Goal: Task Accomplishment & Management: Use online tool/utility

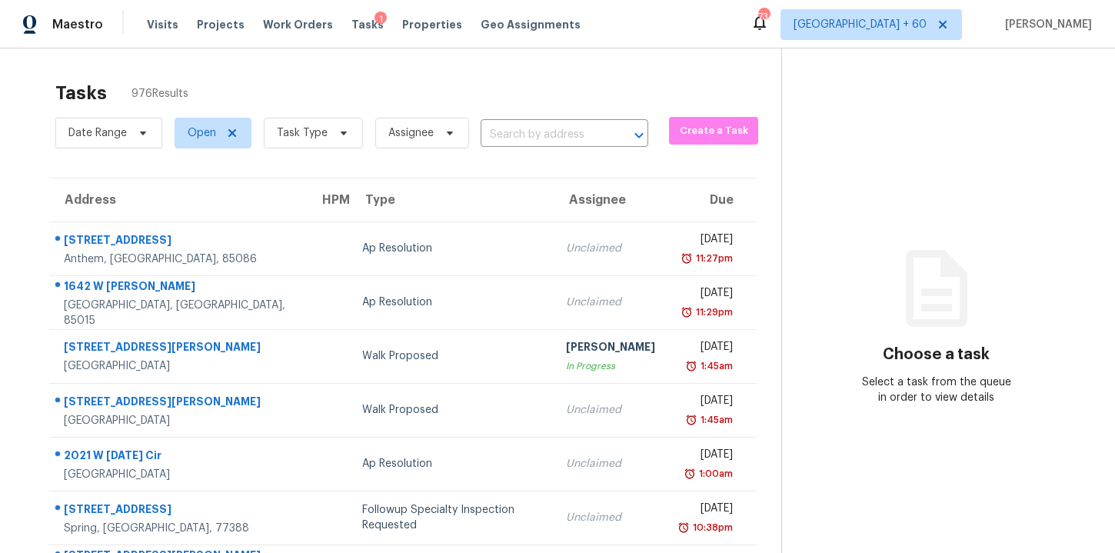
click at [519, 122] on div "Date Range Open Task Type Assignee ​" at bounding box center [351, 133] width 593 height 40
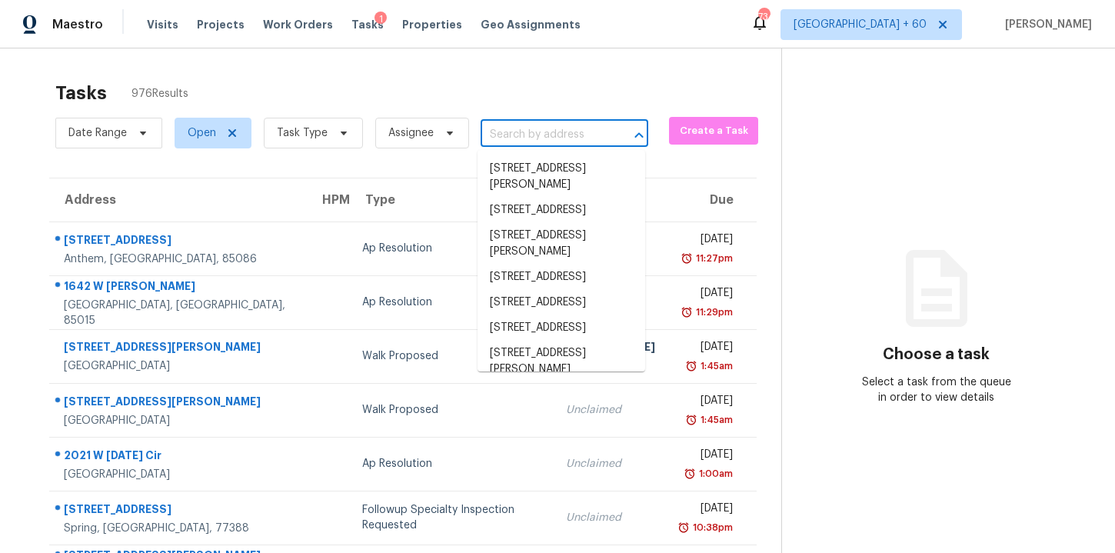
click at [525, 136] on input "text" at bounding box center [543, 135] width 125 height 24
paste input "7320 Unity Ln N Brooklyn Park, MN, 55443"
type input "7320 Unity Ln N Brooklyn Park, MN, 55443"
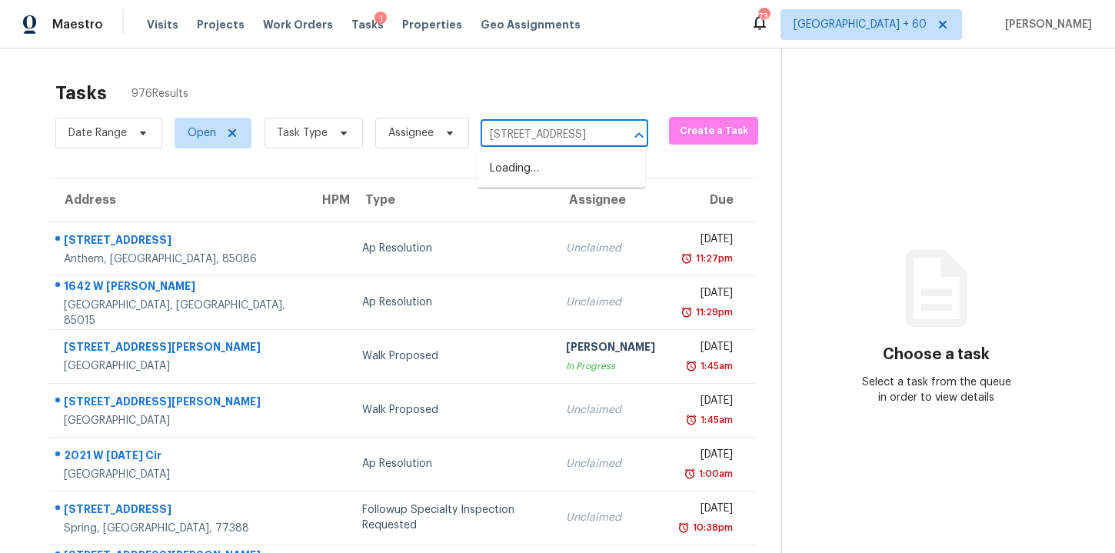
scroll to position [0, 97]
click at [567, 173] on li "7320 Unity Ln N, Brooklyn Park, MN 55443" at bounding box center [562, 168] width 168 height 25
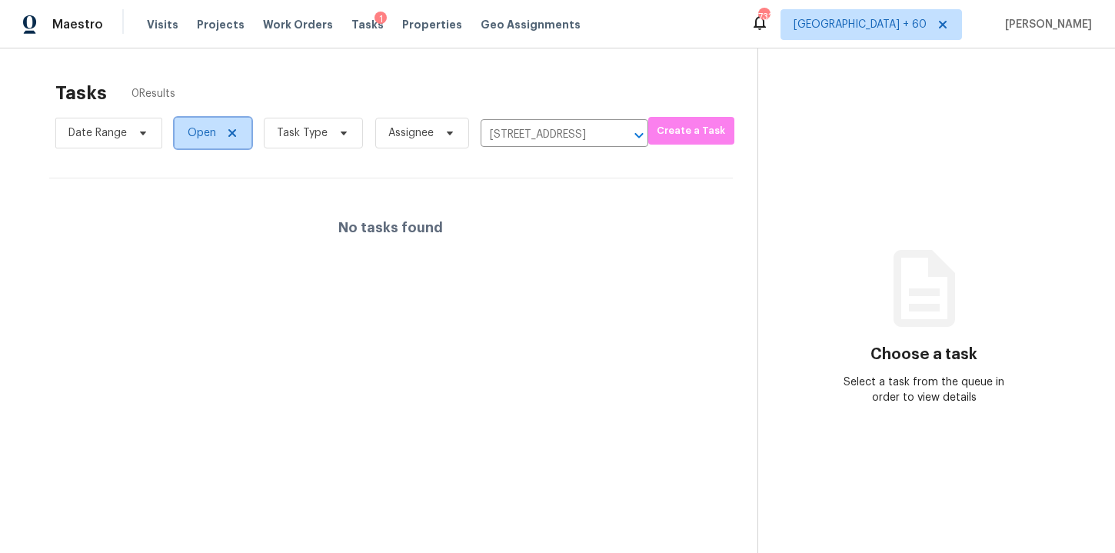
click at [186, 129] on span "Open" at bounding box center [213, 133] width 77 height 31
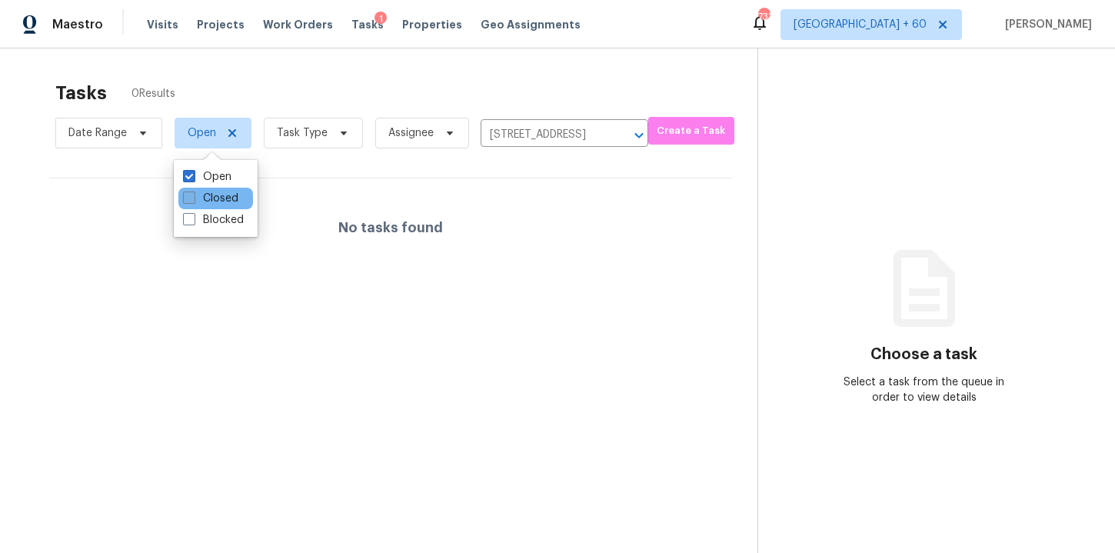
click at [205, 195] on label "Closed" at bounding box center [210, 198] width 55 height 15
click at [193, 195] on input "Closed" at bounding box center [188, 196] width 10 height 10
checkbox input "true"
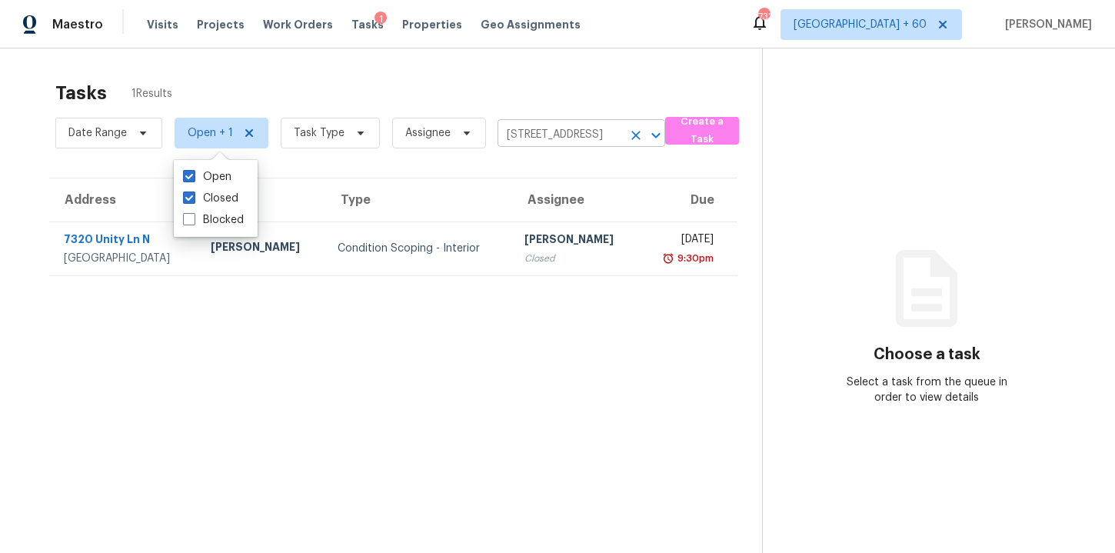
click at [551, 124] on input "7320 Unity Ln N, Brooklyn Park, MN 55443" at bounding box center [560, 135] width 125 height 24
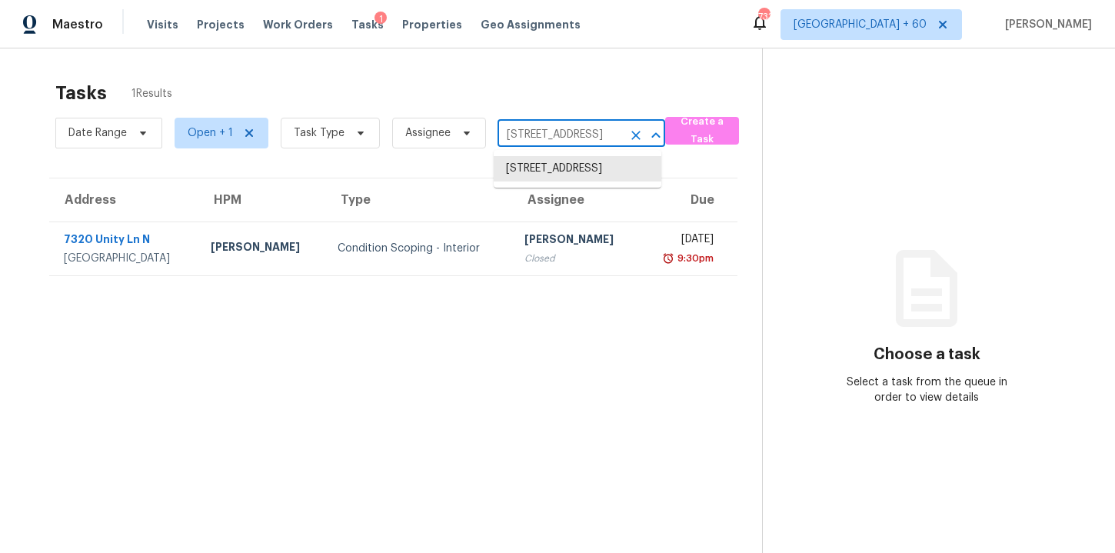
click at [551, 124] on input "7320 Unity Ln N, Brooklyn Park, MN 55443" at bounding box center [560, 135] width 125 height 24
paste input "4970 S Landing Dr Unit 301 Portland, OR, 97239"
type input "7320 Unity Ln N, Brooklyn Park, MN 55443"
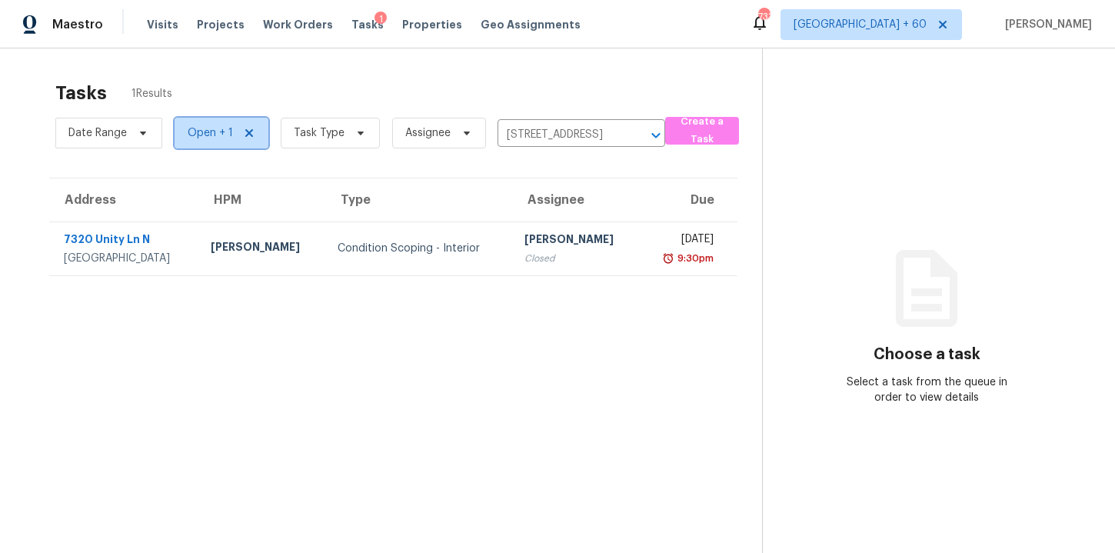
click at [214, 137] on span "Open + 1" at bounding box center [210, 132] width 45 height 15
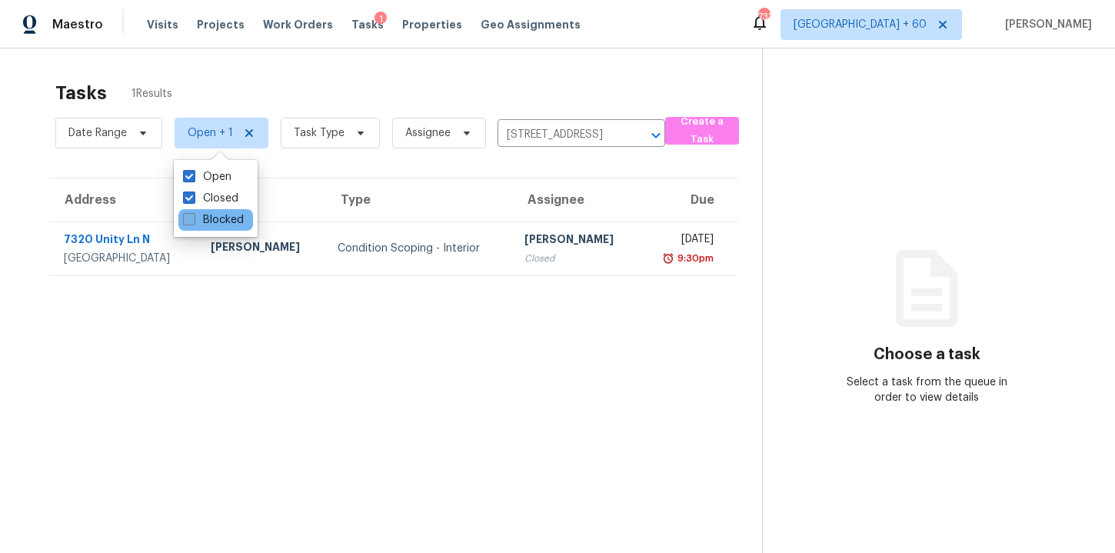
click at [216, 215] on label "Blocked" at bounding box center [213, 219] width 61 height 15
click at [193, 215] on input "Blocked" at bounding box center [188, 217] width 10 height 10
checkbox input "true"
click at [583, 80] on div "Tasks 1 Results" at bounding box center [409, 93] width 708 height 40
click at [636, 132] on icon "Clear" at bounding box center [638, 135] width 9 height 9
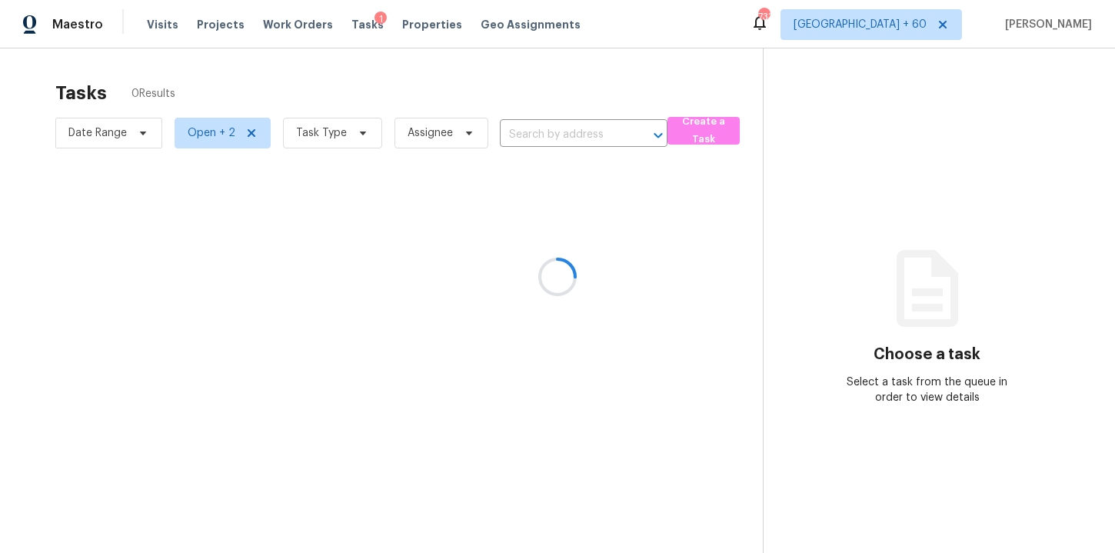
click at [569, 135] on div at bounding box center [557, 276] width 1115 height 553
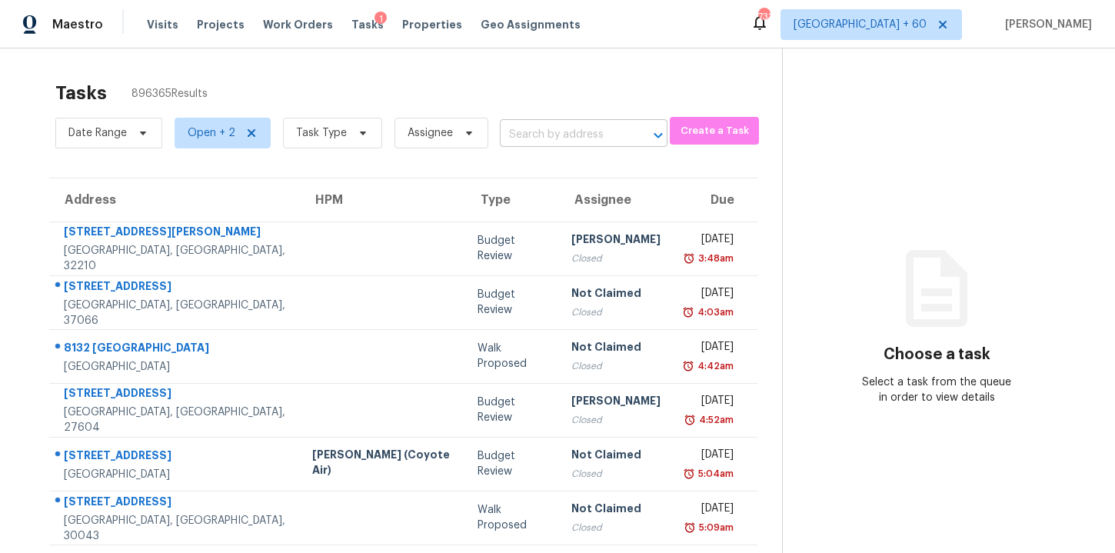
click at [602, 127] on input "text" at bounding box center [562, 135] width 125 height 24
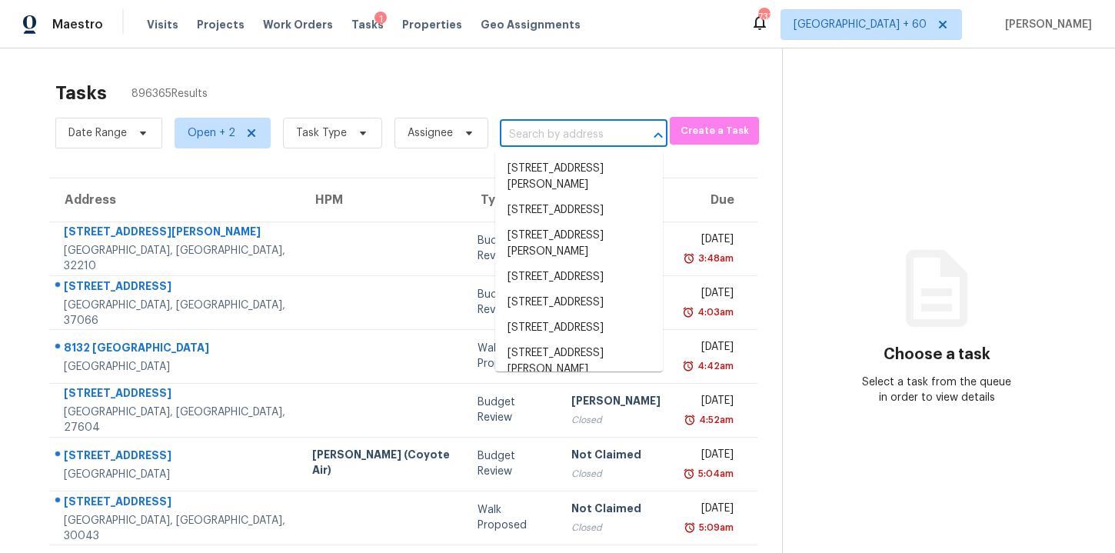
paste input "4970 S Landing Dr Unit 301 Portland, OR, 97239"
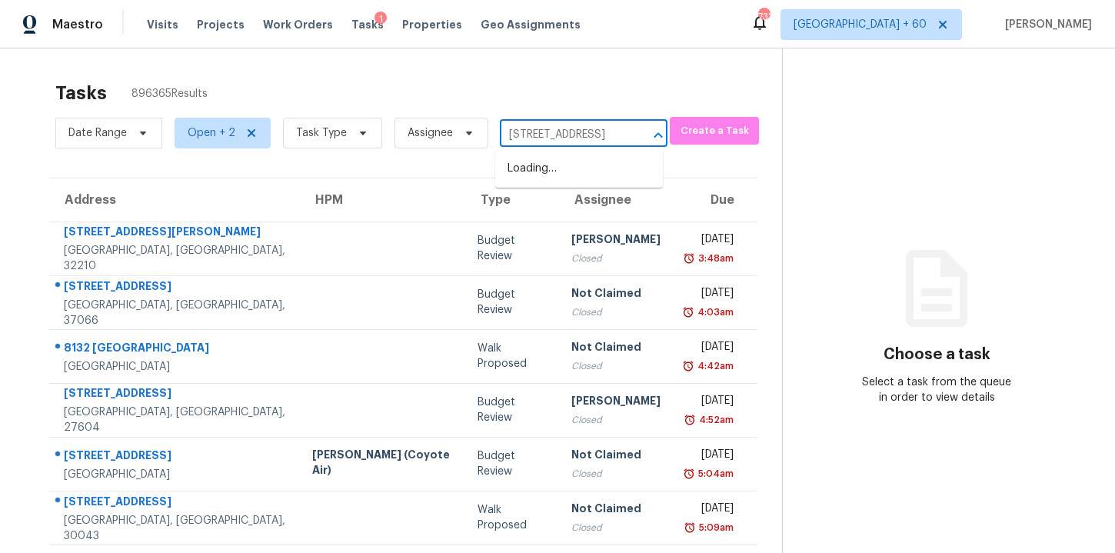
scroll to position [0, 68]
type input "4970 S Landing Dr Unit 301 Portland"
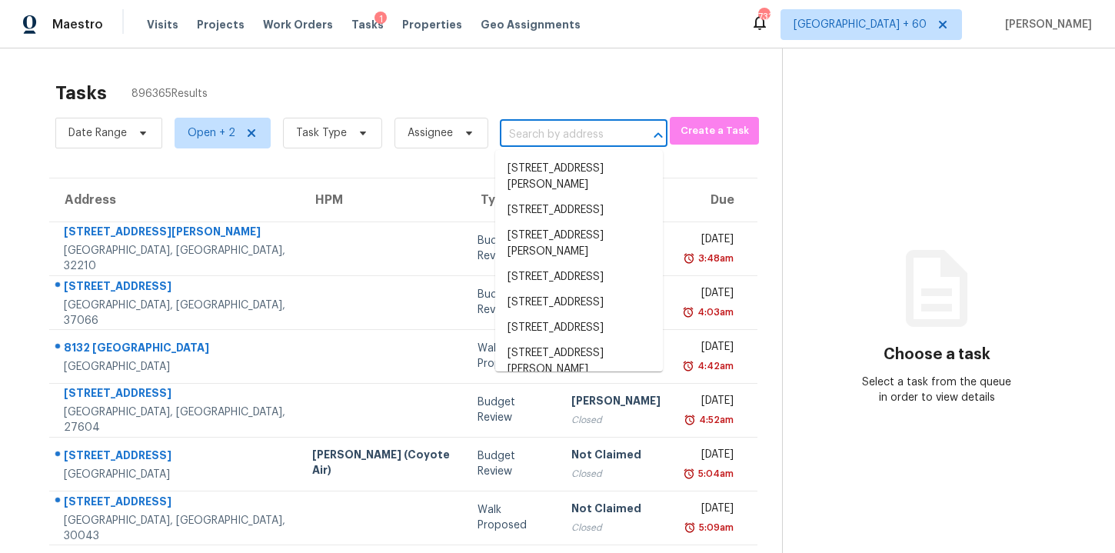
scroll to position [0, 0]
click at [248, 132] on icon at bounding box center [252, 133] width 8 height 8
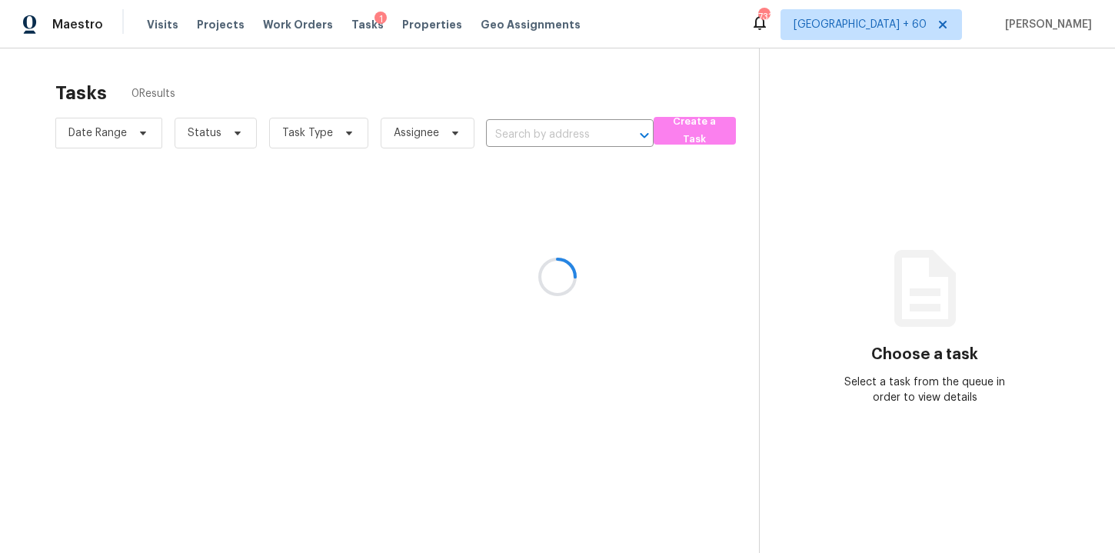
click at [215, 142] on div at bounding box center [557, 276] width 1115 height 553
click at [232, 128] on div at bounding box center [557, 276] width 1115 height 553
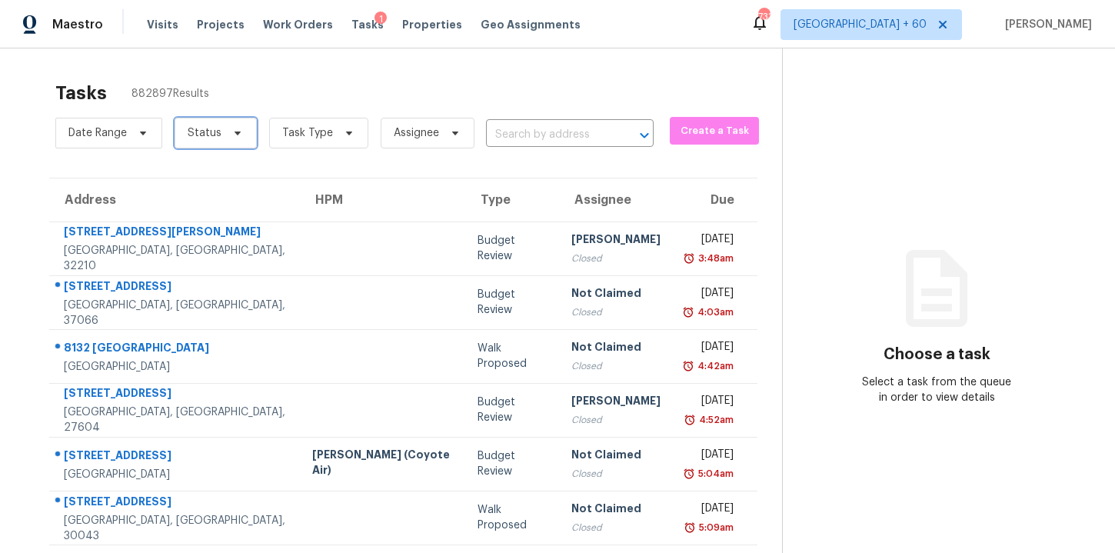
click at [233, 139] on span "Status" at bounding box center [216, 133] width 82 height 31
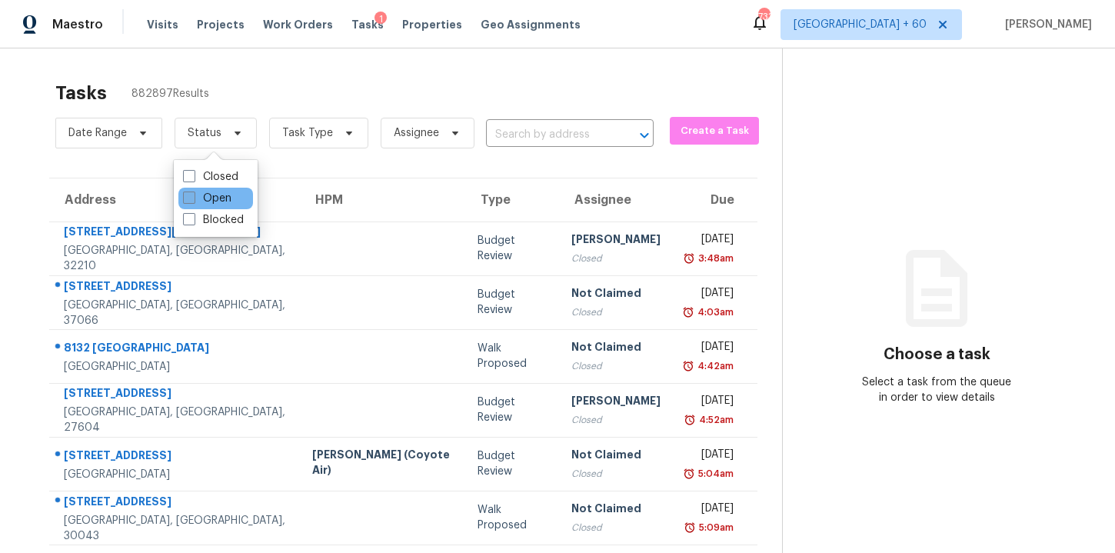
click at [219, 195] on label "Open" at bounding box center [207, 198] width 48 height 15
click at [193, 195] on input "Open" at bounding box center [188, 196] width 10 height 10
checkbox input "true"
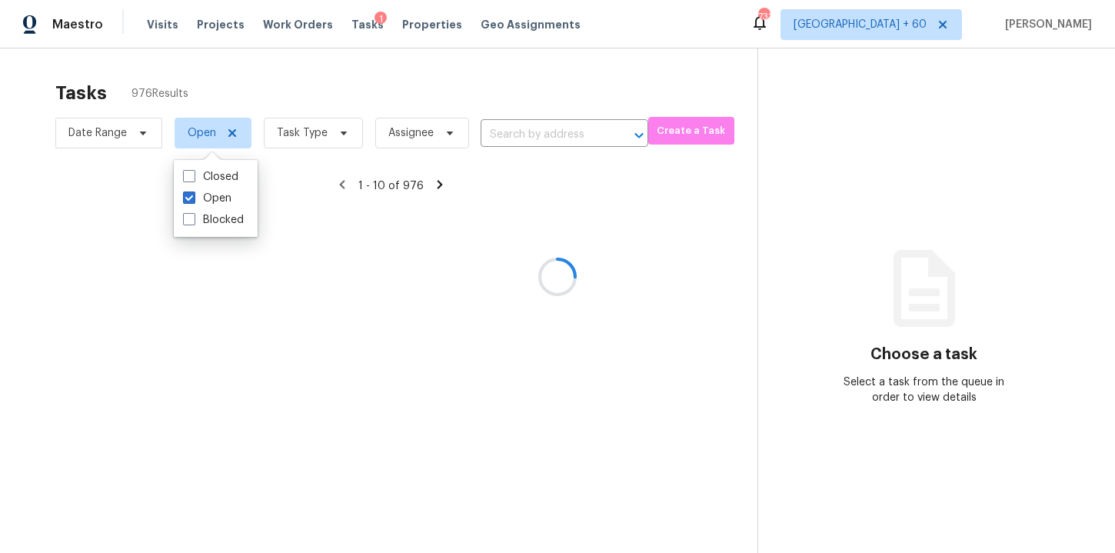
click at [507, 131] on div at bounding box center [557, 276] width 1115 height 553
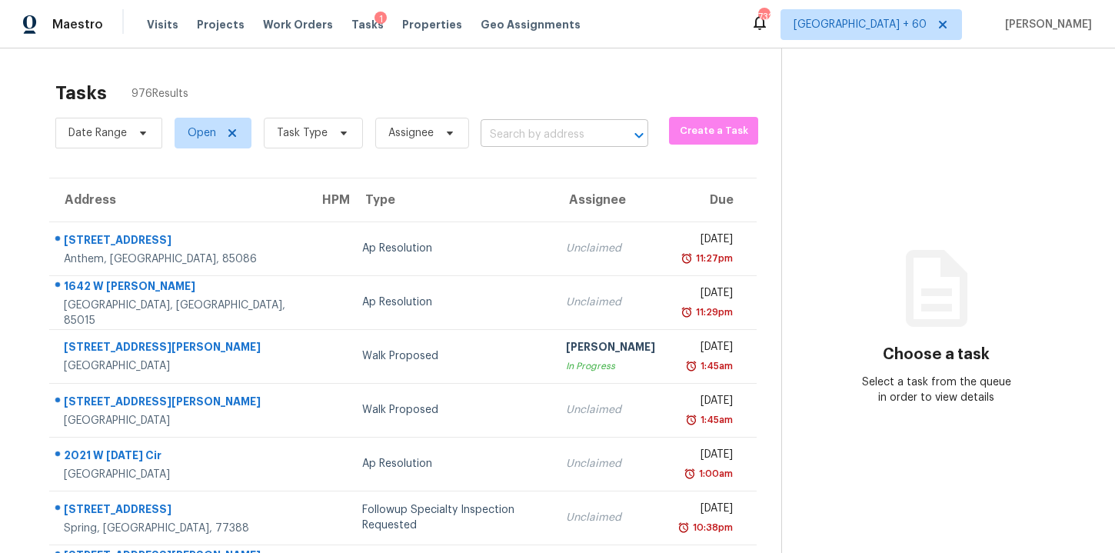
click at [531, 133] on input "text" at bounding box center [543, 135] width 125 height 24
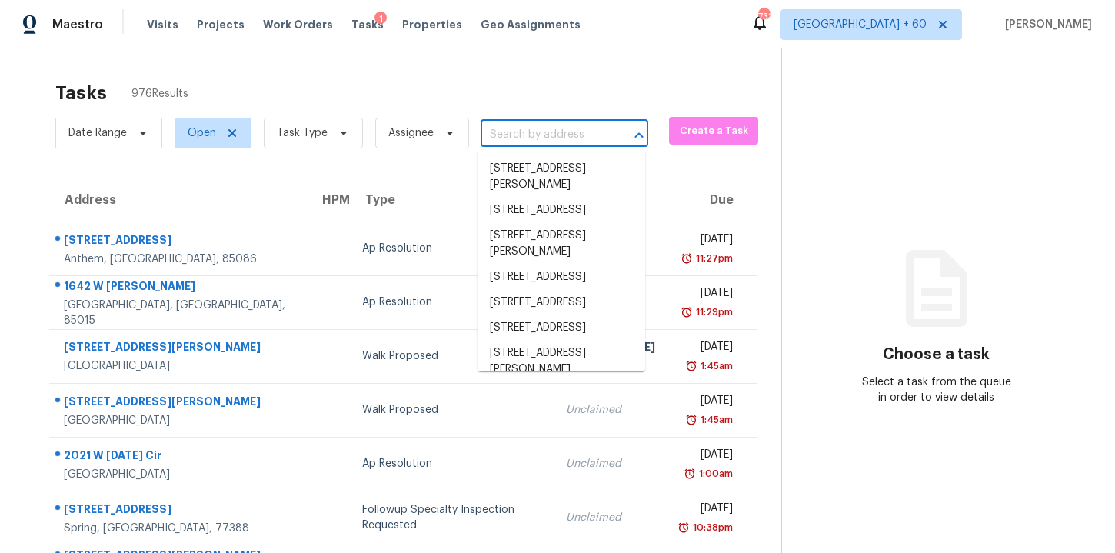
paste input "7604 Callow St NE Albuquerque, NM, 87109"
type input "7604 Callow St NE Albuquerque, NM, 87109"
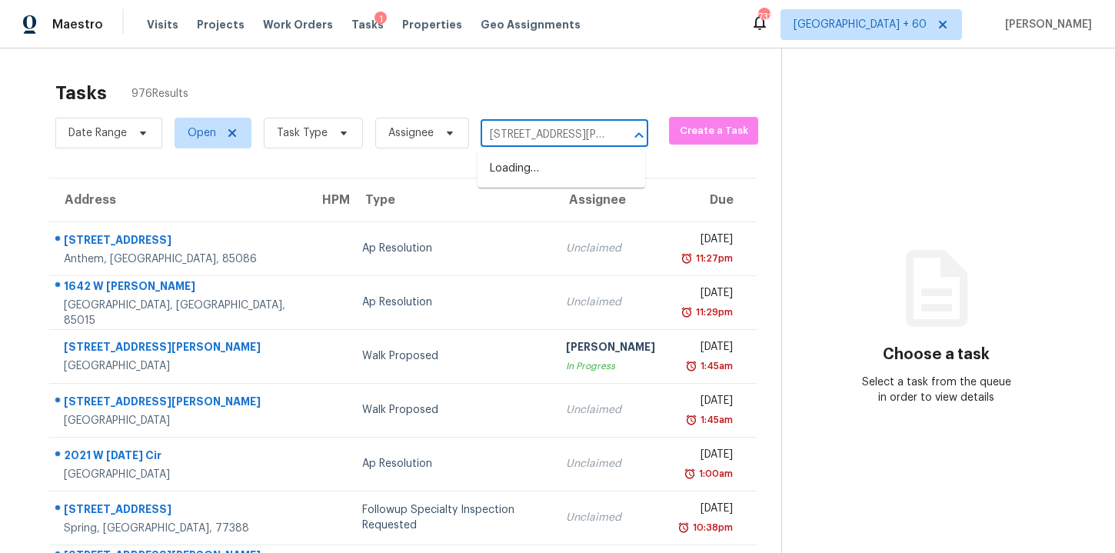
scroll to position [0, 105]
click at [551, 170] on li "7604 Callow St NE, Albuquerque, NM 87109" at bounding box center [562, 177] width 168 height 42
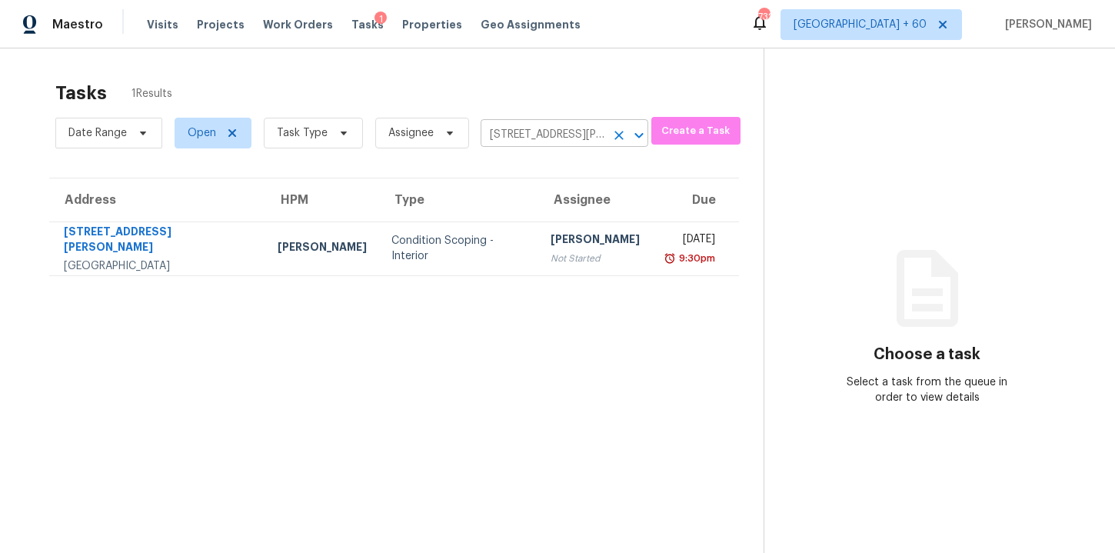
click at [540, 138] on input "7604 Callow St NE, Albuquerque, NM 87109" at bounding box center [543, 135] width 125 height 24
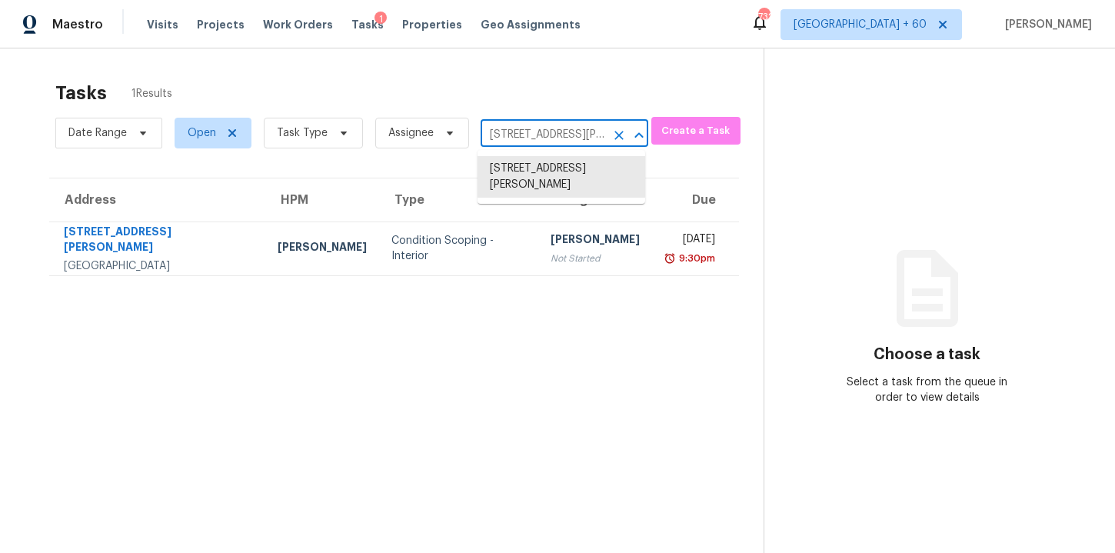
click at [540, 138] on input "7604 Callow St NE, Albuquerque, NM 87109" at bounding box center [543, 135] width 125 height 24
paste input "3535 Merganser Ln Alpharetta, GA, 30022"
type input "3535 Merganser Ln Alpharetta, GA, 30022"
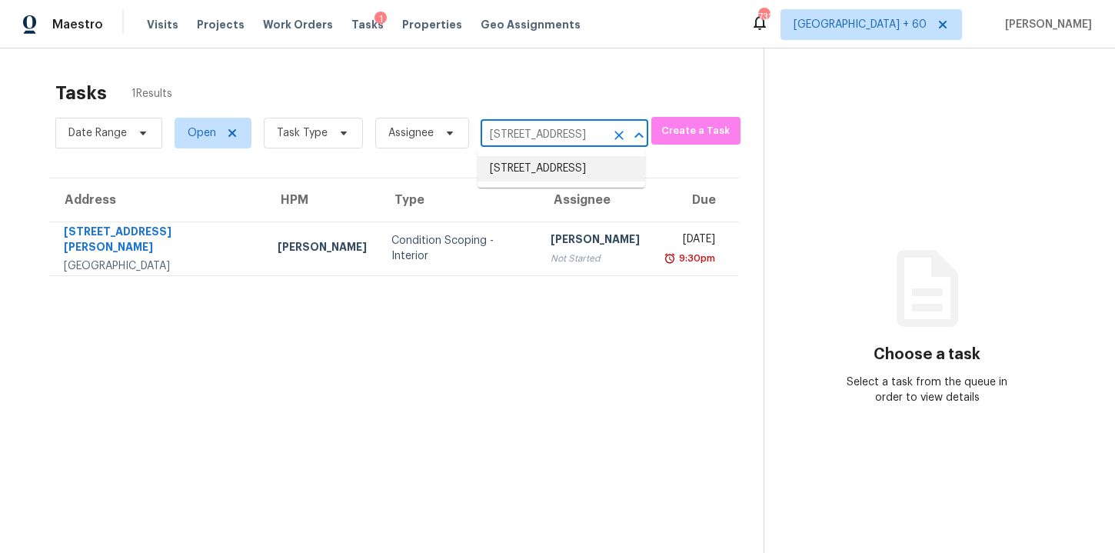
click at [548, 177] on li "3535 Merganser Ln, Alpharetta, GA 30022" at bounding box center [562, 168] width 168 height 25
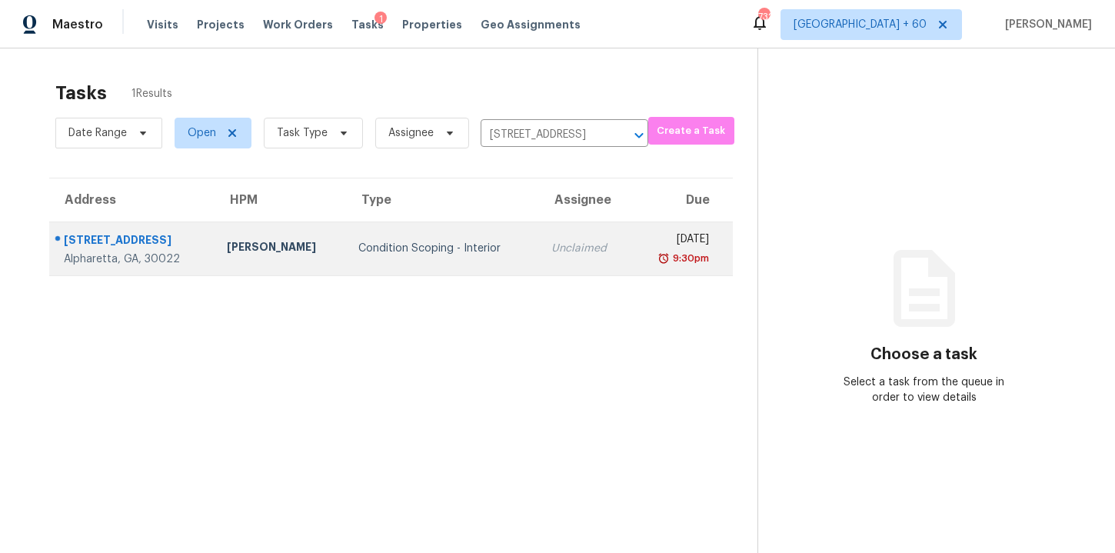
click at [571, 236] on td "Unclaimed" at bounding box center [585, 249] width 92 height 54
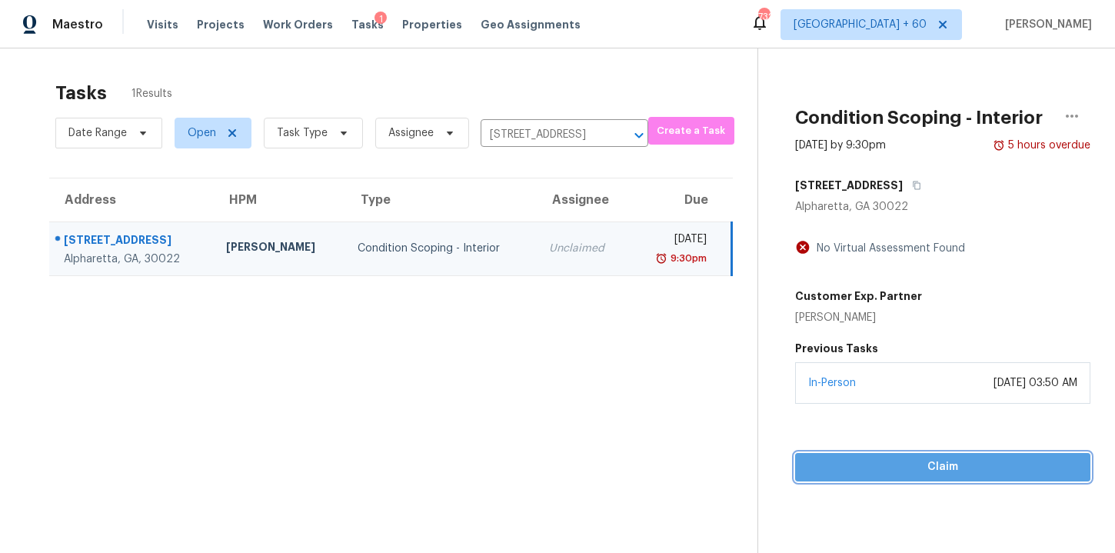
click at [921, 470] on span "Claim" at bounding box center [943, 467] width 271 height 19
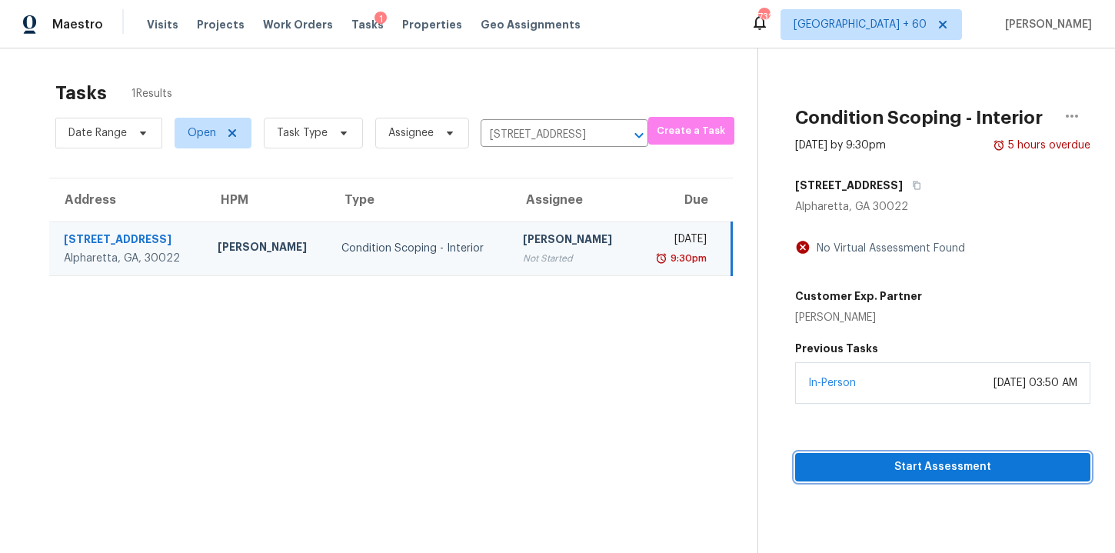
click at [919, 462] on span "Start Assessment" at bounding box center [943, 467] width 271 height 19
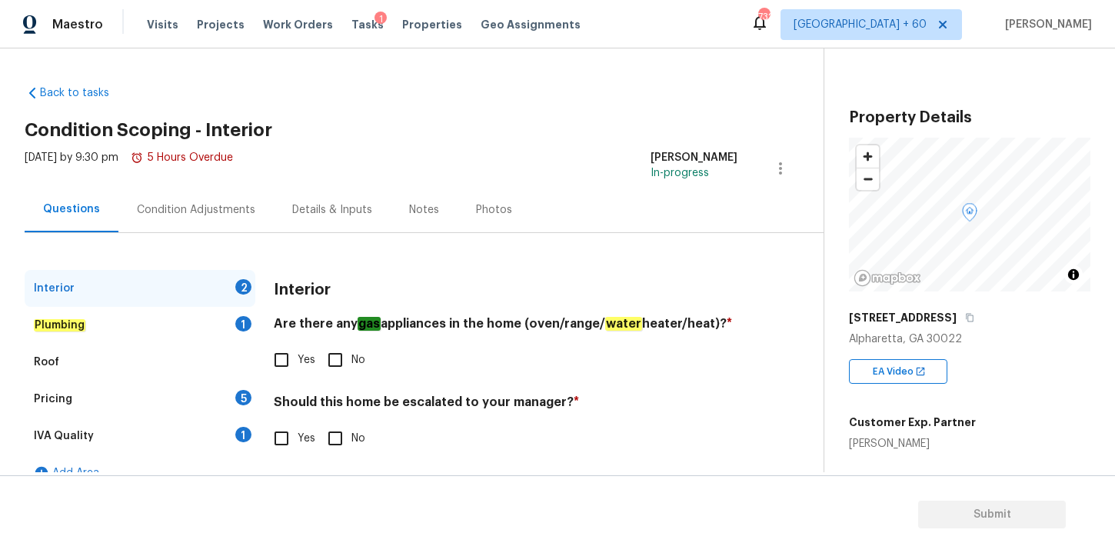
click at [284, 362] on input "Yes" at bounding box center [281, 360] width 32 height 32
checkbox input "true"
click at [329, 435] on input "No" at bounding box center [335, 438] width 32 height 32
checkbox input "true"
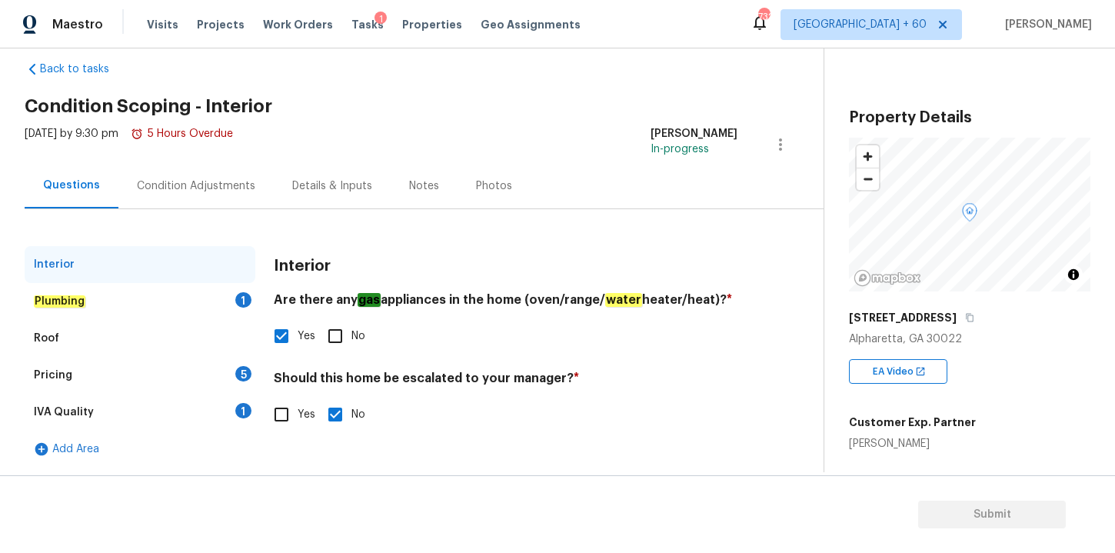
click at [79, 300] on em "Plumbing" at bounding box center [60, 301] width 52 height 12
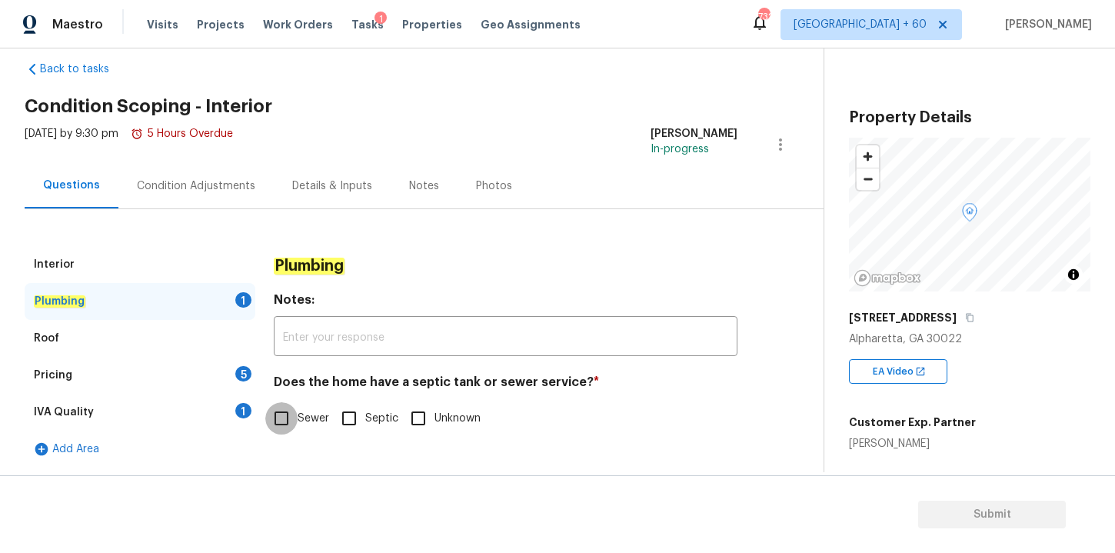
click at [284, 417] on input "Sewer" at bounding box center [281, 418] width 32 height 32
checkbox input "true"
click at [107, 328] on div "Roof" at bounding box center [140, 338] width 231 height 37
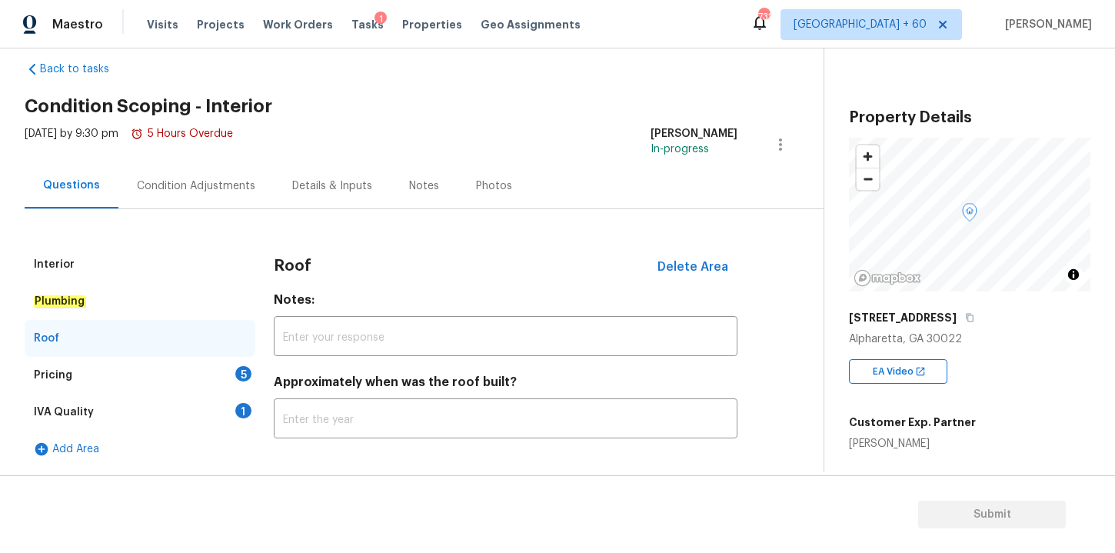
click at [72, 369] on div "Pricing 5" at bounding box center [140, 375] width 231 height 37
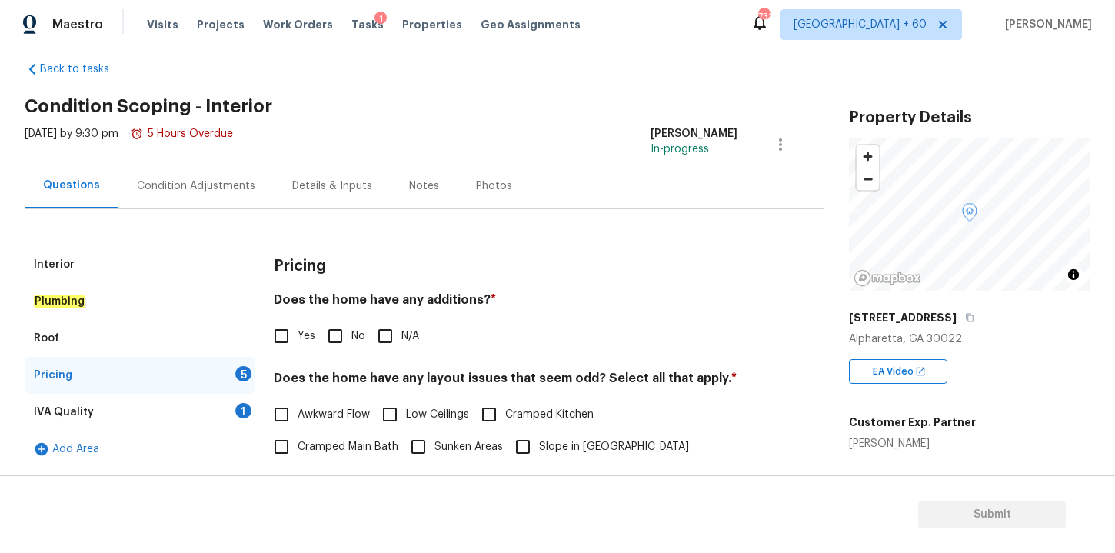
click at [335, 328] on input "No" at bounding box center [335, 336] width 32 height 32
checkbox input "true"
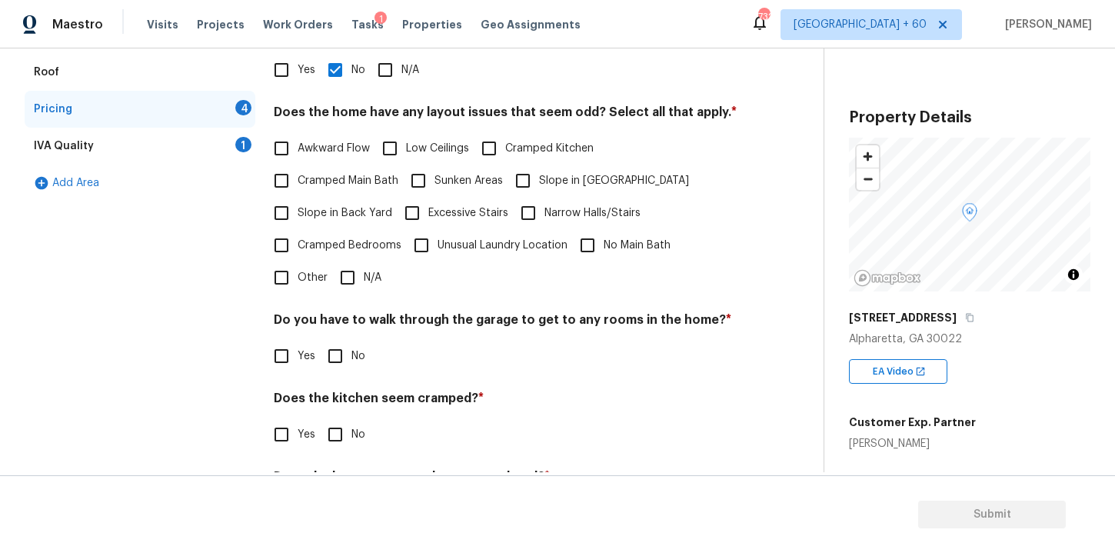
scroll to position [297, 0]
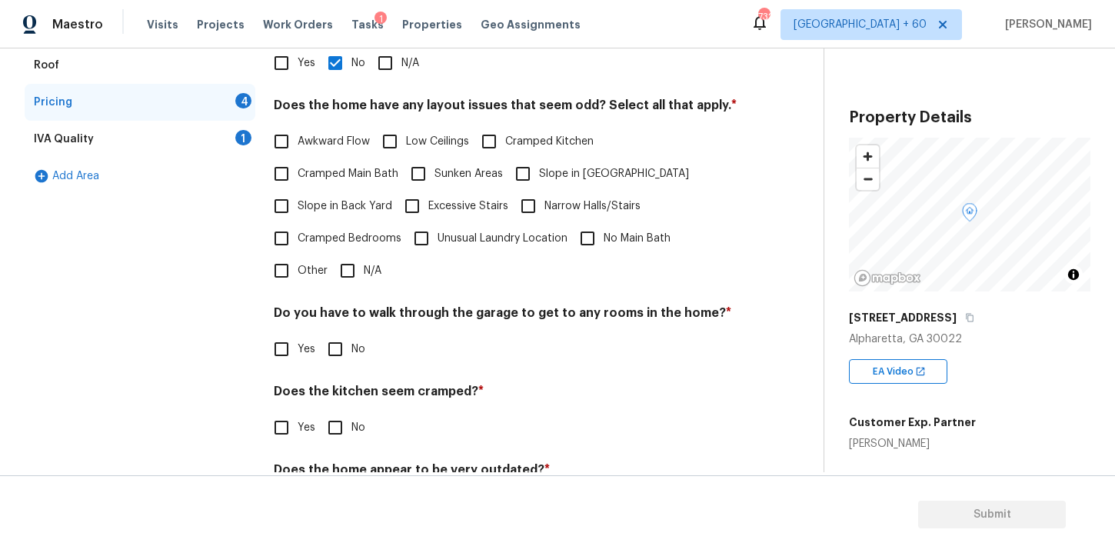
click at [283, 204] on input "Slope in Back Yard" at bounding box center [281, 206] width 32 height 32
checkbox input "true"
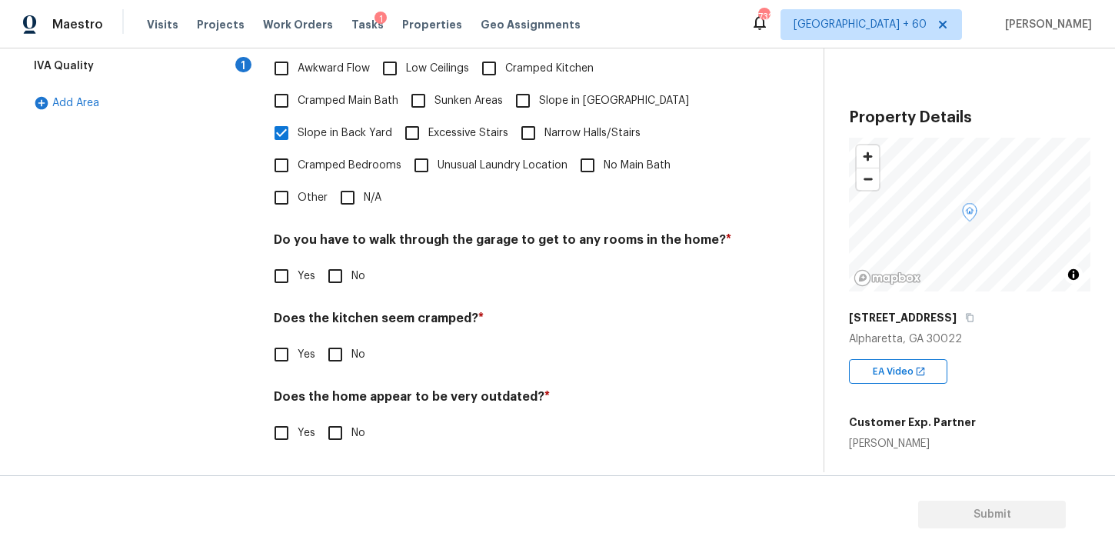
click at [332, 278] on input "No" at bounding box center [335, 276] width 32 height 32
checkbox input "true"
click at [332, 358] on input "No" at bounding box center [335, 354] width 32 height 32
checkbox input "true"
click at [335, 430] on input "No" at bounding box center [335, 433] width 32 height 32
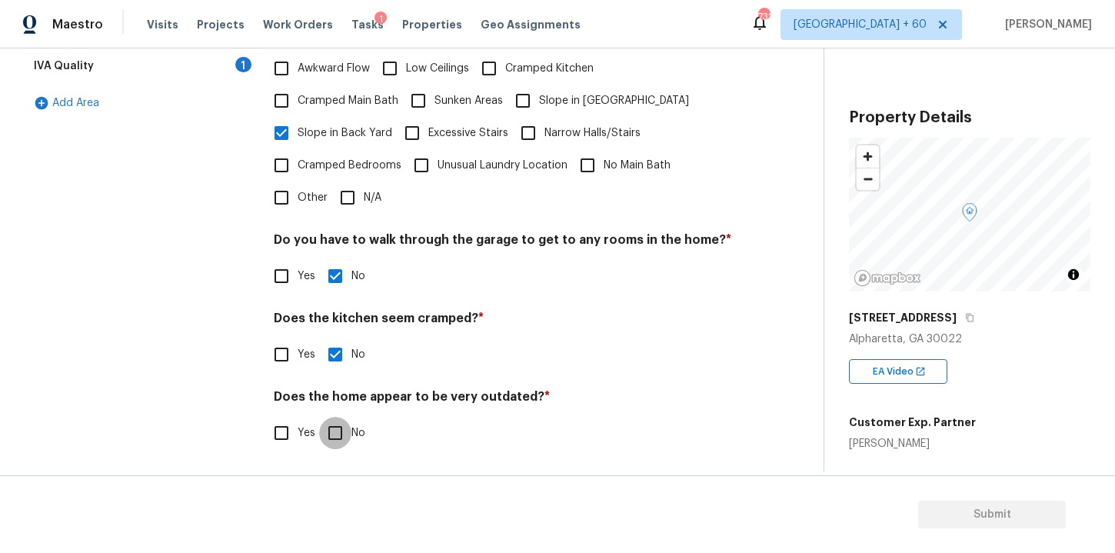
checkbox input "true"
click at [97, 55] on div "IVA Quality 1" at bounding box center [140, 66] width 231 height 37
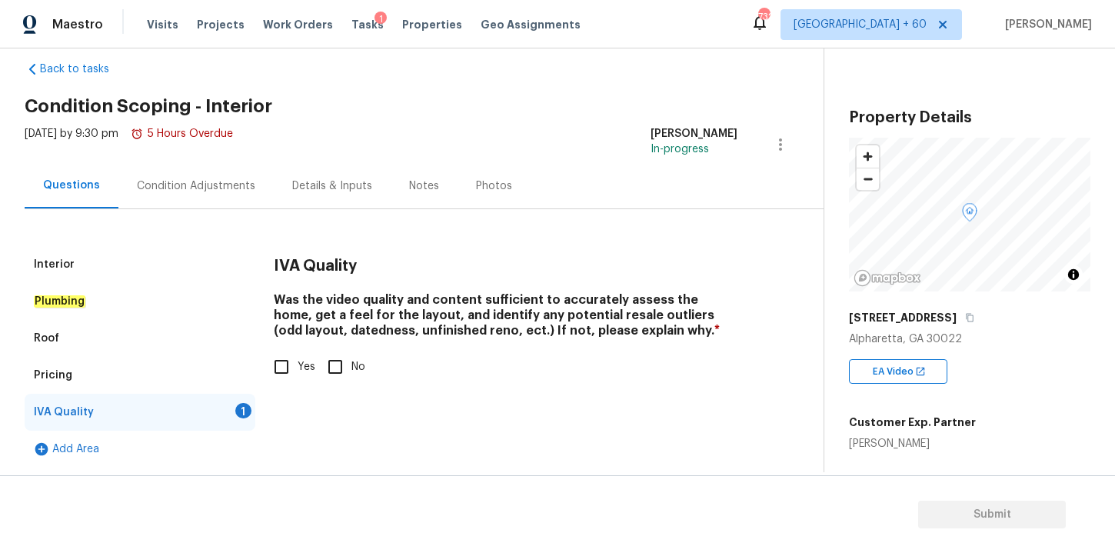
scroll to position [24, 0]
click at [287, 367] on input "Yes" at bounding box center [281, 367] width 32 height 32
checkbox input "true"
click at [239, 191] on div "Condition Adjustments" at bounding box center [196, 185] width 118 height 15
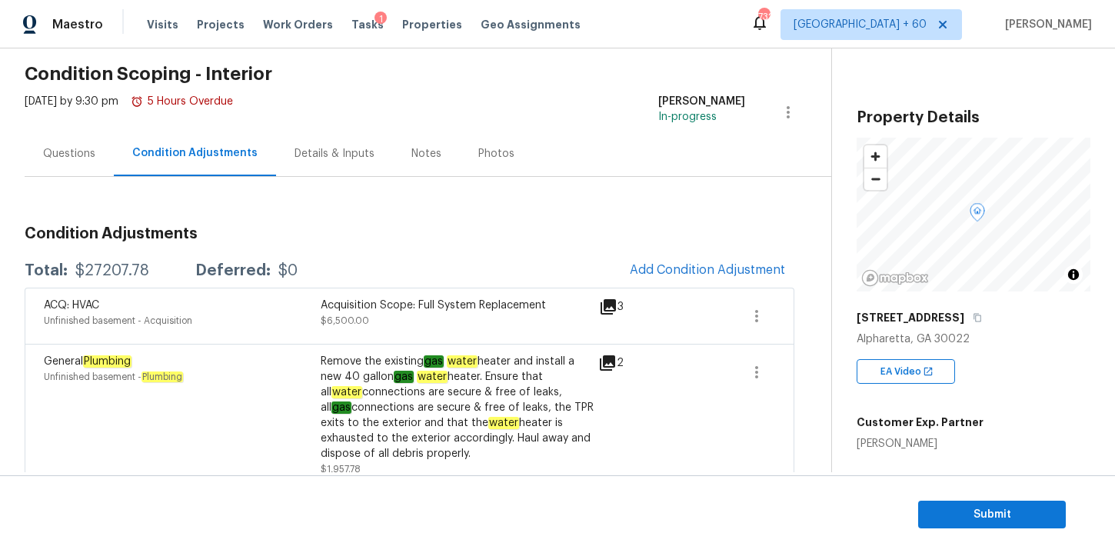
click at [57, 157] on div "Questions" at bounding box center [69, 153] width 52 height 15
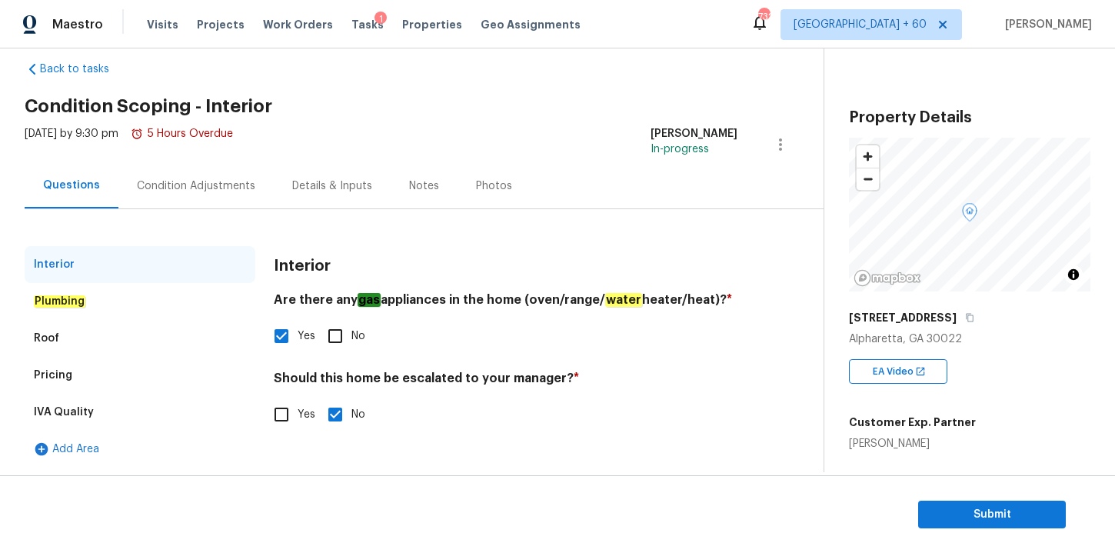
scroll to position [24, 0]
click at [63, 365] on div "Pricing" at bounding box center [140, 375] width 231 height 37
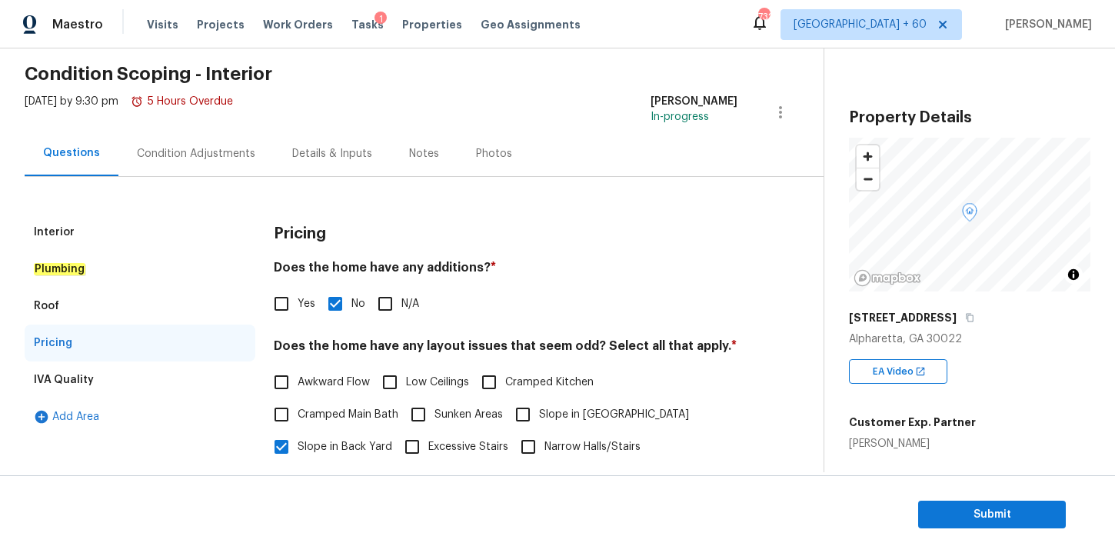
click at [79, 265] on em "Plumbing" at bounding box center [60, 269] width 52 height 12
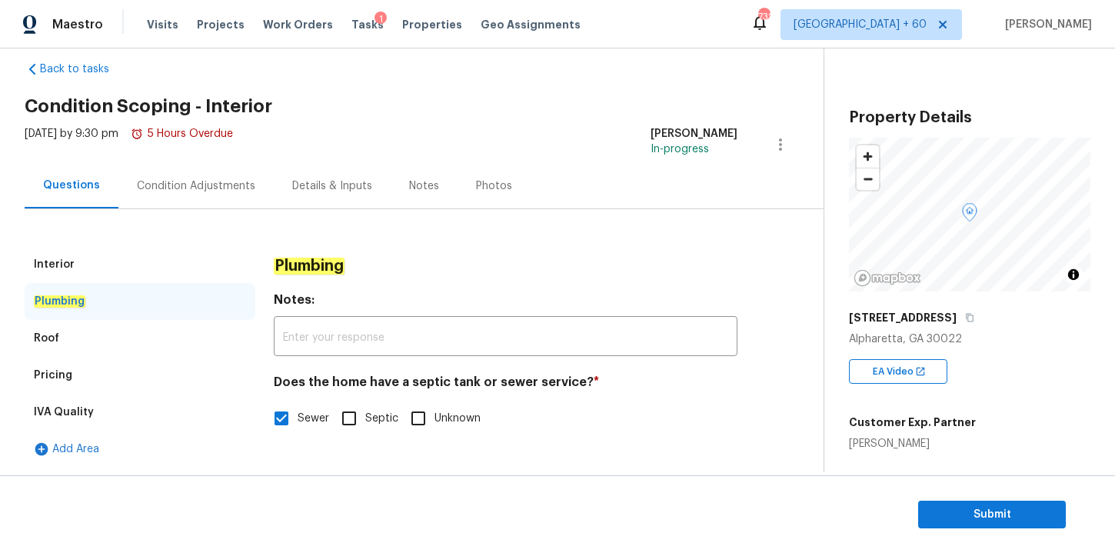
click at [133, 262] on div "Interior" at bounding box center [140, 264] width 231 height 37
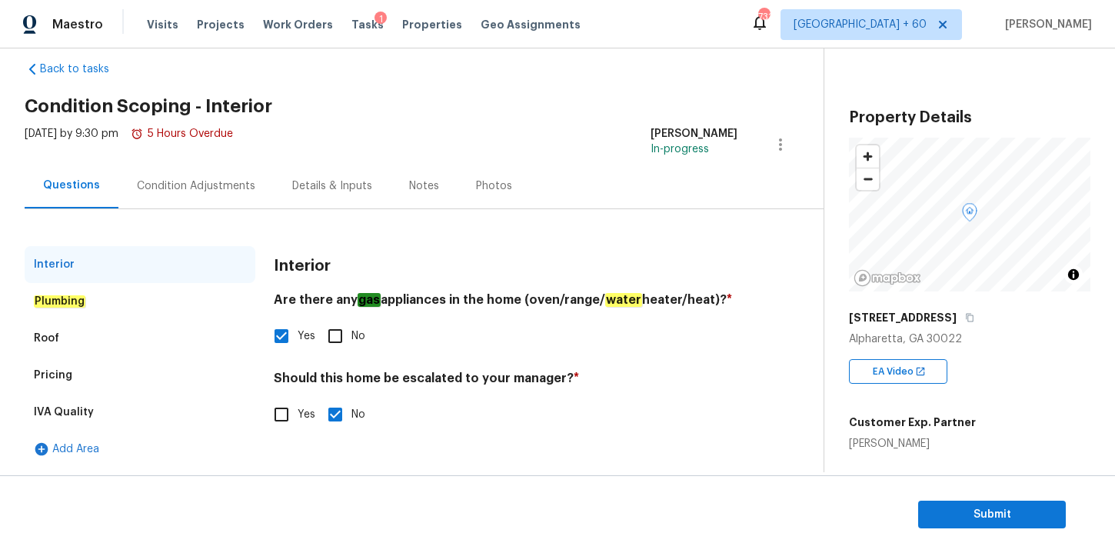
click at [227, 187] on div "Condition Adjustments" at bounding box center [196, 185] width 118 height 15
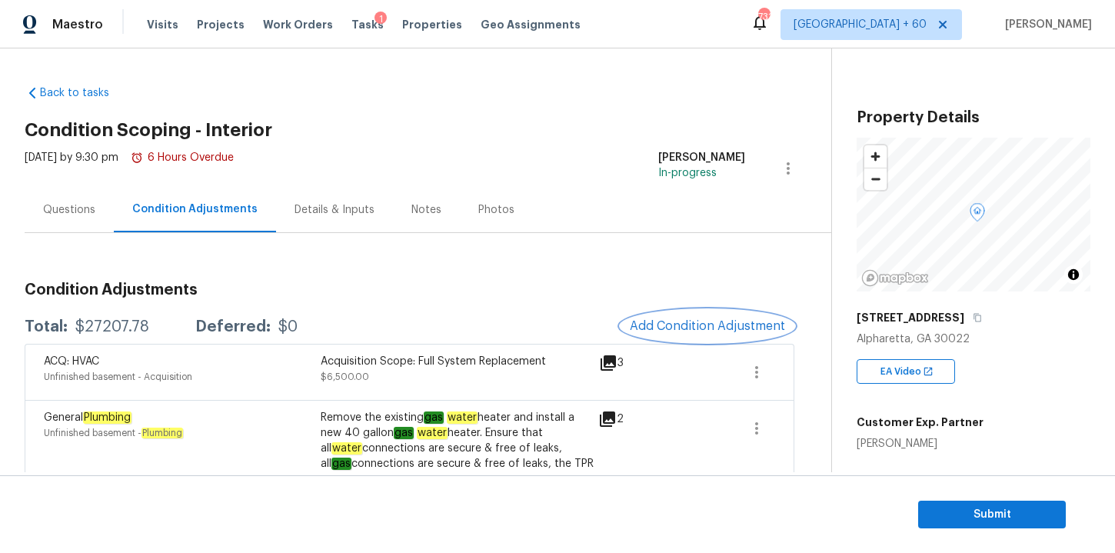
click at [685, 326] on span "Add Condition Adjustment" at bounding box center [707, 326] width 155 height 14
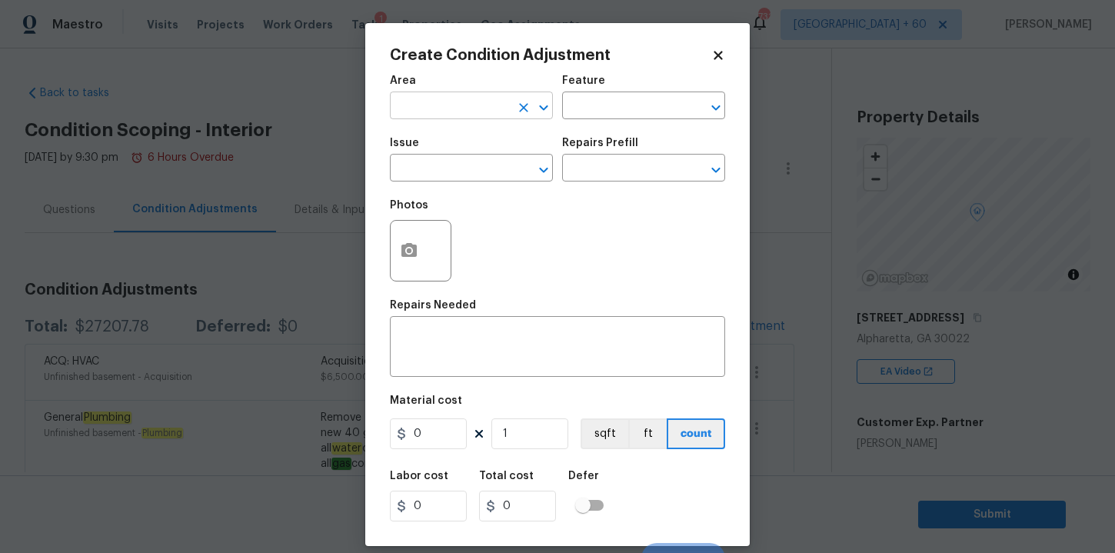
click at [460, 109] on input "text" at bounding box center [450, 107] width 120 height 24
type input "C"
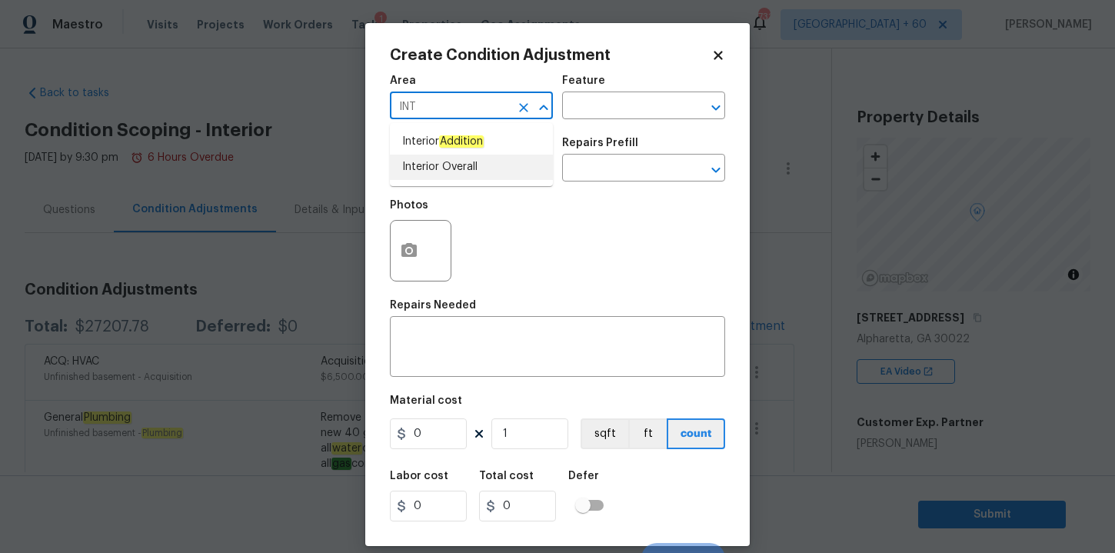
click at [454, 164] on li "Interior Overall" at bounding box center [471, 167] width 163 height 25
type input "Interior Overall"
click at [454, 164] on input "text" at bounding box center [450, 170] width 120 height 24
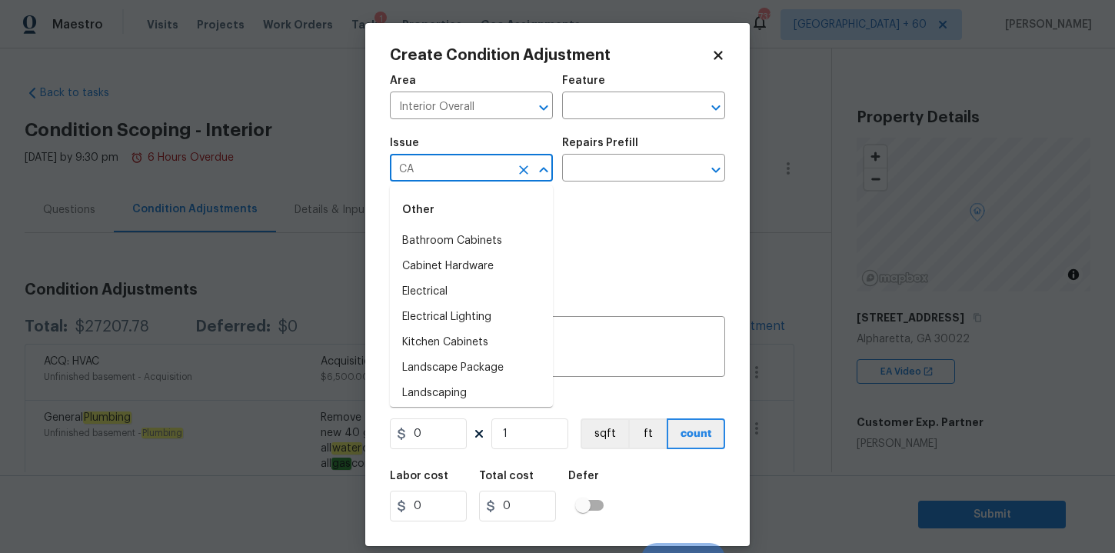
type input "C"
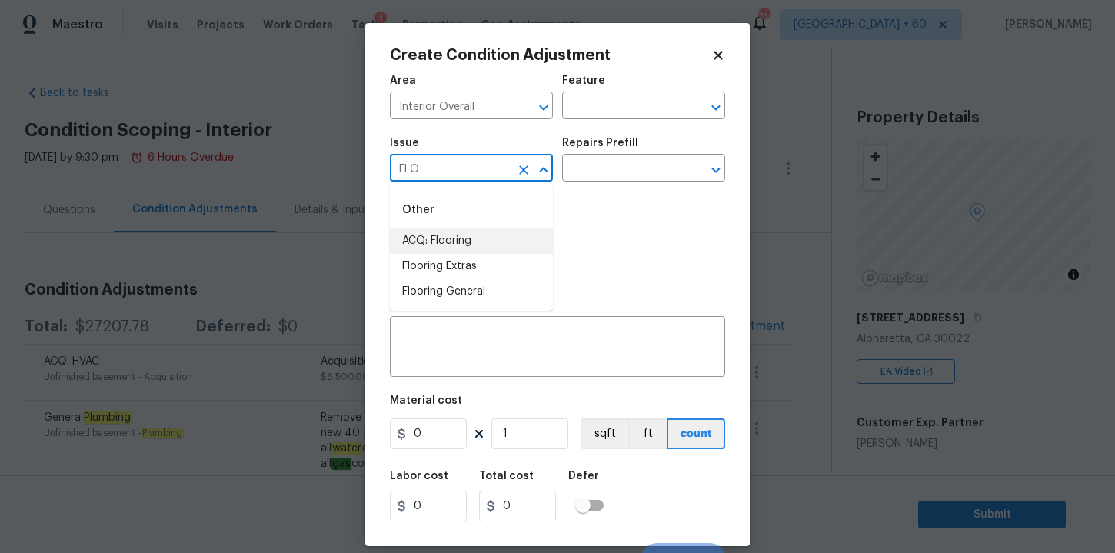
click at [469, 244] on li "ACQ: Flooring" at bounding box center [471, 240] width 163 height 25
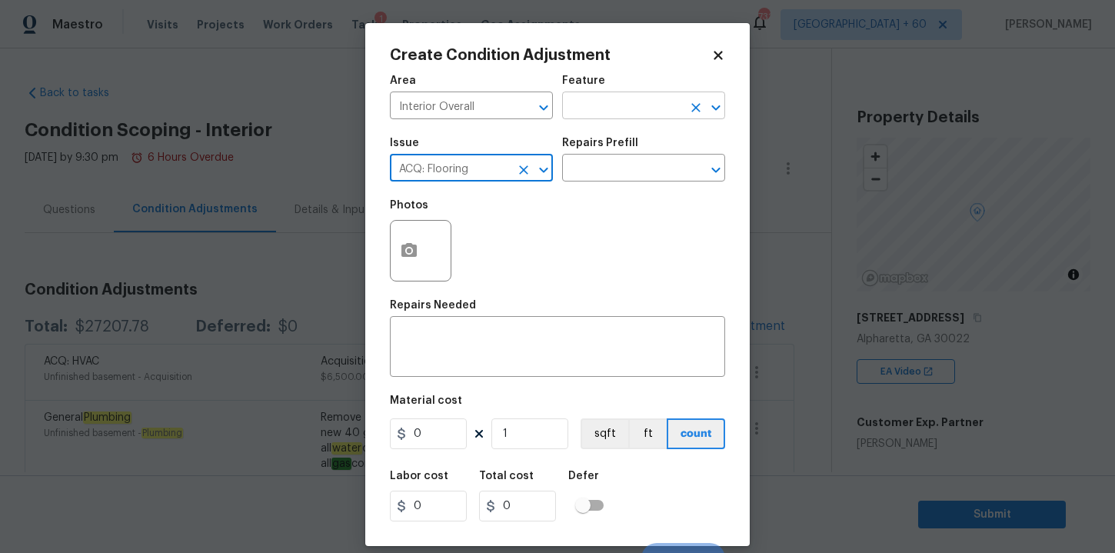
type input "ACQ: Flooring"
click at [622, 112] on input "text" at bounding box center [622, 107] width 120 height 24
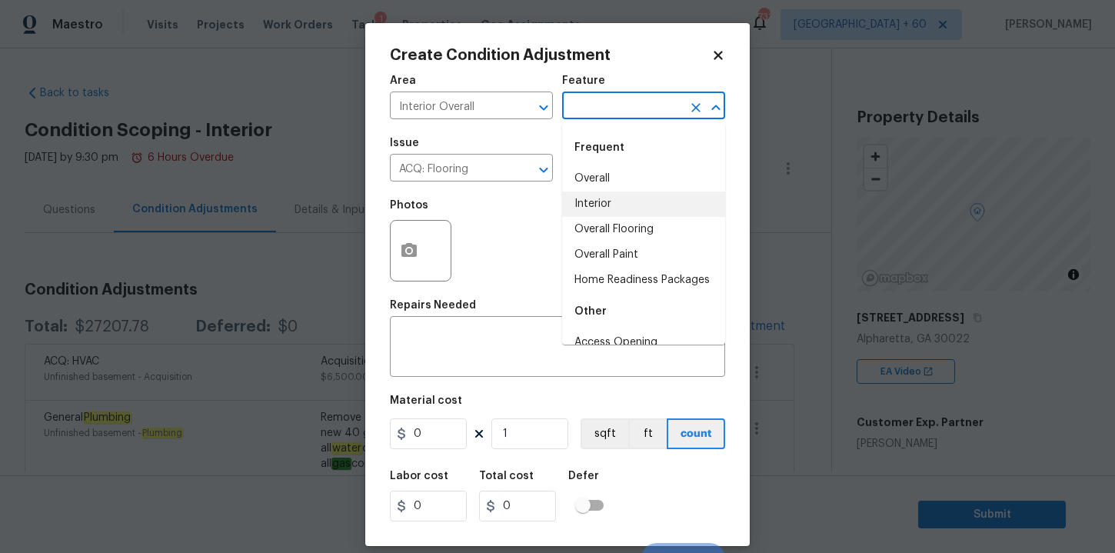
click at [617, 202] on li "Interior" at bounding box center [643, 204] width 163 height 25
type input "Interior"
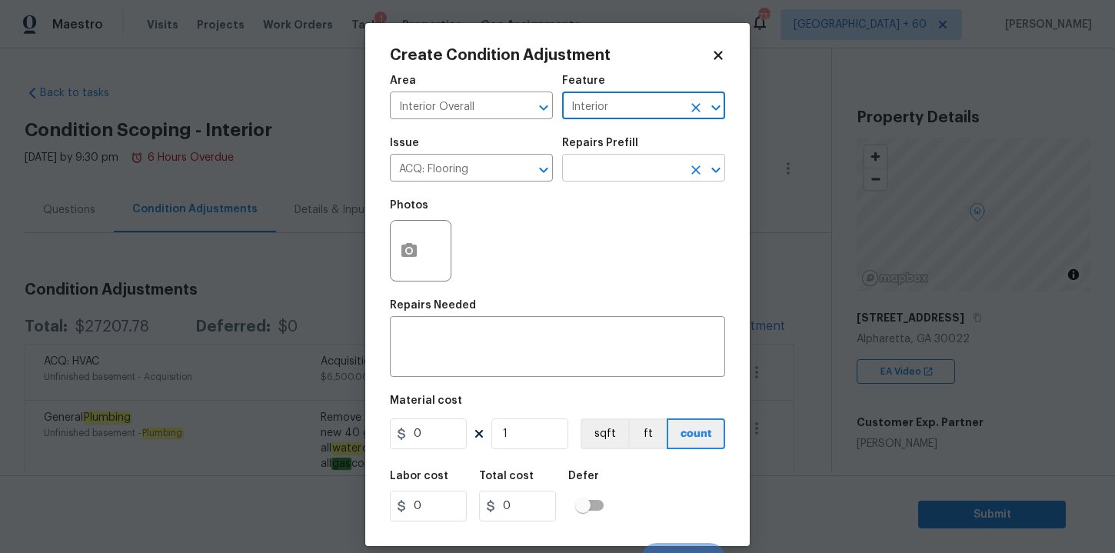
click at [615, 178] on input "text" at bounding box center [622, 170] width 120 height 24
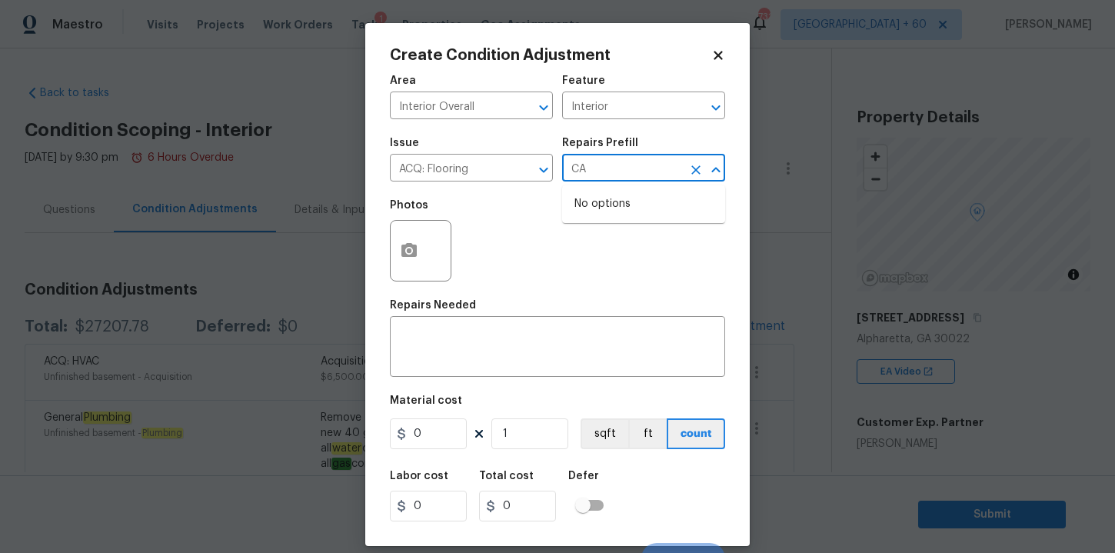
type input "C"
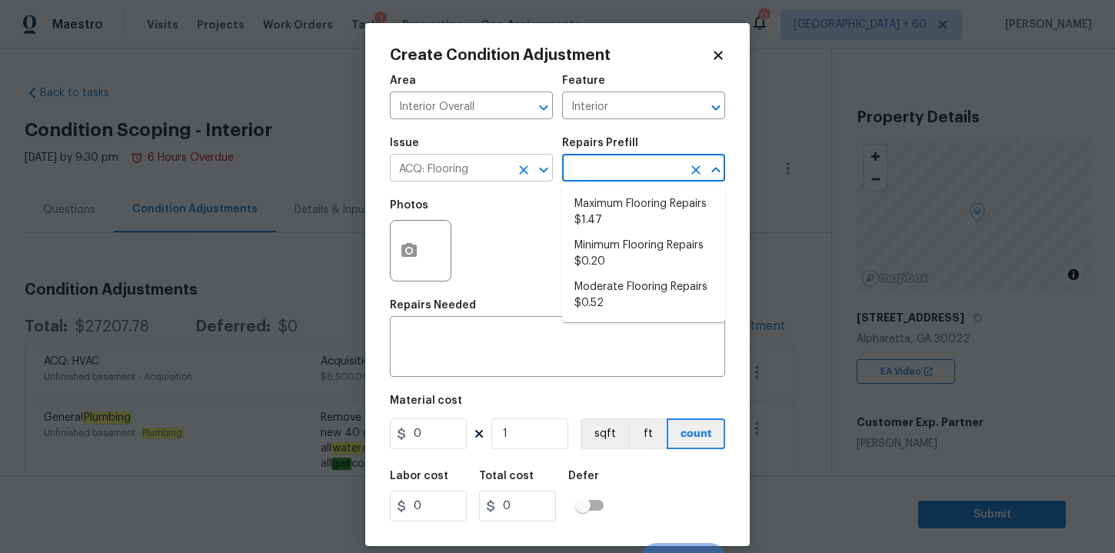
click at [488, 172] on input "ACQ: Flooring" at bounding box center [450, 170] width 120 height 24
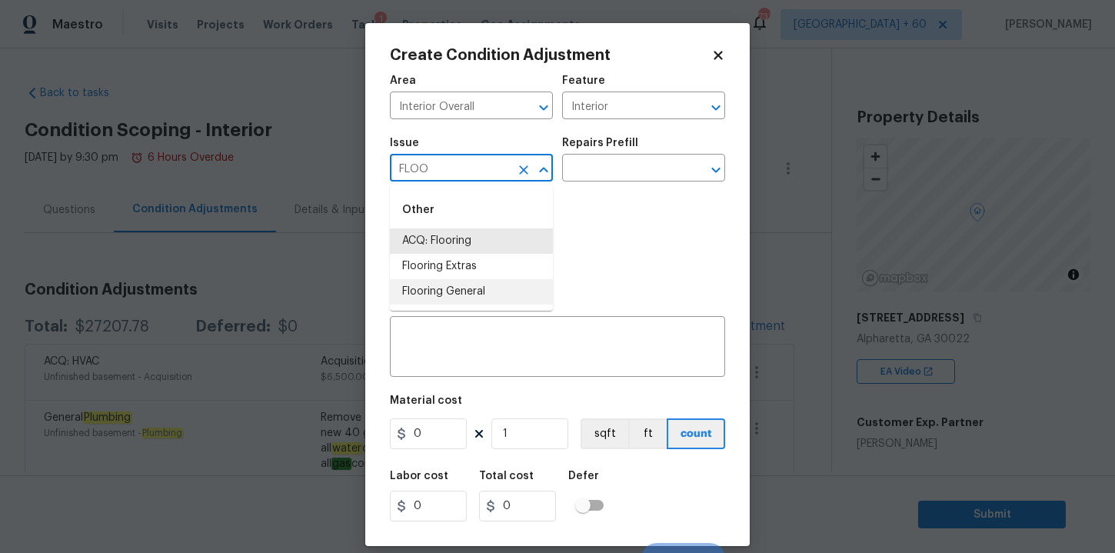
click at [465, 283] on li "Flooring General" at bounding box center [471, 291] width 163 height 25
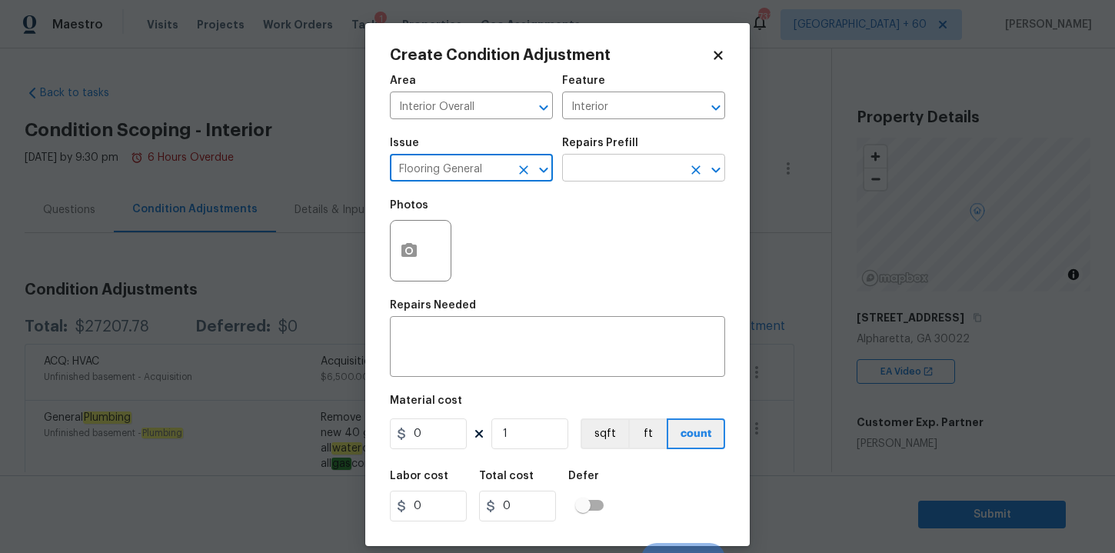
type input "Flooring General"
click at [608, 165] on input "text" at bounding box center [622, 170] width 120 height 24
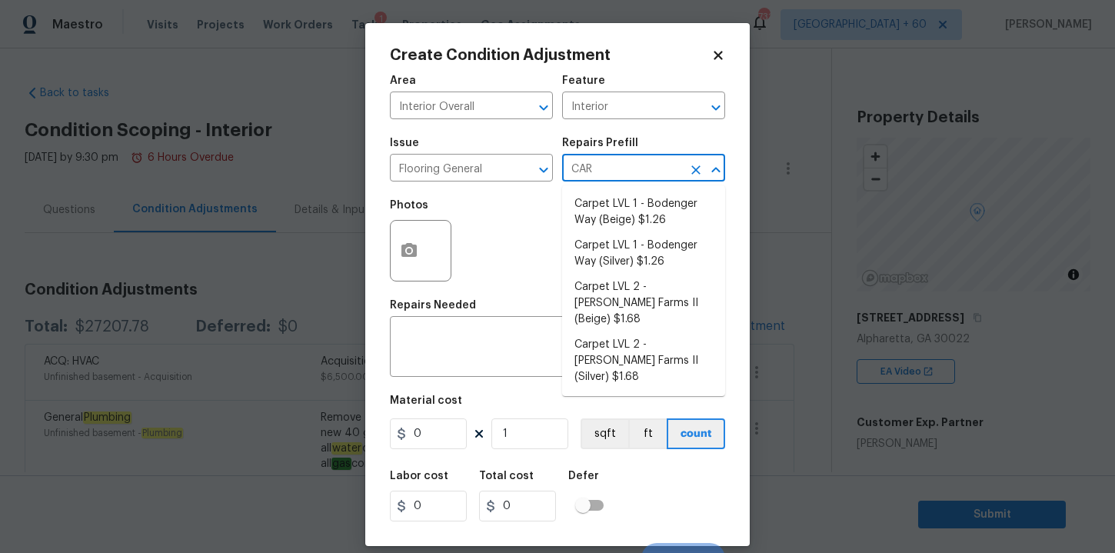
type input "CARP"
click at [651, 258] on li "Carpet LVL 1 - Bodenger Way (Silver) $1.26" at bounding box center [643, 254] width 163 height 42
type input "Overall Flooring"
type textarea "Install new carpet. (Bodenger Way [GEOGRAPHIC_DATA], Silver) at all previously …"
type input "1.26"
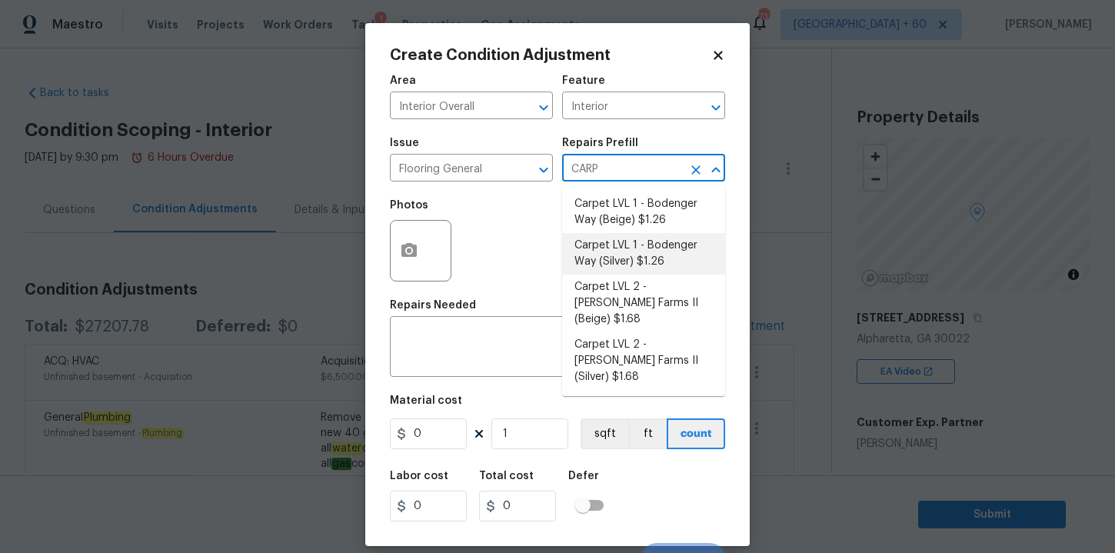
type input "1.26"
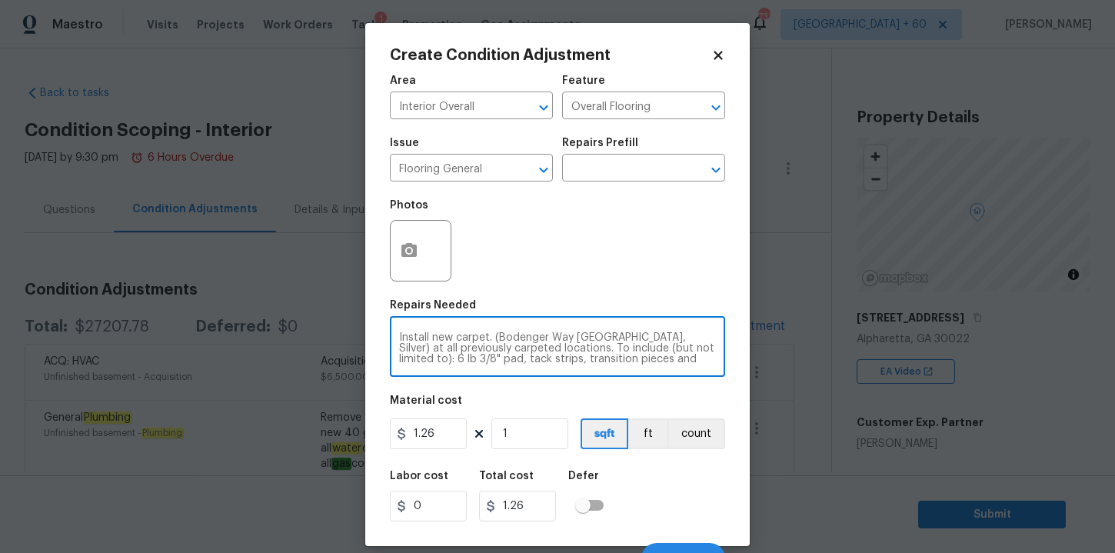
drag, startPoint x: 665, startPoint y: 357, endPoint x: 382, endPoint y: 325, distance: 284.1
click at [382, 325] on div "Create Condition Adjustment Area Interior Overall ​ Feature Overall Flooring ​ …" at bounding box center [557, 284] width 385 height 523
click at [670, 359] on textarea "Install new carpet. (Bodenger Way [GEOGRAPHIC_DATA], Silver) at all previously …" at bounding box center [557, 348] width 317 height 32
click at [416, 261] on button "button" at bounding box center [409, 251] width 37 height 60
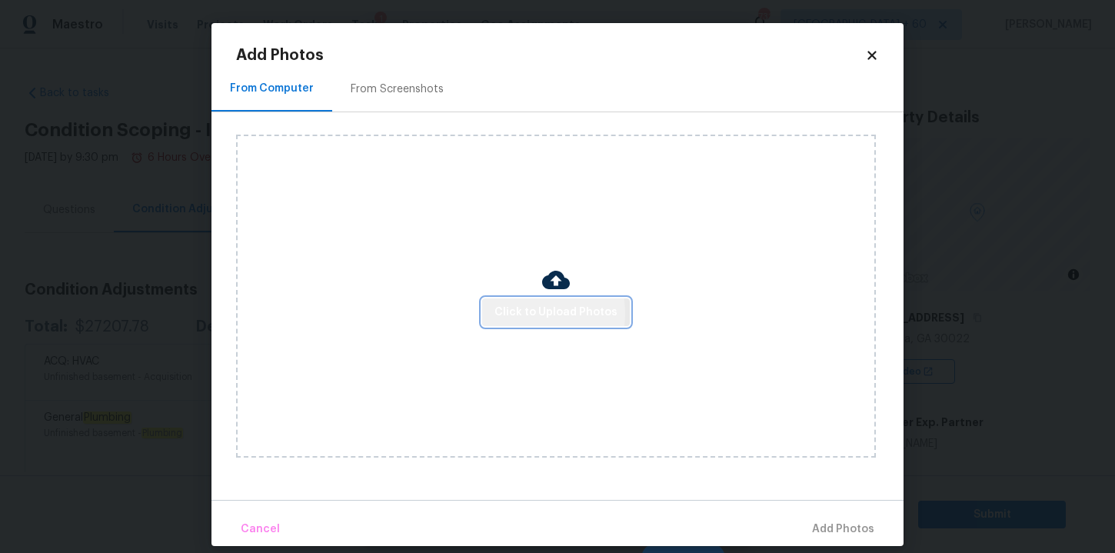
click at [518, 313] on span "Click to Upload Photos" at bounding box center [556, 312] width 123 height 19
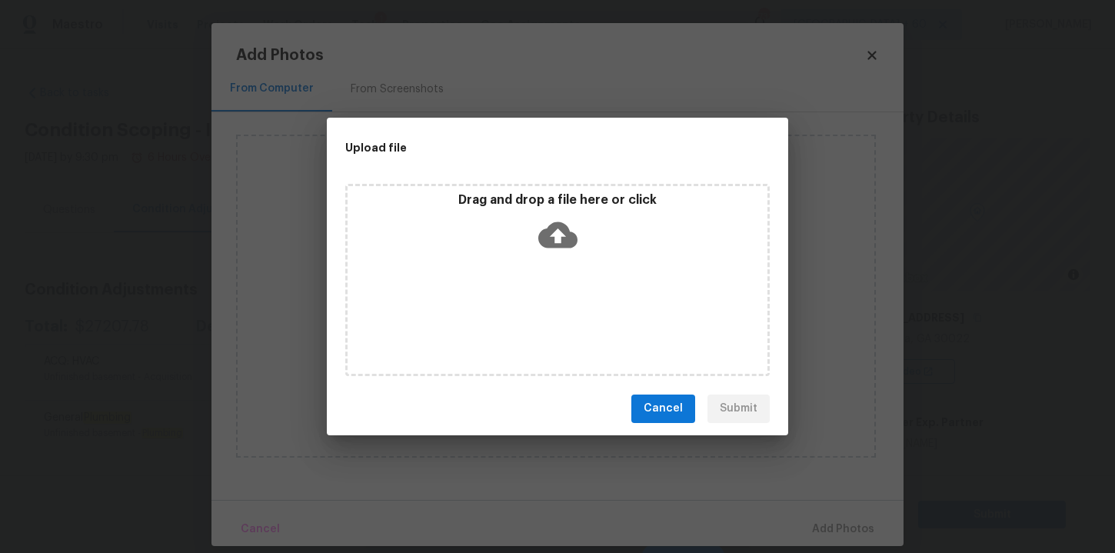
click at [560, 232] on icon at bounding box center [557, 234] width 39 height 39
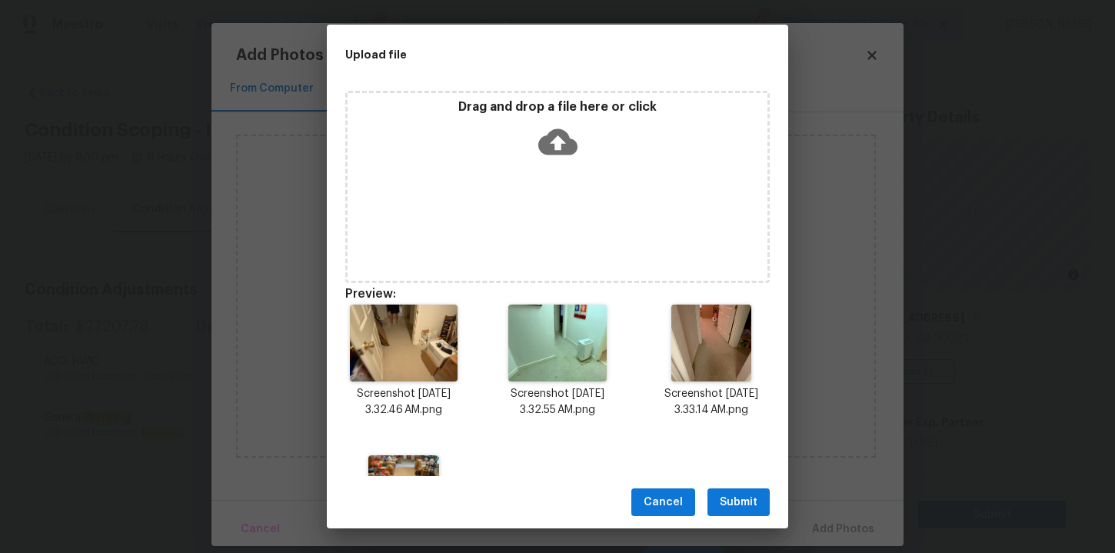
click at [745, 508] on span "Submit" at bounding box center [739, 502] width 38 height 19
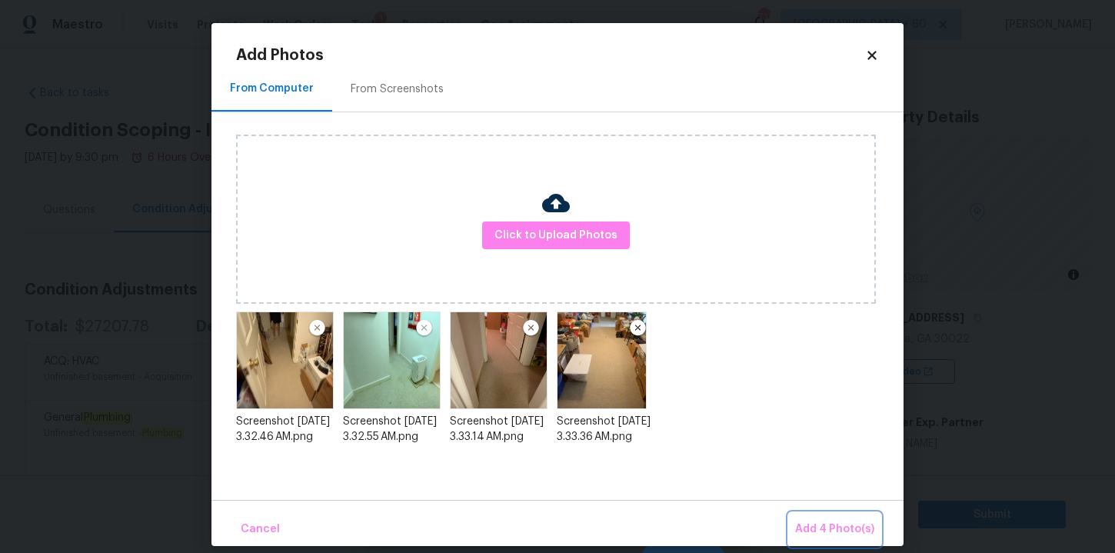
click at [831, 528] on span "Add 4 Photo(s)" at bounding box center [834, 529] width 79 height 19
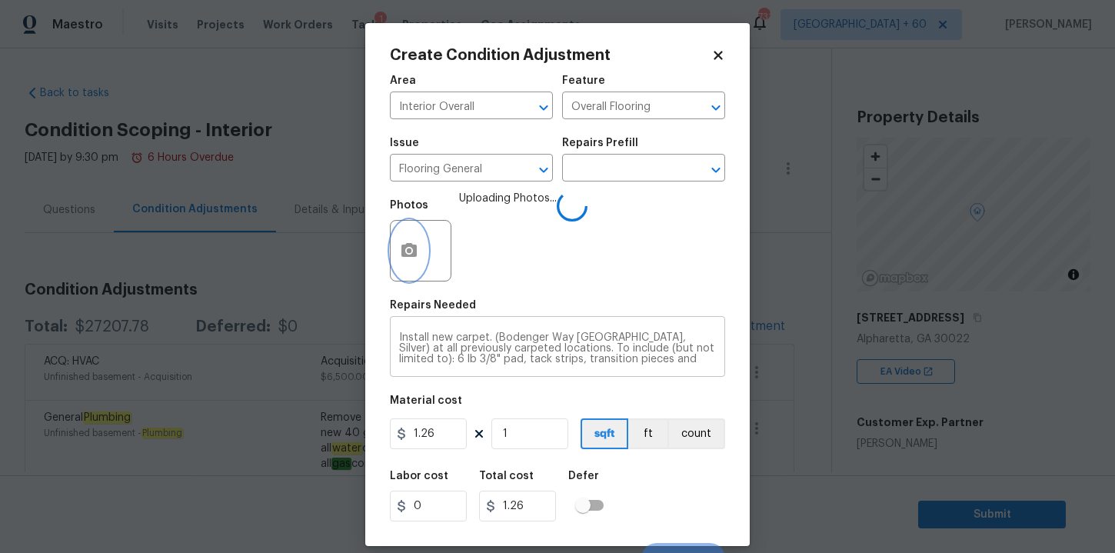
scroll to position [22, 0]
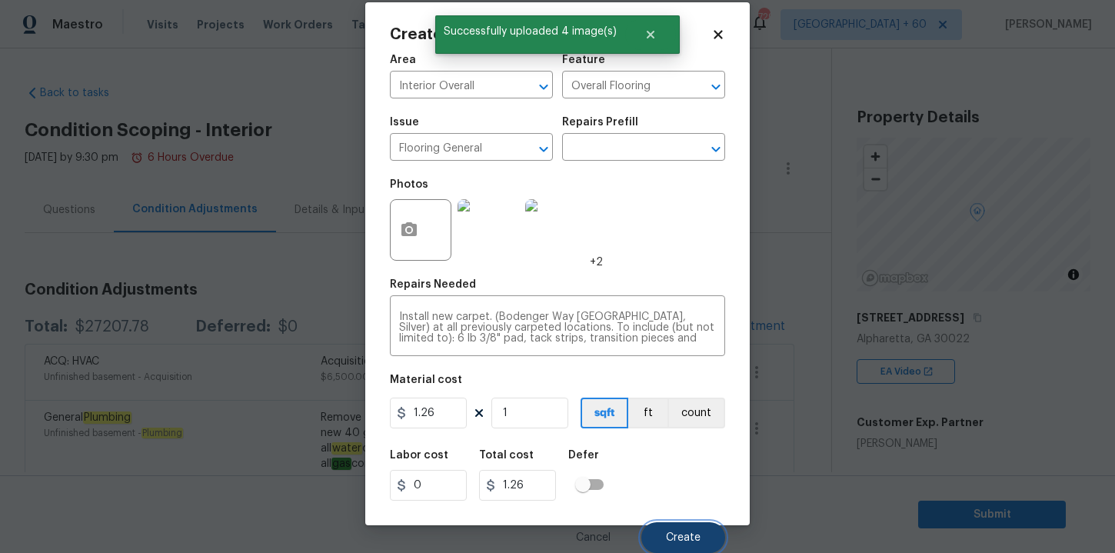
click at [686, 536] on span "Create" at bounding box center [683, 538] width 35 height 12
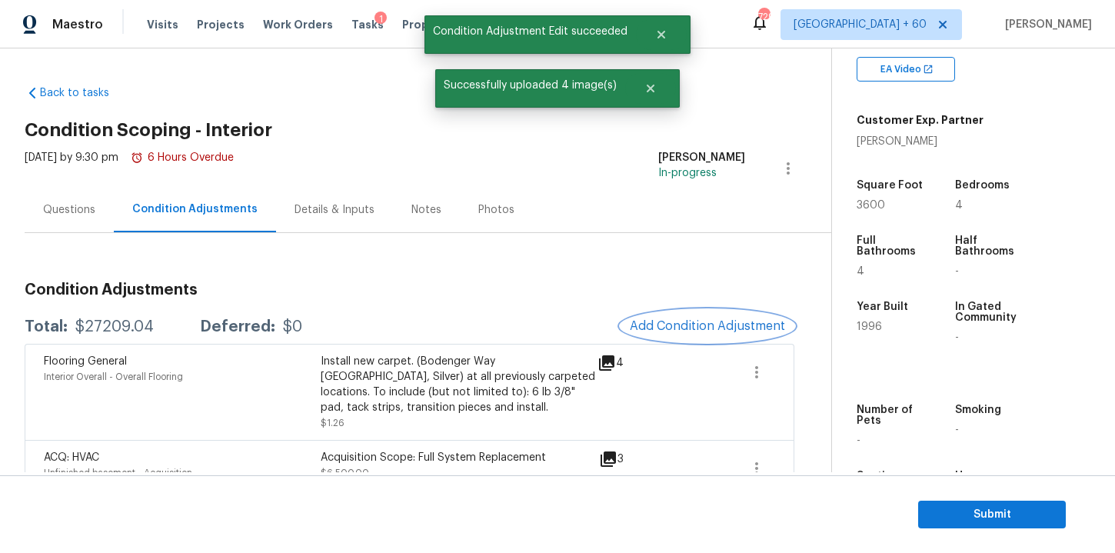
scroll to position [304, 0]
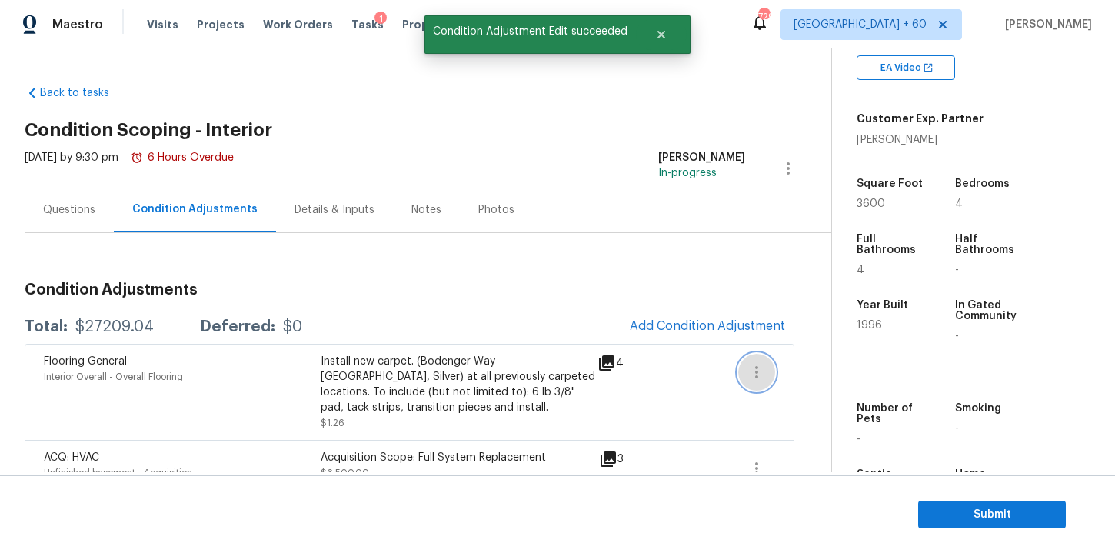
click at [758, 371] on icon "button" at bounding box center [757, 372] width 18 height 18
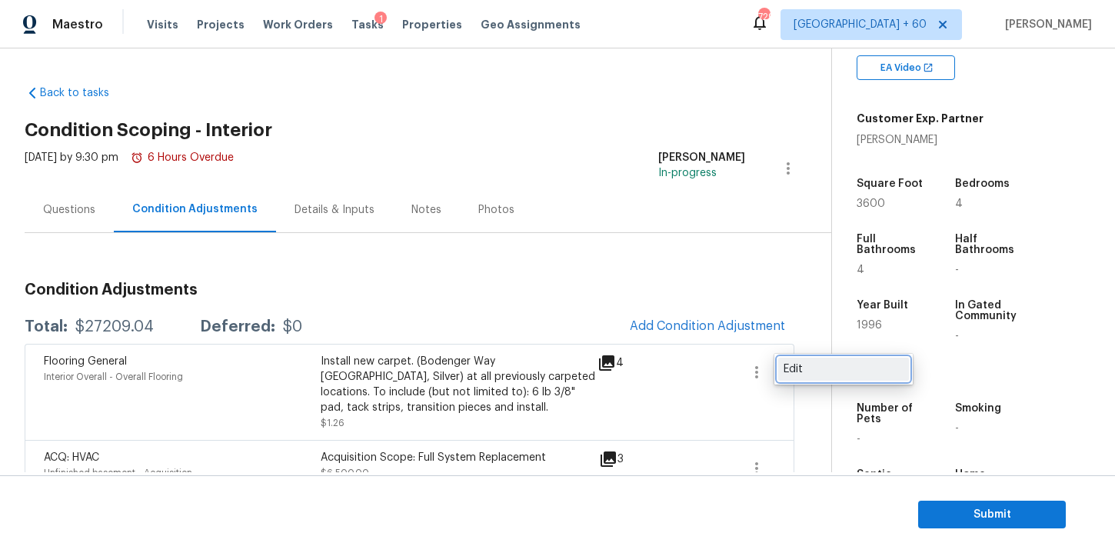
click at [806, 375] on div "Edit" at bounding box center [844, 369] width 120 height 15
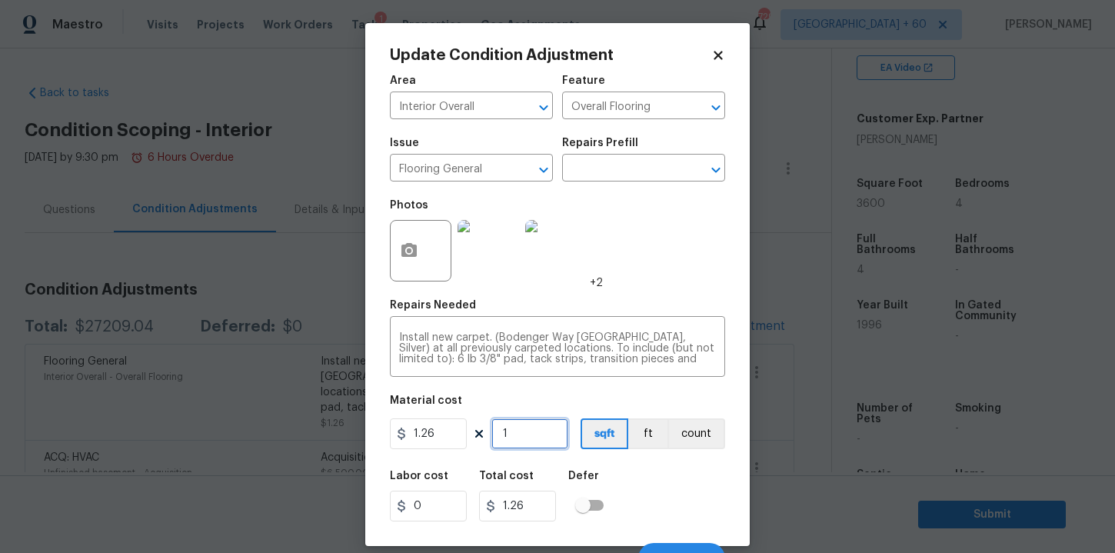
click at [536, 425] on input "1" at bounding box center [529, 433] width 77 height 31
type input "0"
type input "3"
type input "3.78"
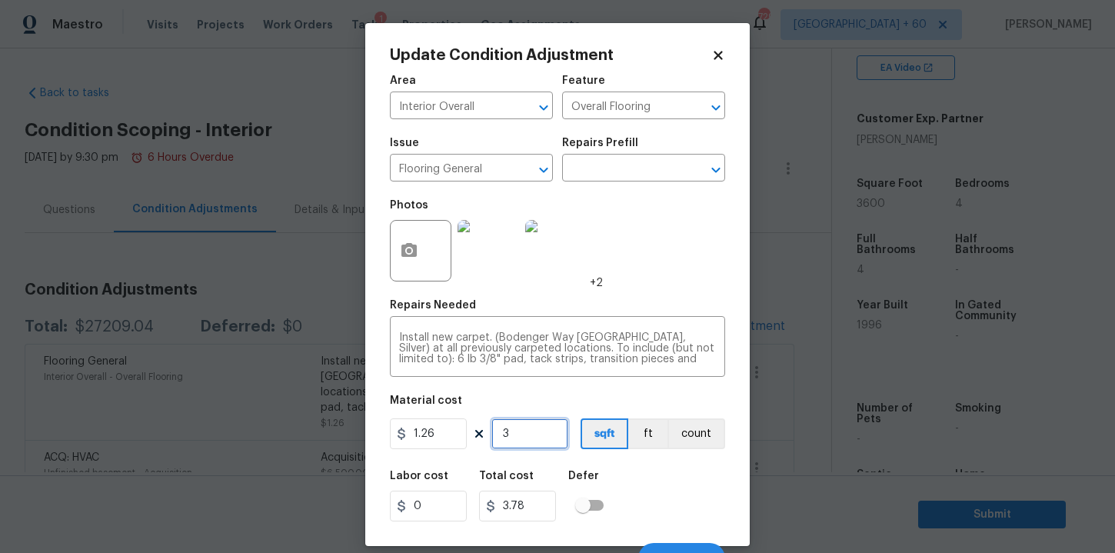
type input "36"
type input "45.36"
type input "360"
type input "453.6"
type input "3600"
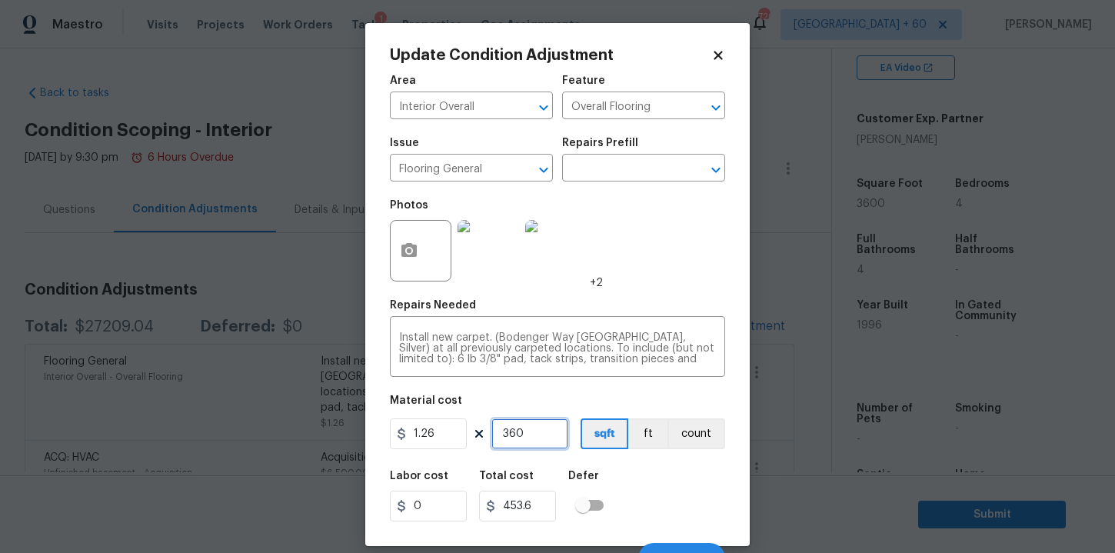
type input "4536"
type input "3600"
click at [659, 485] on div "Labor cost 0 Total cost 4536 Defer" at bounding box center [557, 495] width 335 height 69
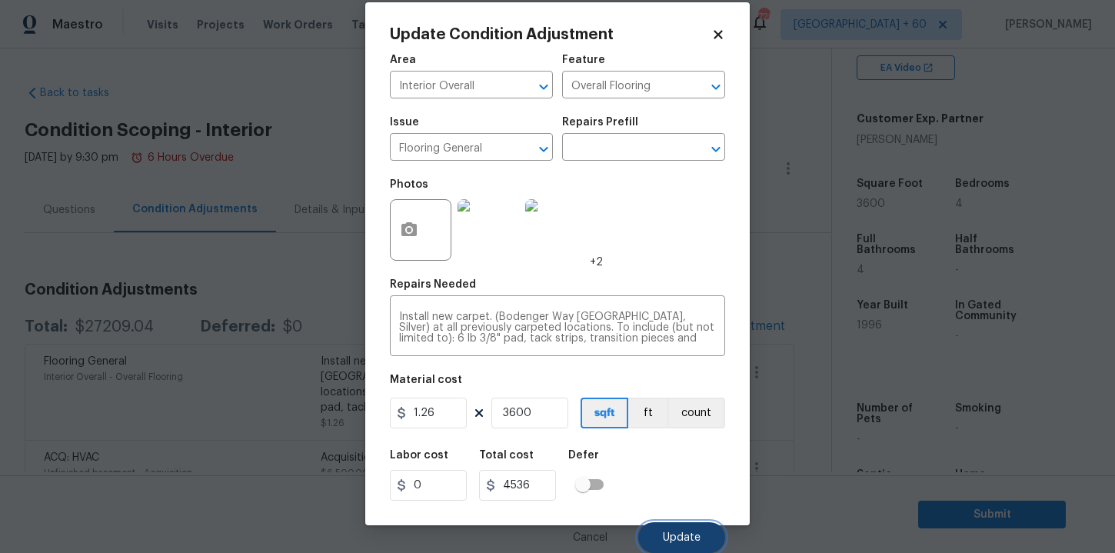
click at [671, 540] on span "Update" at bounding box center [682, 538] width 38 height 12
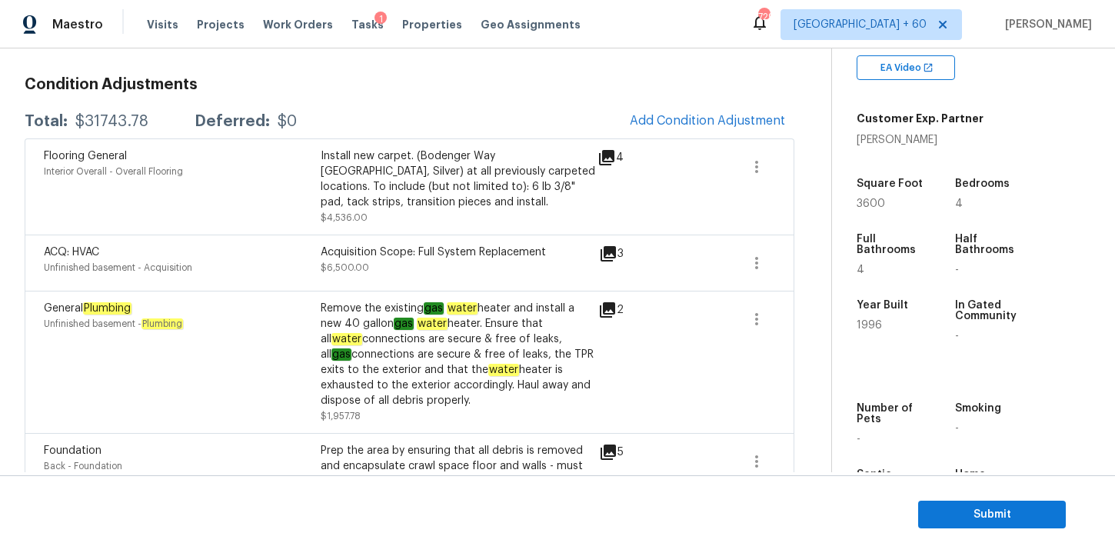
scroll to position [0, 0]
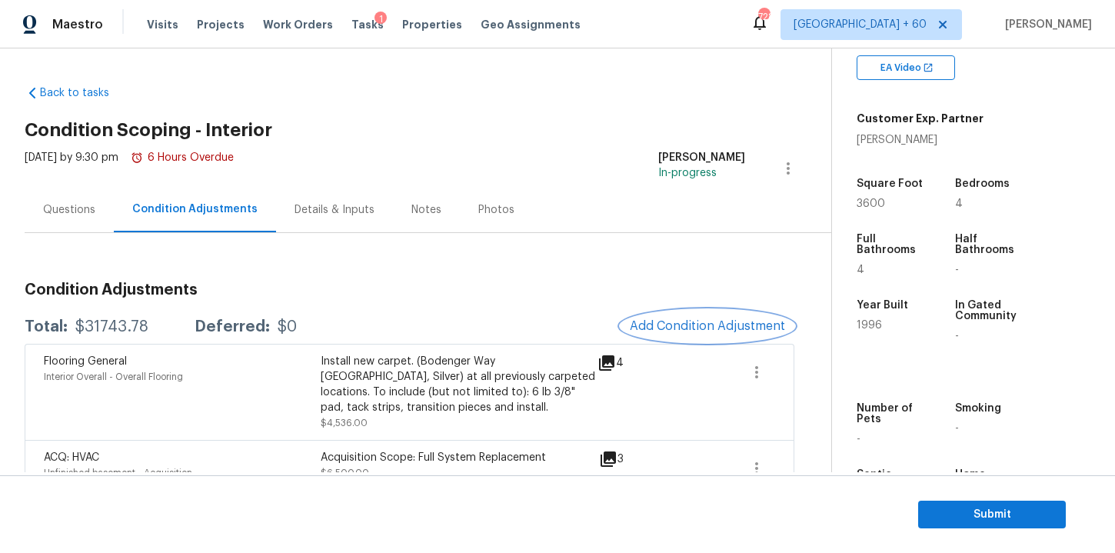
click at [711, 324] on span "Add Condition Adjustment" at bounding box center [707, 326] width 155 height 14
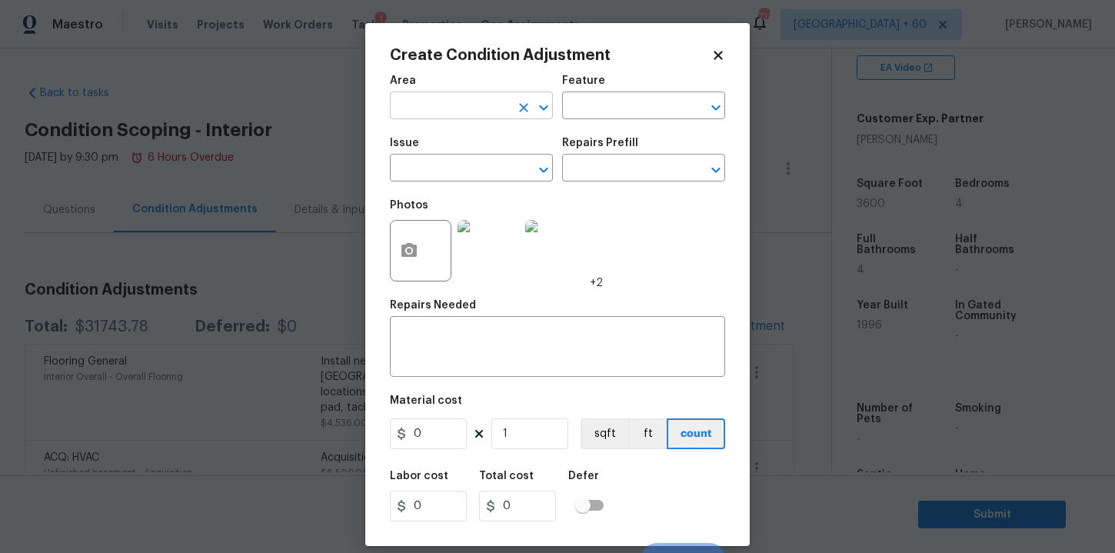
click at [505, 98] on input "text" at bounding box center [450, 107] width 120 height 24
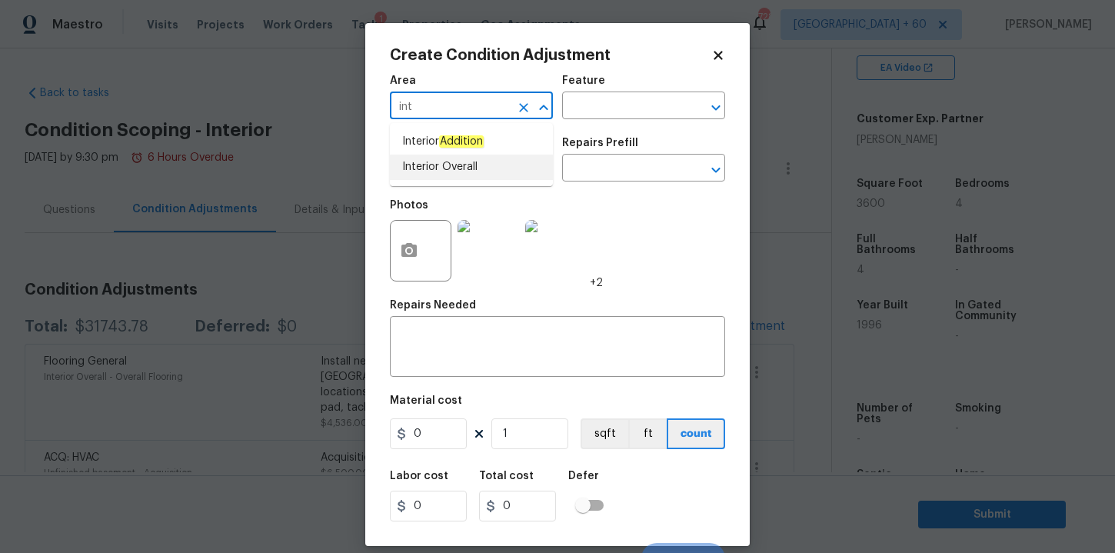
click at [468, 168] on li "Interior Overall" at bounding box center [471, 167] width 163 height 25
type input "Interior Overall"
click at [465, 168] on input "text" at bounding box center [450, 170] width 120 height 24
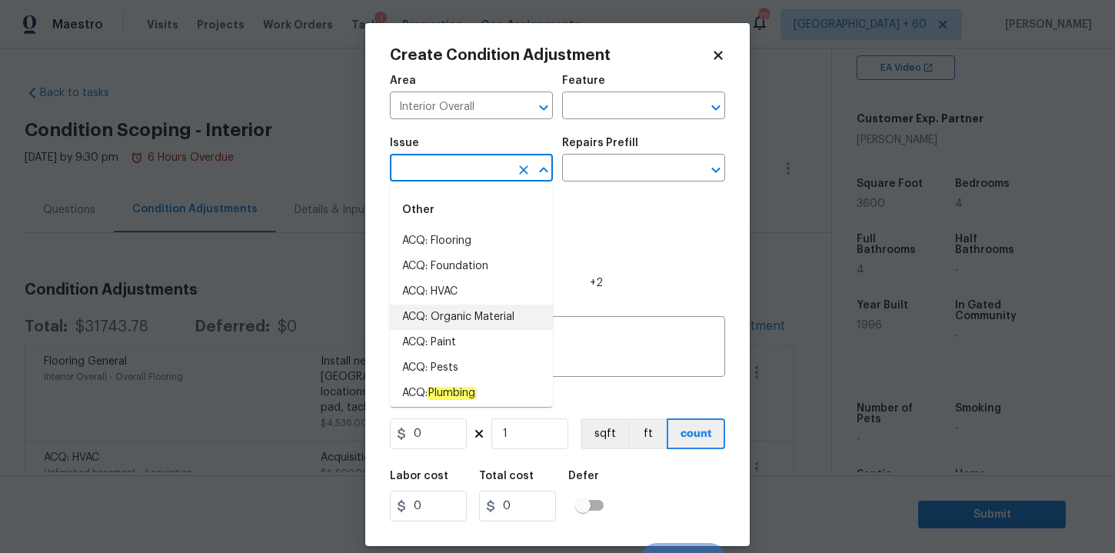
click at [455, 335] on li "ACQ: Paint" at bounding box center [471, 342] width 163 height 25
type input "ACQ: Paint"
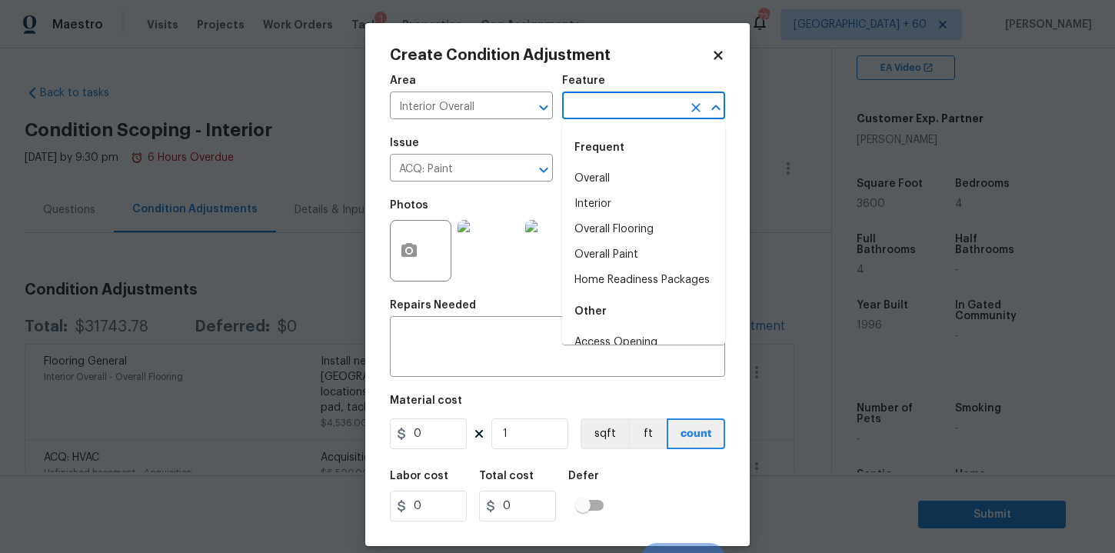
click at [589, 108] on input "text" at bounding box center [622, 107] width 120 height 24
click at [605, 206] on li "Interior" at bounding box center [643, 204] width 163 height 25
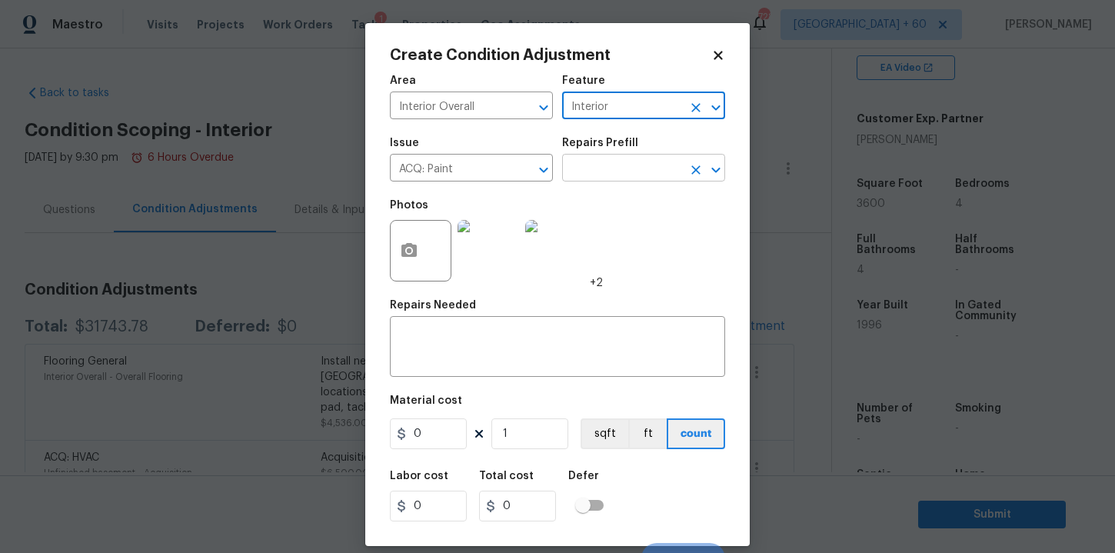
click at [603, 168] on input "text" at bounding box center [622, 170] width 120 height 24
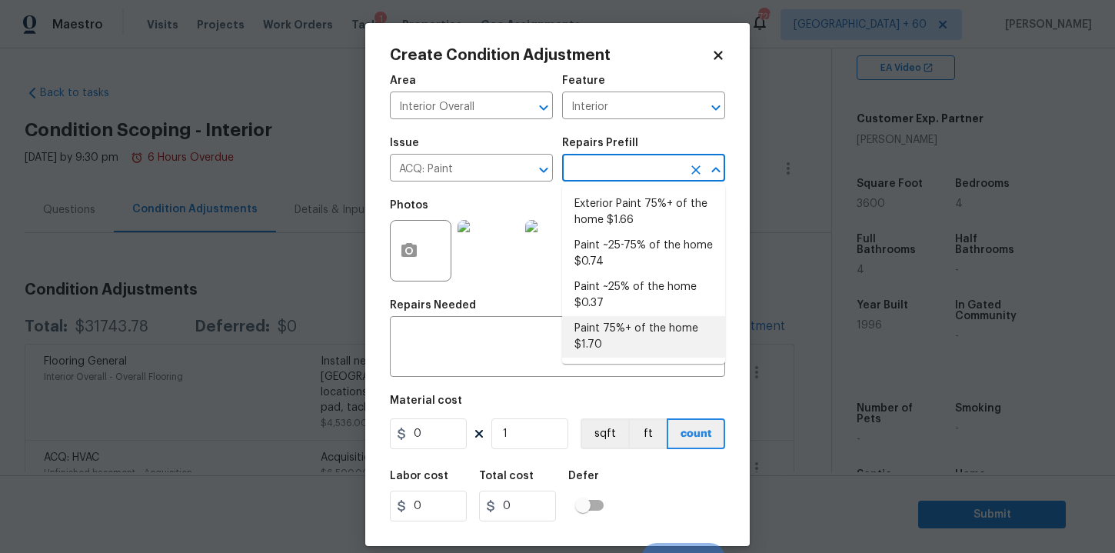
click at [616, 325] on li "Paint 75%+ of the home $1.70" at bounding box center [643, 337] width 163 height 42
type input "Acquisition"
type textarea "Acquisition Scope: 75%+ of the home will likely require interior paint"
type input "1.7"
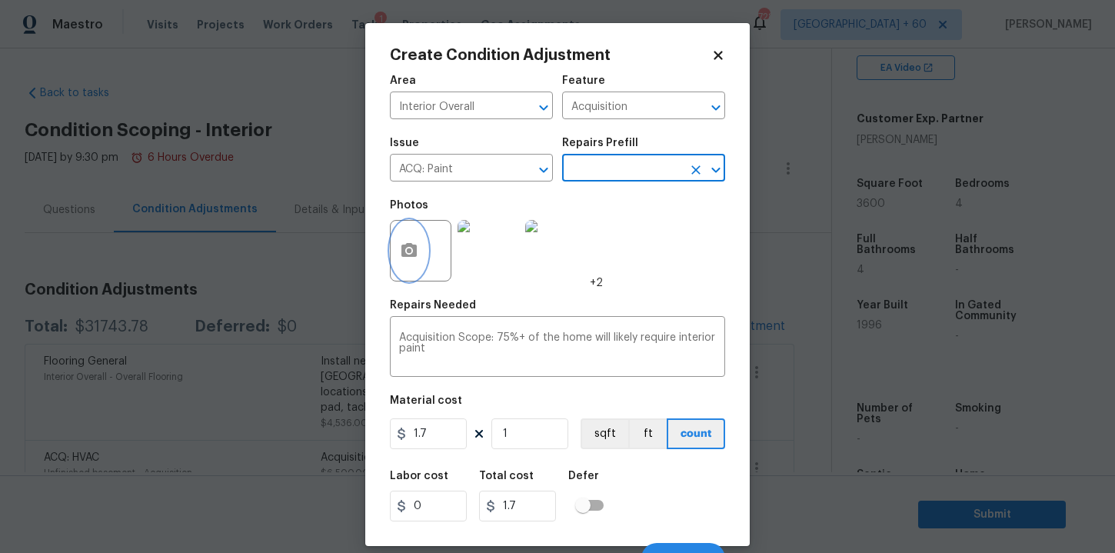
click at [415, 252] on icon "button" at bounding box center [409, 250] width 15 height 14
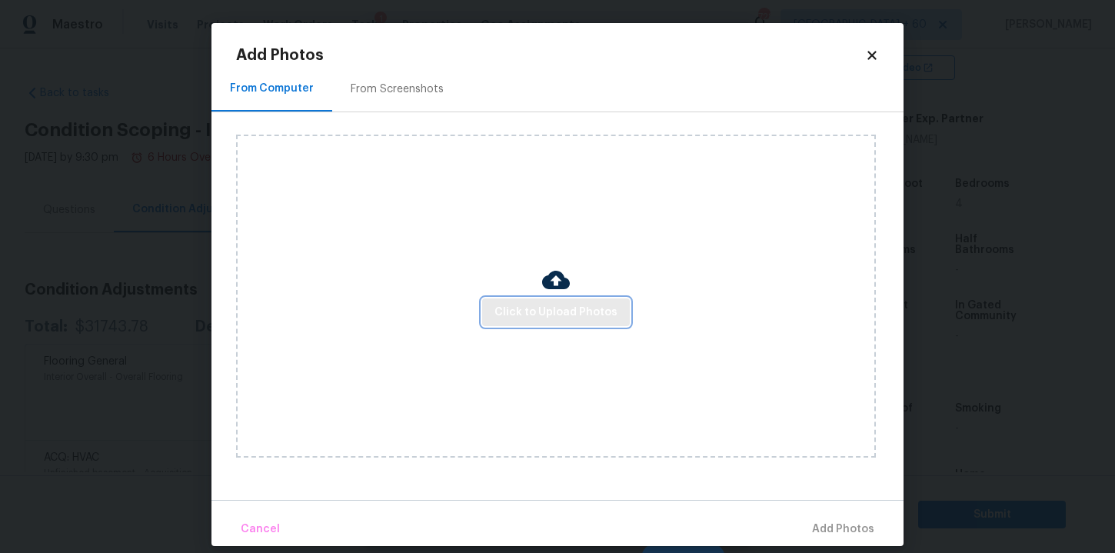
click at [511, 306] on span "Click to Upload Photos" at bounding box center [556, 312] width 123 height 19
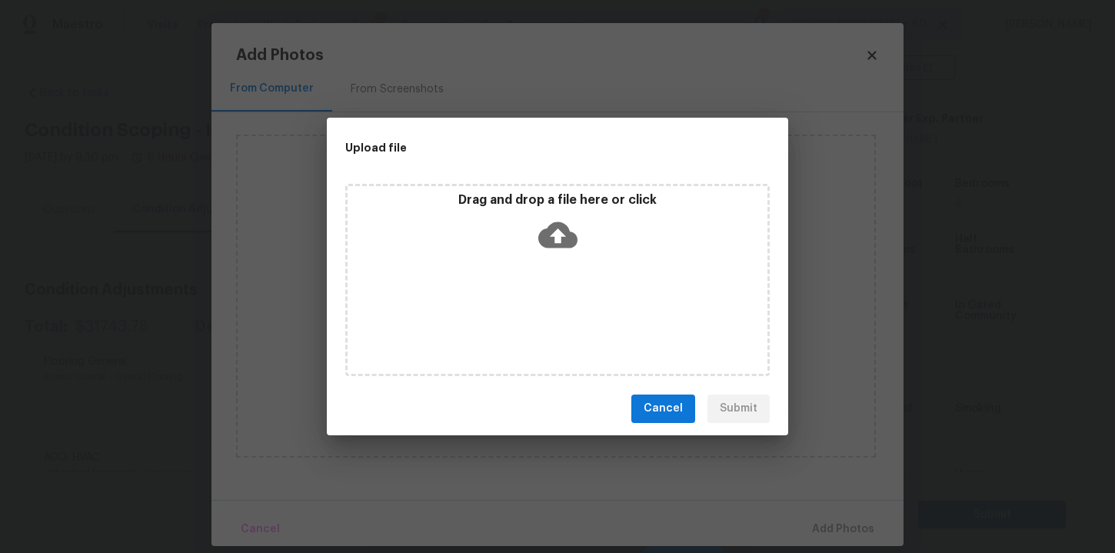
click at [560, 229] on icon at bounding box center [557, 235] width 39 height 26
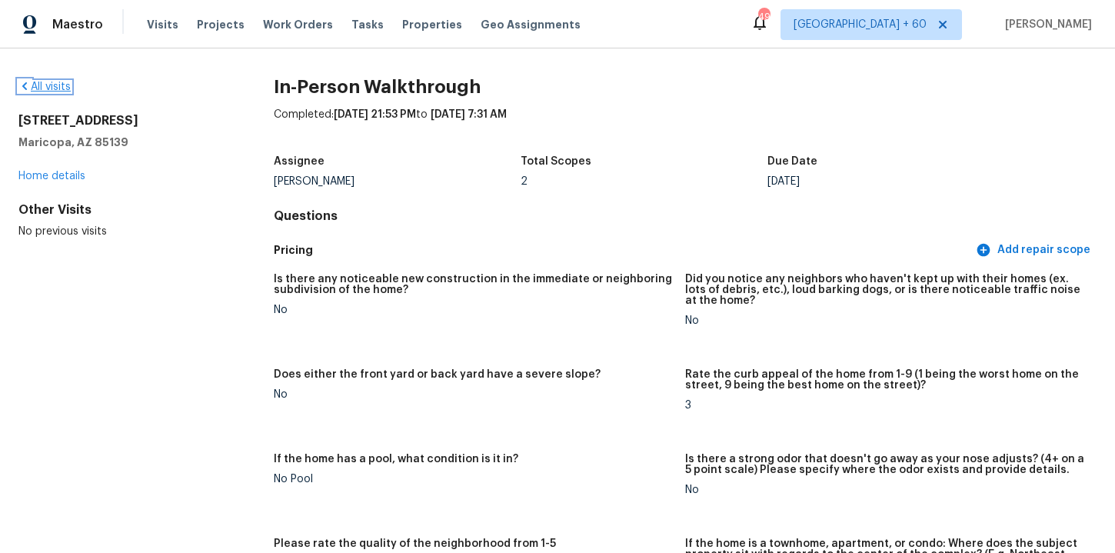
click at [30, 85] on icon at bounding box center [24, 86] width 12 height 12
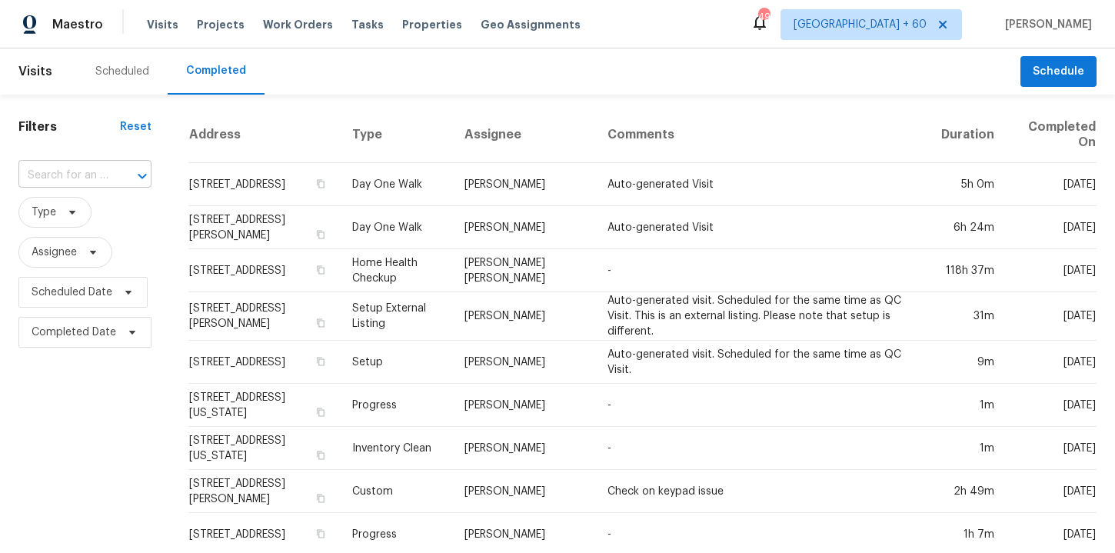
click at [80, 178] on input "text" at bounding box center [63, 176] width 90 height 24
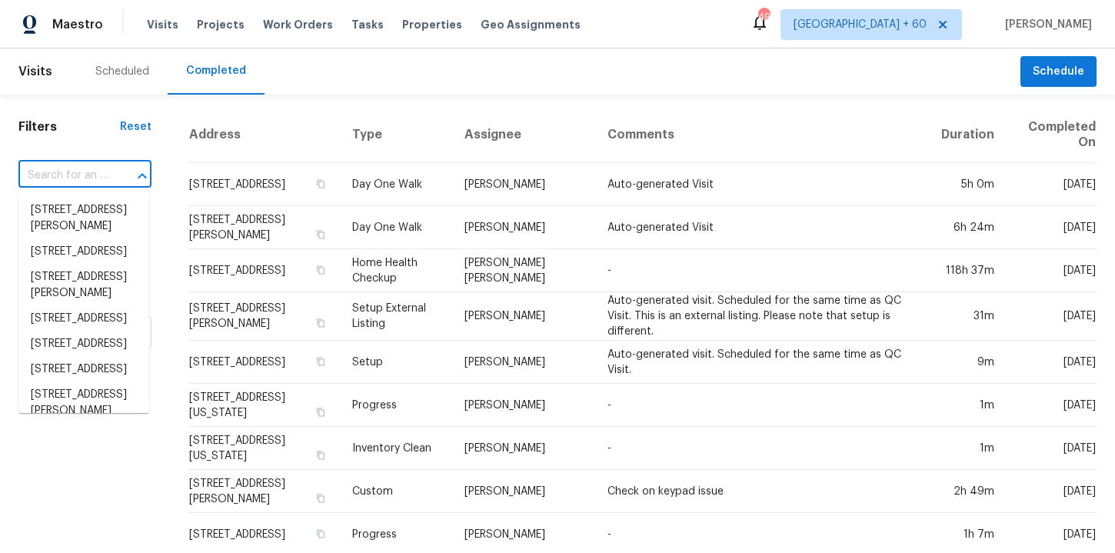
paste input "3535 Merganser Ln Alpharetta, GA, 30022"
type input "3535 Merganser Ln Alpharetta, GA, 30022"
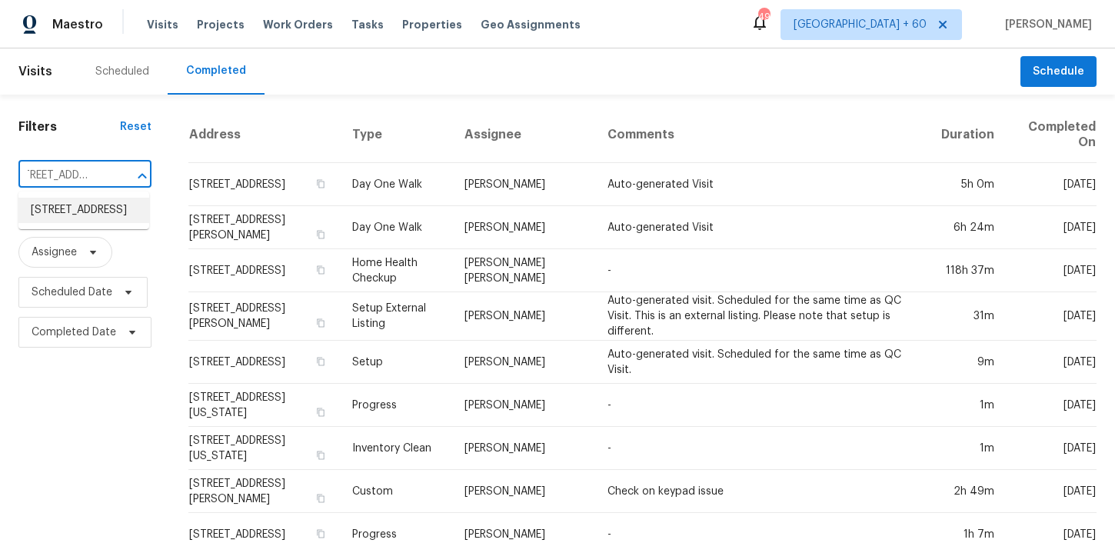
click at [95, 218] on li "3535 Merganser Ln, Alpharetta, GA 30022" at bounding box center [83, 210] width 131 height 25
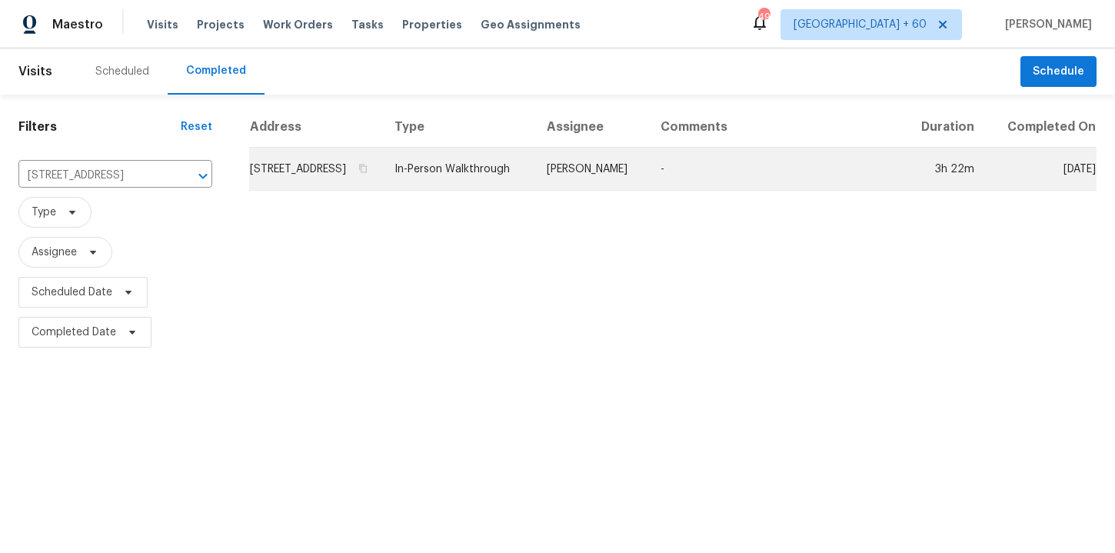
click at [515, 182] on td "In-Person Walkthrough" at bounding box center [458, 169] width 152 height 43
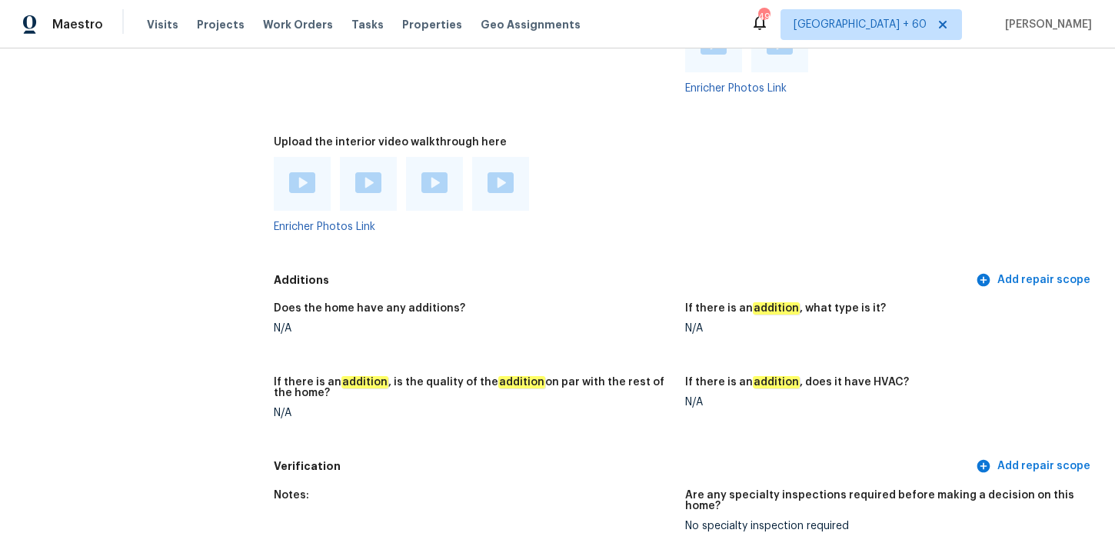
scroll to position [3770, 0]
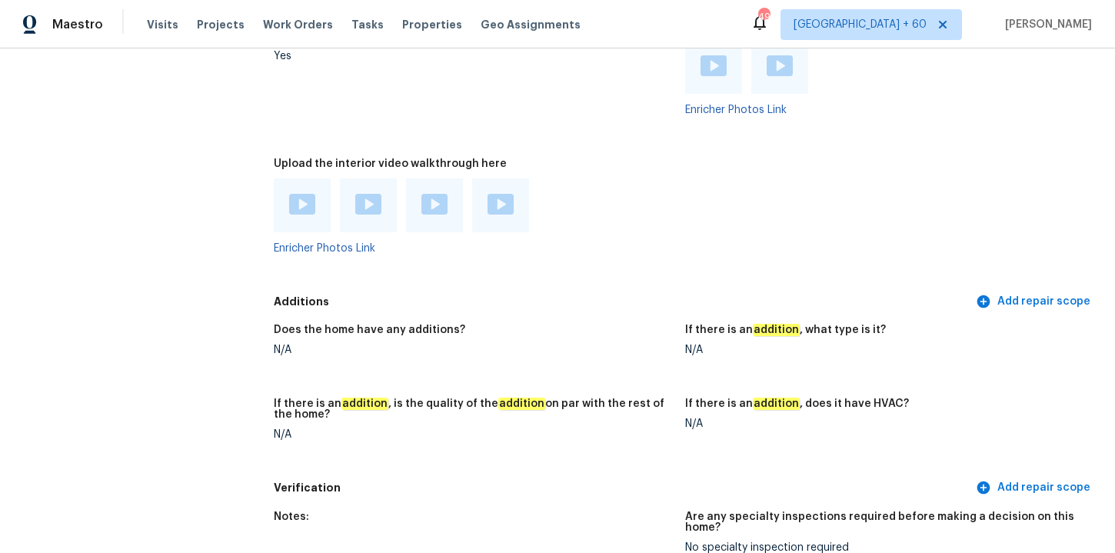
click at [313, 202] on img at bounding box center [302, 204] width 26 height 21
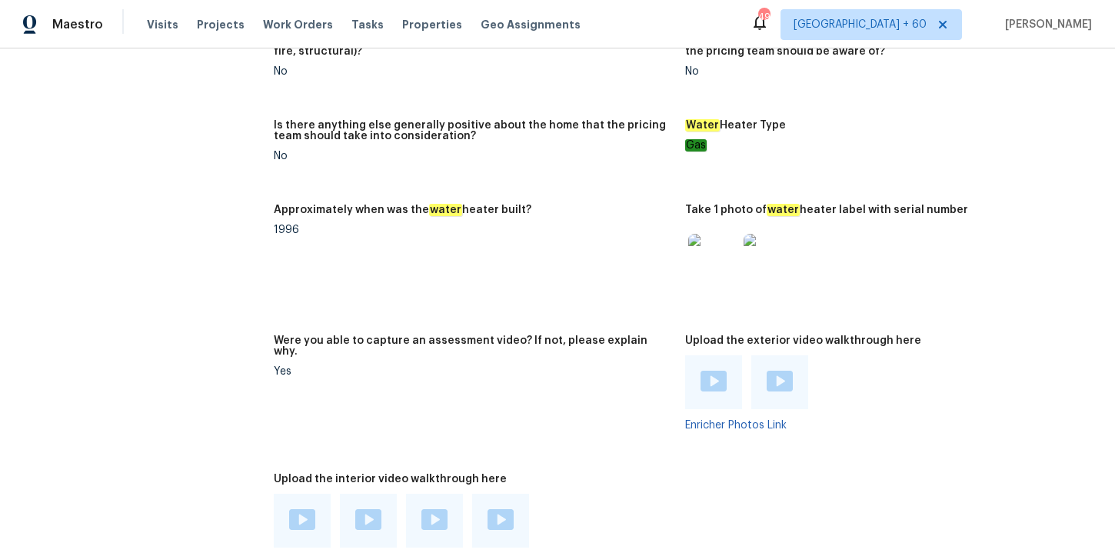
scroll to position [3460, 0]
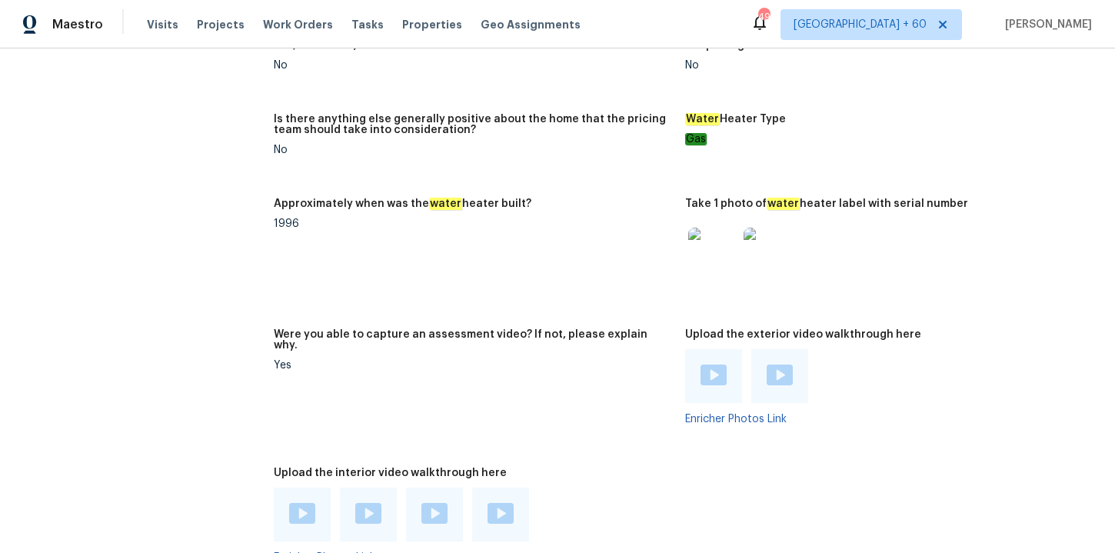
click at [367, 488] on div at bounding box center [368, 515] width 57 height 54
click at [368, 503] on img at bounding box center [368, 513] width 26 height 21
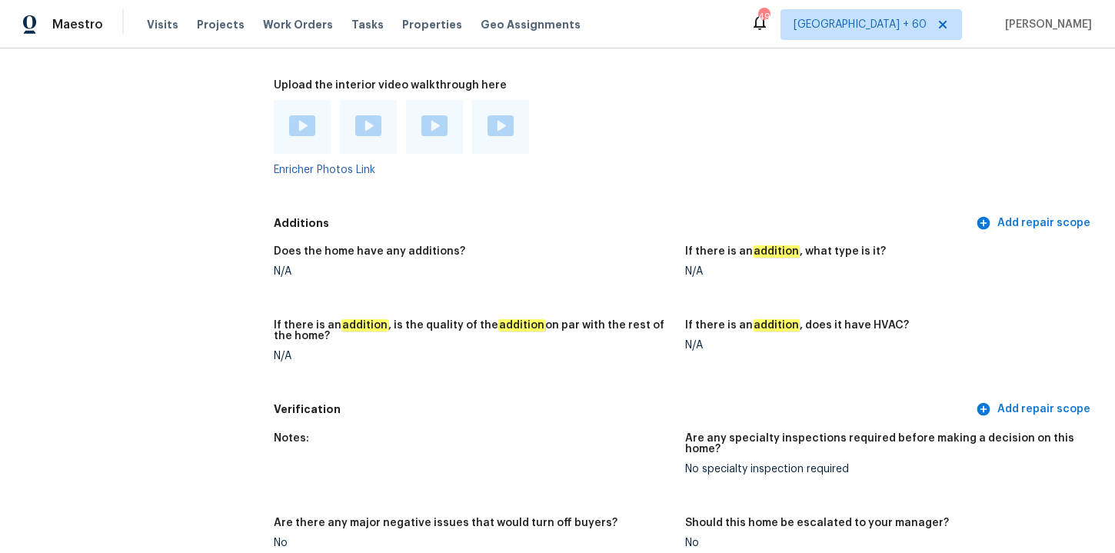
scroll to position [3850, 0]
click at [438, 114] on img at bounding box center [435, 124] width 26 height 21
click at [598, 140] on div at bounding box center [473, 125] width 399 height 54
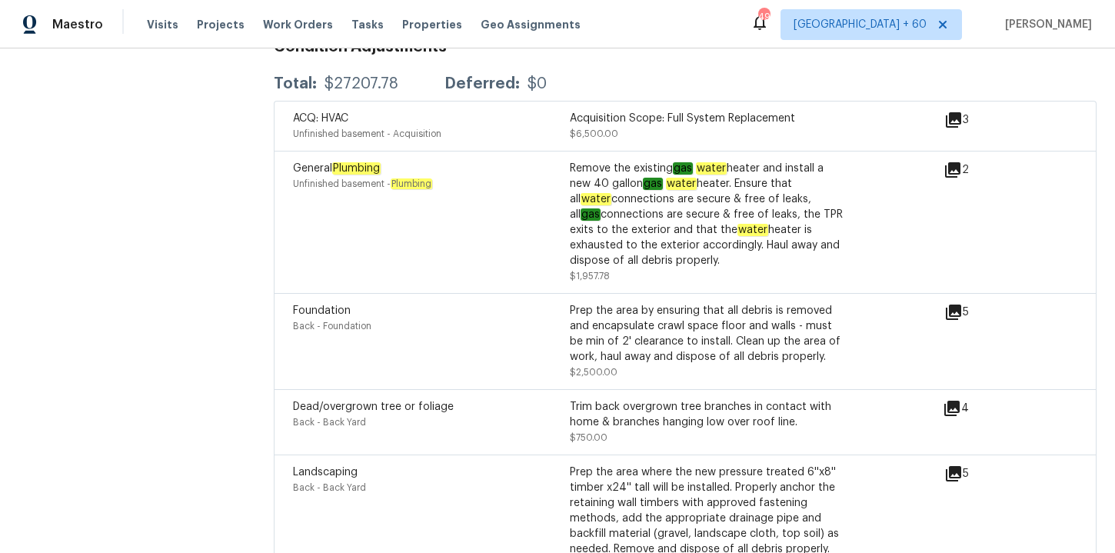
scroll to position [461, 0]
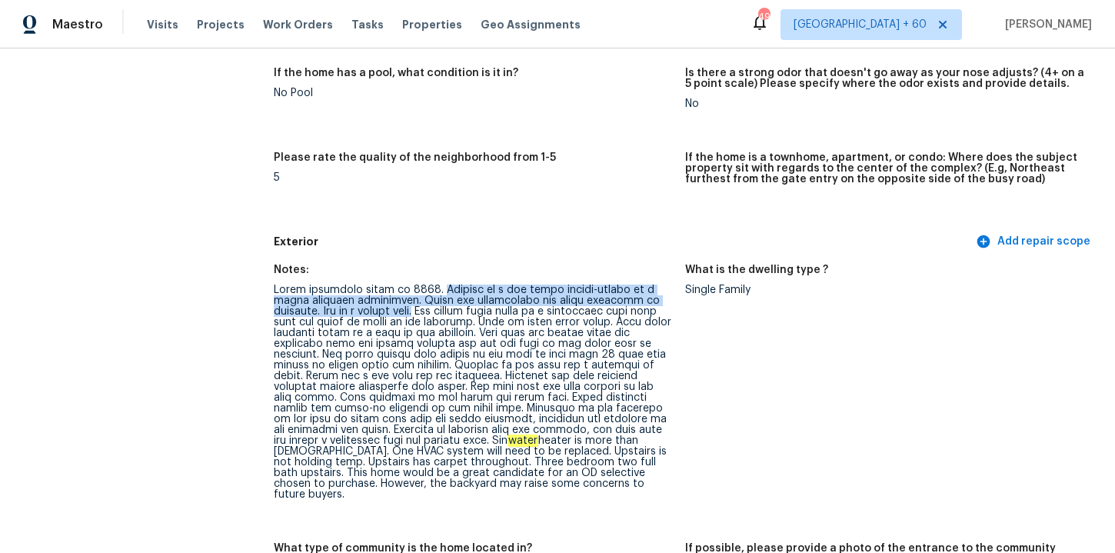
drag, startPoint x: 432, startPoint y: 285, endPoint x: 371, endPoint y: 314, distance: 67.8
click at [371, 314] on div "water heater is more than 15 years old. One HVAC system will need to be replace…" at bounding box center [473, 392] width 399 height 215
copy div "Subject is a two story single-family on a large basement foundation. There are …"
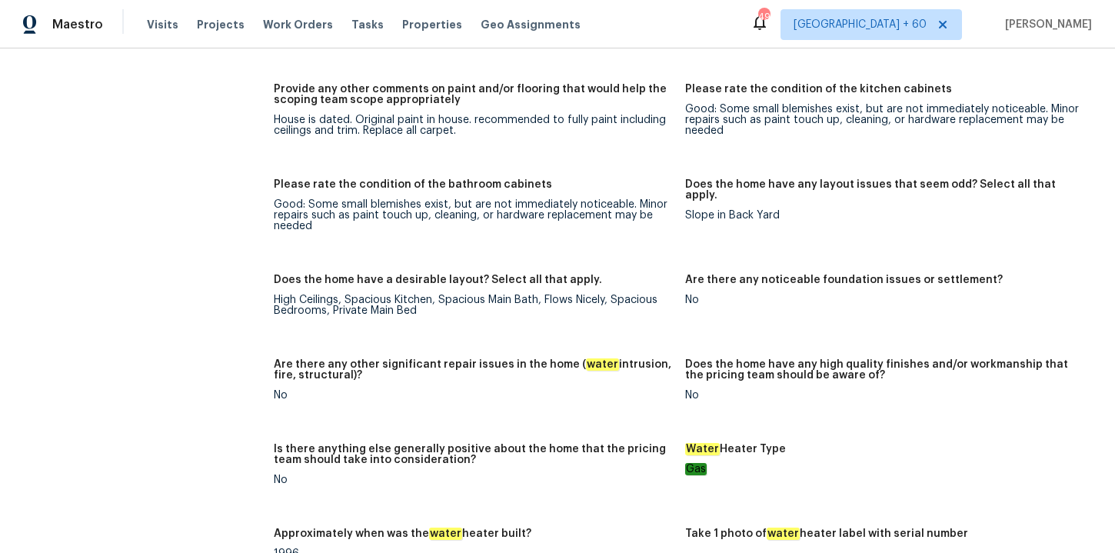
scroll to position [3132, 0]
click at [1071, 131] on figure "Please rate the condition of the kitchen cabinets Good: Some small blemishes ex…" at bounding box center [891, 120] width 412 height 77
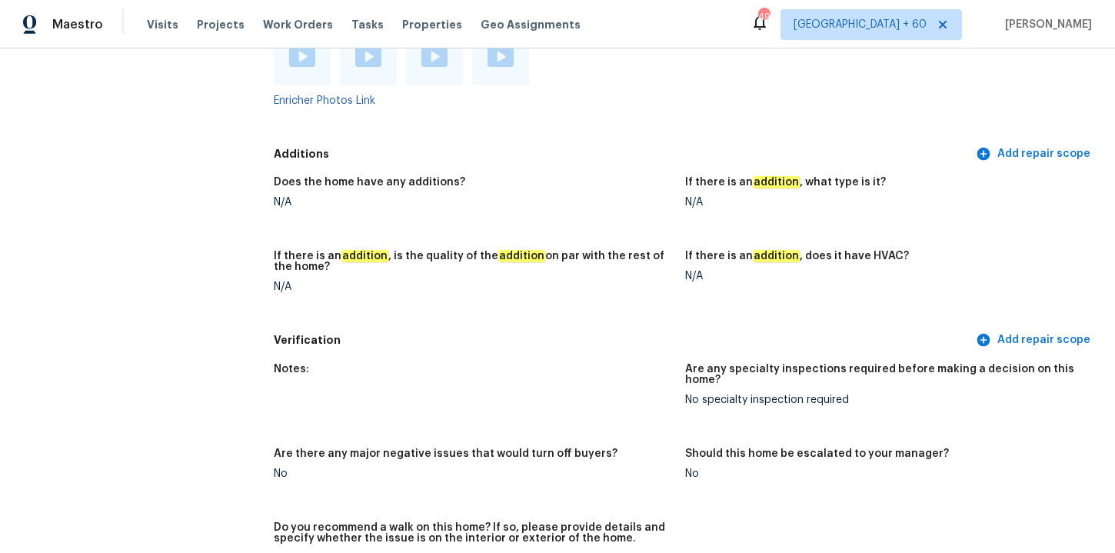
scroll to position [3760, 0]
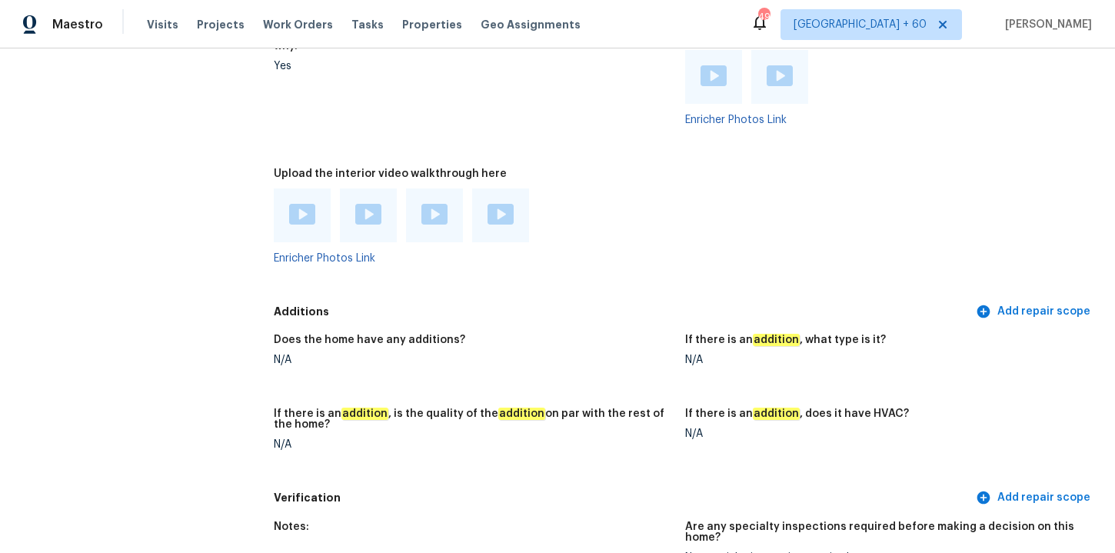
click at [506, 204] on img at bounding box center [501, 214] width 26 height 21
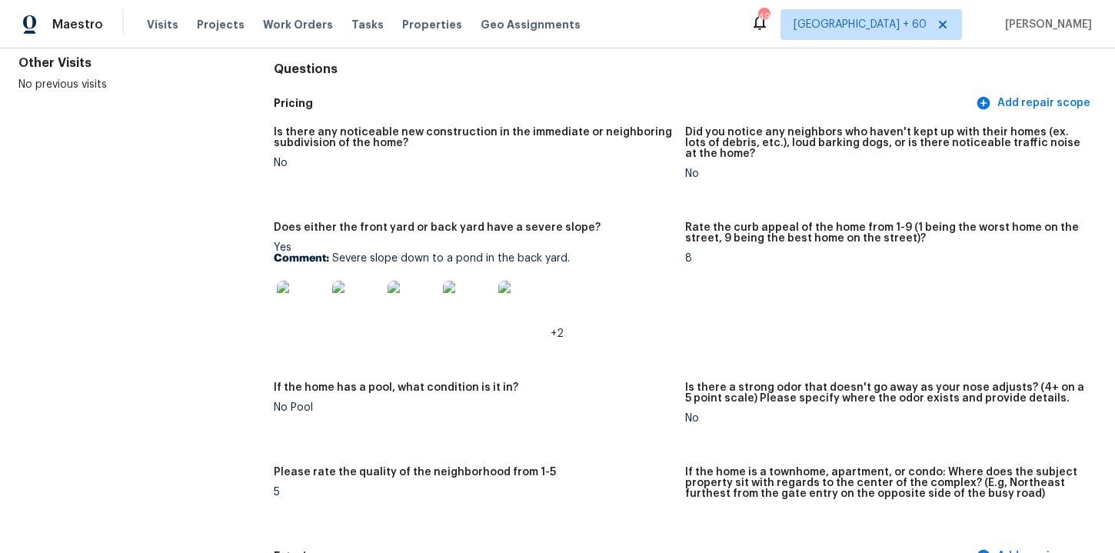
scroll to position [0, 0]
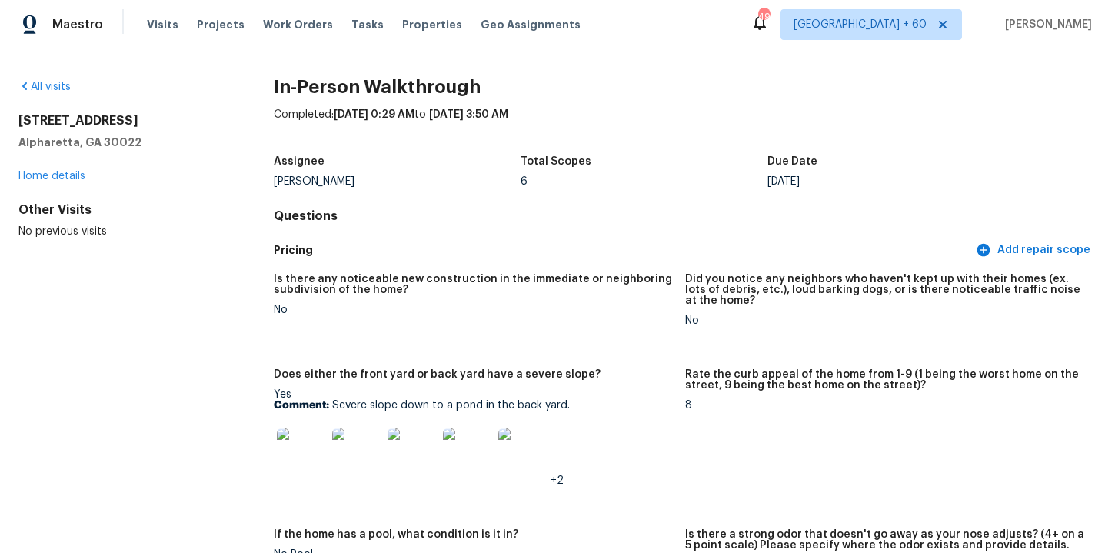
click at [48, 66] on div "All visits 3535 Merganser Ln Alpharetta, GA 30022 Home details Other Visits No …" at bounding box center [557, 300] width 1115 height 505
click at [55, 95] on div "All visits 3535 Merganser Ln Alpharetta, GA 30022 Home details Other Visits No …" at bounding box center [121, 159] width 206 height 160
click at [55, 88] on link "All visits" at bounding box center [44, 87] width 52 height 11
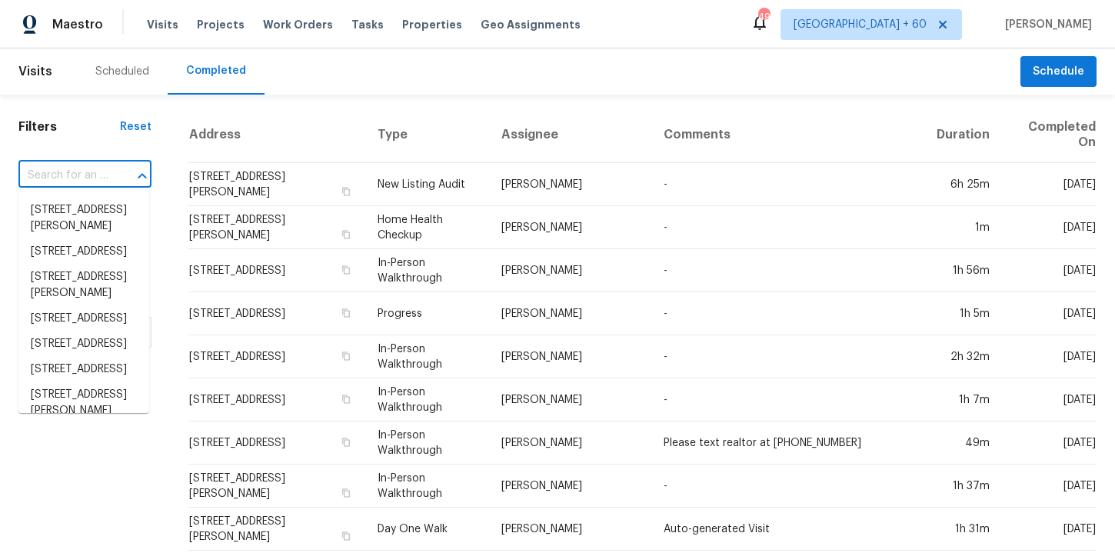
click at [73, 164] on input "text" at bounding box center [63, 176] width 90 height 24
paste input "[STREET_ADDRESS][PERSON_NAME]"
type input "[STREET_ADDRESS][PERSON_NAME]"
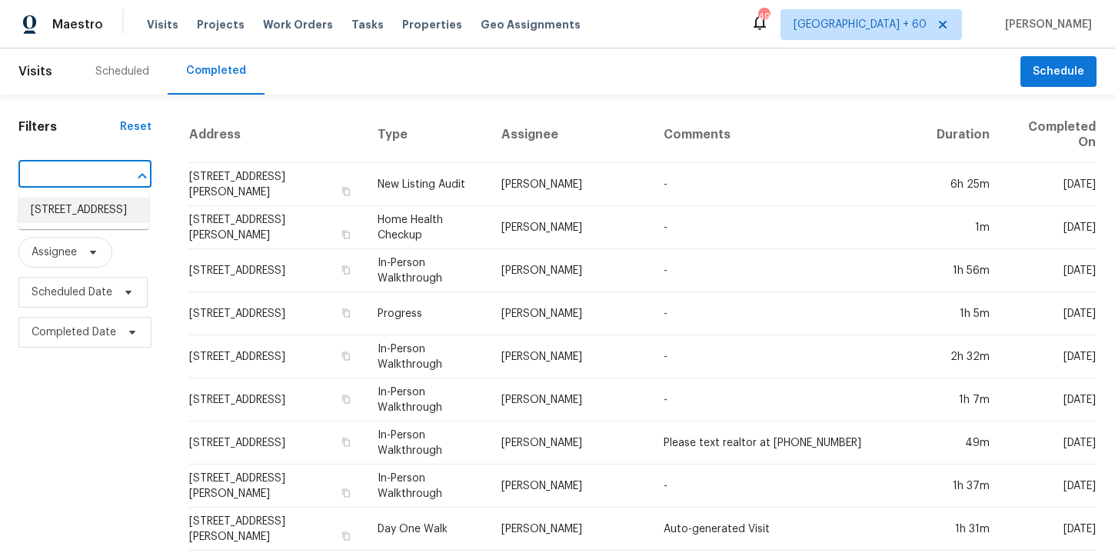
click at [101, 222] on li "[STREET_ADDRESS]" at bounding box center [83, 210] width 131 height 25
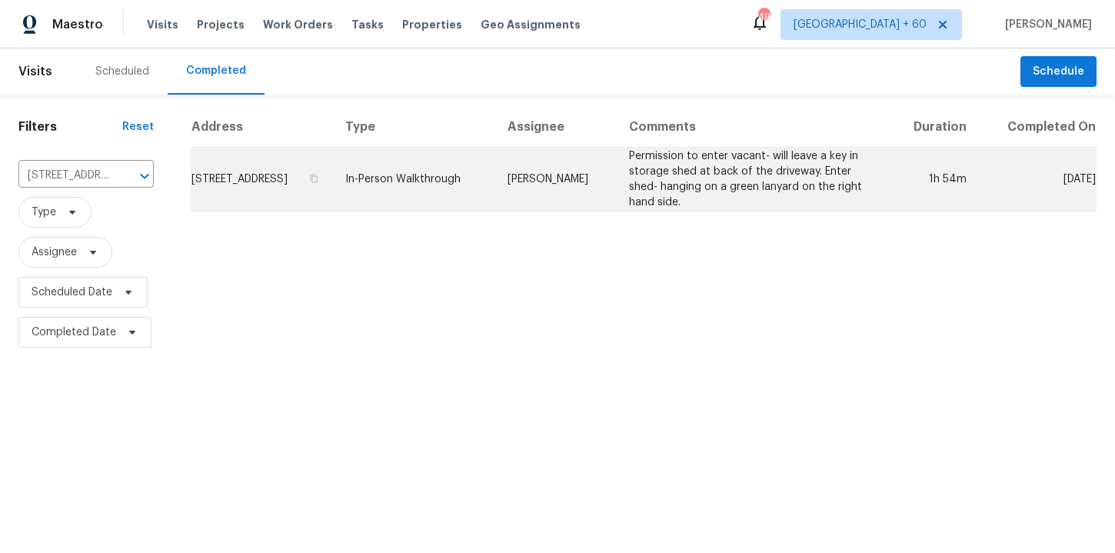
click at [449, 182] on td "In-Person Walkthrough" at bounding box center [414, 180] width 162 height 64
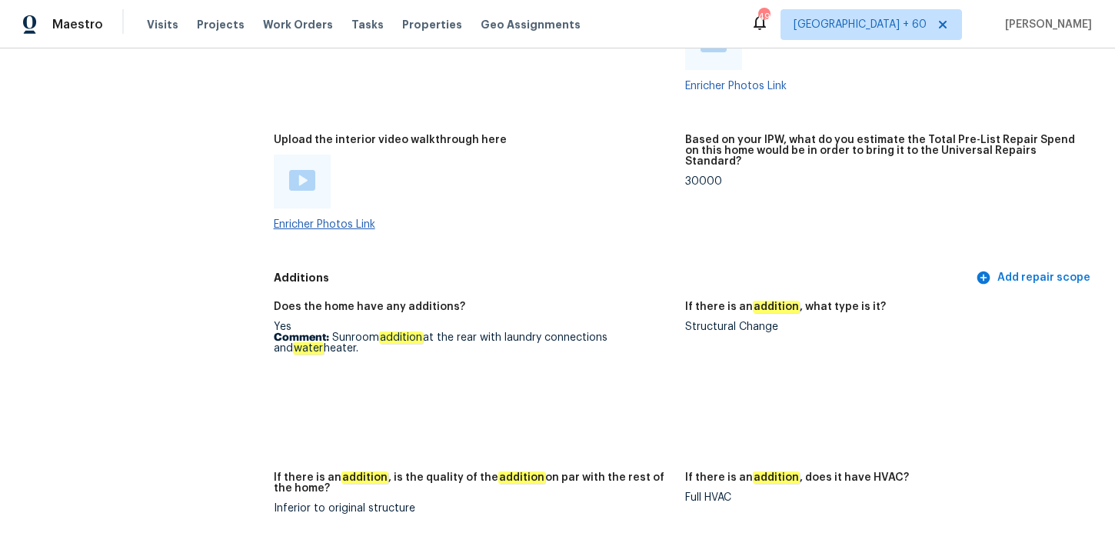
scroll to position [3439, 0]
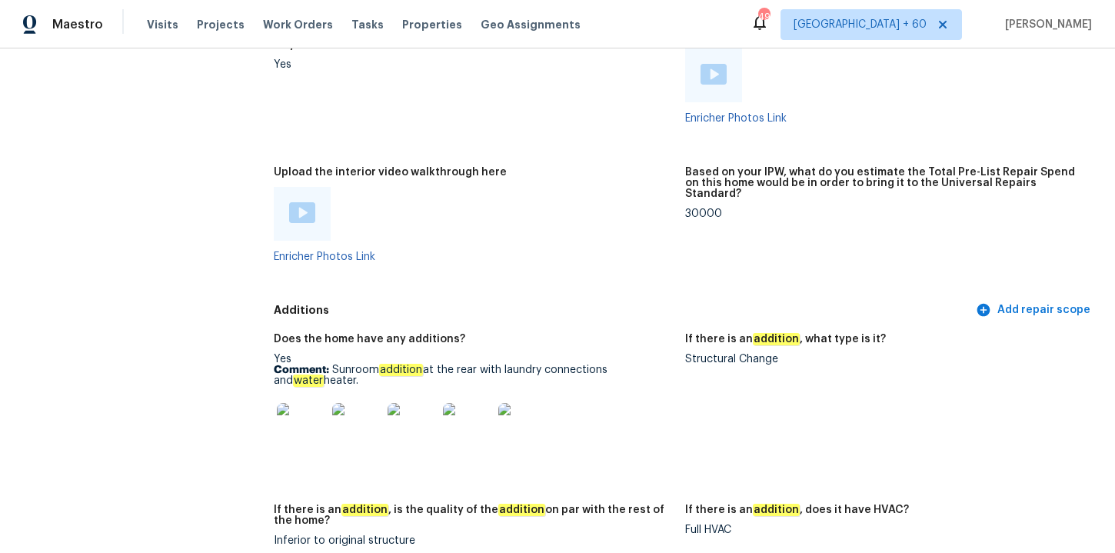
click at [308, 202] on img at bounding box center [302, 212] width 26 height 21
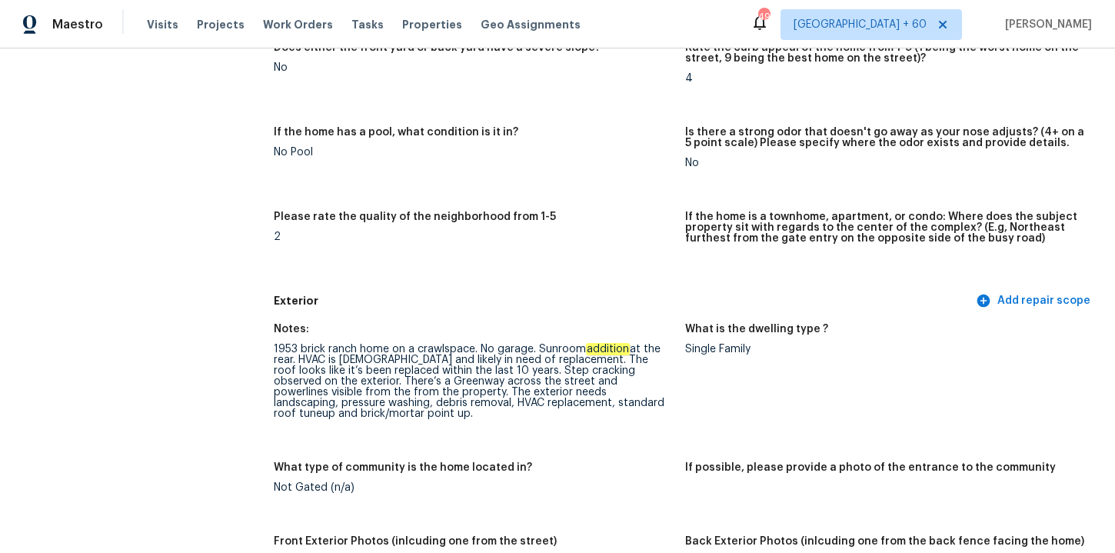
scroll to position [0, 0]
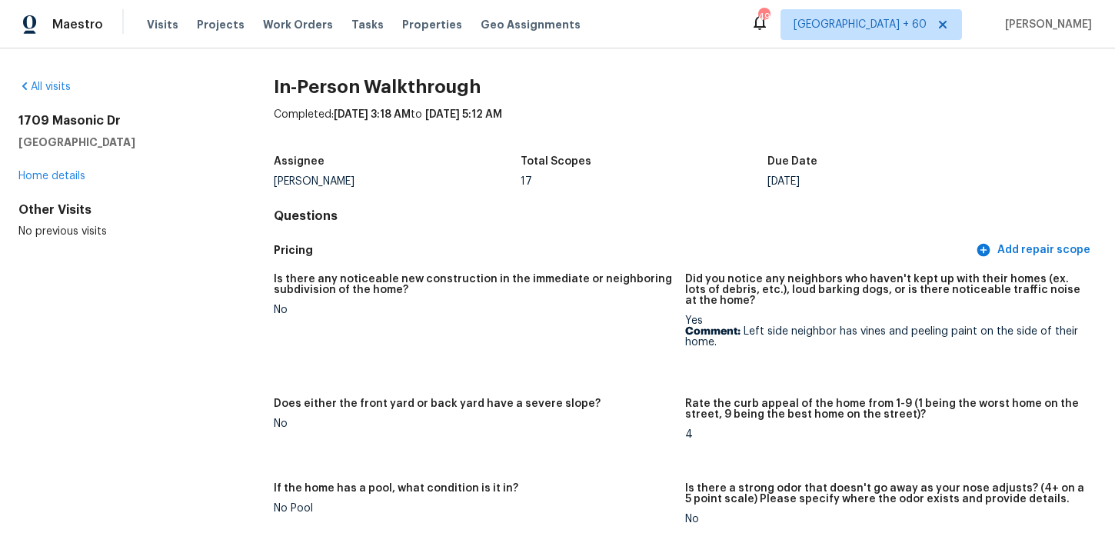
click at [78, 96] on div "All visits 1709 Masonic Dr Charlotte, NC 28205 Home details Other Visits No pre…" at bounding box center [121, 159] width 206 height 160
click at [68, 88] on link "All visits" at bounding box center [44, 87] width 52 height 11
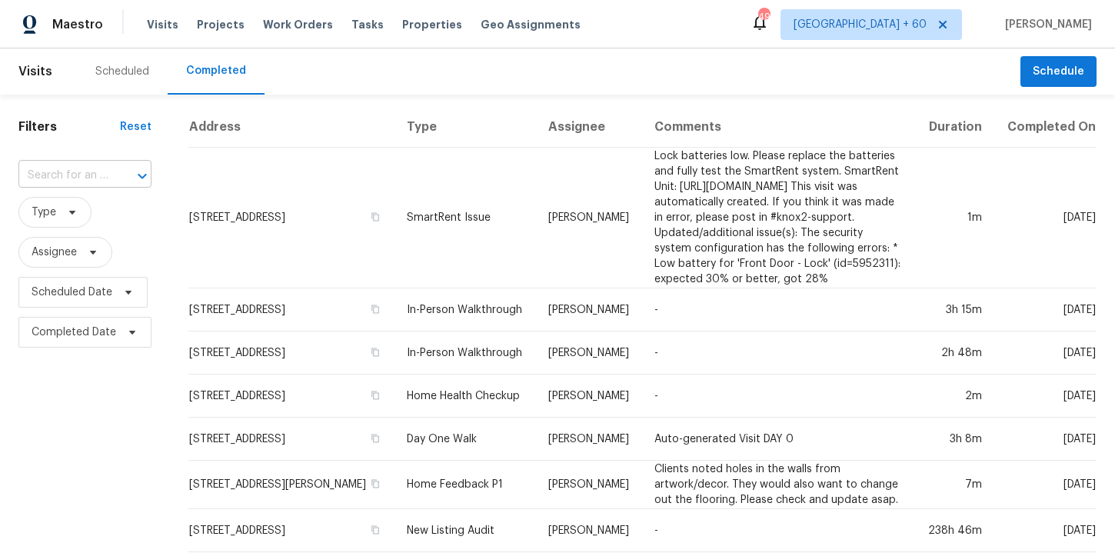
click at [105, 178] on input "text" at bounding box center [63, 176] width 90 height 24
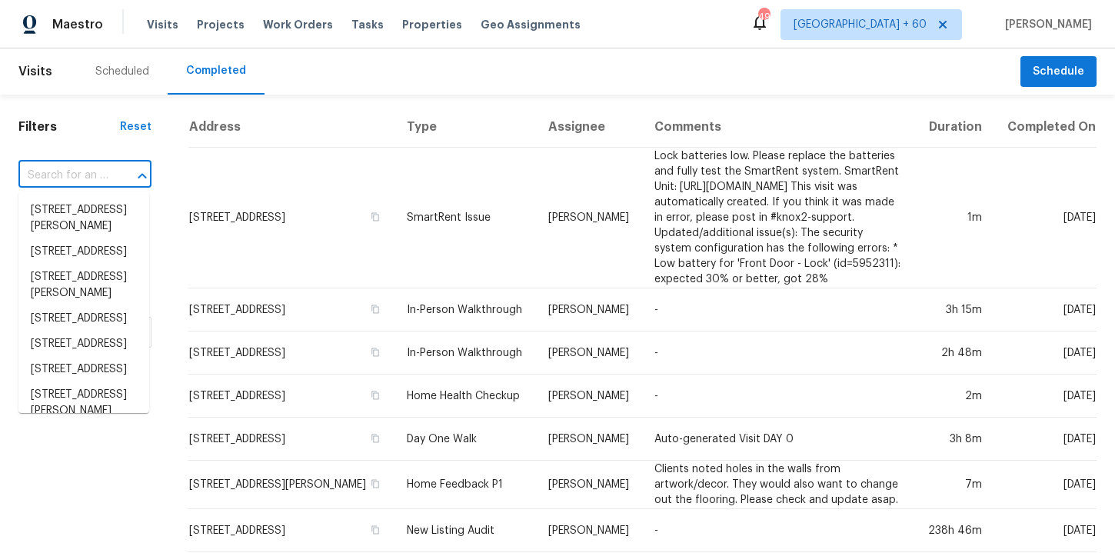
paste input "[STREET_ADDRESS]"
type input "[STREET_ADDRESS]"
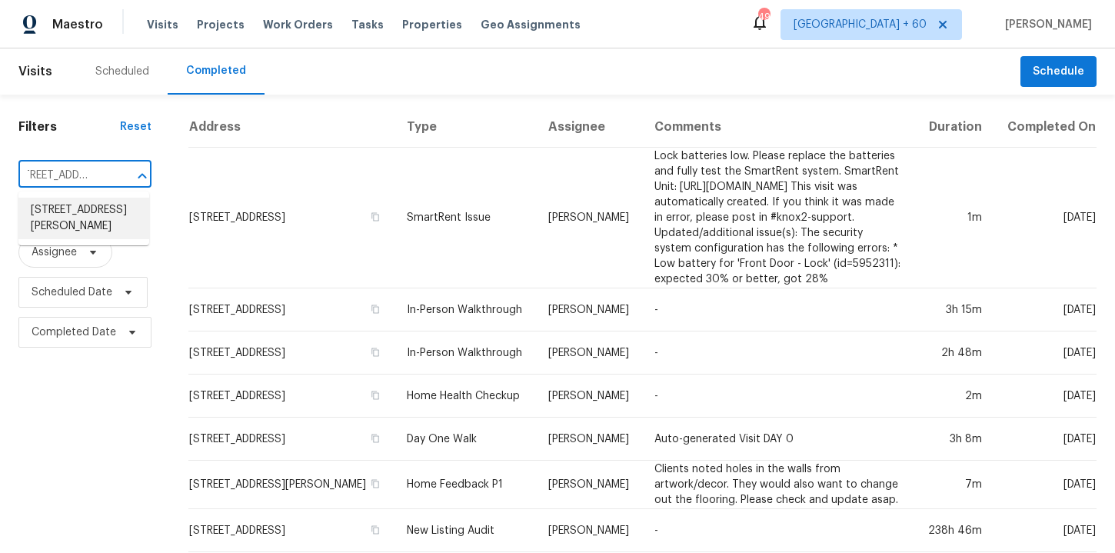
click at [108, 210] on li "[STREET_ADDRESS][PERSON_NAME]" at bounding box center [83, 219] width 131 height 42
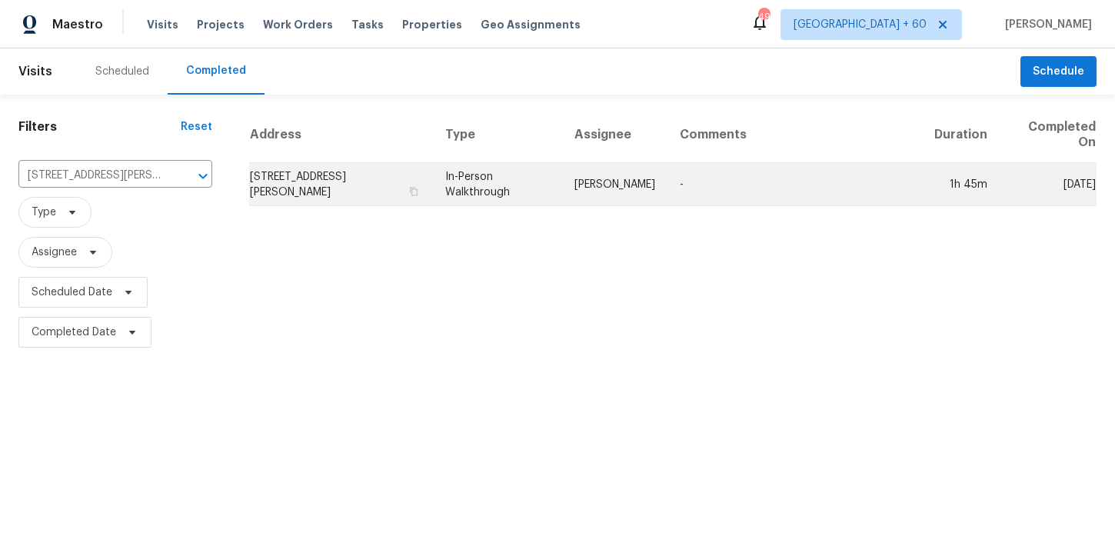
click at [493, 195] on td "In-Person Walkthrough" at bounding box center [497, 184] width 129 height 43
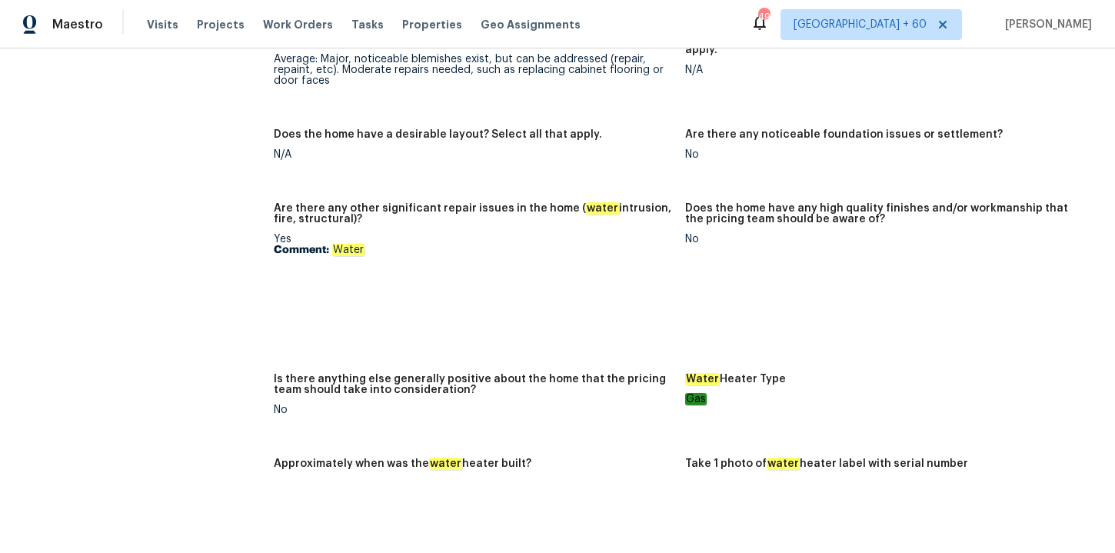
scroll to position [2510, 0]
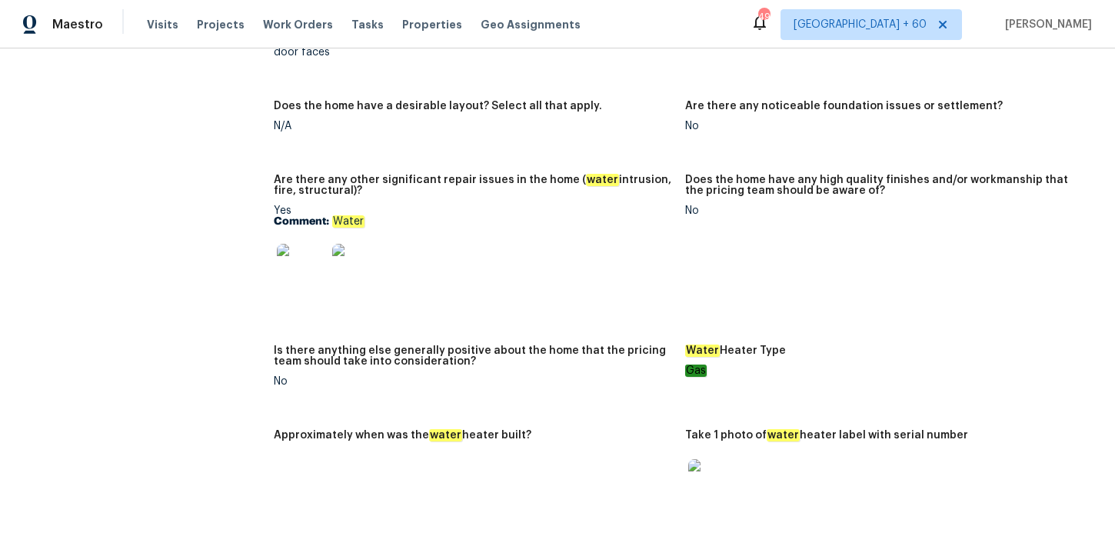
click at [315, 268] on img at bounding box center [301, 268] width 49 height 49
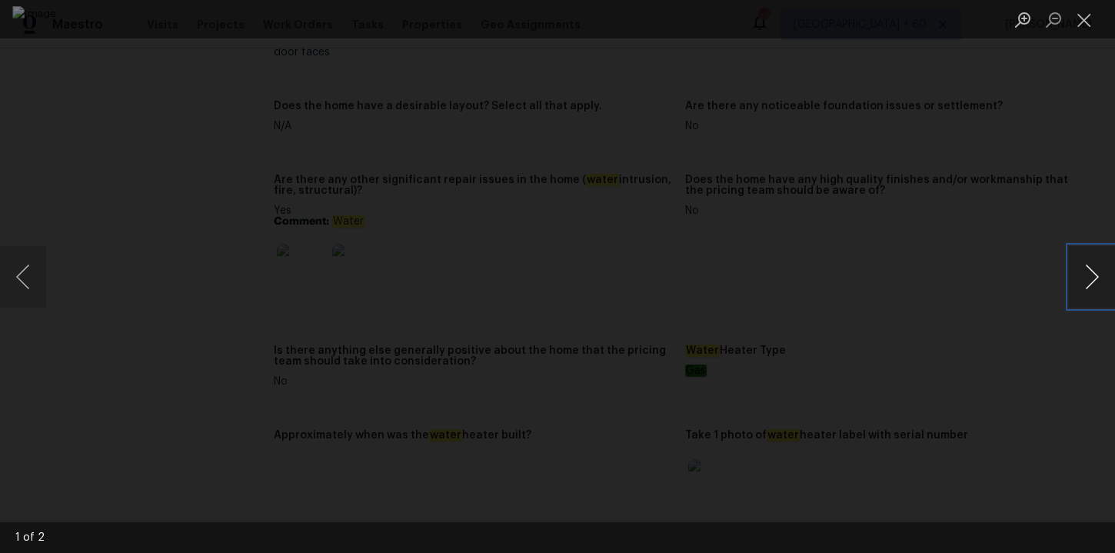
click at [1091, 283] on button "Next image" at bounding box center [1092, 277] width 46 height 62
click at [1058, 181] on div "Lightbox" at bounding box center [557, 276] width 1115 height 553
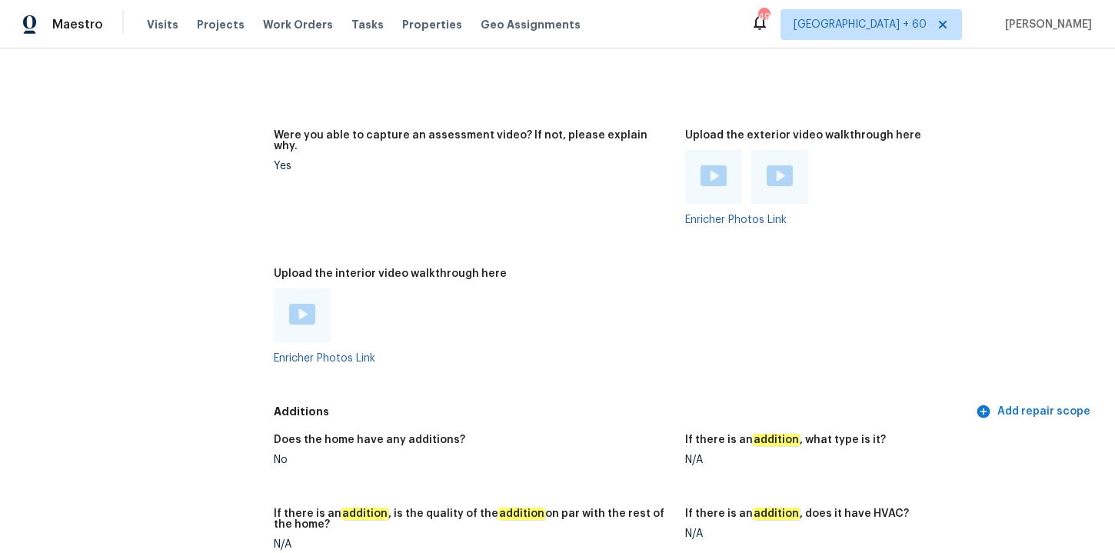
scroll to position [2948, 0]
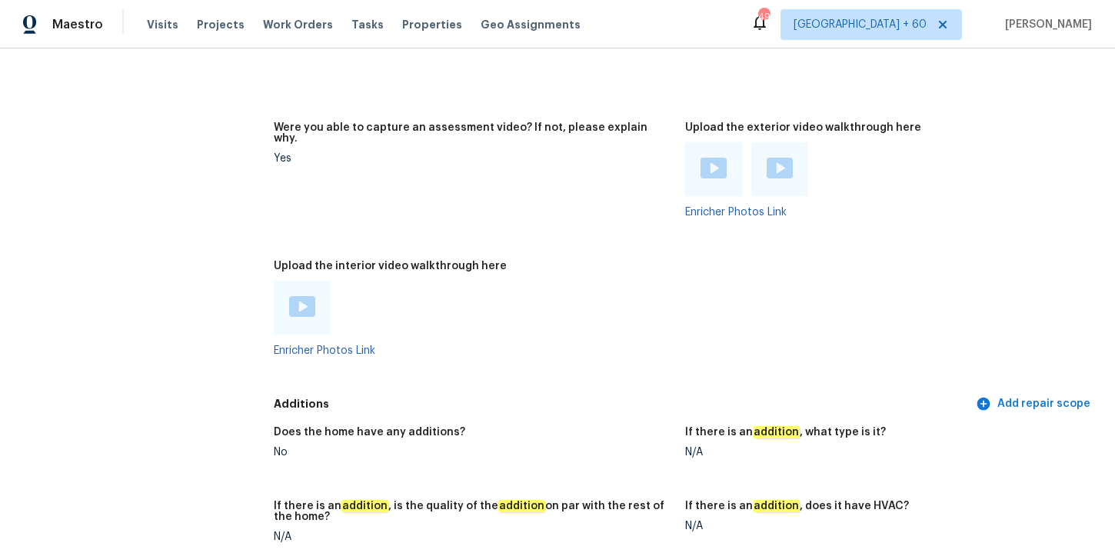
click at [305, 313] on img at bounding box center [302, 306] width 26 height 21
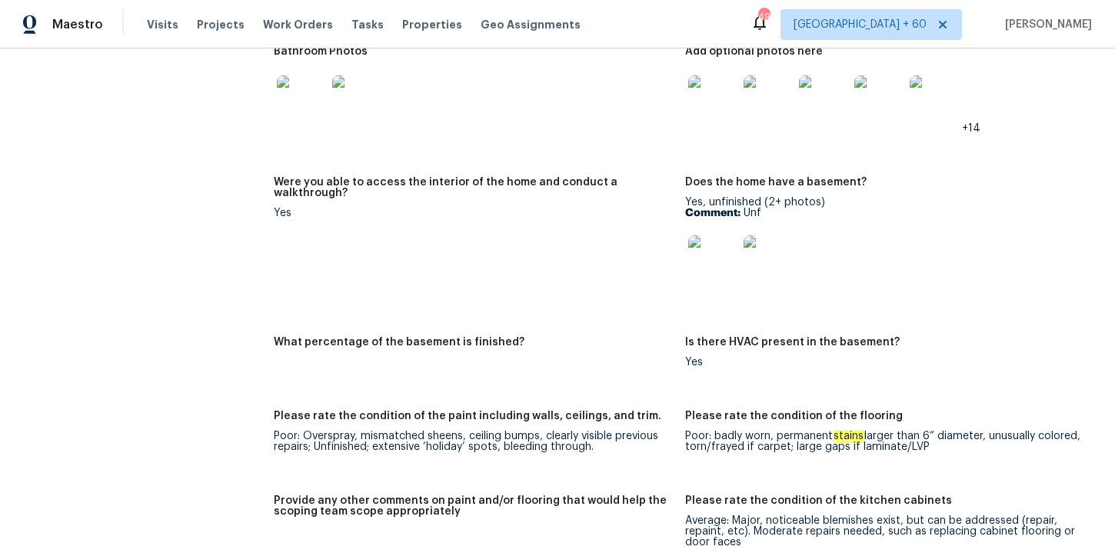
scroll to position [2377, 0]
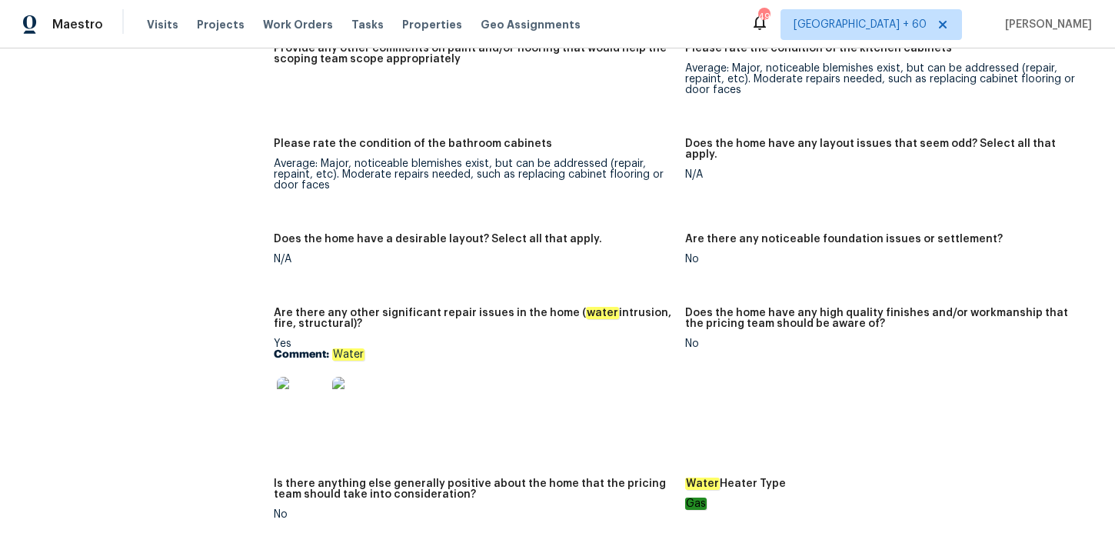
click at [310, 403] on img at bounding box center [301, 401] width 49 height 49
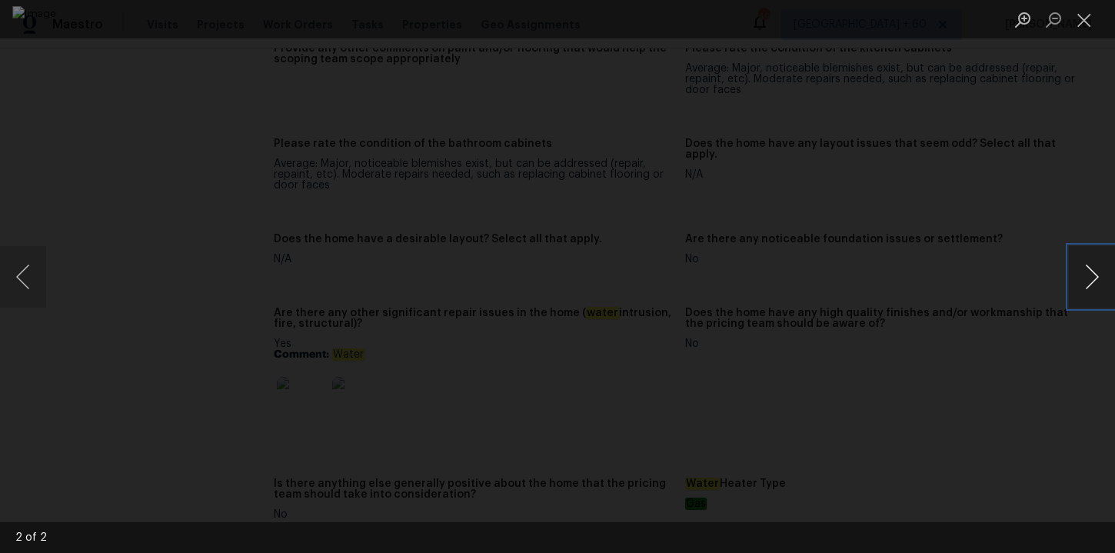
click at [1086, 277] on button "Next image" at bounding box center [1092, 277] width 46 height 62
click at [991, 183] on div "Lightbox" at bounding box center [557, 276] width 1115 height 553
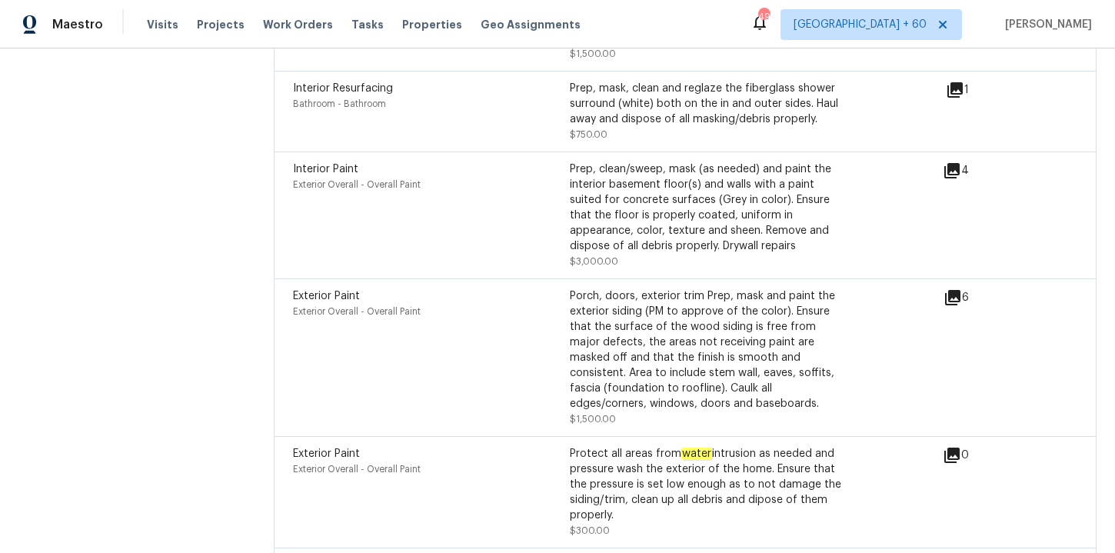
scroll to position [4356, 0]
click at [817, 202] on div "Prep, clean/sweep, mask (as needed) and paint the interior basement floor(s) an…" at bounding box center [708, 208] width 277 height 92
click at [961, 165] on icon at bounding box center [952, 171] width 18 height 18
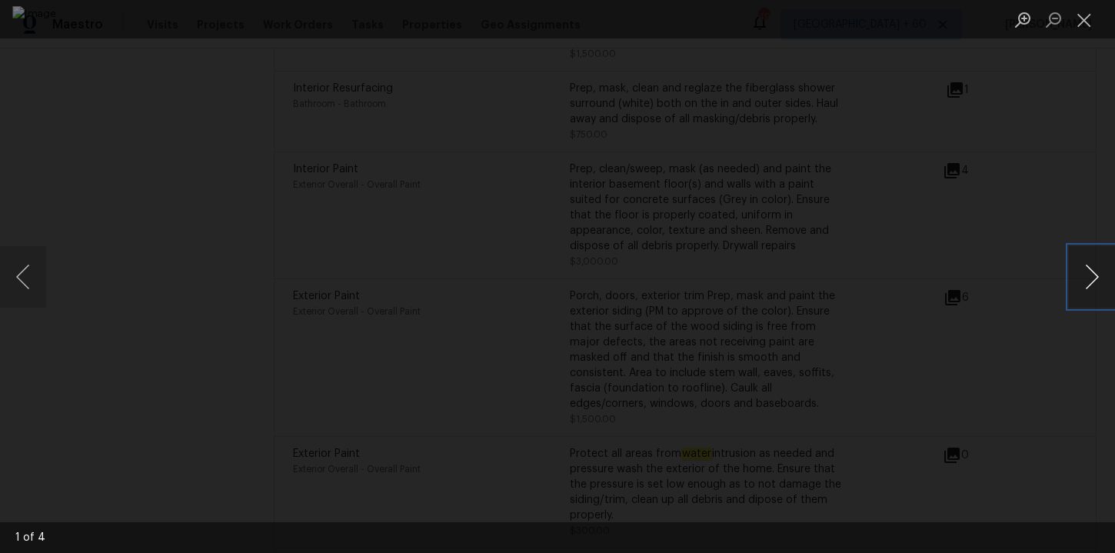
click at [1087, 281] on button "Next image" at bounding box center [1092, 277] width 46 height 62
click at [1079, 18] on button "Close lightbox" at bounding box center [1084, 19] width 31 height 27
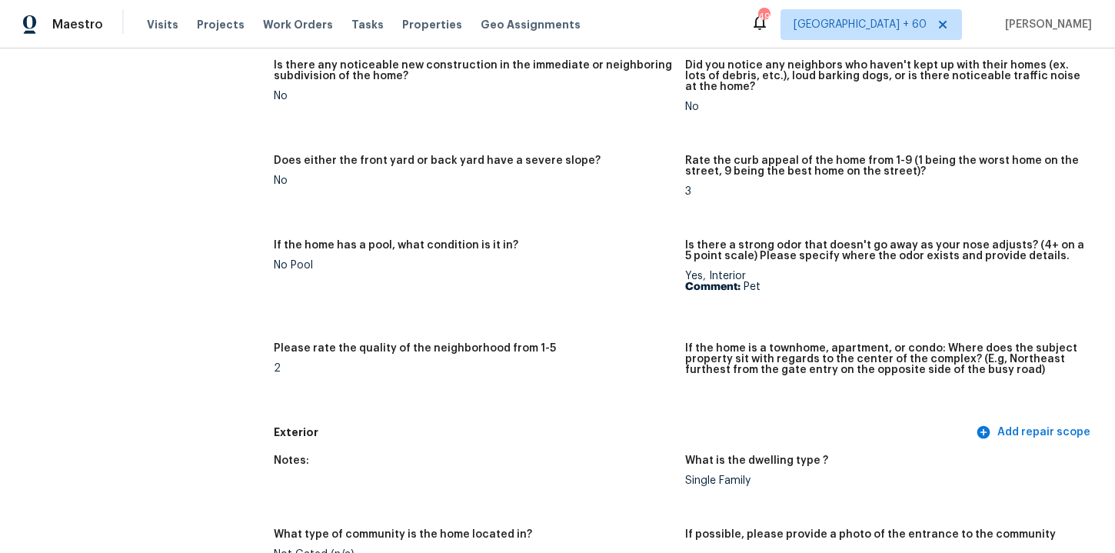
scroll to position [0, 0]
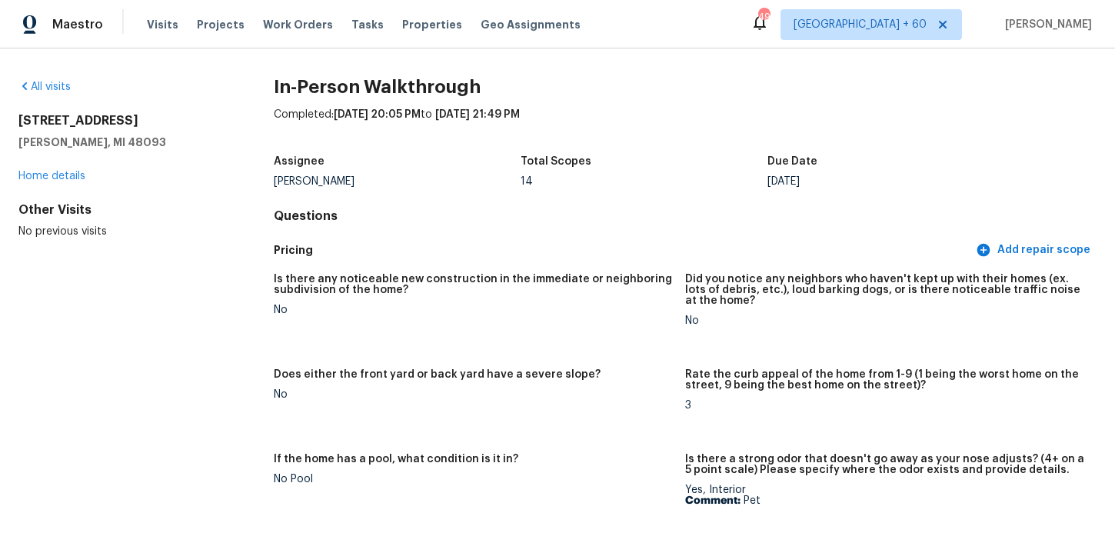
click at [46, 77] on div "All visits 11455 E 11 Mile Rd Warren, MI 48093 Home details Other Visits No pre…" at bounding box center [557, 300] width 1115 height 505
click at [48, 83] on link "All visits" at bounding box center [44, 87] width 52 height 11
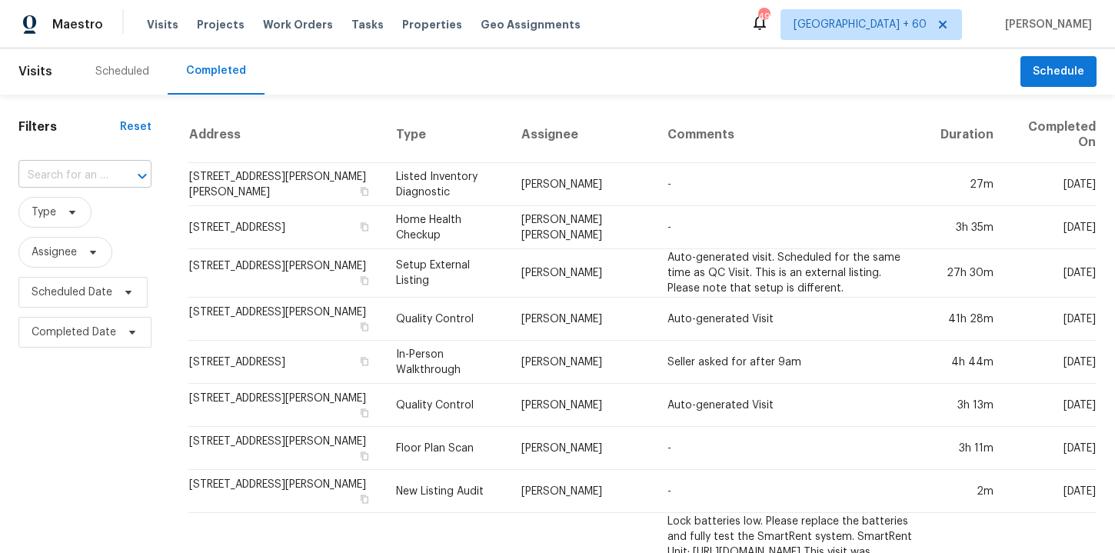
click at [112, 176] on div at bounding box center [132, 176] width 40 height 22
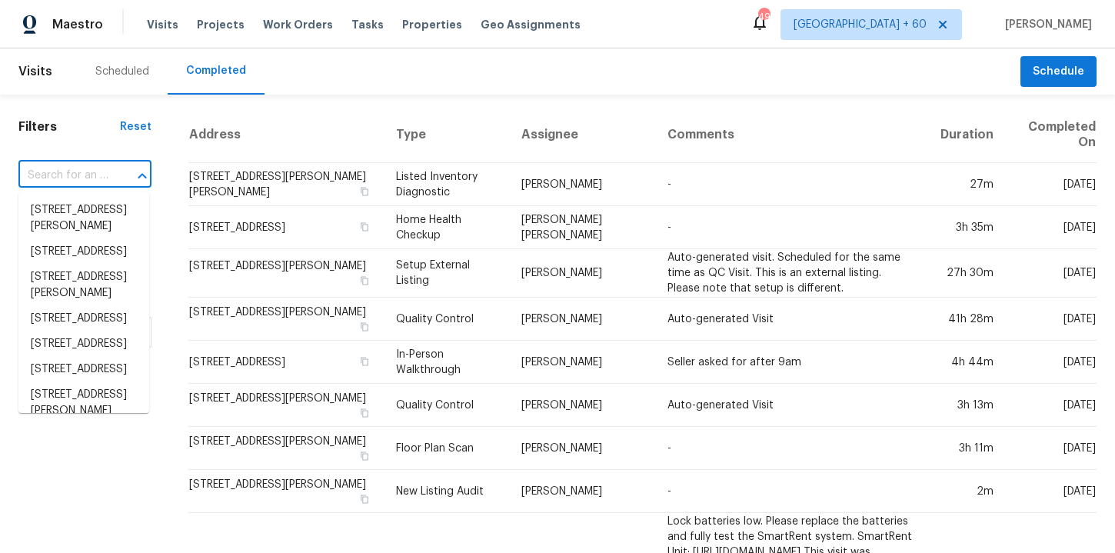
paste input "6646 Creek Turn Dr, Rex, GA 30273"
type input "6646 Creek Turn Dr, Rex, GA 30273"
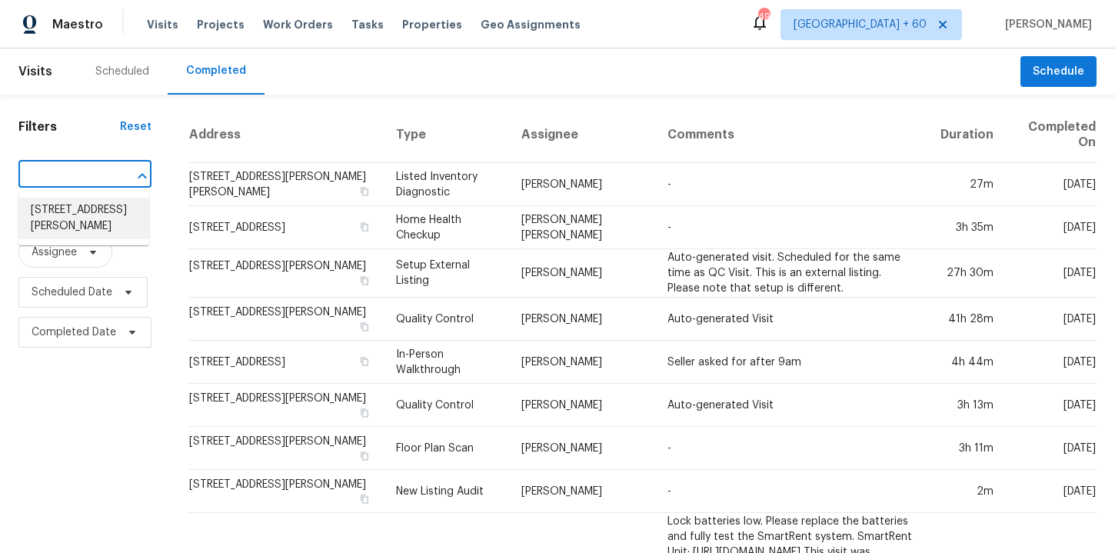
click at [115, 226] on li "6646 Creek Turn Dr, Rex, GA 30273" at bounding box center [83, 219] width 131 height 42
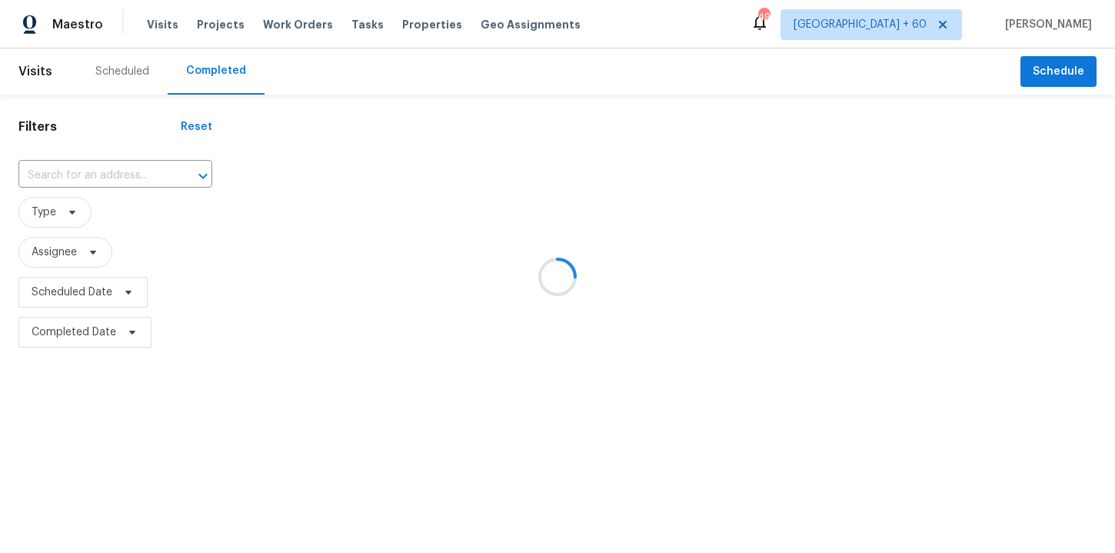
type input "6646 Creek Turn Dr, Rex, GA 30273"
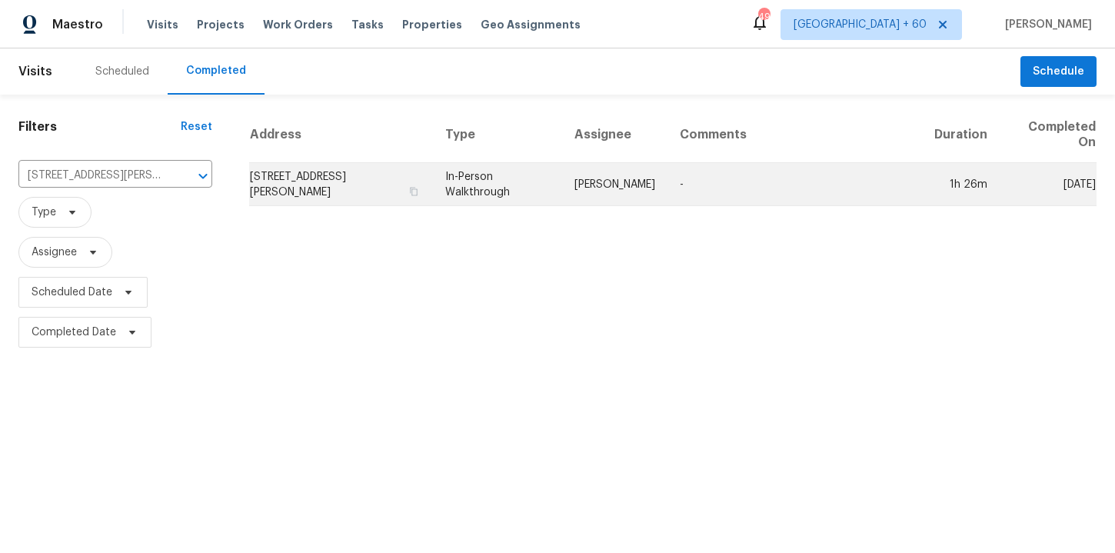
click at [485, 193] on td "In-Person Walkthrough" at bounding box center [497, 184] width 129 height 43
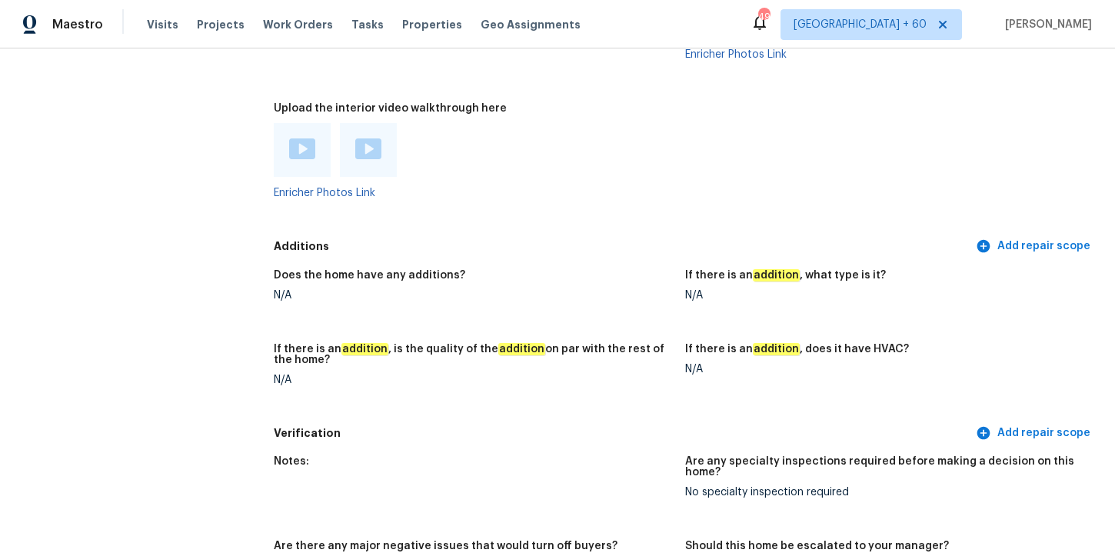
scroll to position [3065, 0]
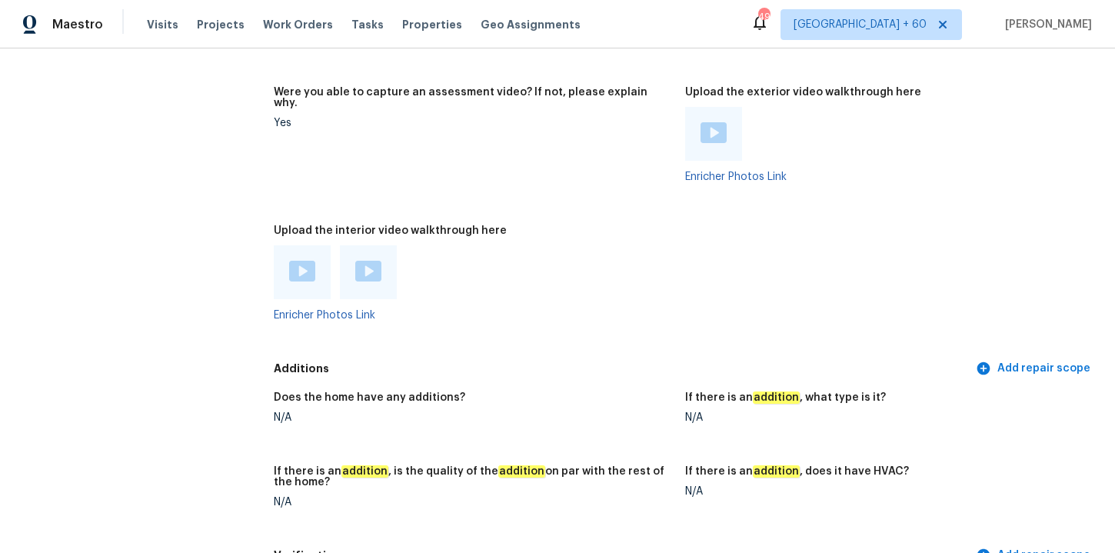
click at [302, 261] on img at bounding box center [302, 271] width 26 height 21
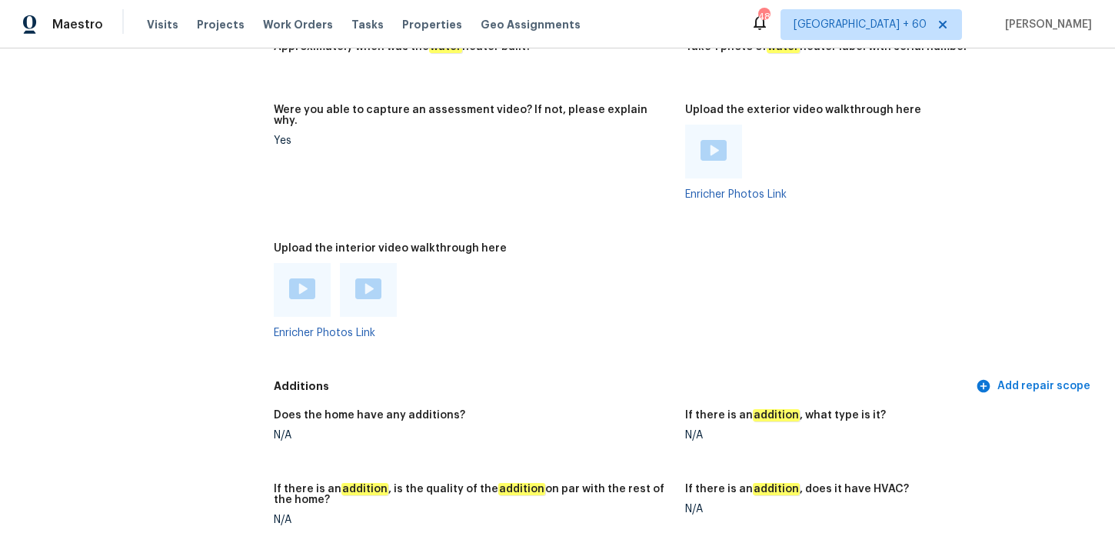
scroll to position [3041, 0]
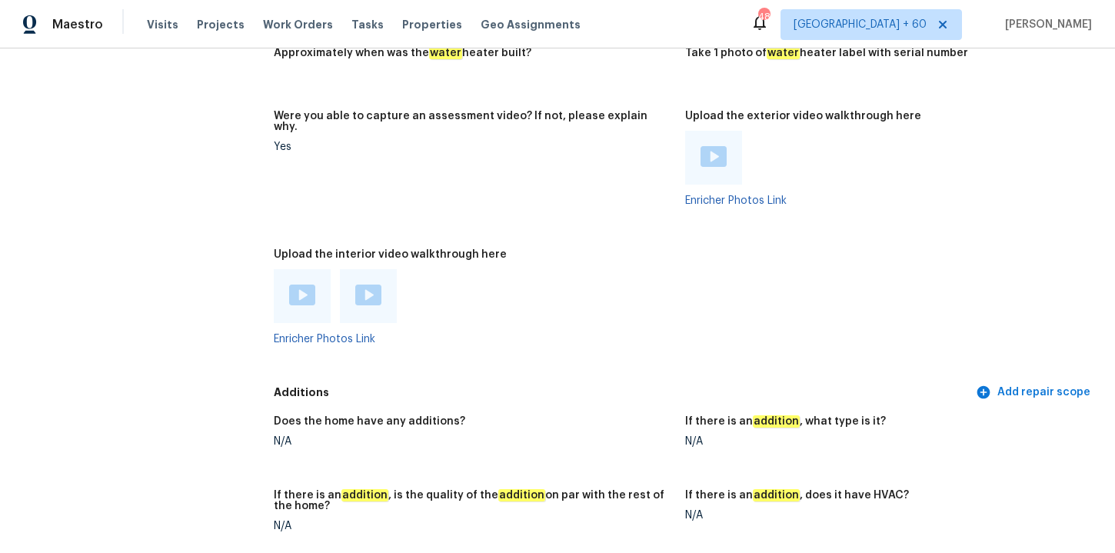
click at [364, 285] on img at bounding box center [368, 295] width 26 height 21
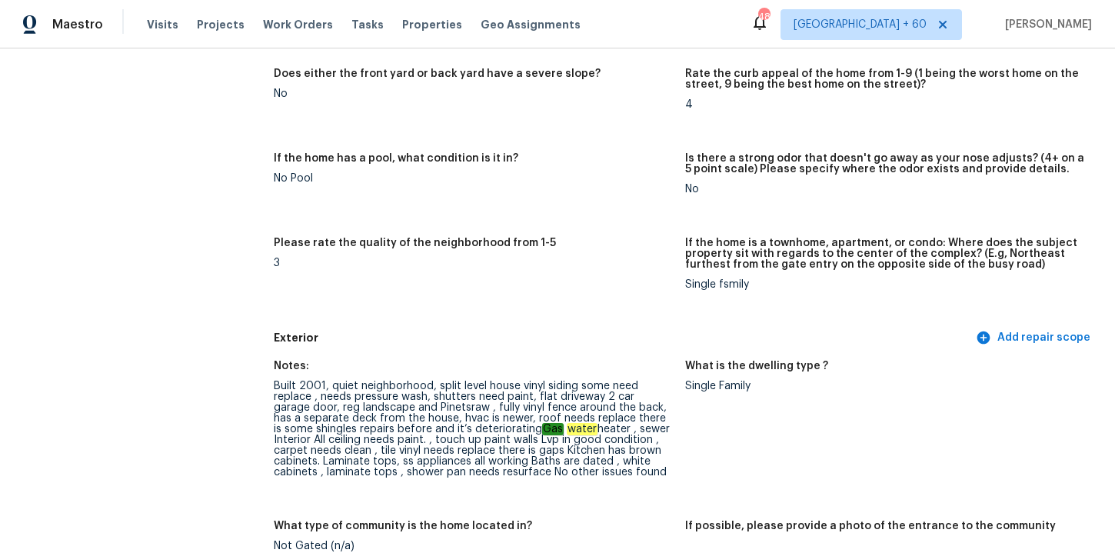
scroll to position [0, 0]
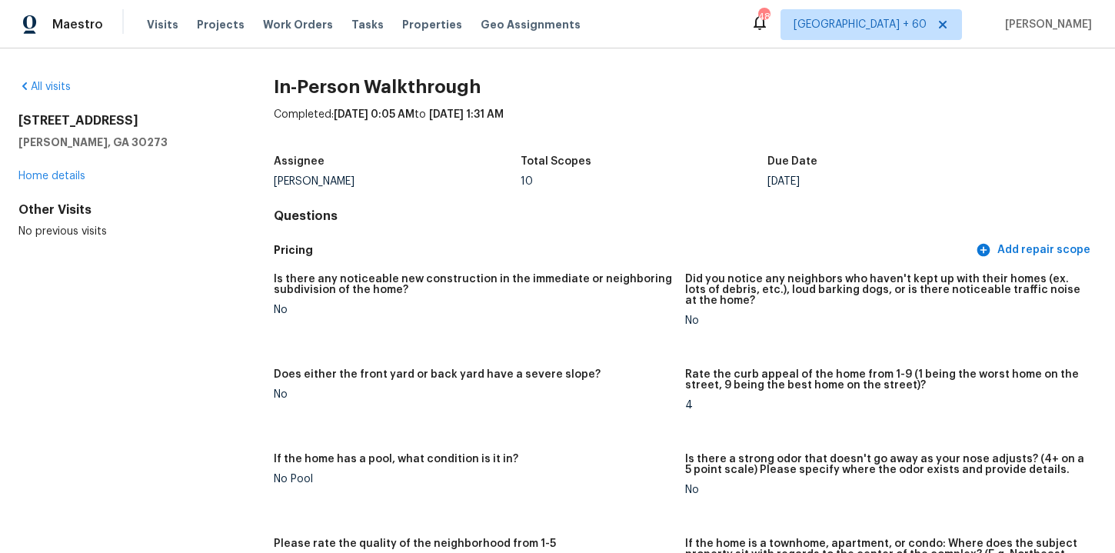
click at [107, 143] on h5 "Rex, GA 30273" at bounding box center [121, 142] width 206 height 15
drag, startPoint x: 93, startPoint y: 138, endPoint x: 8, endPoint y: 121, distance: 86.3
click at [8, 121] on div "All visits 6646 Creek Turn Dr Rex, GA 30273 Home details Other Visits No previo…" at bounding box center [557, 300] width 1115 height 505
copy div "6646 Creek Turn Dr Rex, GA 30273"
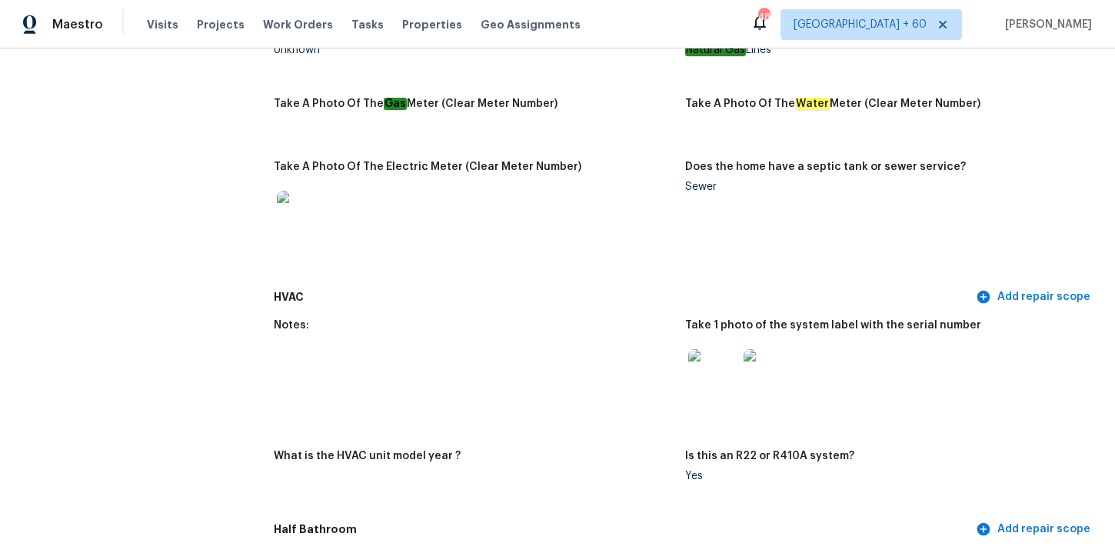
scroll to position [1203, 0]
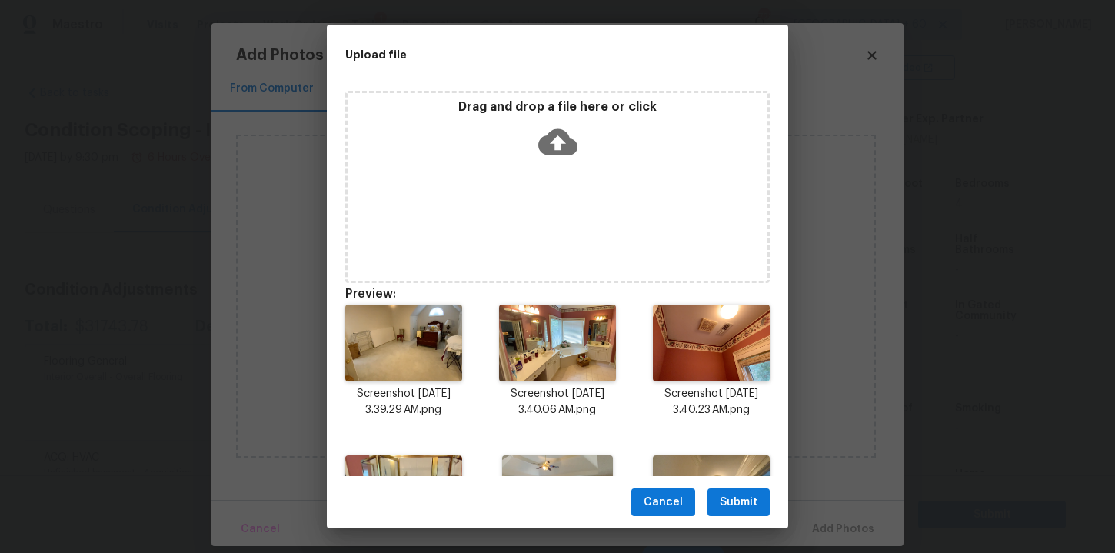
scroll to position [262, 0]
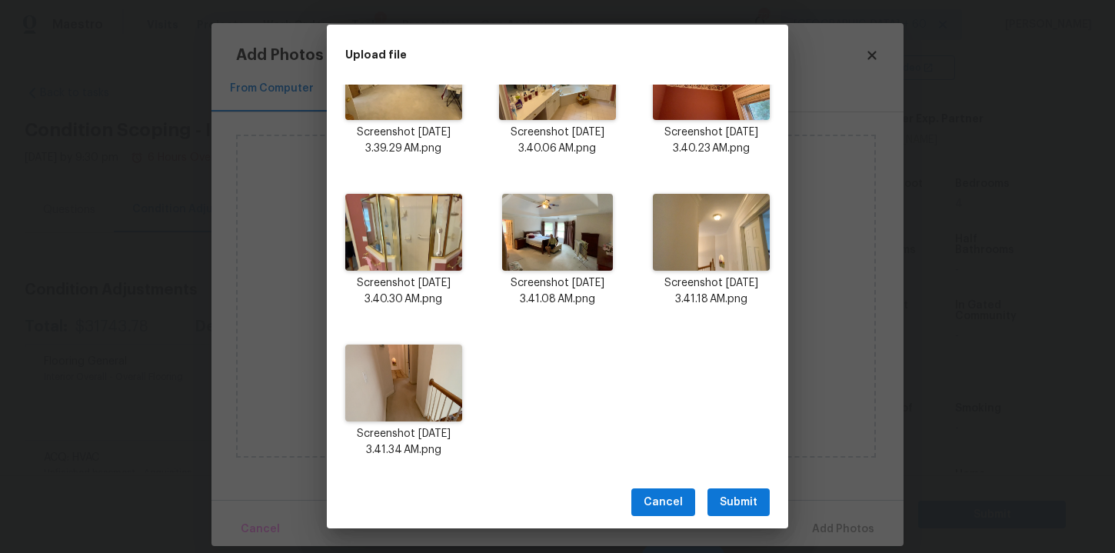
click at [743, 501] on span "Submit" at bounding box center [739, 502] width 38 height 19
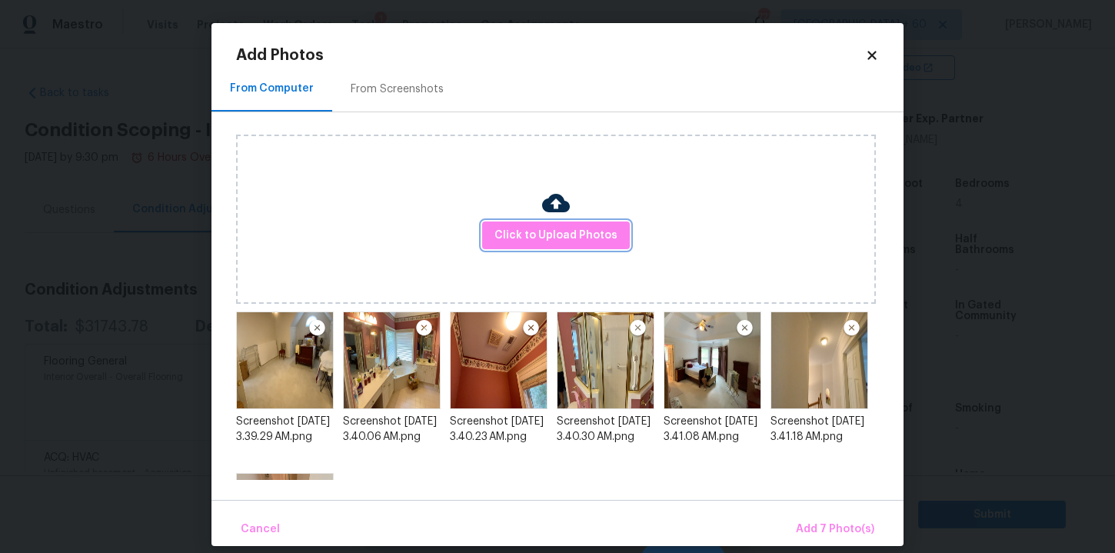
scroll to position [0, 0]
click at [835, 529] on span "Add 7 Photo(s)" at bounding box center [835, 529] width 78 height 19
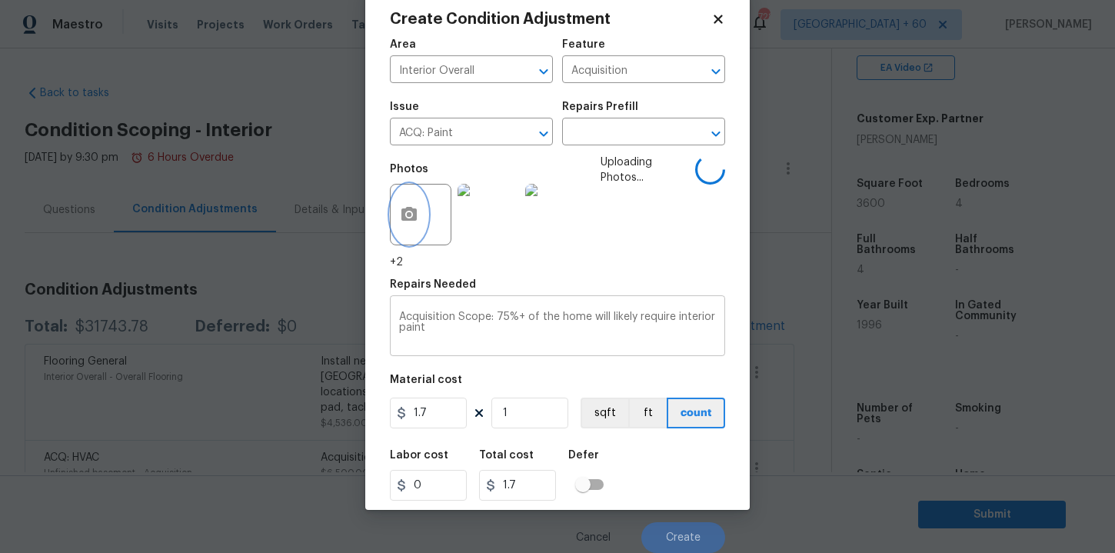
scroll to position [22, 0]
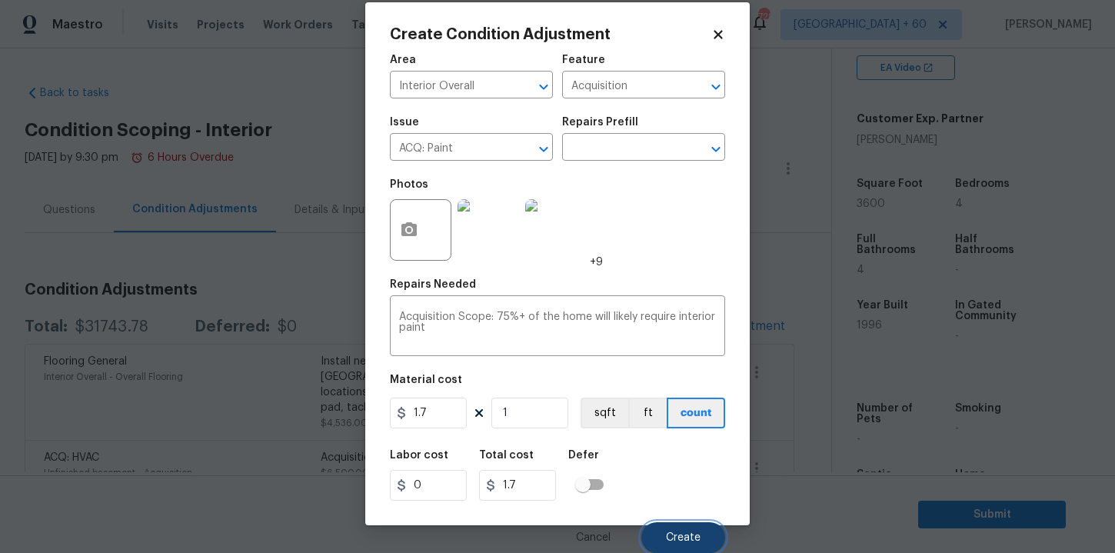
click at [683, 531] on button "Create" at bounding box center [683, 537] width 84 height 31
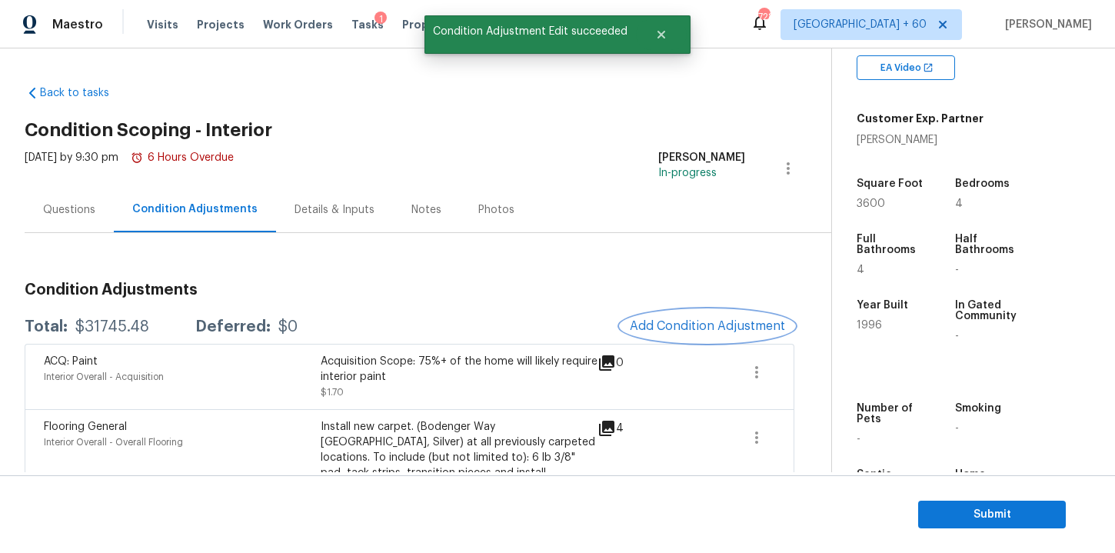
scroll to position [0, 0]
click at [757, 375] on icon "button" at bounding box center [757, 372] width 18 height 18
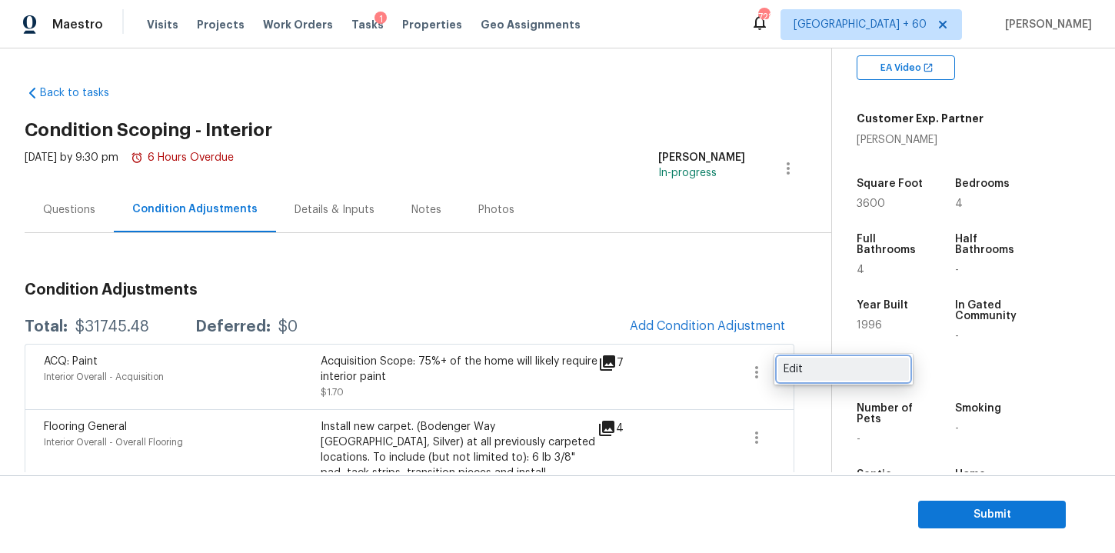
click at [783, 362] on link "Edit" at bounding box center [843, 369] width 131 height 23
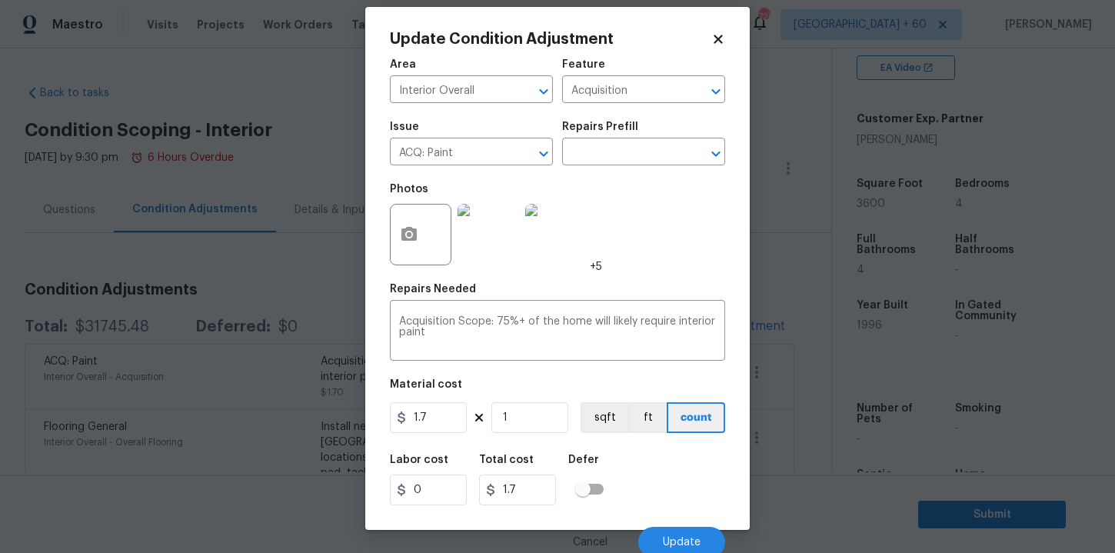
scroll to position [22, 0]
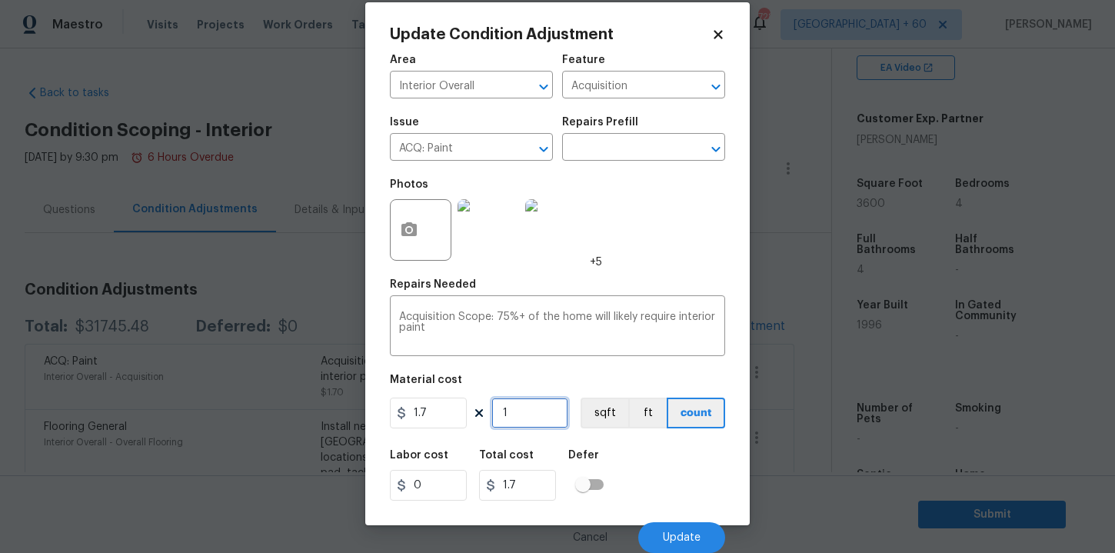
click at [523, 409] on input "1" at bounding box center [529, 413] width 77 height 31
type input "0"
type input "3"
type input "5.1"
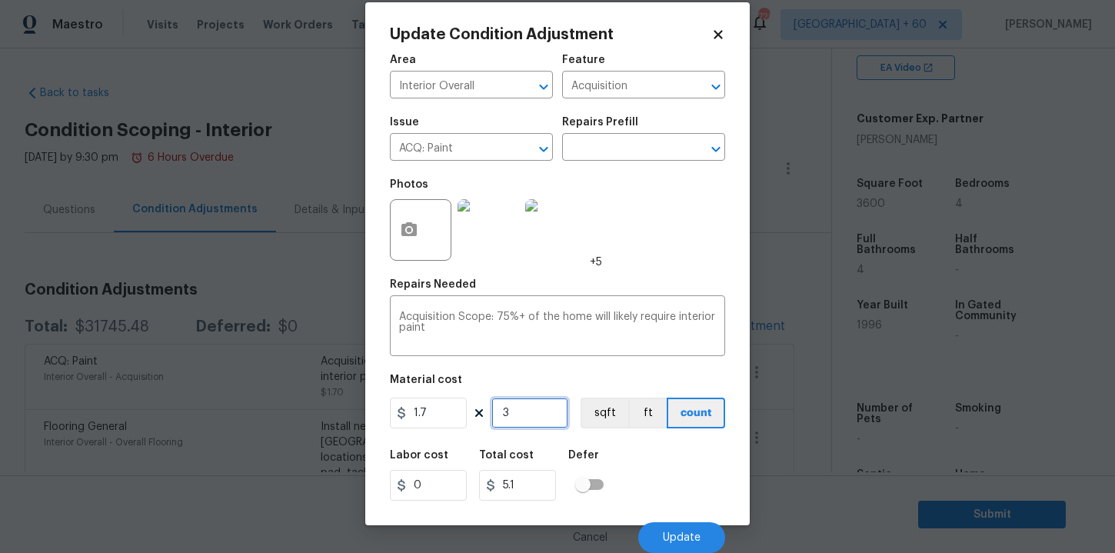
type input "36"
type input "61.2"
type input "360"
type input "612"
type input "3600"
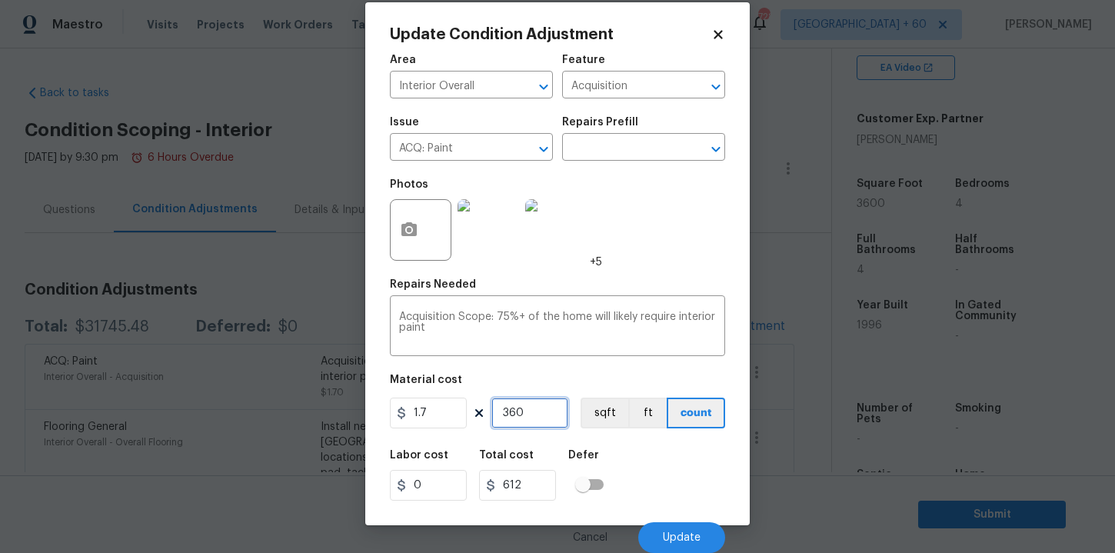
type input "6120"
type input "3600"
click at [678, 538] on span "Update" at bounding box center [682, 538] width 38 height 12
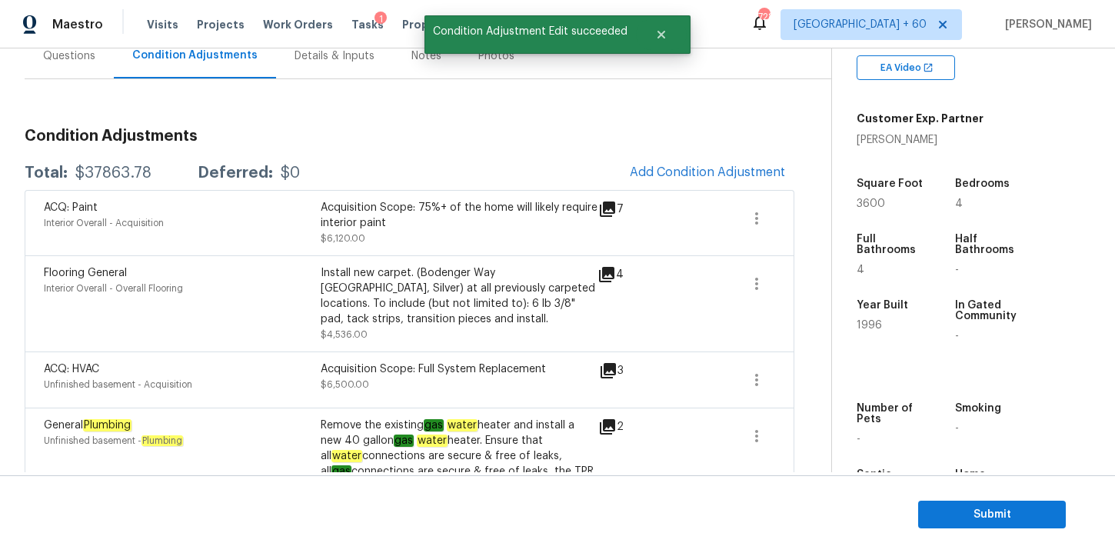
scroll to position [0, 0]
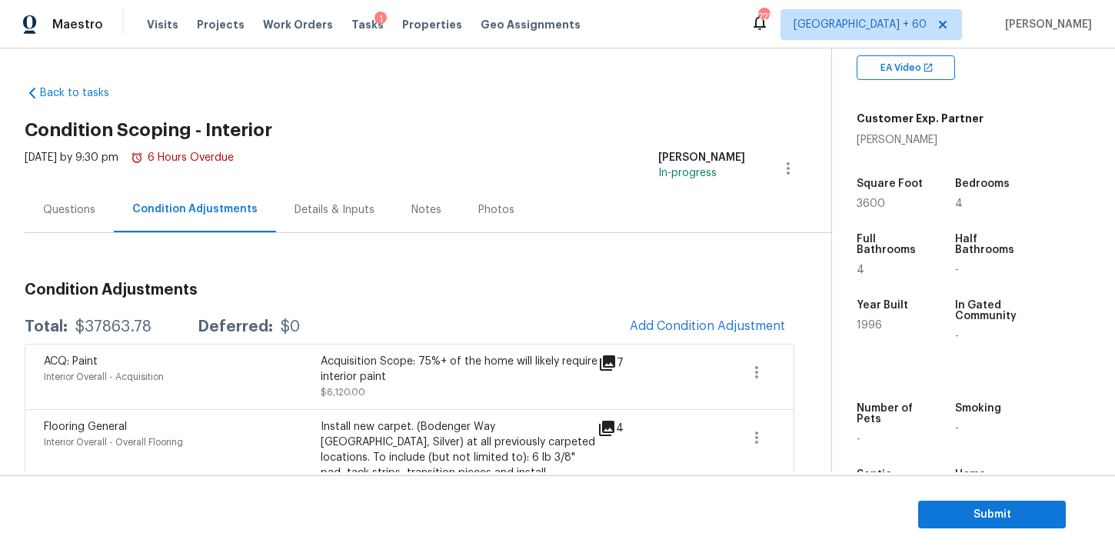
click at [82, 218] on div "Questions" at bounding box center [69, 209] width 89 height 45
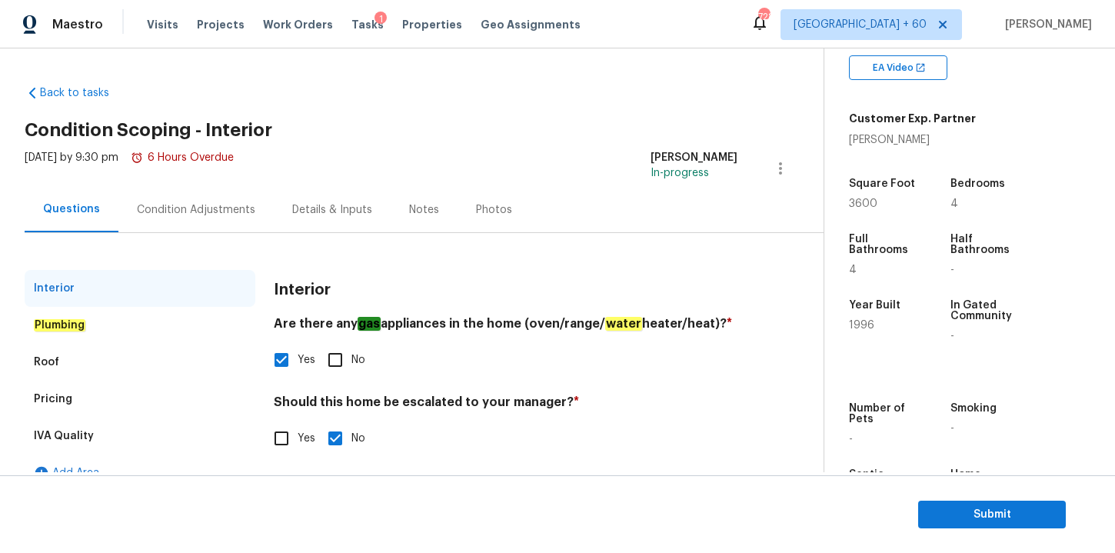
click at [93, 401] on div "Pricing" at bounding box center [140, 399] width 231 height 37
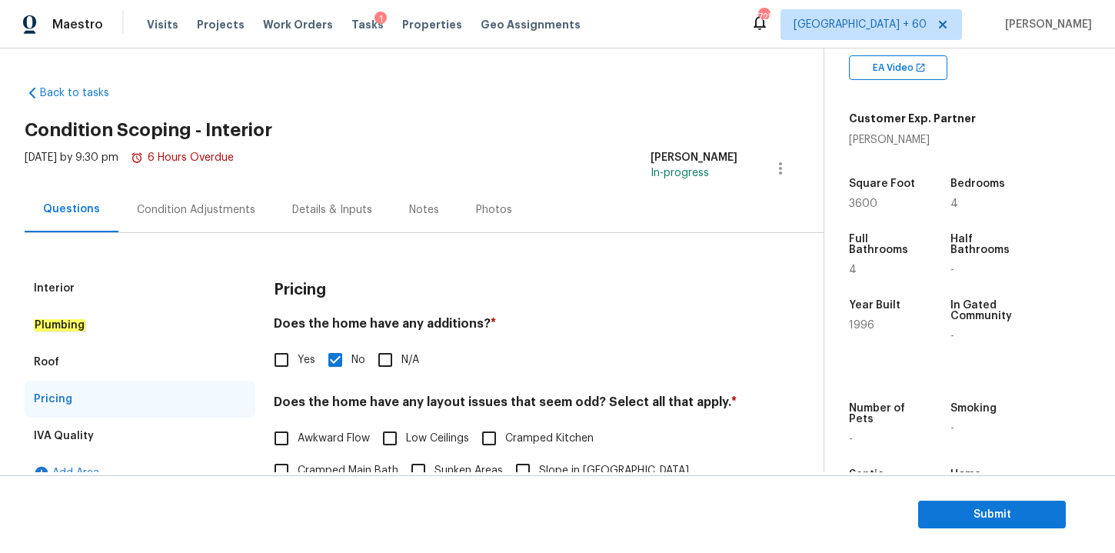
click at [178, 200] on div "Condition Adjustments" at bounding box center [195, 209] width 155 height 45
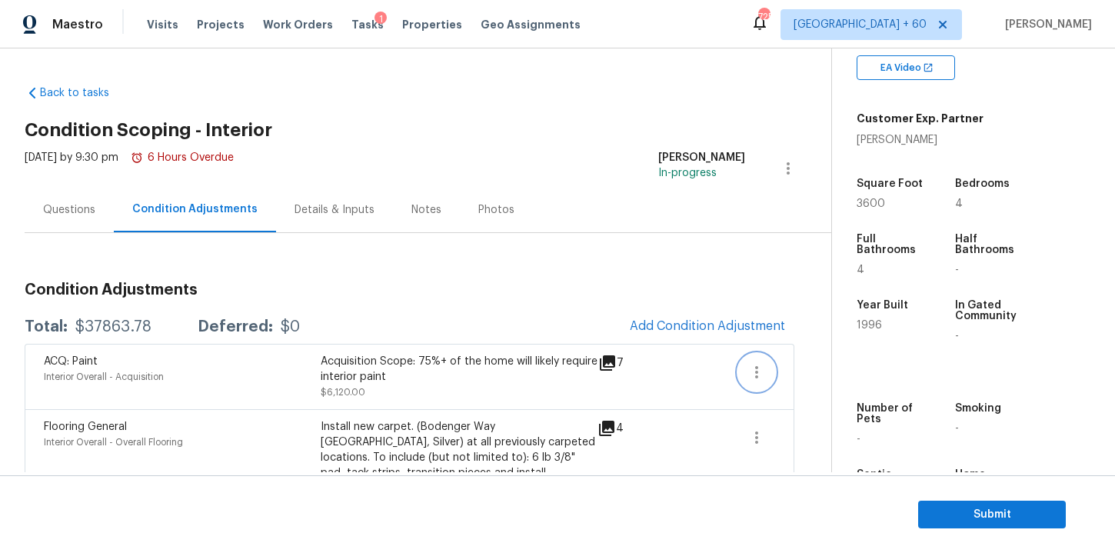
click at [756, 374] on icon "button" at bounding box center [757, 372] width 18 height 18
click at [804, 368] on div "Edit" at bounding box center [844, 369] width 120 height 15
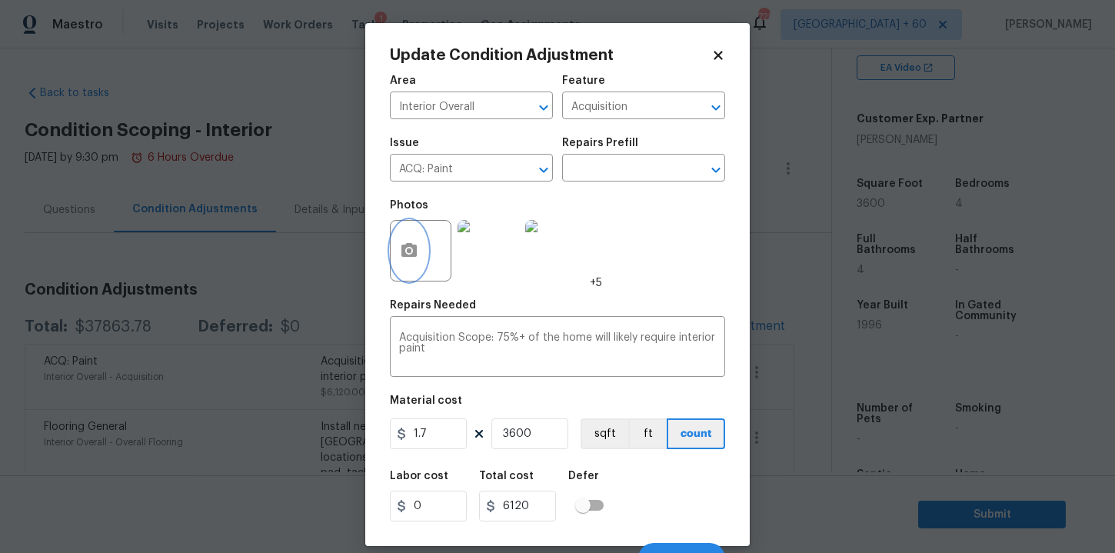
click at [402, 255] on icon "button" at bounding box center [409, 250] width 15 height 14
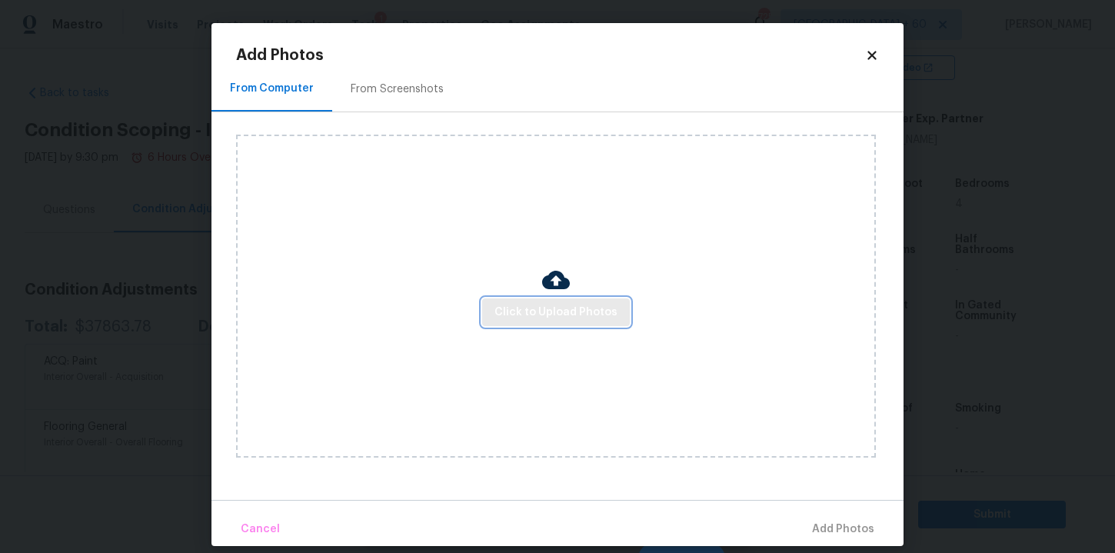
click at [541, 314] on span "Click to Upload Photos" at bounding box center [556, 312] width 123 height 19
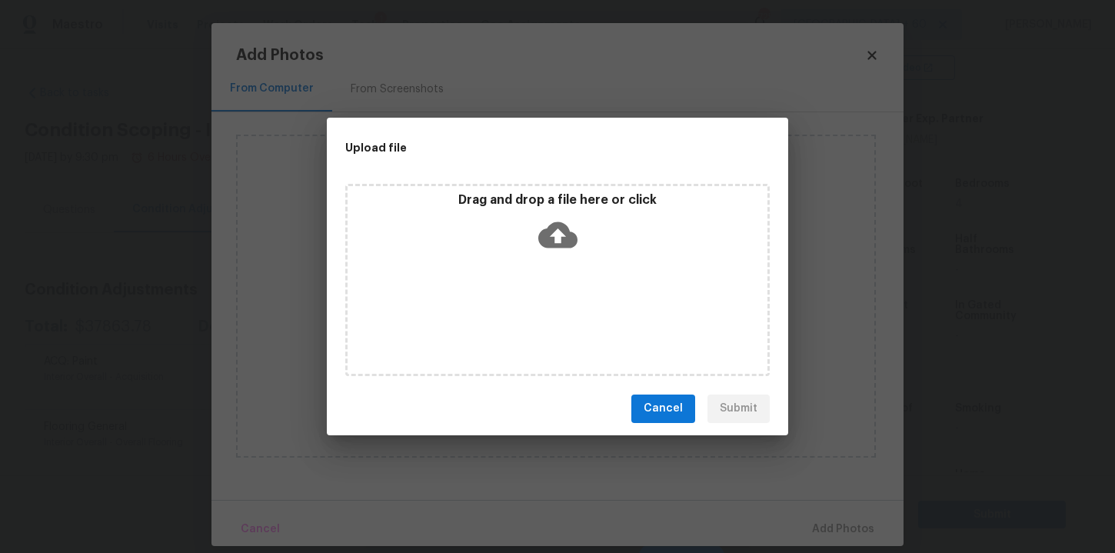
click at [555, 229] on icon at bounding box center [557, 235] width 39 height 26
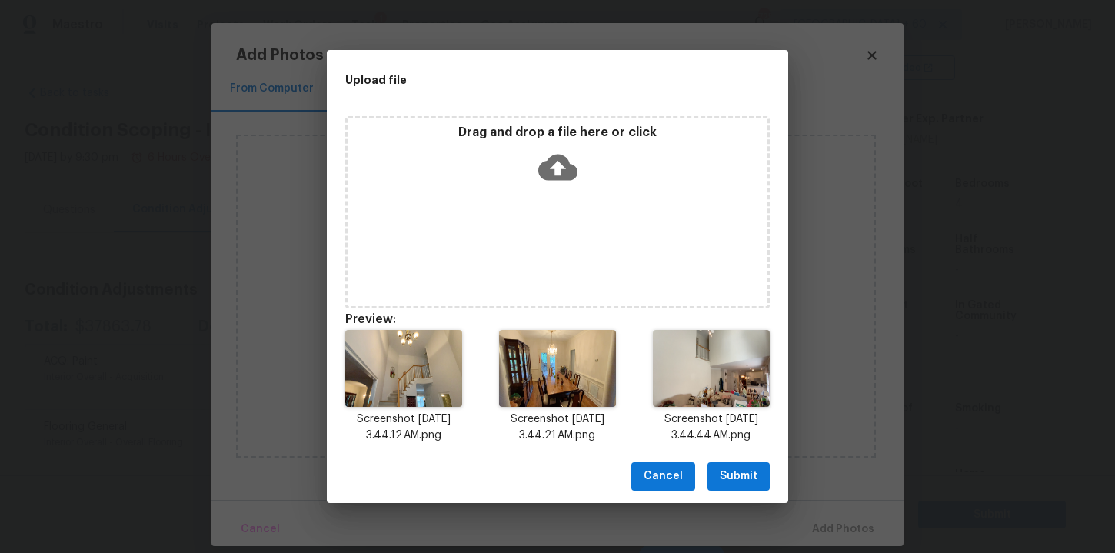
click at [741, 467] on span "Submit" at bounding box center [739, 476] width 38 height 19
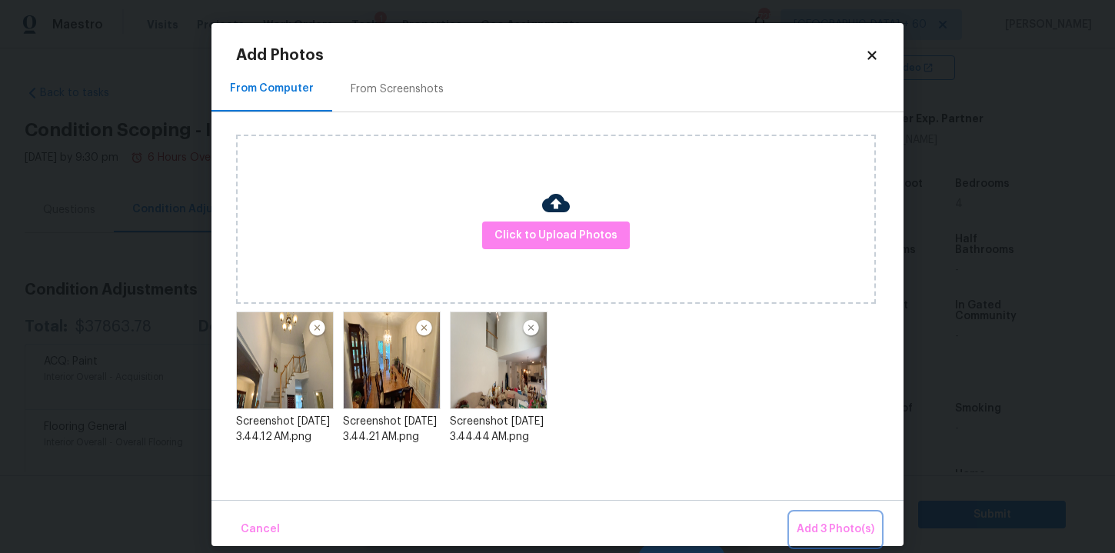
click at [839, 525] on span "Add 3 Photo(s)" at bounding box center [836, 529] width 78 height 19
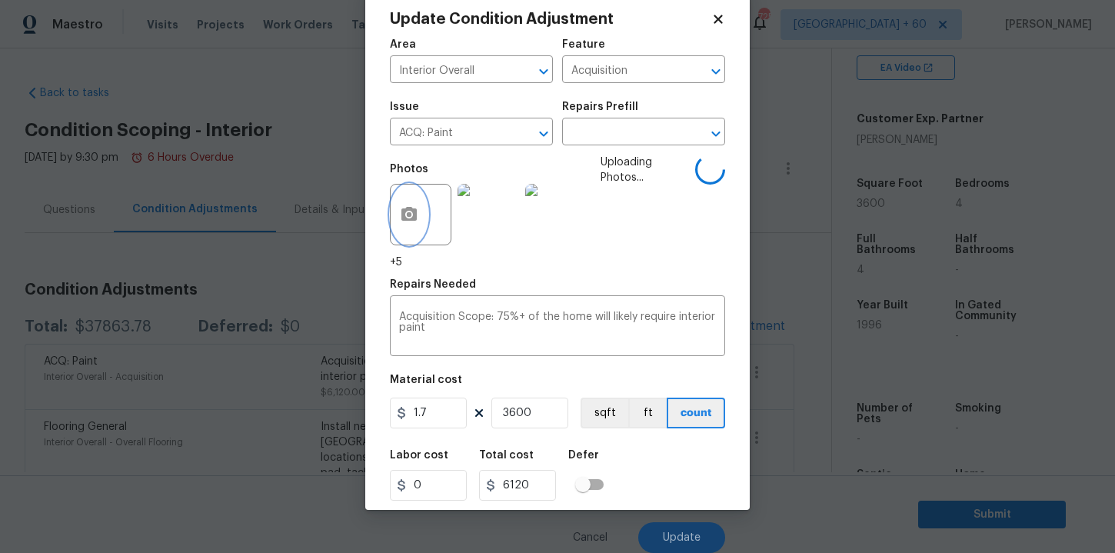
scroll to position [22, 0]
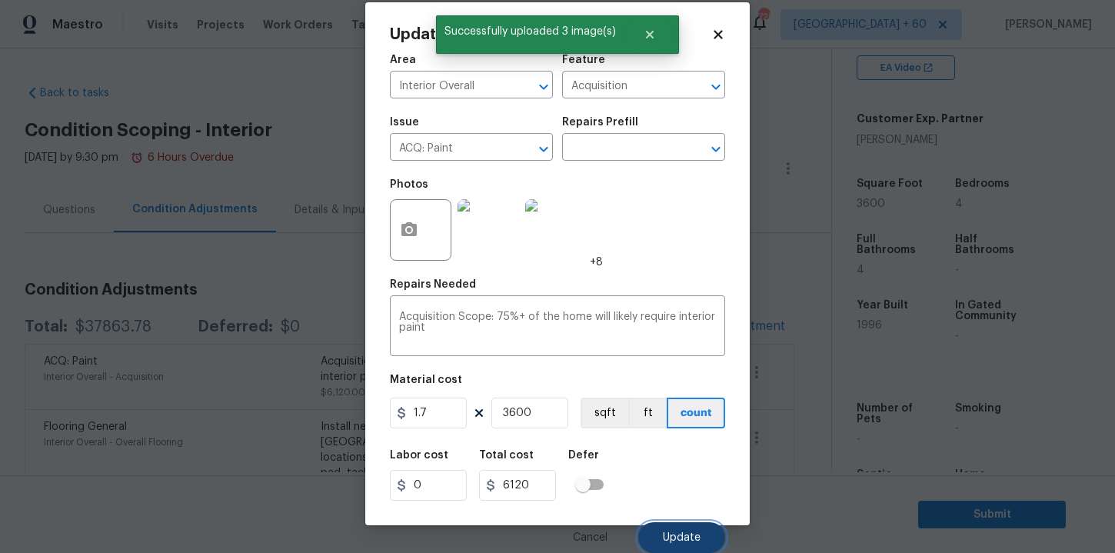
click at [675, 535] on span "Update" at bounding box center [682, 538] width 38 height 12
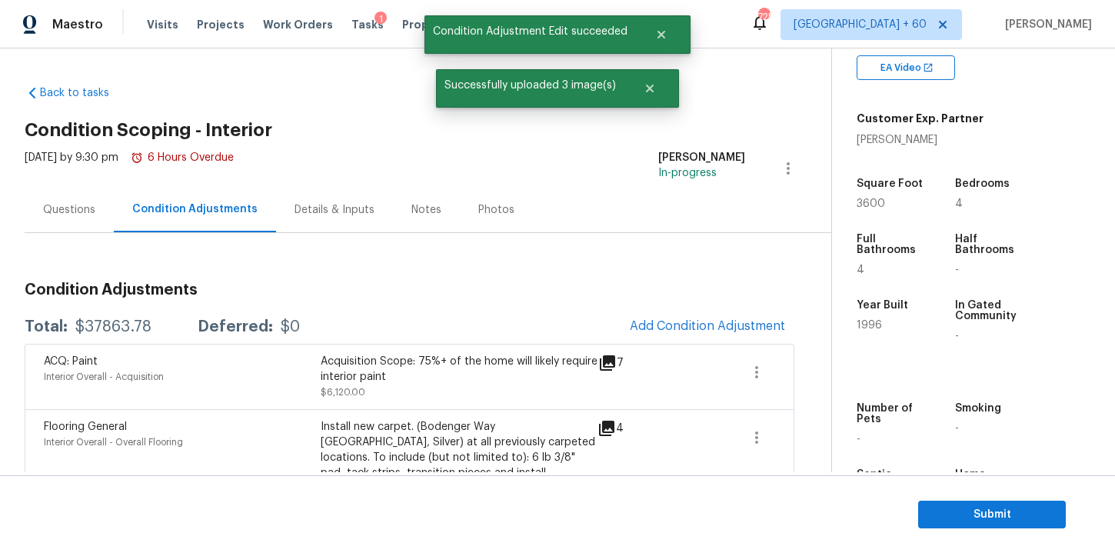
scroll to position [0, 0]
click at [682, 318] on button "Add Condition Adjustment" at bounding box center [712, 326] width 174 height 32
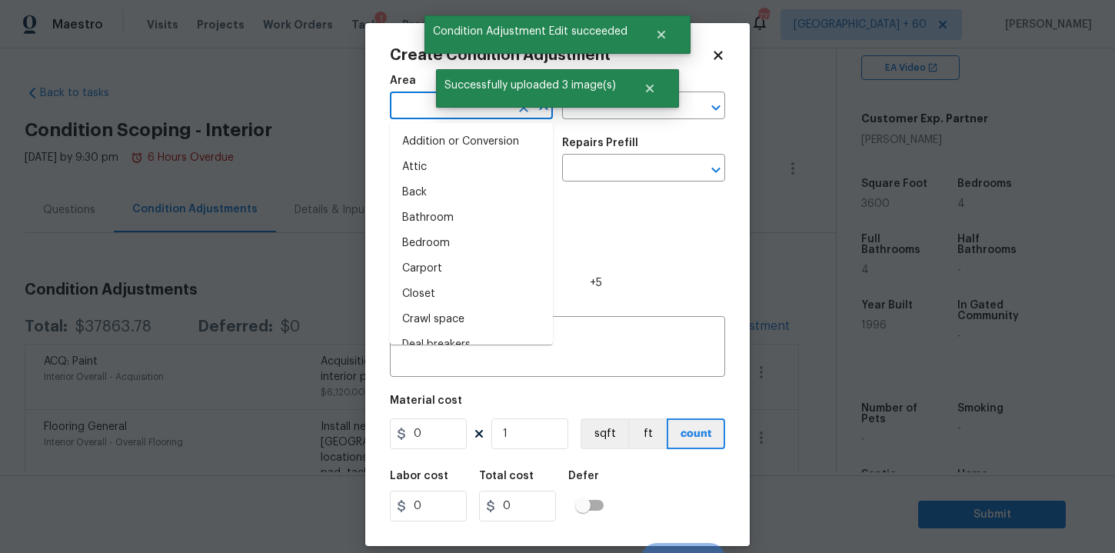
click at [417, 102] on input "text" at bounding box center [450, 107] width 120 height 24
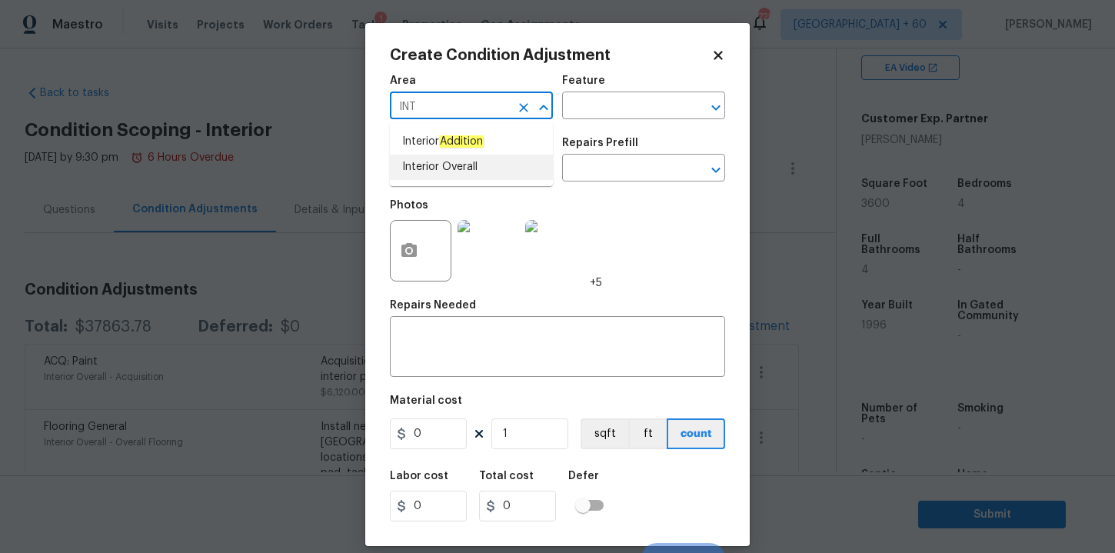
click at [423, 158] on li "Interior Overall" at bounding box center [471, 167] width 163 height 25
type input "Interior Overall"
click at [441, 179] on input "text" at bounding box center [450, 170] width 120 height 24
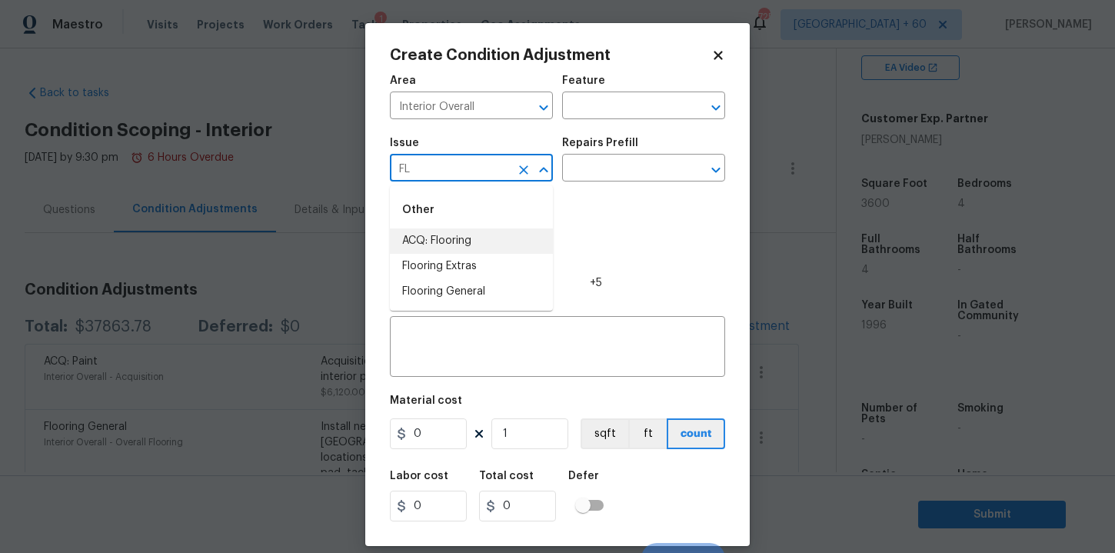
type input "F"
click at [464, 313] on li "Interior Paint" at bounding box center [471, 317] width 163 height 25
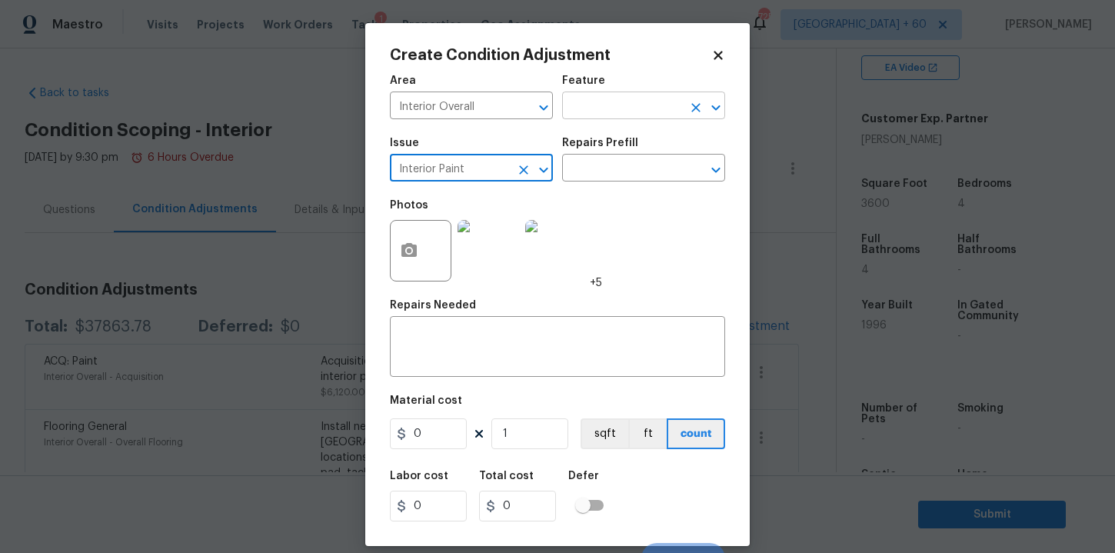
type input "Interior Paint"
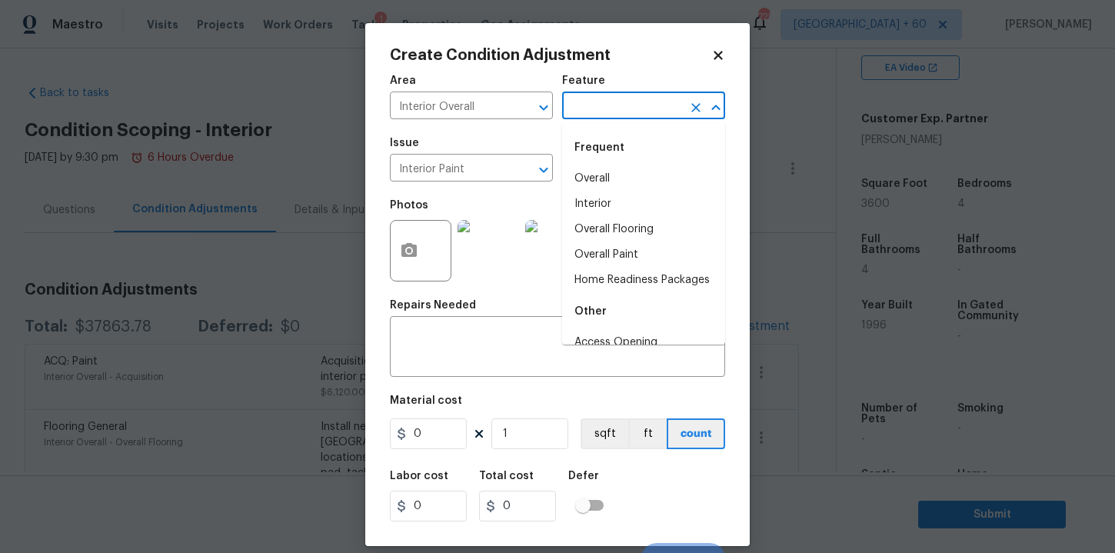
click at [602, 108] on input "text" at bounding box center [622, 107] width 120 height 24
click at [601, 205] on li "Interior" at bounding box center [643, 204] width 163 height 25
type input "Interior"
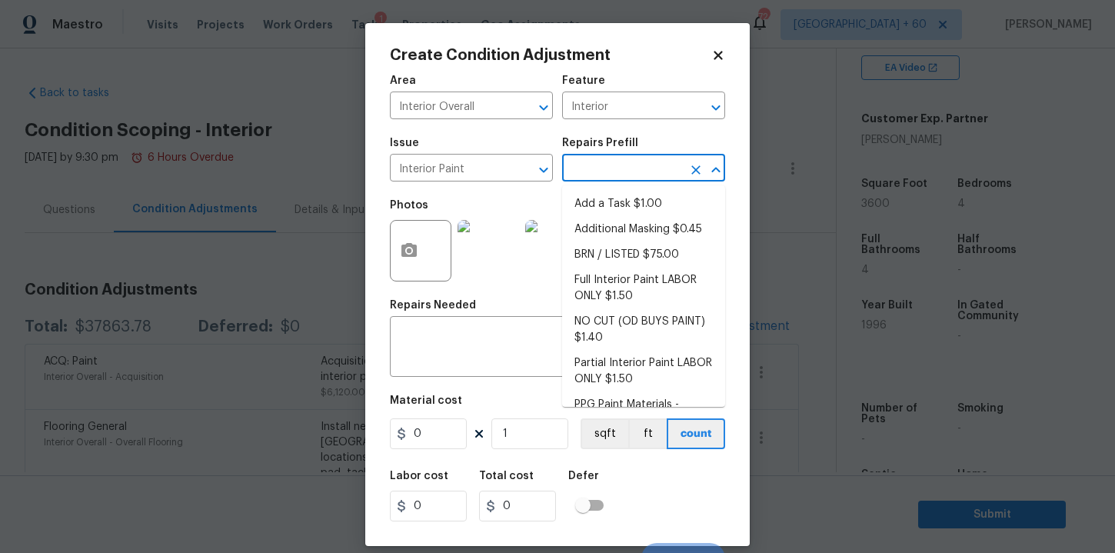
click at [601, 171] on input "text" at bounding box center [622, 170] width 120 height 24
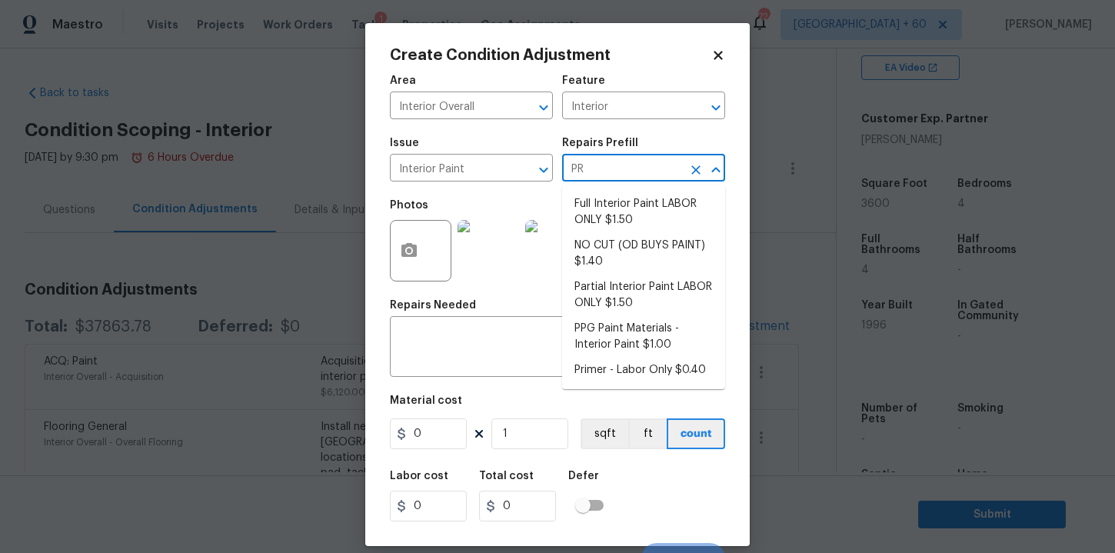
type input "PRI"
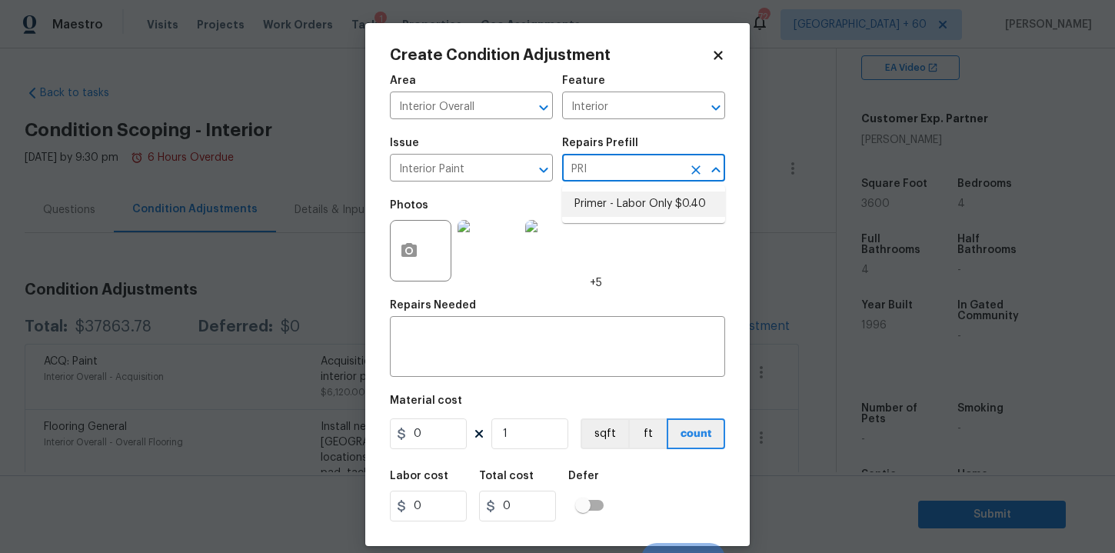
click at [618, 199] on li "Primer - Labor Only $0.40" at bounding box center [643, 204] width 163 height 25
type input "Overall Paint"
type textarea "Interior primer - PRIMER PROVIDED BY OPENDOOR - All nails, screws, drywall anch…"
type input "0.4"
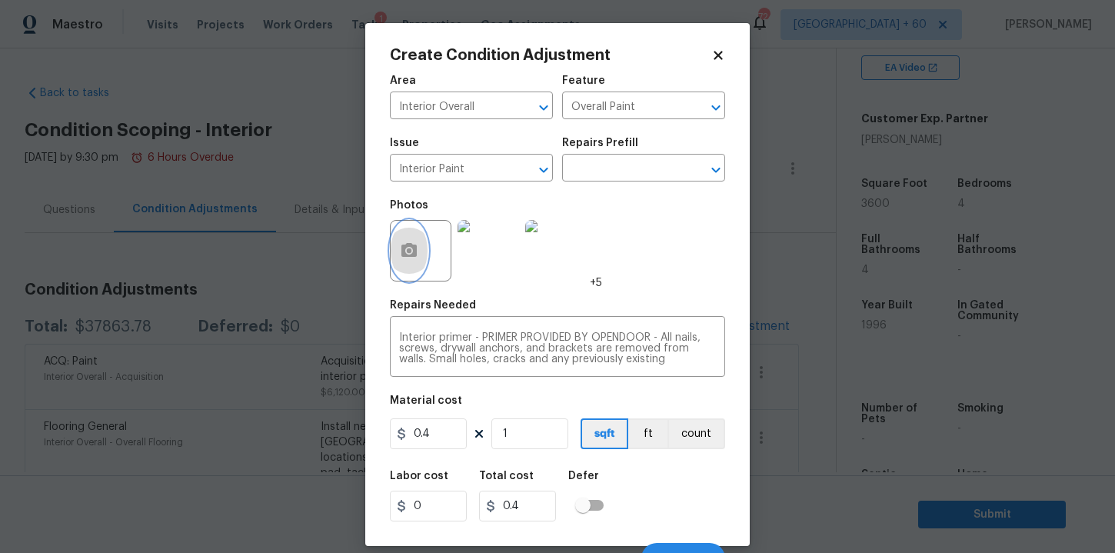
click at [414, 262] on button "button" at bounding box center [409, 251] width 37 height 60
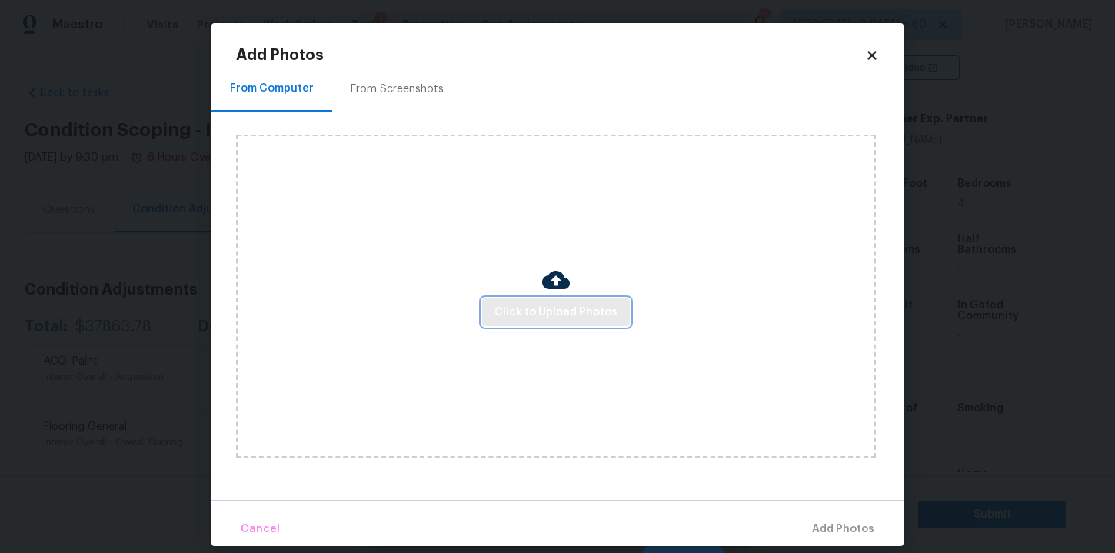
click at [528, 311] on span "Click to Upload Photos" at bounding box center [556, 312] width 123 height 19
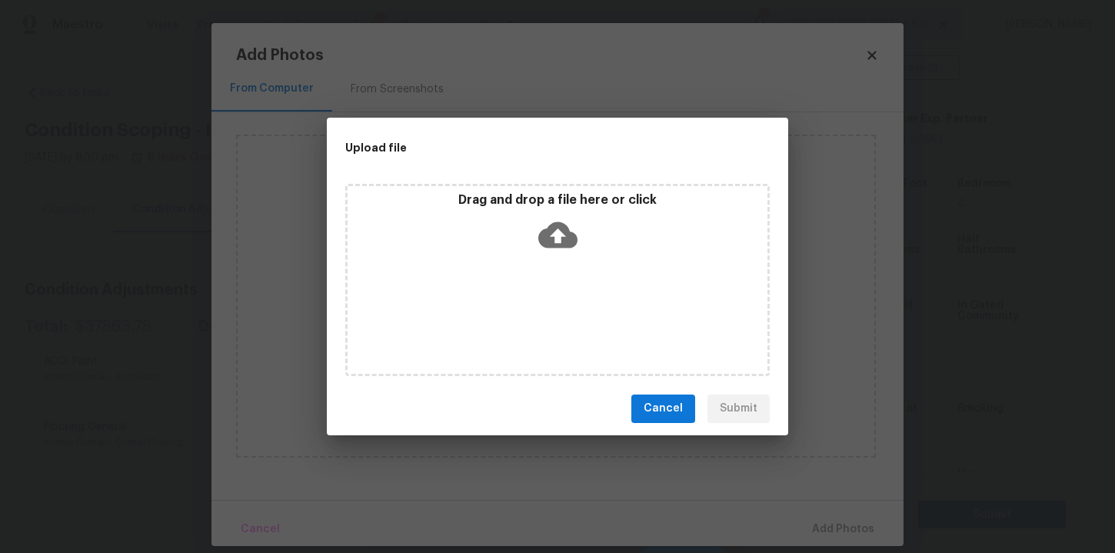
click at [554, 238] on icon at bounding box center [557, 235] width 39 height 26
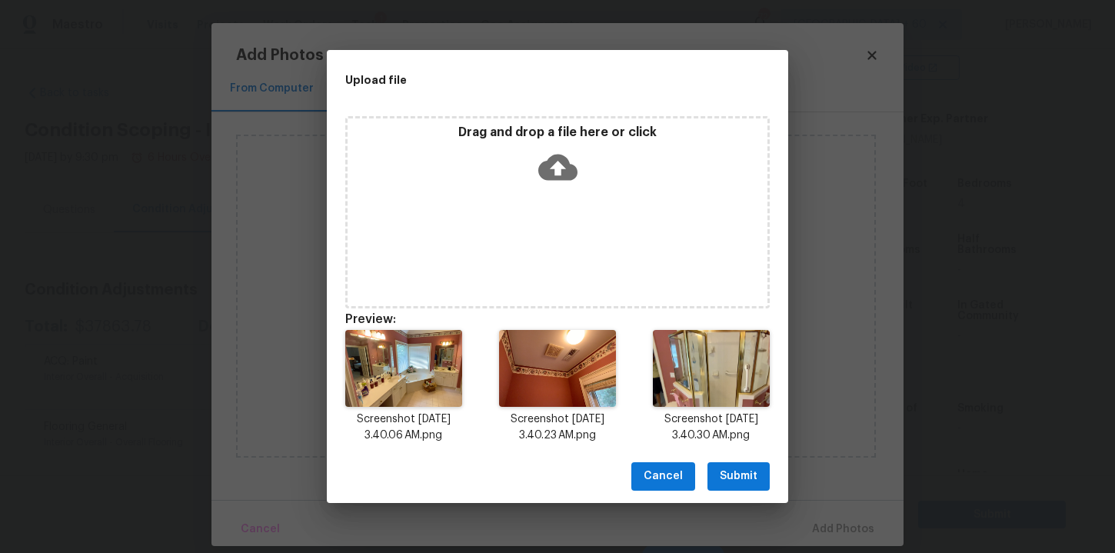
click at [734, 468] on span "Submit" at bounding box center [739, 476] width 38 height 19
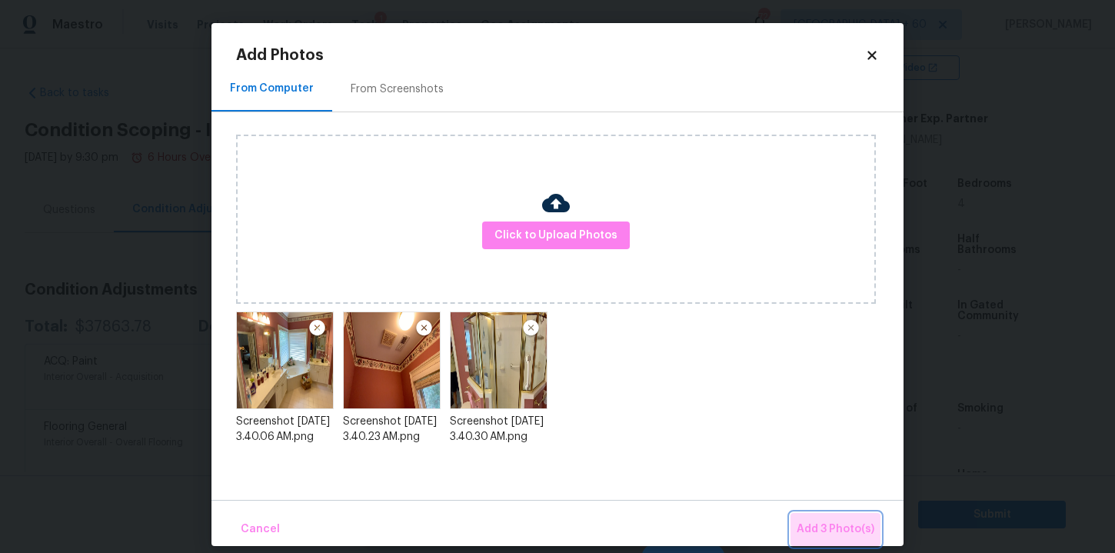
click at [851, 522] on span "Add 3 Photo(s)" at bounding box center [836, 529] width 78 height 19
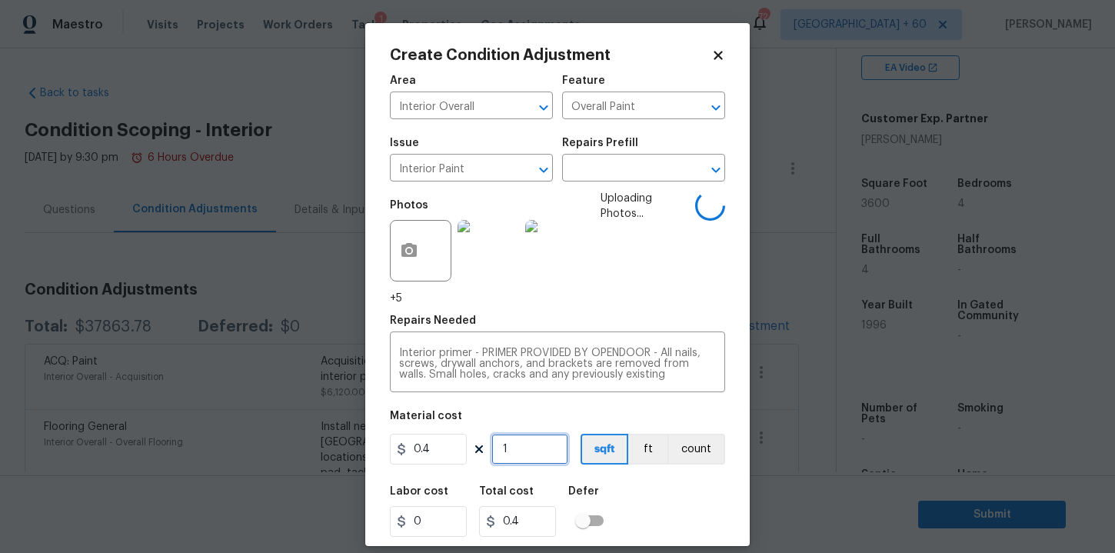
click at [521, 447] on input "1" at bounding box center [529, 449] width 77 height 31
type input "0"
type input "2"
type input "0.8"
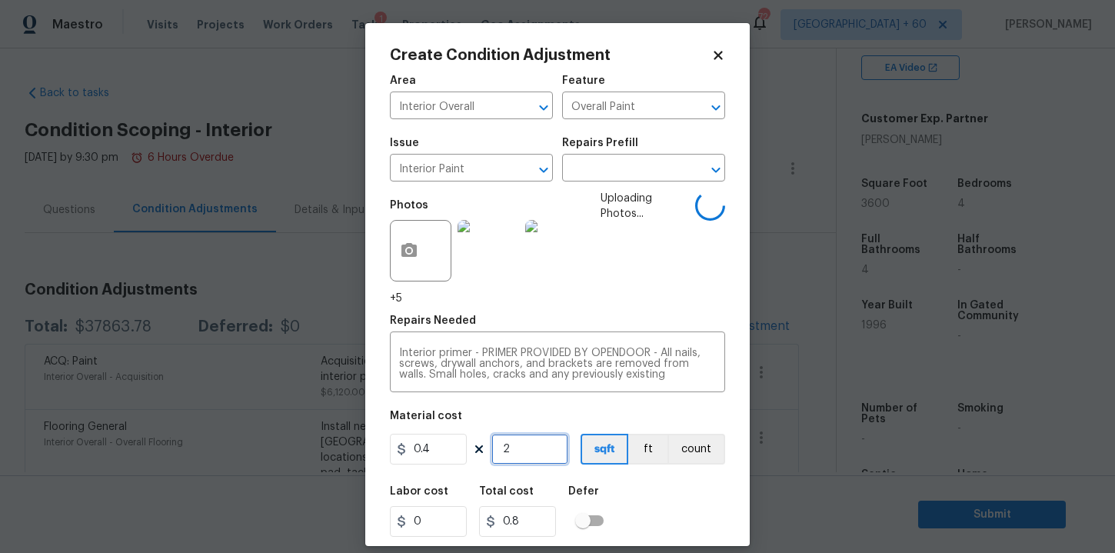
type input "20"
type input "8"
type input "200"
type input "80"
type input "20"
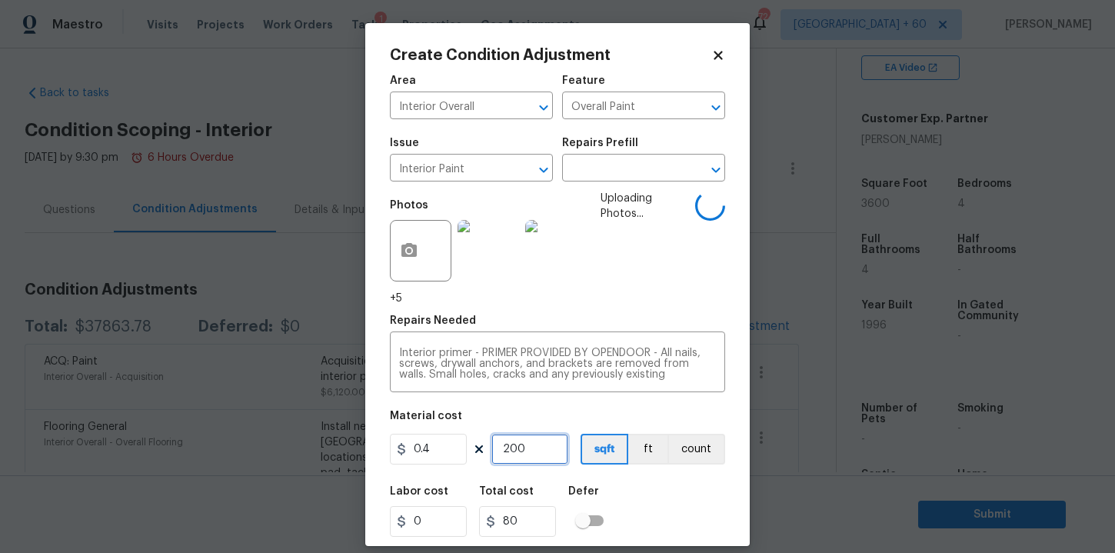
type input "8"
type input "2"
type input "0.8"
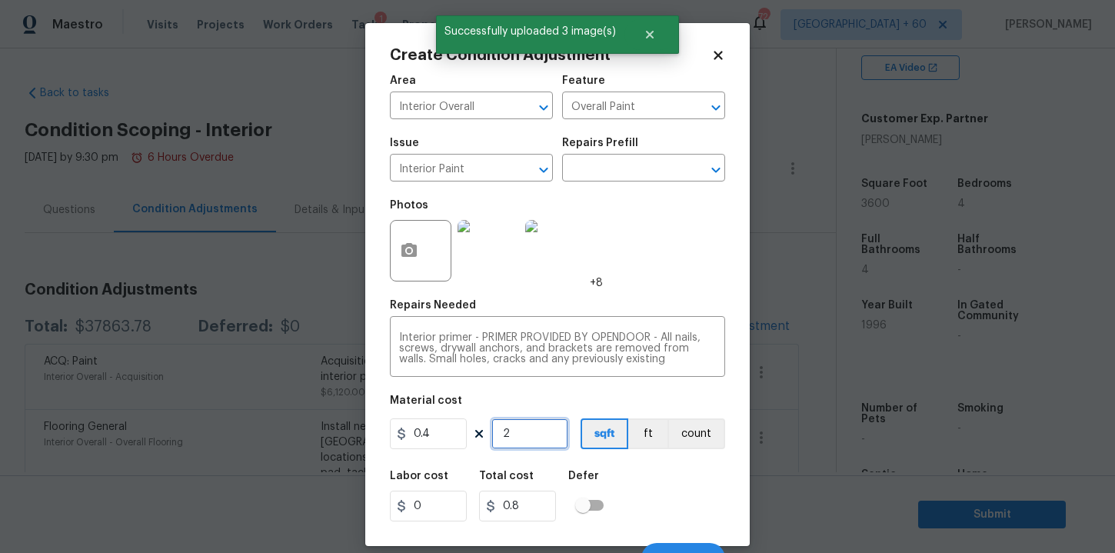
type input "0"
type input "3"
type input "1.2"
type input "30"
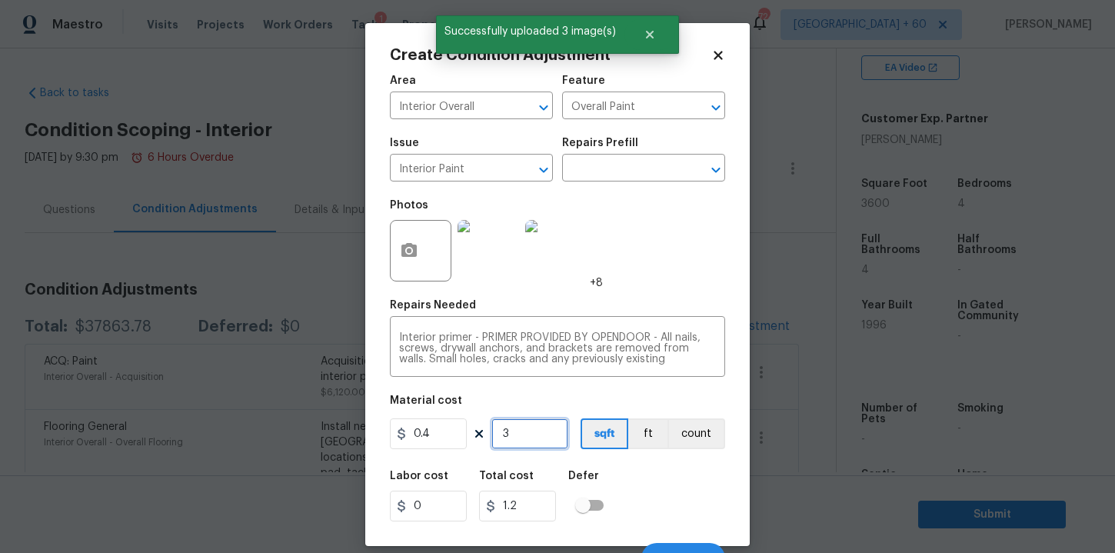
type input "12"
type input "300"
type input "120"
click at [683, 495] on div "Labor cost 0 Total cost 120 Defer" at bounding box center [557, 495] width 335 height 69
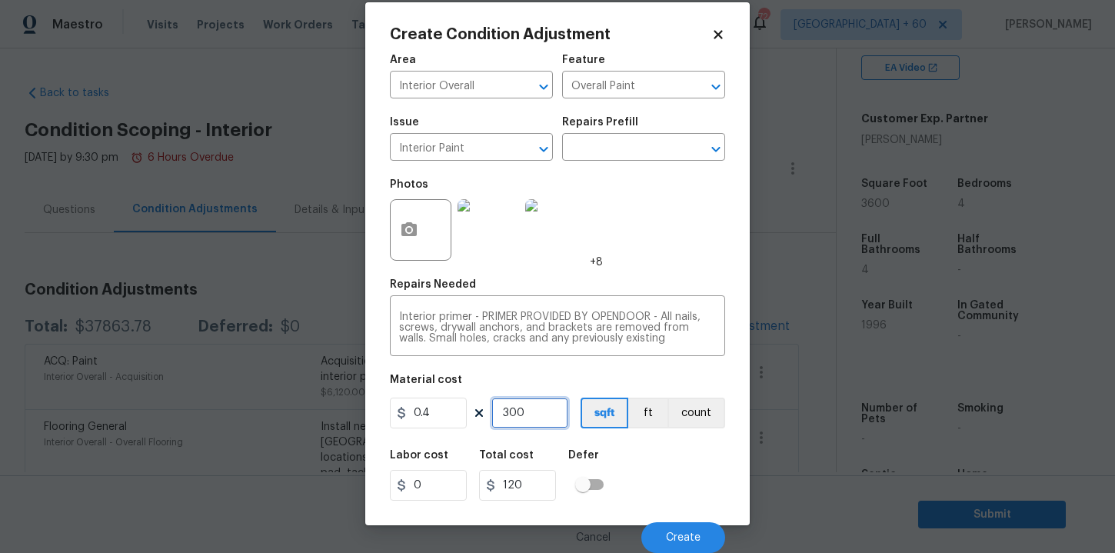
click at [540, 413] on input "300" at bounding box center [529, 413] width 77 height 31
type input "30"
type input "12"
type input "3"
type input "1.2"
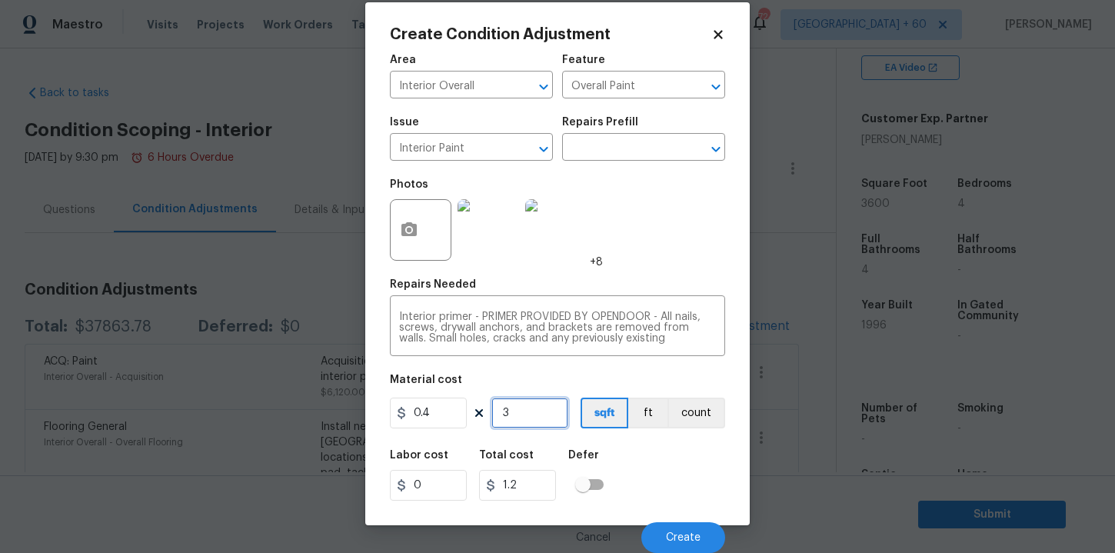
type input "0"
type input "4"
type input "1.6"
type input "40"
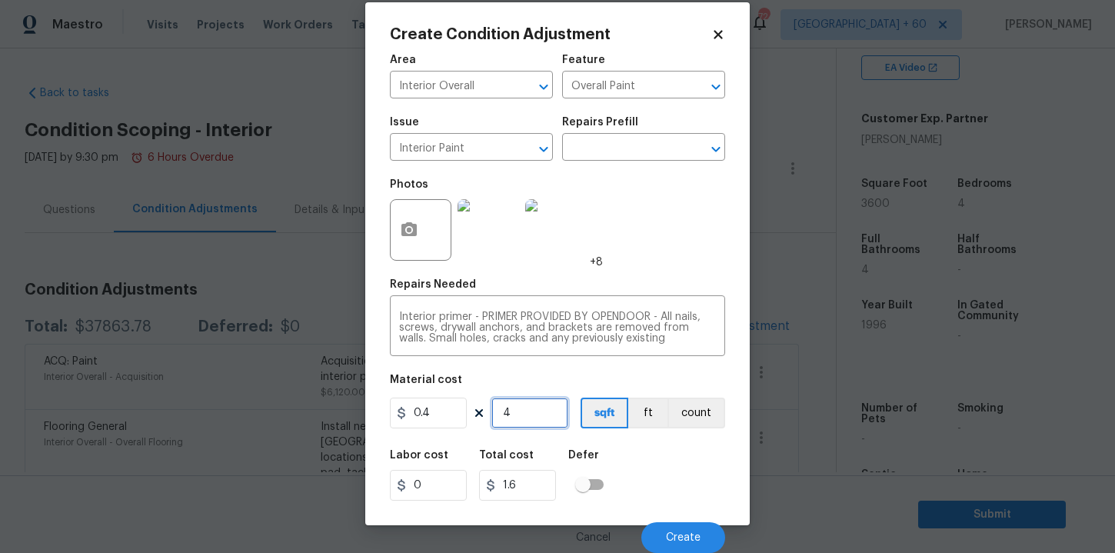
type input "16"
type input "400"
type input "160"
type input "400"
click at [670, 535] on span "Create" at bounding box center [683, 538] width 35 height 12
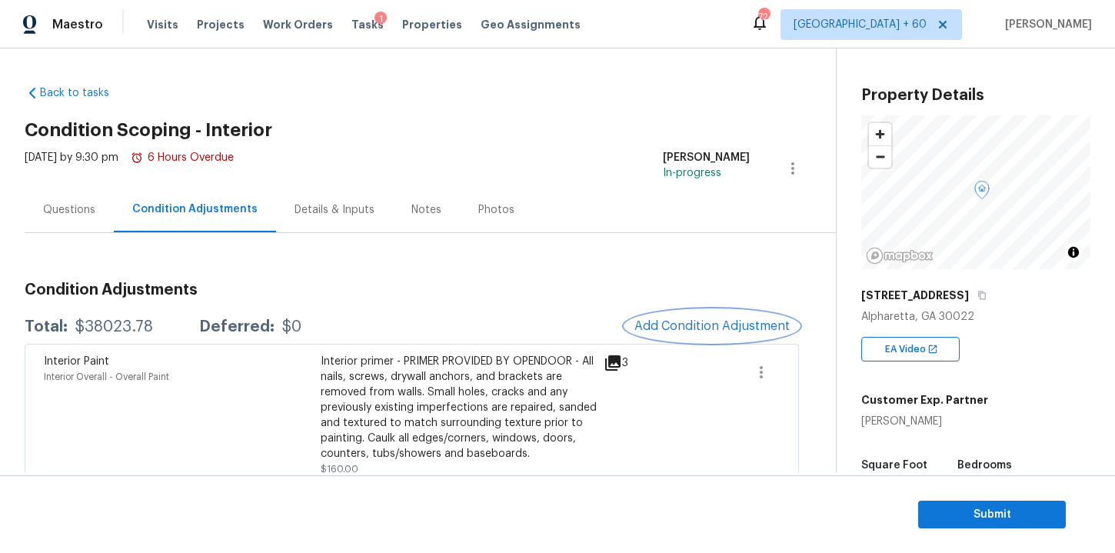
scroll to position [0, 0]
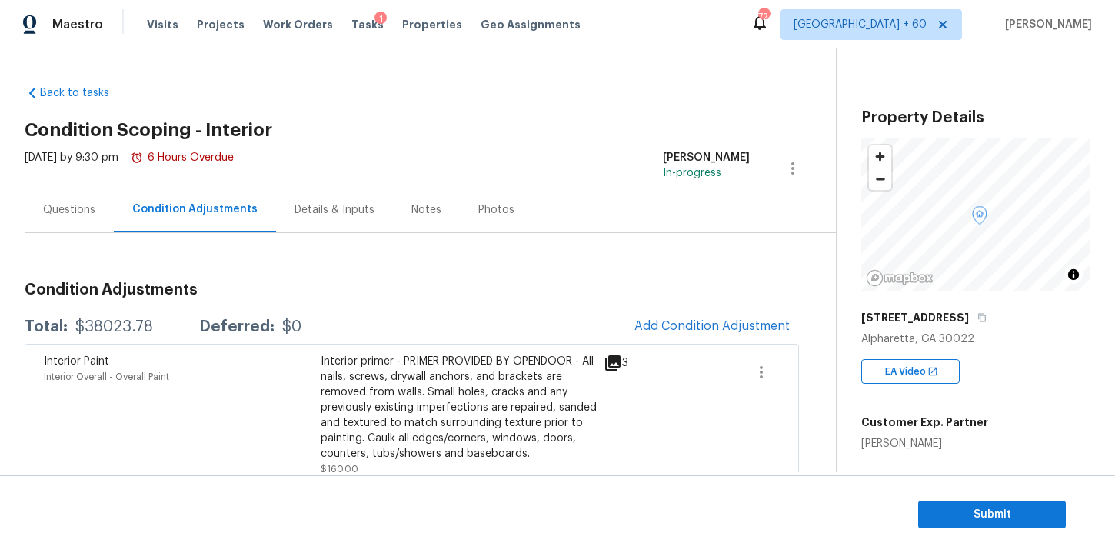
click at [978, 325] on div "[STREET_ADDRESS]" at bounding box center [975, 318] width 229 height 28
click at [978, 320] on icon "button" at bounding box center [982, 317] width 9 height 9
click at [932, 503] on button "Submit" at bounding box center [992, 515] width 148 height 28
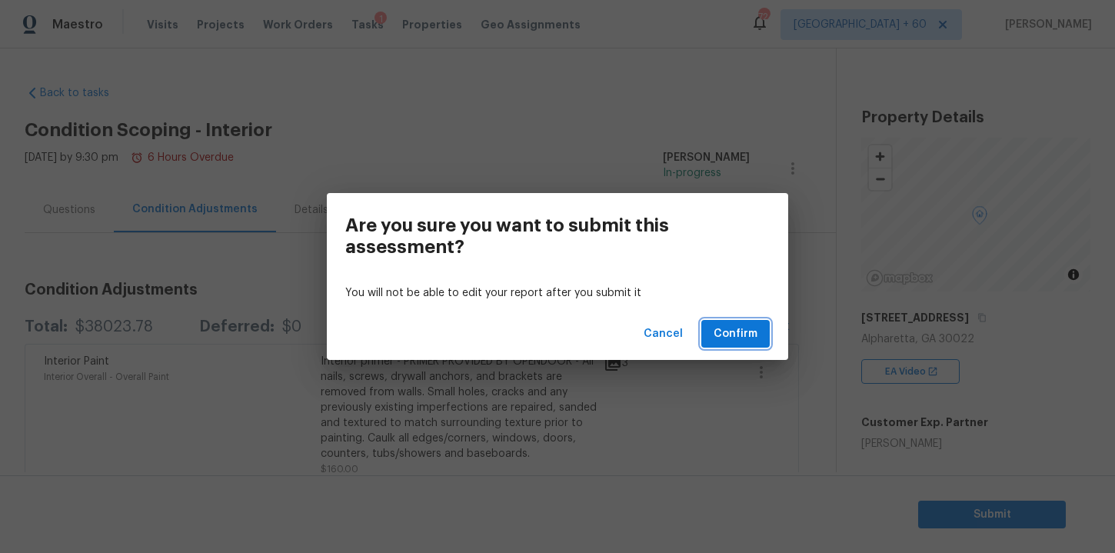
click at [734, 333] on span "Confirm" at bounding box center [736, 334] width 44 height 19
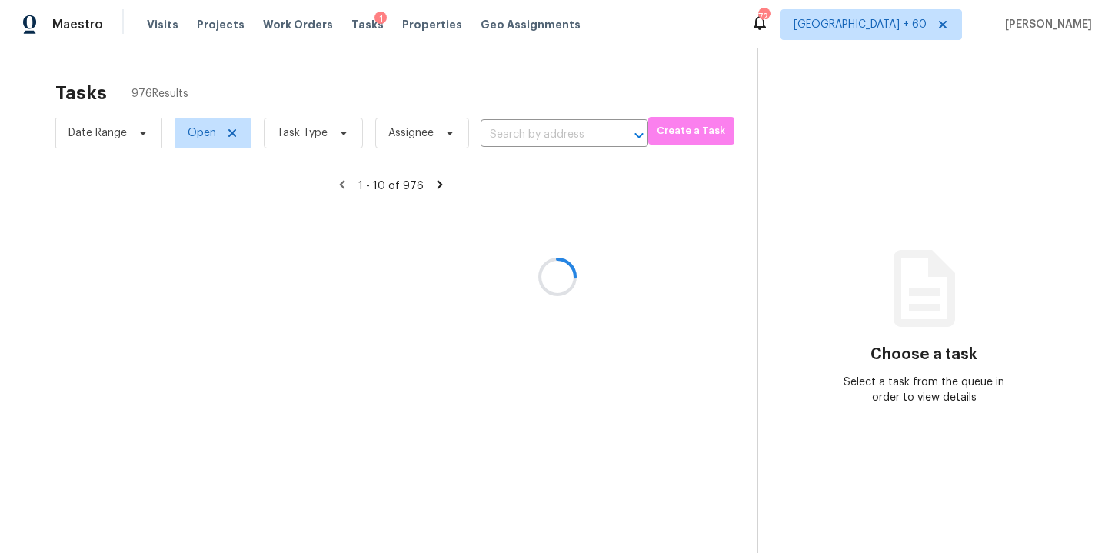
click at [571, 133] on div at bounding box center [557, 276] width 1115 height 553
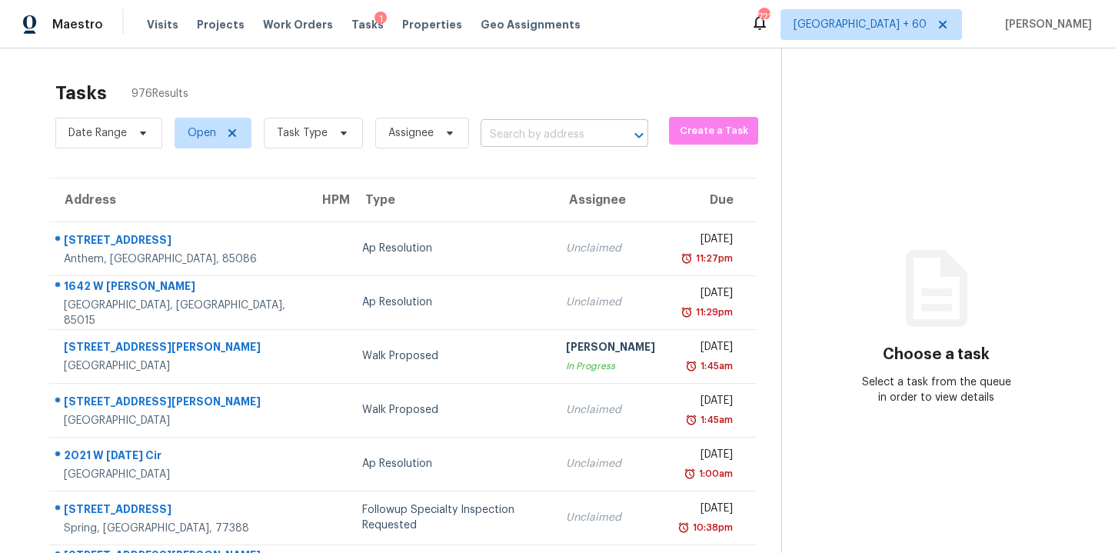
click at [524, 134] on input "text" at bounding box center [543, 135] width 125 height 24
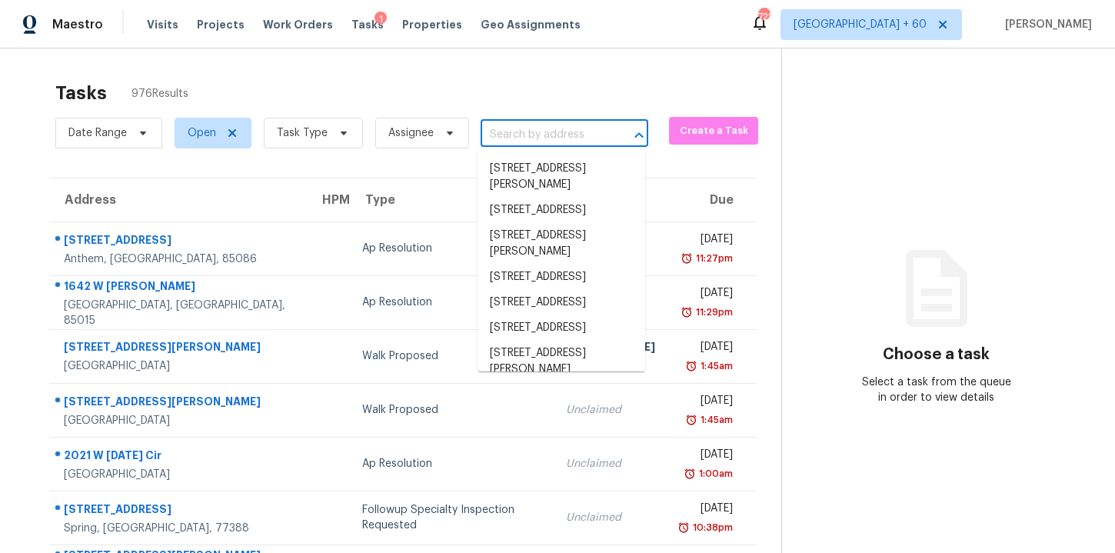
paste input "[STREET_ADDRESS][PERSON_NAME]"
type input "[STREET_ADDRESS][PERSON_NAME]"
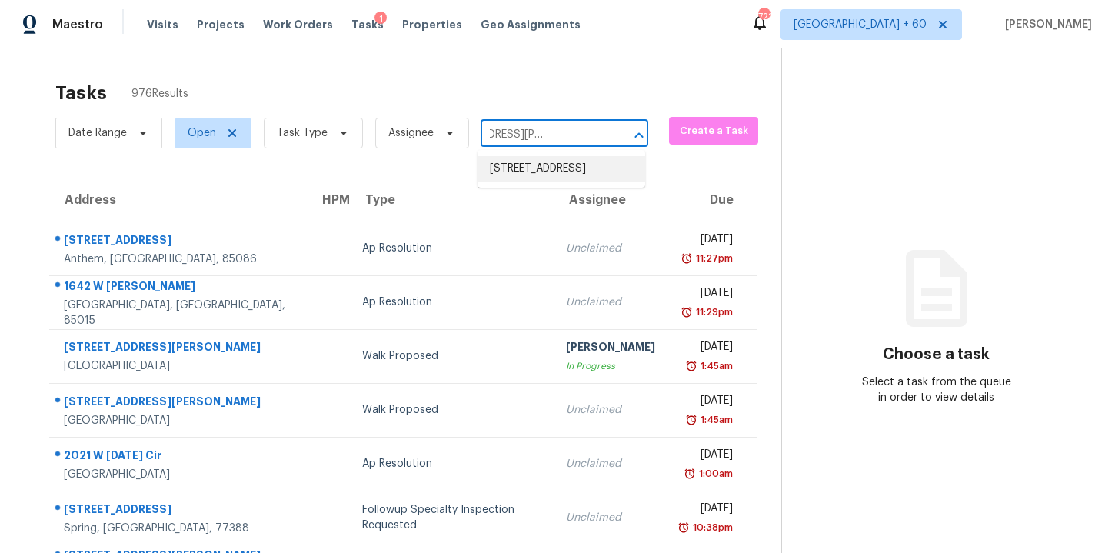
click at [560, 172] on li "1709 Masonic Dr, Charlotte, NC 28205" at bounding box center [562, 168] width 168 height 25
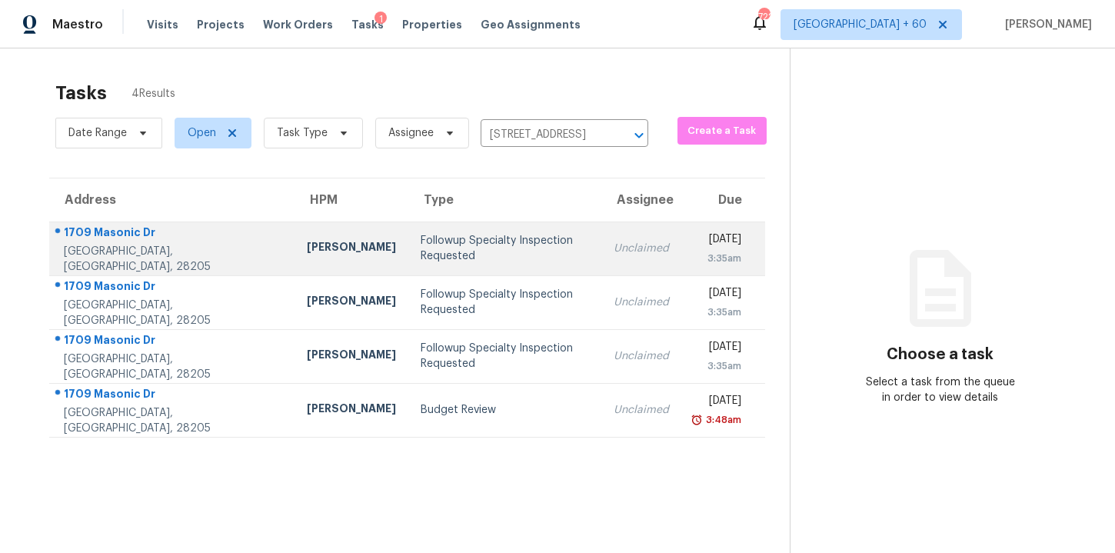
click at [508, 250] on td "Followup Specialty Inspection Requested" at bounding box center [504, 249] width 193 height 54
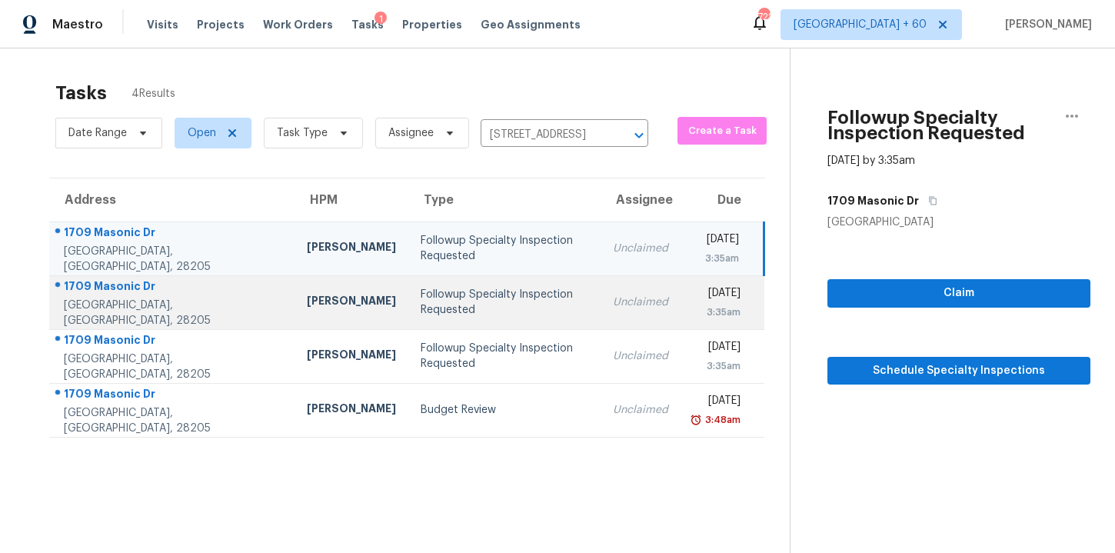
click at [613, 306] on div "Unclaimed" at bounding box center [640, 302] width 55 height 15
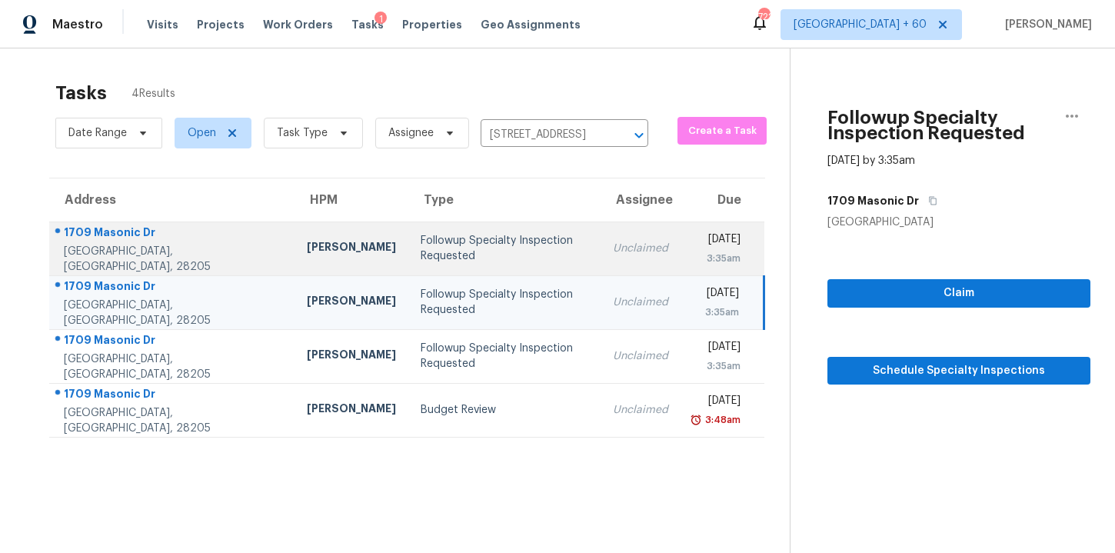
click at [613, 247] on div "Unclaimed" at bounding box center [640, 248] width 55 height 15
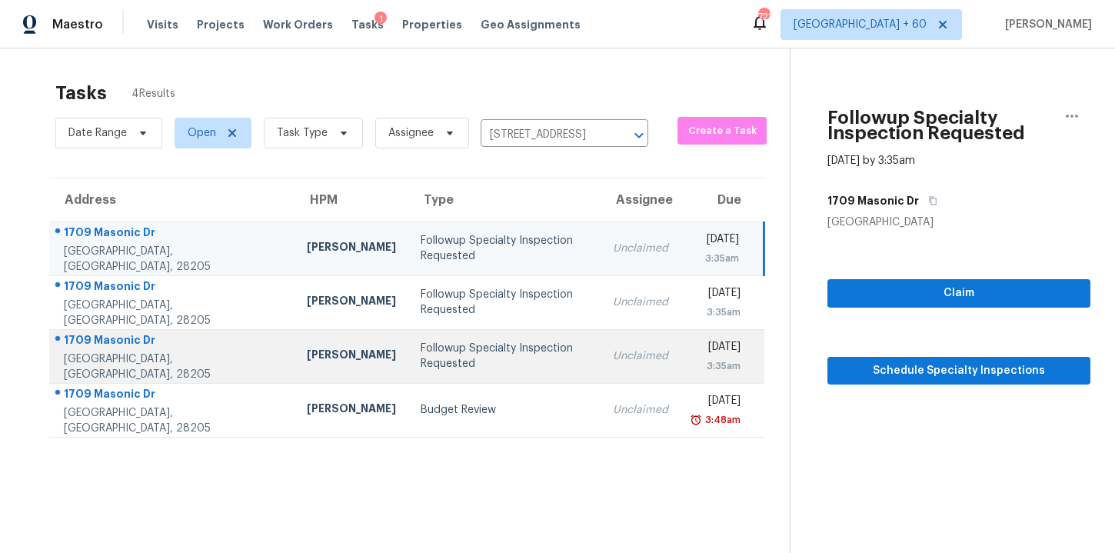
click at [613, 363] on div "Unclaimed" at bounding box center [640, 355] width 55 height 15
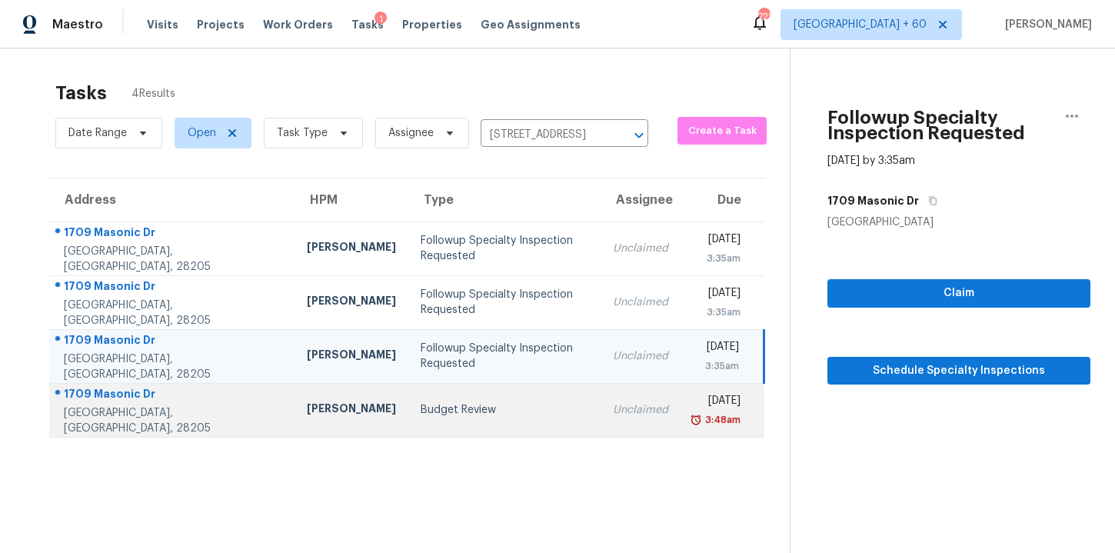
click at [613, 405] on div "Unclaimed" at bounding box center [640, 409] width 55 height 15
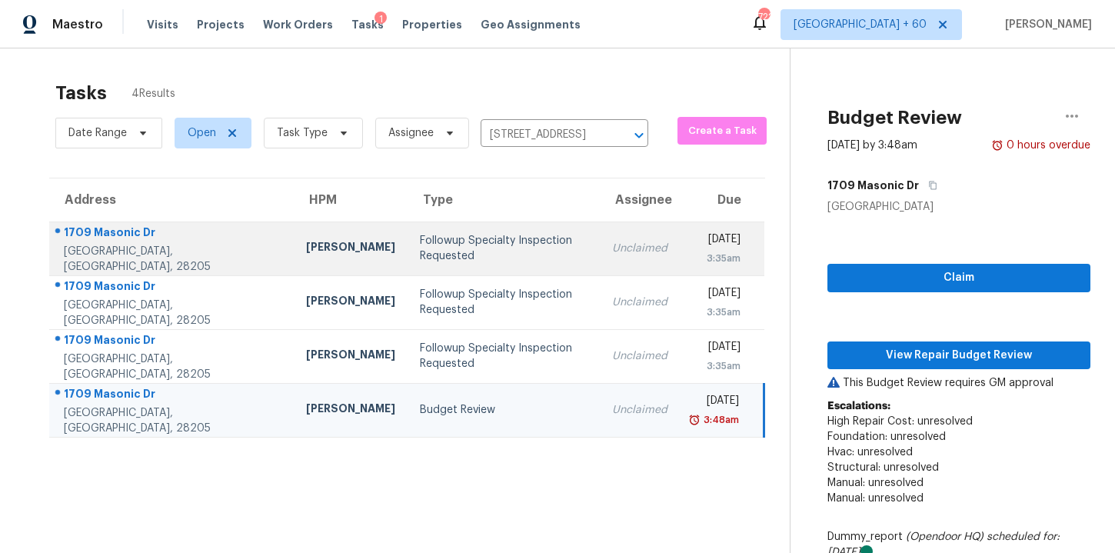
click at [420, 246] on div "Followup Specialty Inspection Requested" at bounding box center [503, 248] width 167 height 31
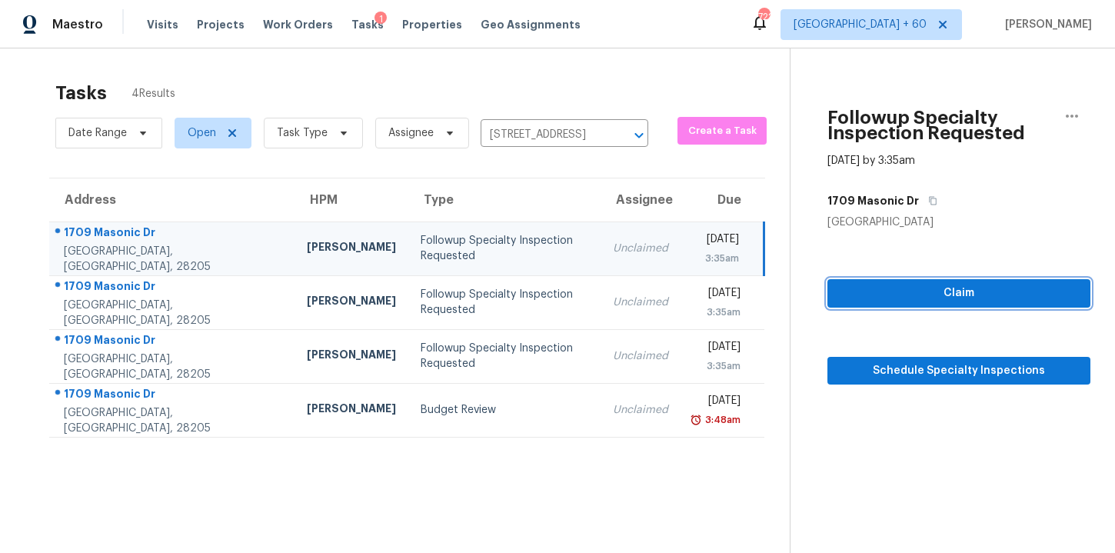
click at [840, 290] on span "Claim" at bounding box center [959, 293] width 238 height 19
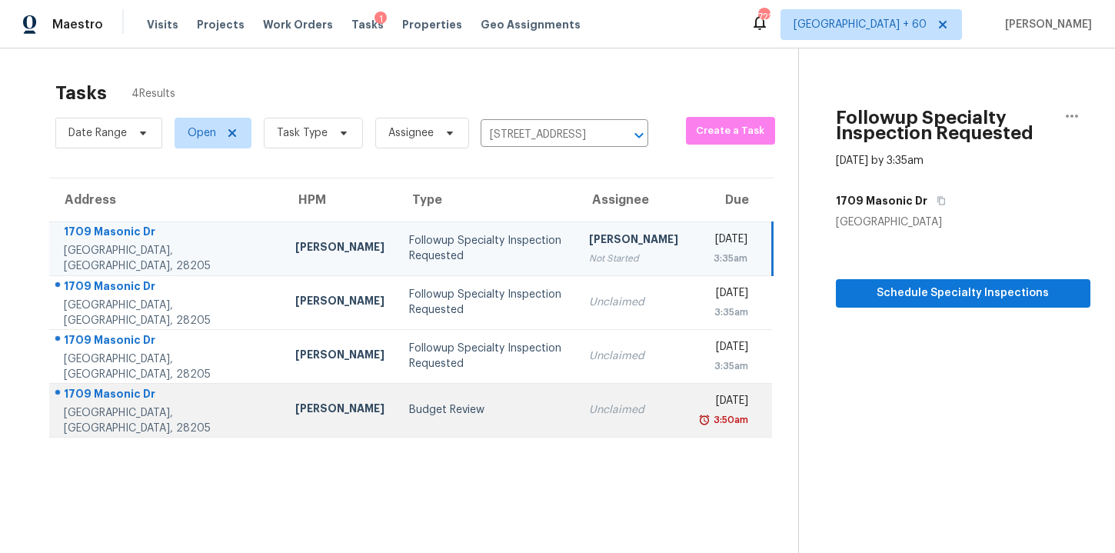
click at [589, 411] on div "Unclaimed" at bounding box center [633, 409] width 89 height 15
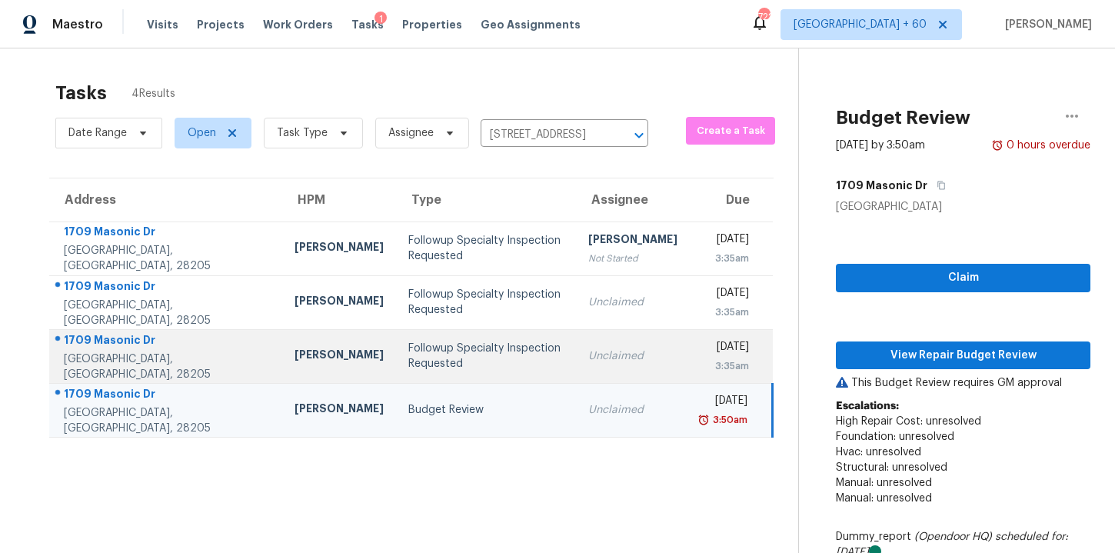
click at [588, 359] on div "Unclaimed" at bounding box center [632, 355] width 89 height 15
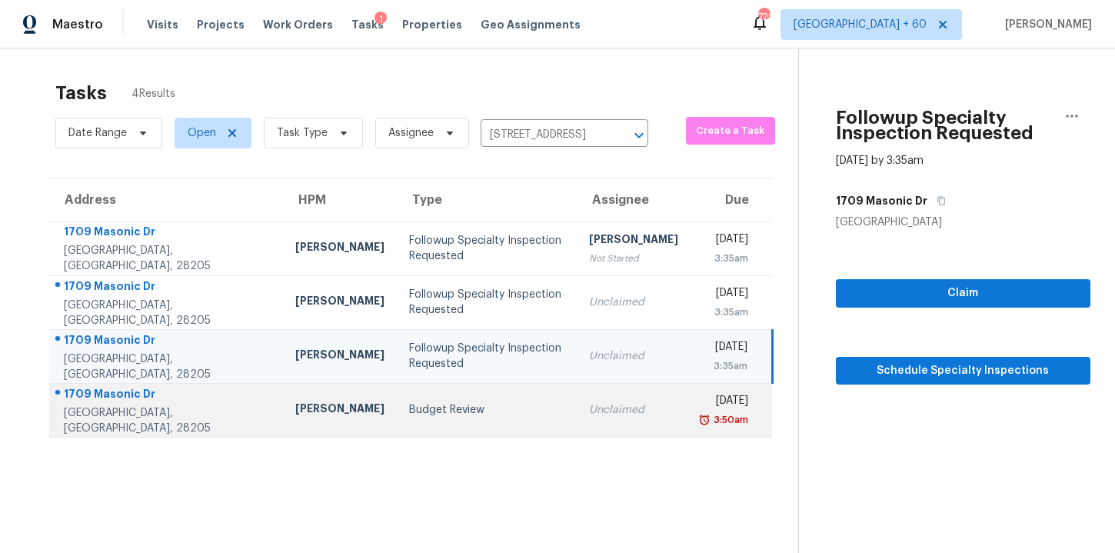
click at [588, 407] on td "Unclaimed" at bounding box center [634, 410] width 114 height 54
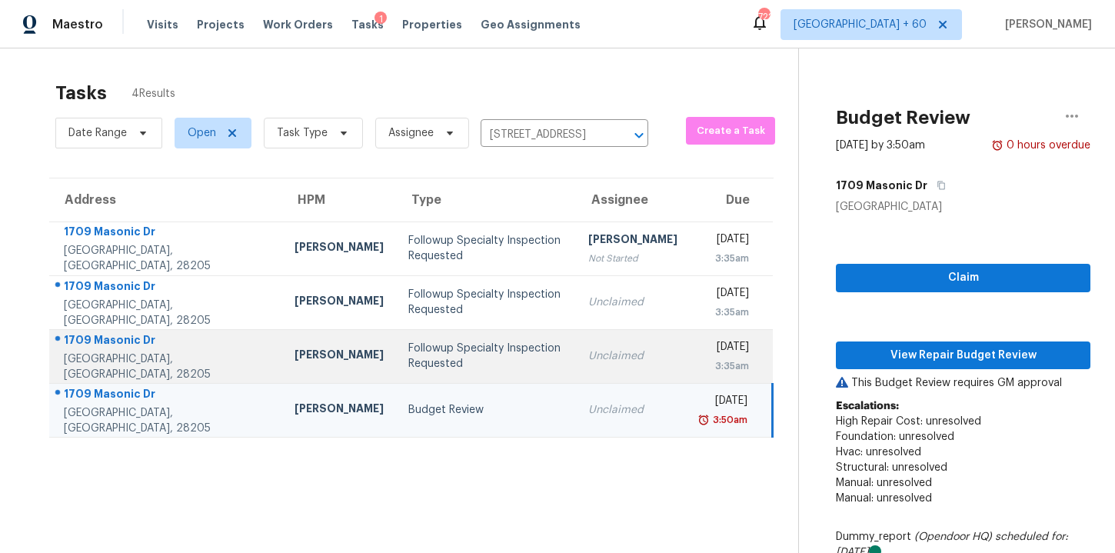
click at [588, 355] on div "Unclaimed" at bounding box center [632, 355] width 89 height 15
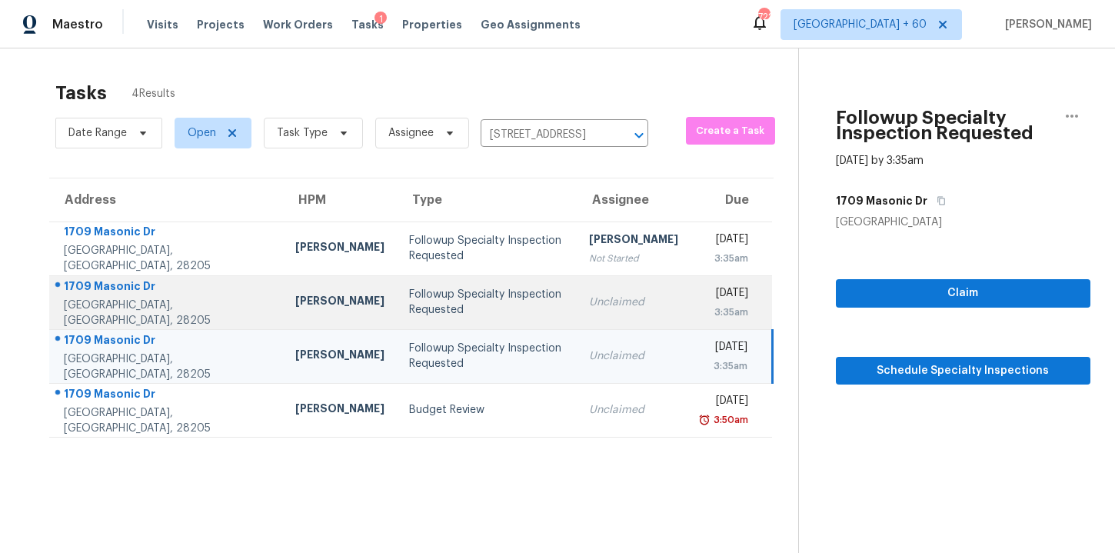
click at [589, 296] on div "Unclaimed" at bounding box center [633, 302] width 89 height 15
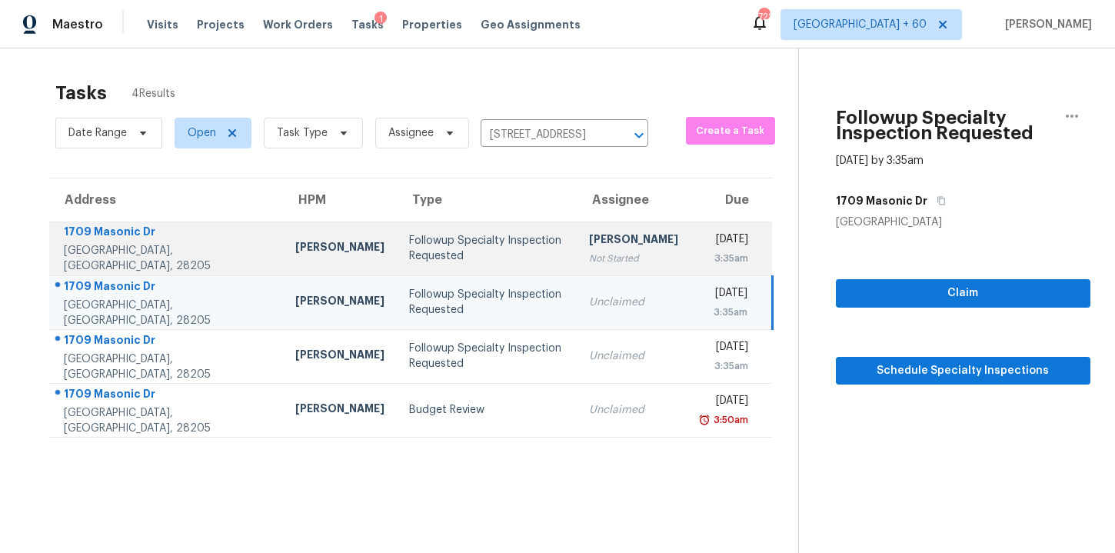
click at [589, 244] on td "Anand Prasad Not Started" at bounding box center [634, 249] width 114 height 54
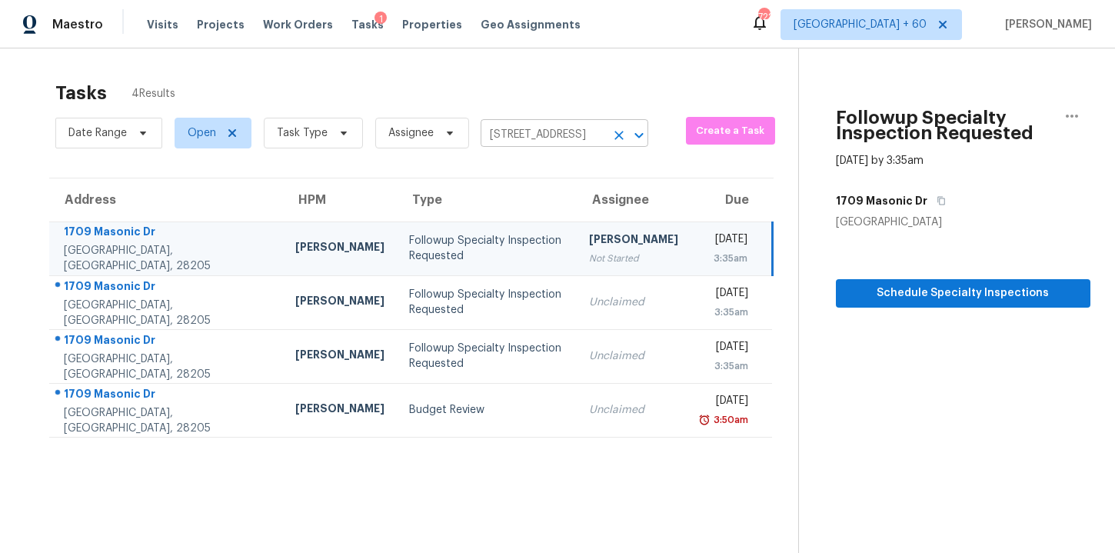
click at [547, 135] on input "1709 Masonic Dr, Charlotte, NC 28205" at bounding box center [543, 135] width 125 height 24
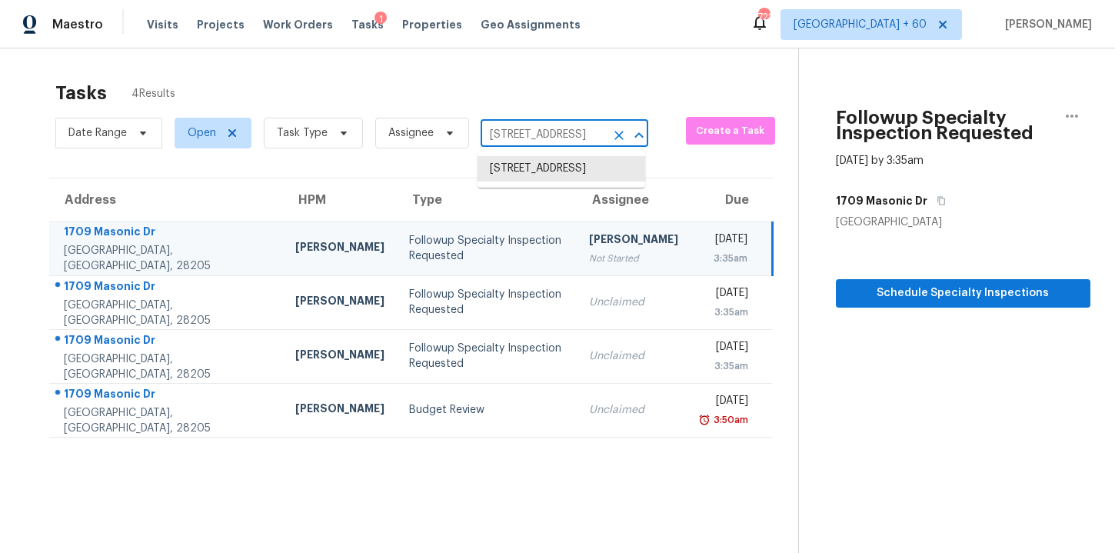
click at [547, 135] on input "1709 Masonic Dr, Charlotte, NC 28205" at bounding box center [543, 135] width 125 height 24
click at [1080, 114] on icon "button" at bounding box center [1072, 116] width 18 height 18
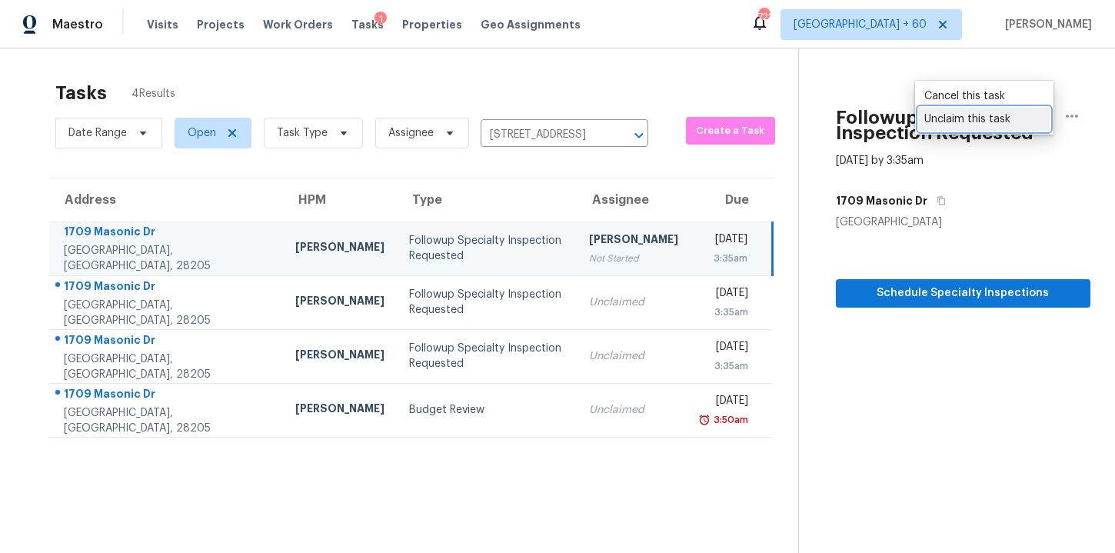
click at [999, 115] on div "Unclaim this task" at bounding box center [985, 119] width 120 height 15
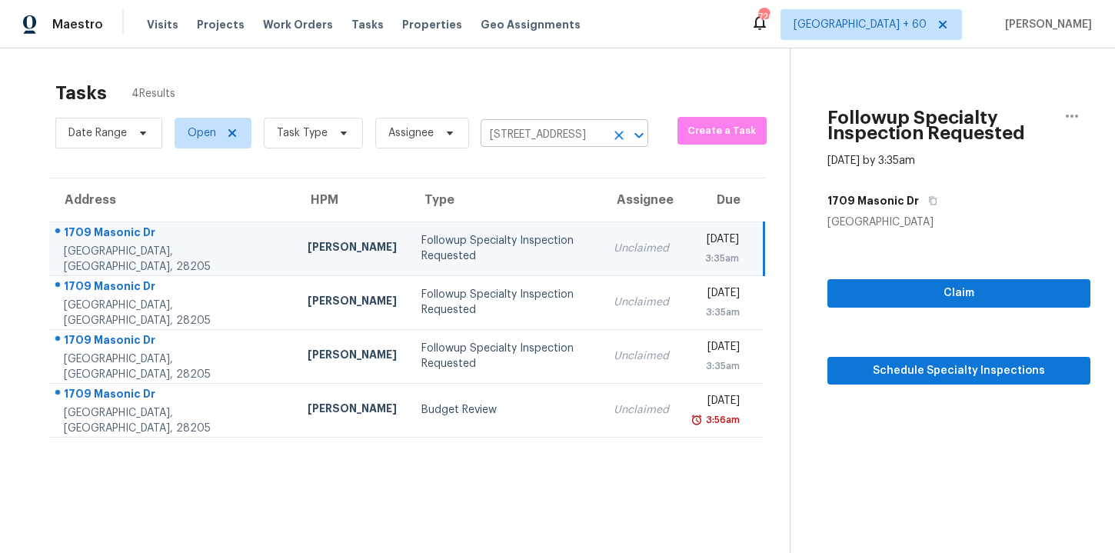
click at [539, 128] on input "1709 Masonic Dr, Charlotte, NC 28205" at bounding box center [543, 135] width 125 height 24
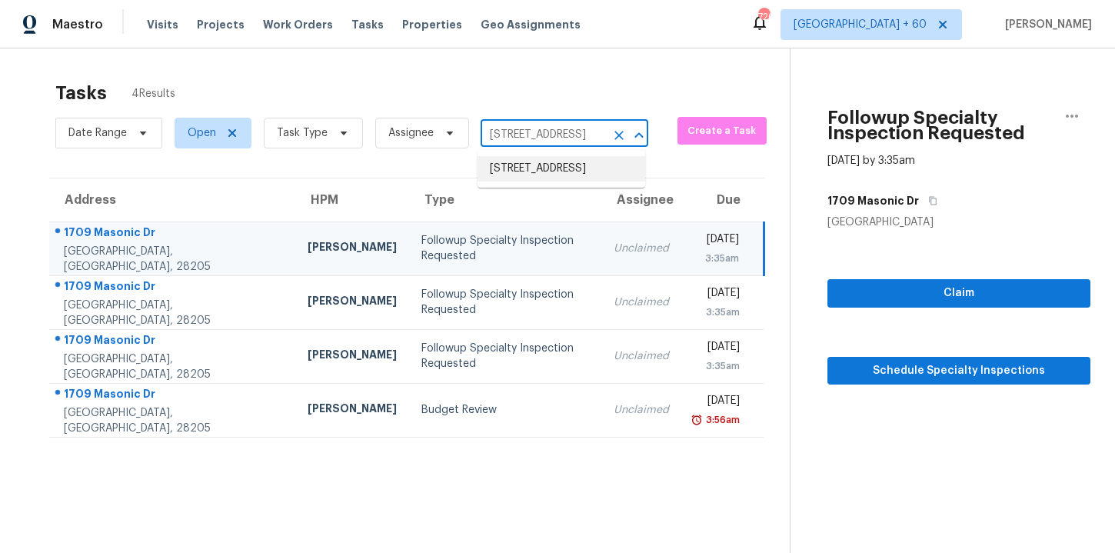
click at [539, 128] on input "1709 Masonic Dr, Charlotte, NC 28205" at bounding box center [543, 135] width 125 height 24
paste input "6501 Aspen Rd Edina, MN, 55436"
type input "6501 Aspen Rd Edina, MN, 55436"
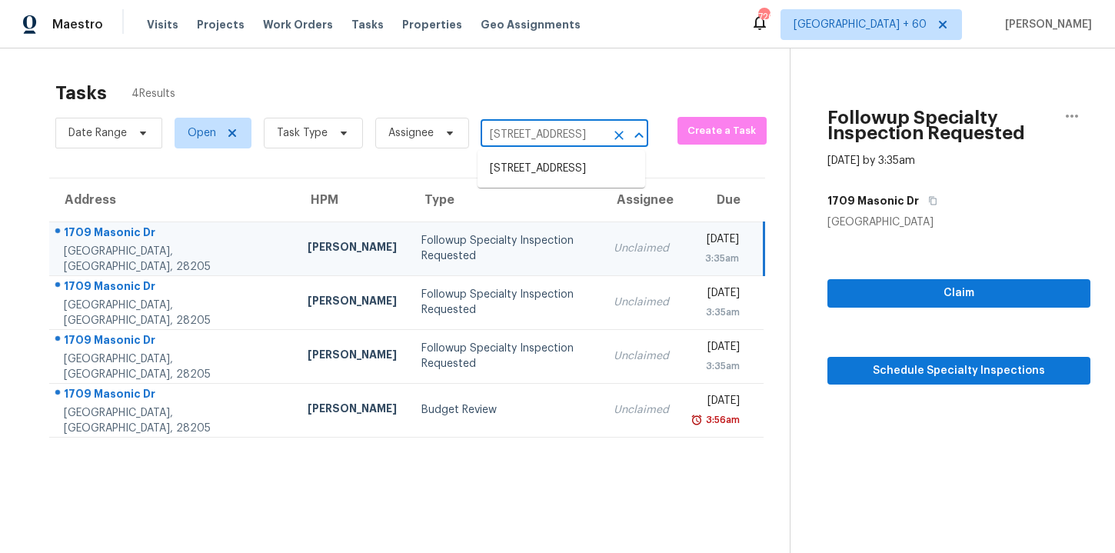
click at [558, 175] on li "6501 Aspen Rd, Edina, MN 55436" at bounding box center [562, 168] width 168 height 25
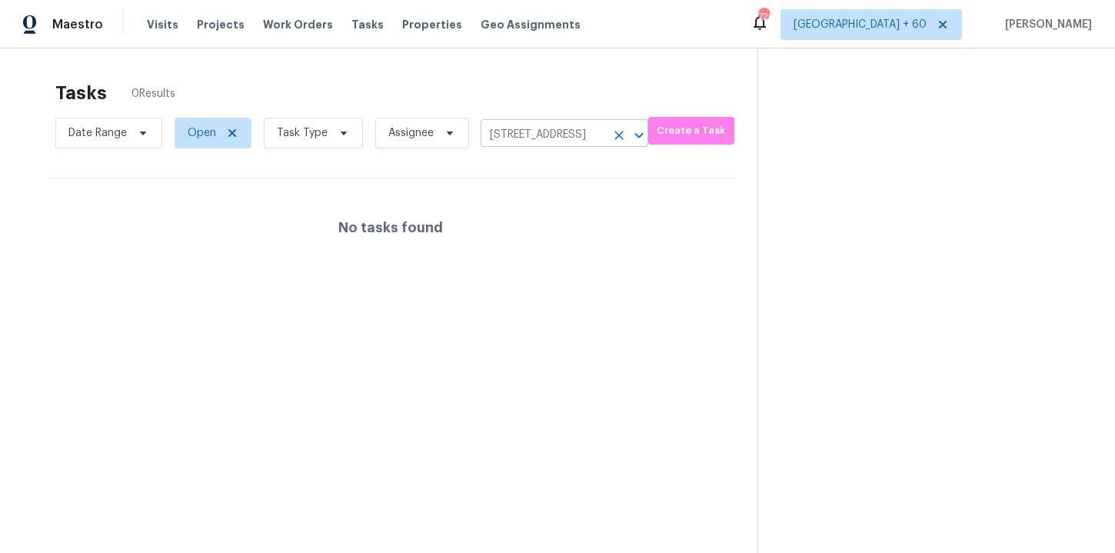
click at [524, 132] on input "6501 Aspen Rd, Edina, MN 55436" at bounding box center [543, 135] width 125 height 24
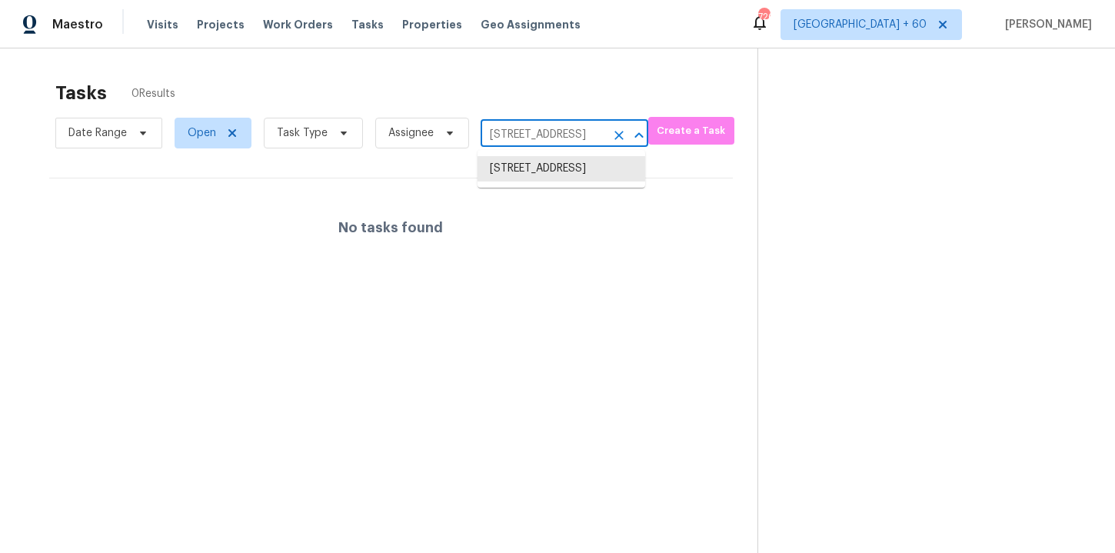
click at [524, 132] on input "6501 Aspen Rd, Edina, MN 55436" at bounding box center [543, 135] width 125 height 24
paste input "11455 E 11 Mile Rd Warren, MI, 48093"
type input "11455 E 11 Mile Rd Warren, MI, 48093"
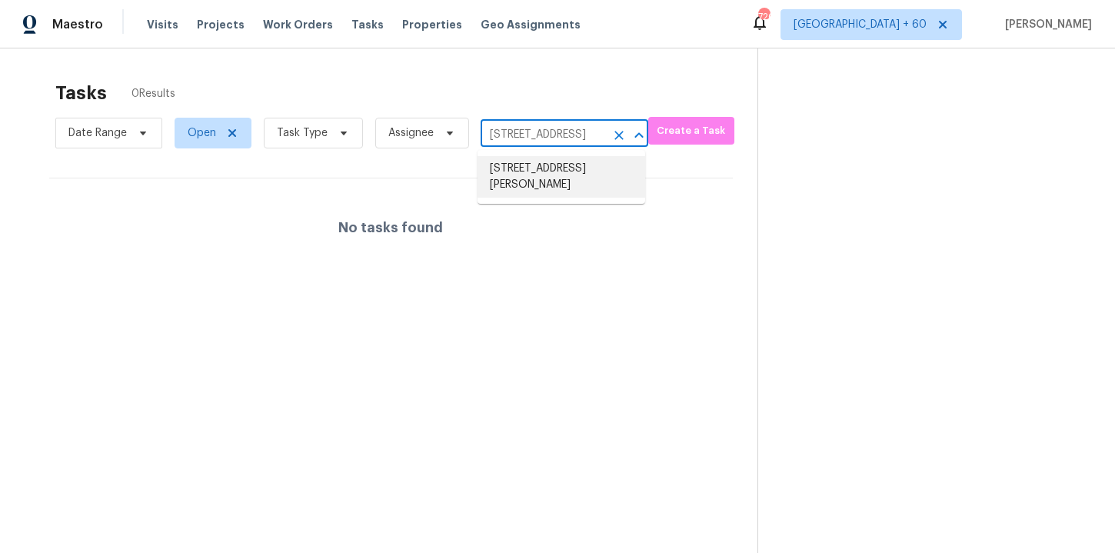
click at [546, 180] on li "11455 E 11 Mile Rd, Warren, MI 48093" at bounding box center [562, 177] width 168 height 42
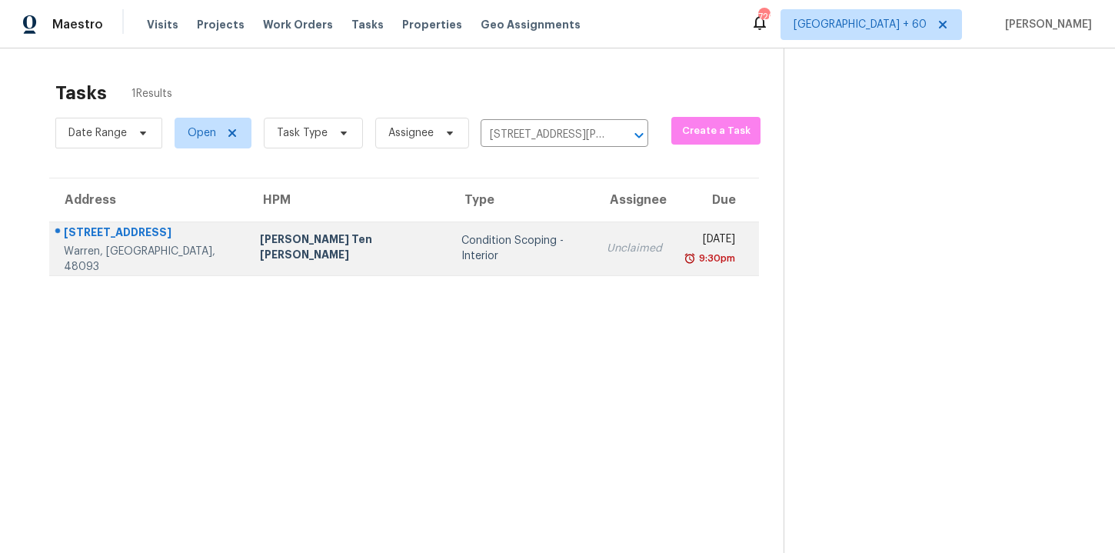
click at [469, 250] on div "Condition Scoping - Interior" at bounding box center [521, 248] width 121 height 31
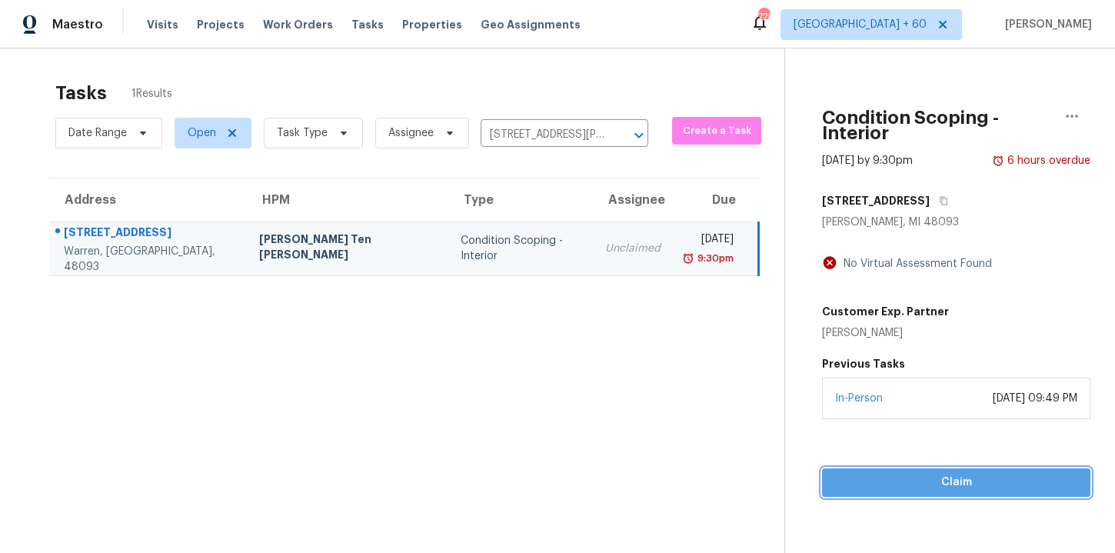
click at [862, 473] on span "Claim" at bounding box center [957, 482] width 244 height 19
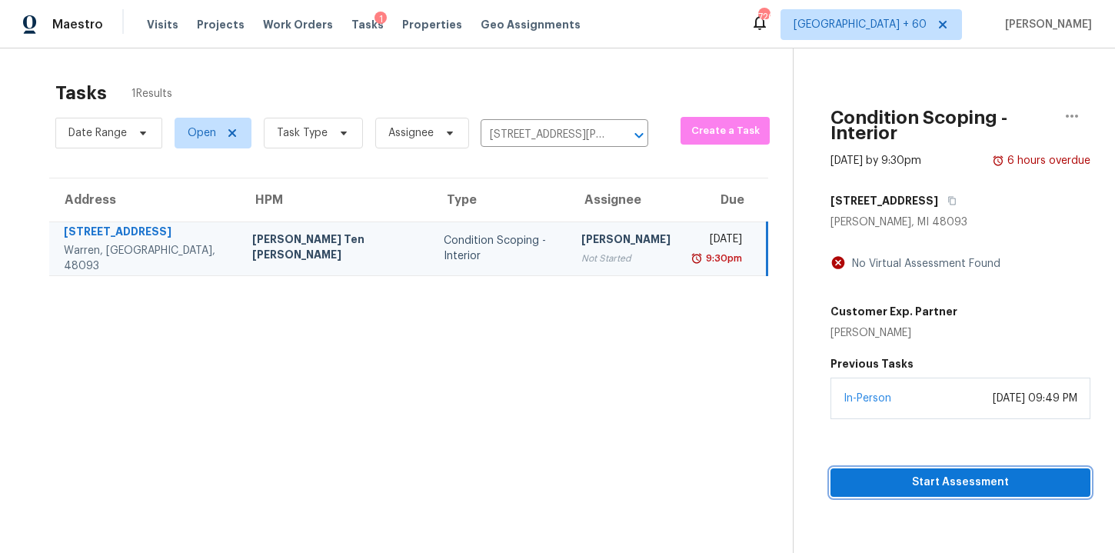
click at [861, 473] on span "Start Assessment" at bounding box center [960, 482] width 235 height 19
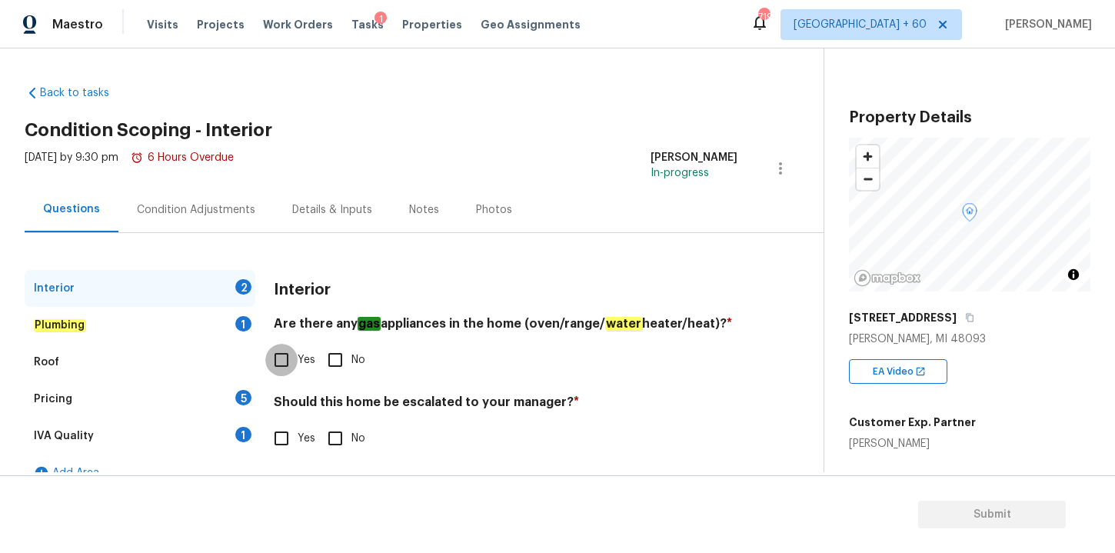
click at [284, 359] on input "Yes" at bounding box center [281, 360] width 32 height 32
checkbox input "true"
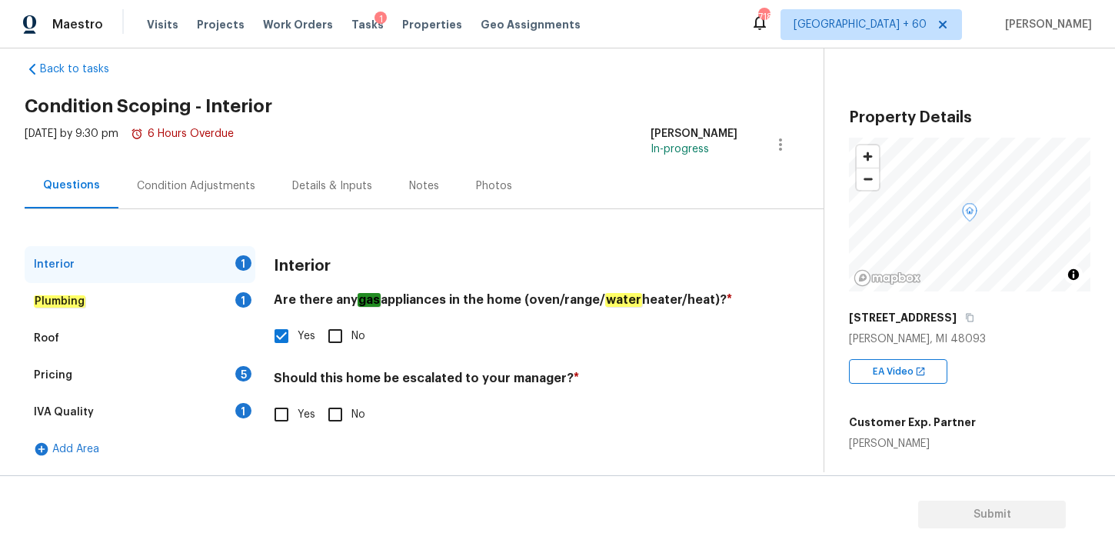
click at [333, 419] on input "No" at bounding box center [335, 414] width 32 height 32
checkbox input "true"
click at [58, 332] on div "Roof" at bounding box center [46, 338] width 25 height 15
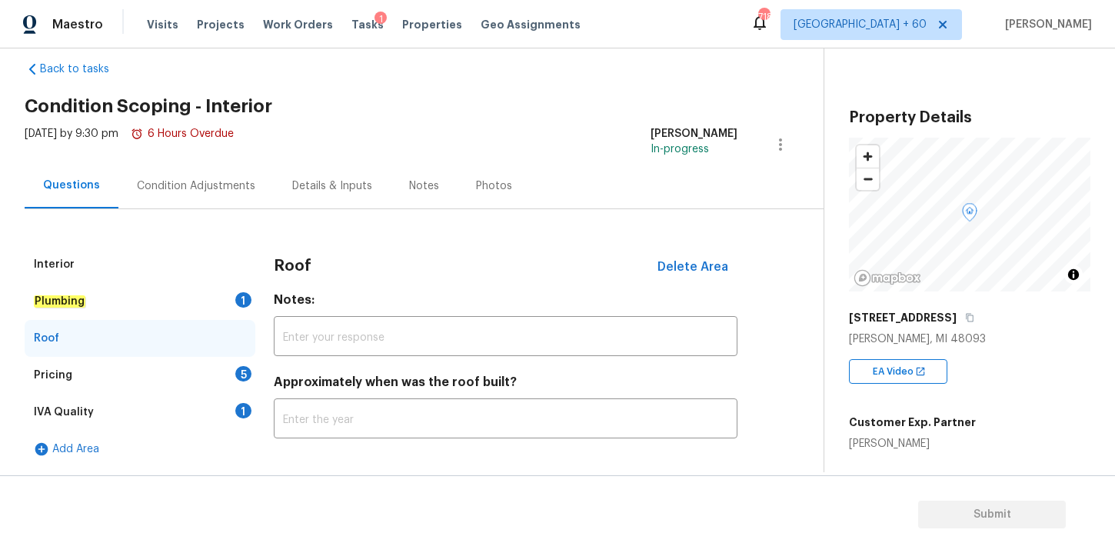
click at [92, 385] on div "Pricing 5" at bounding box center [140, 375] width 231 height 37
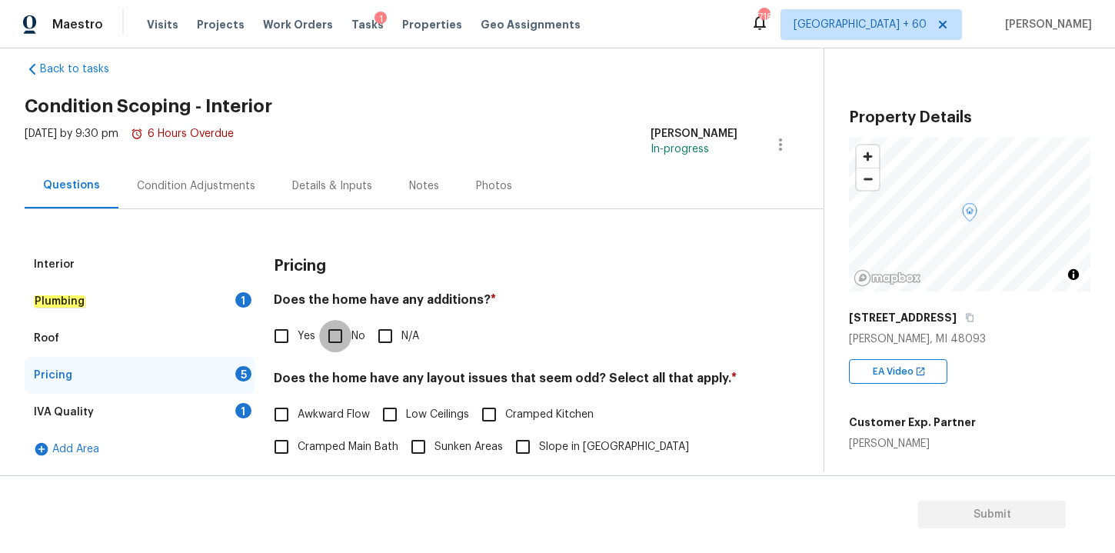
click at [337, 339] on input "No" at bounding box center [335, 336] width 32 height 32
checkbox input "true"
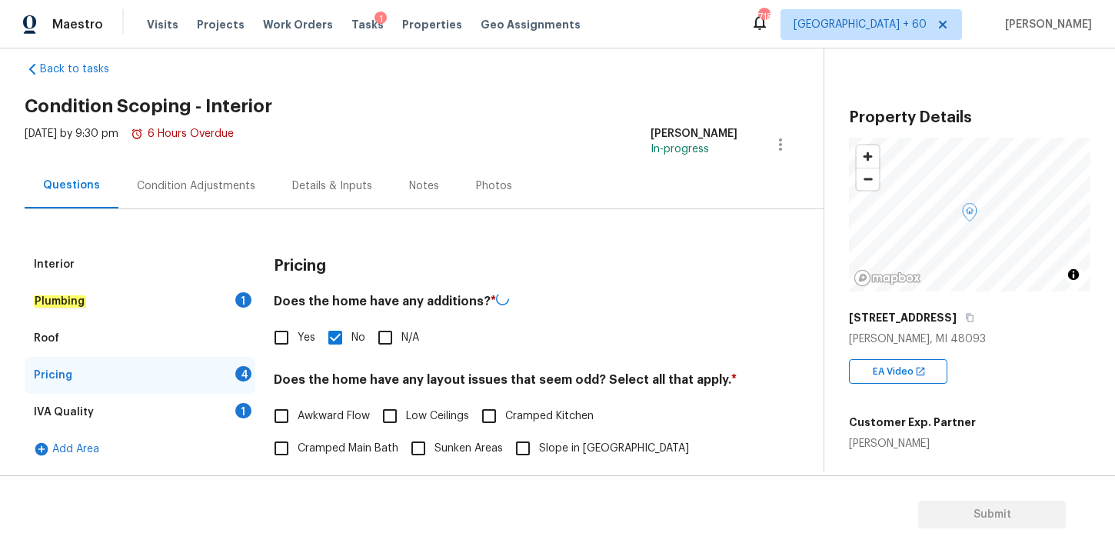
scroll to position [370, 0]
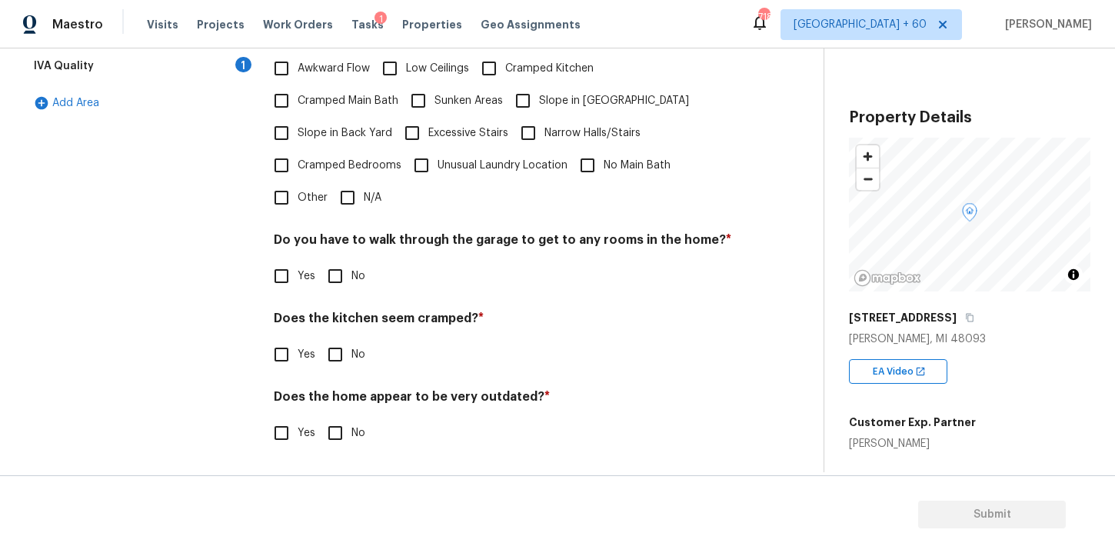
click at [346, 201] on input "N/A" at bounding box center [348, 198] width 32 height 32
checkbox input "true"
click at [336, 275] on input "No" at bounding box center [335, 276] width 32 height 32
checkbox input "true"
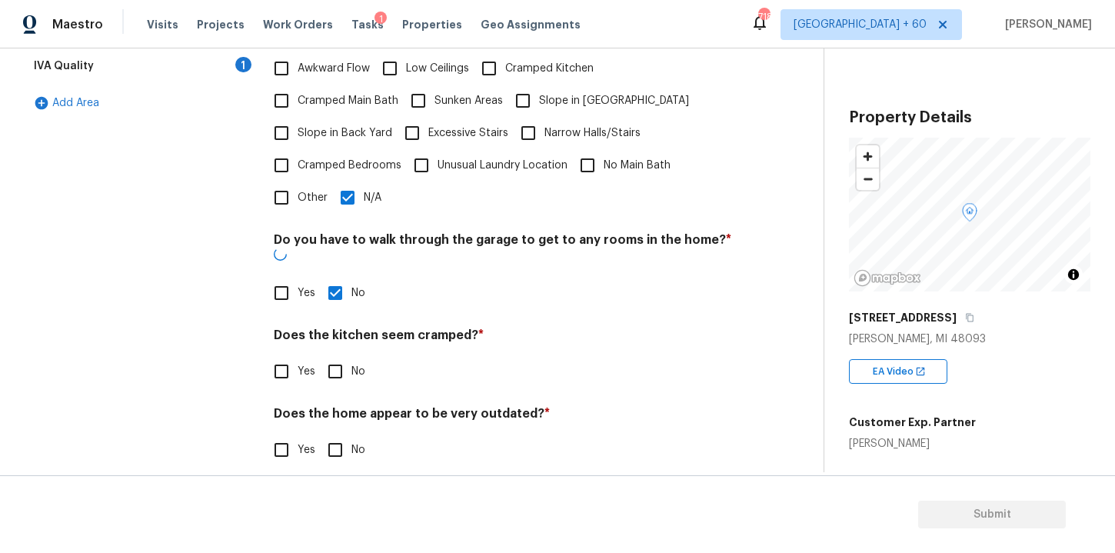
click at [335, 355] on input "No" at bounding box center [335, 371] width 32 height 32
checkbox input "true"
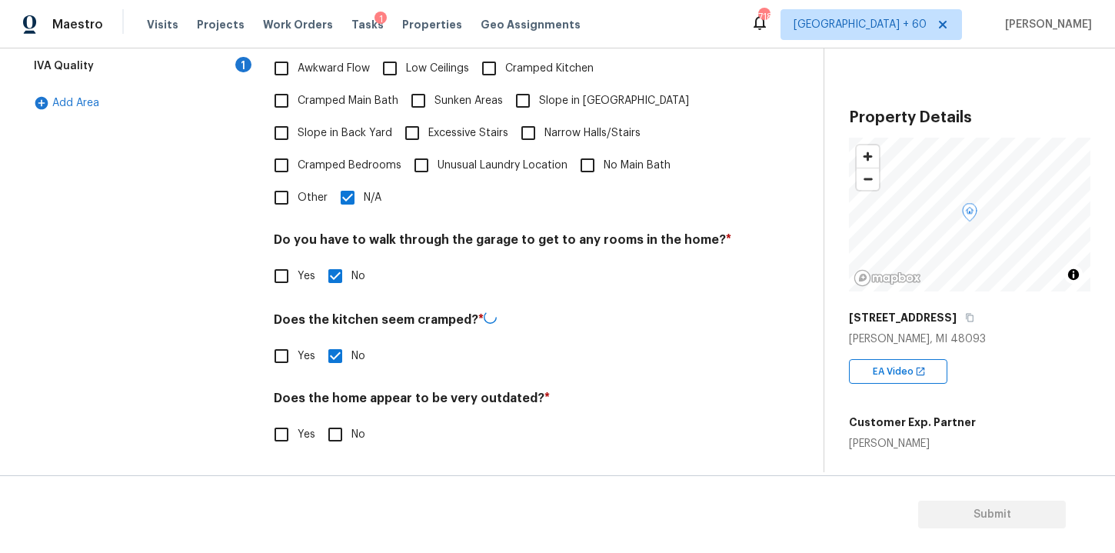
click at [333, 432] on input "No" at bounding box center [335, 434] width 32 height 32
checkbox input "true"
click at [182, 66] on div "IVA Quality 1" at bounding box center [140, 66] width 231 height 37
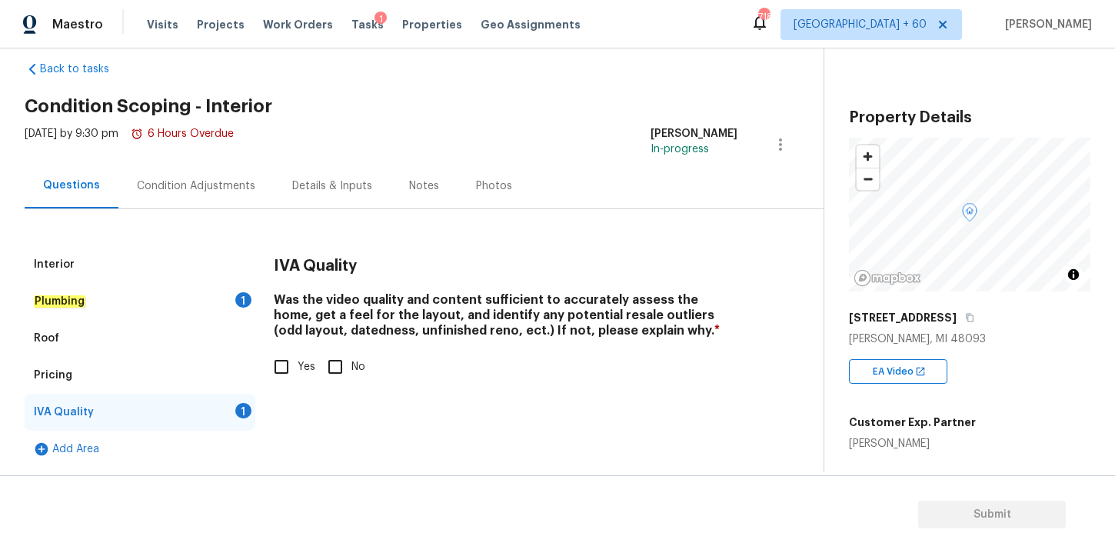
scroll to position [24, 0]
click at [281, 362] on input "Yes" at bounding box center [281, 367] width 32 height 32
checkbox input "true"
click at [143, 307] on div "Plumbing 1" at bounding box center [140, 301] width 231 height 37
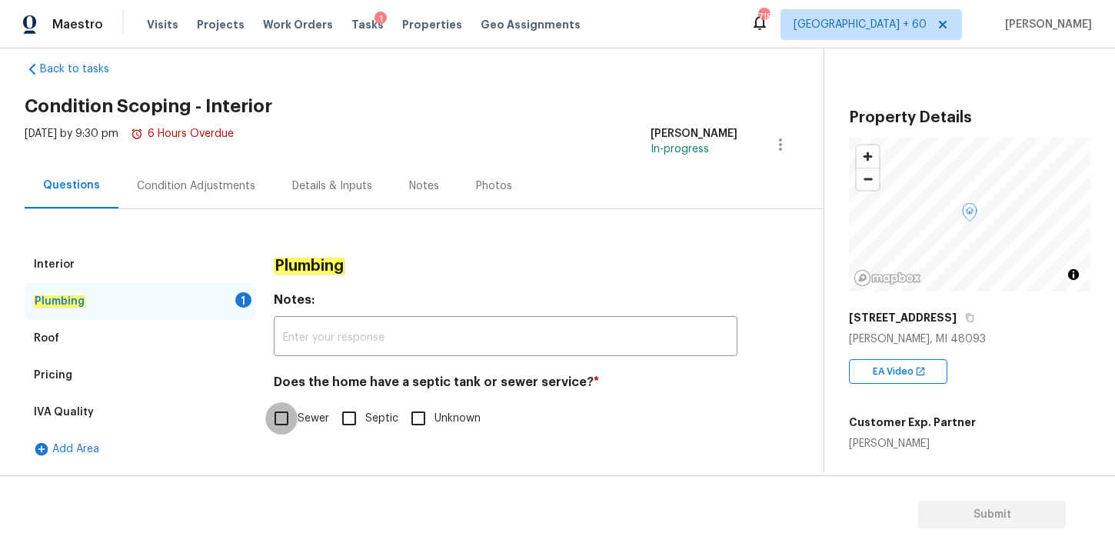
click at [273, 416] on input "Sewer" at bounding box center [281, 418] width 32 height 32
checkbox input "true"
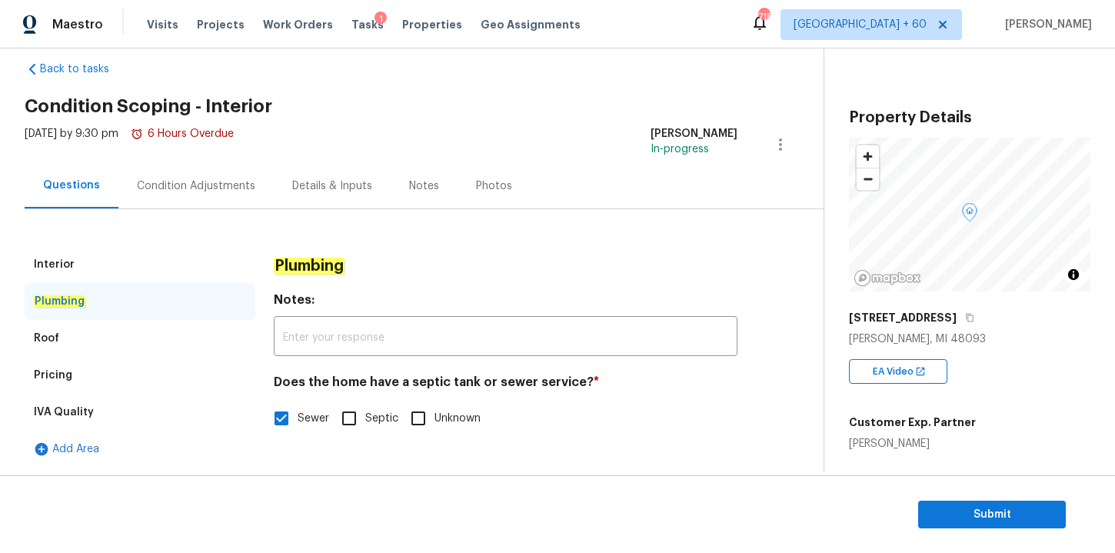
click at [208, 200] on div "Condition Adjustments" at bounding box center [195, 185] width 155 height 45
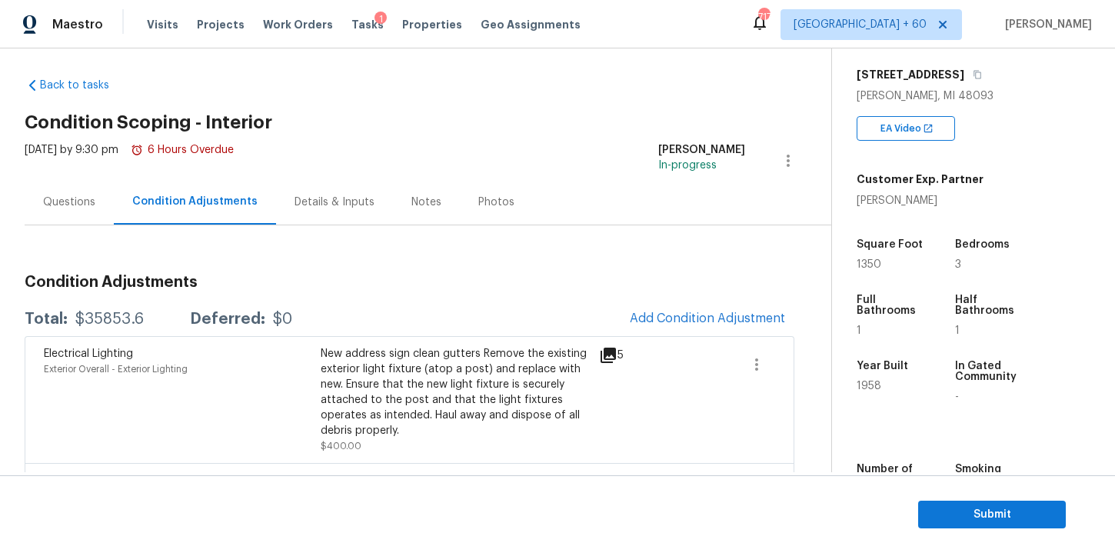
scroll to position [230, 0]
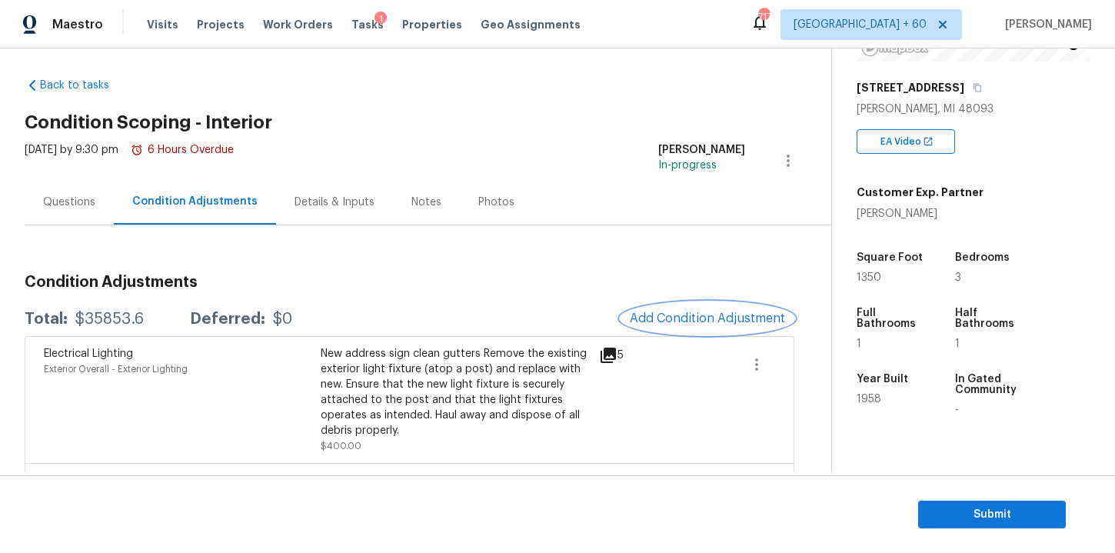
click at [726, 314] on span "Add Condition Adjustment" at bounding box center [707, 319] width 155 height 14
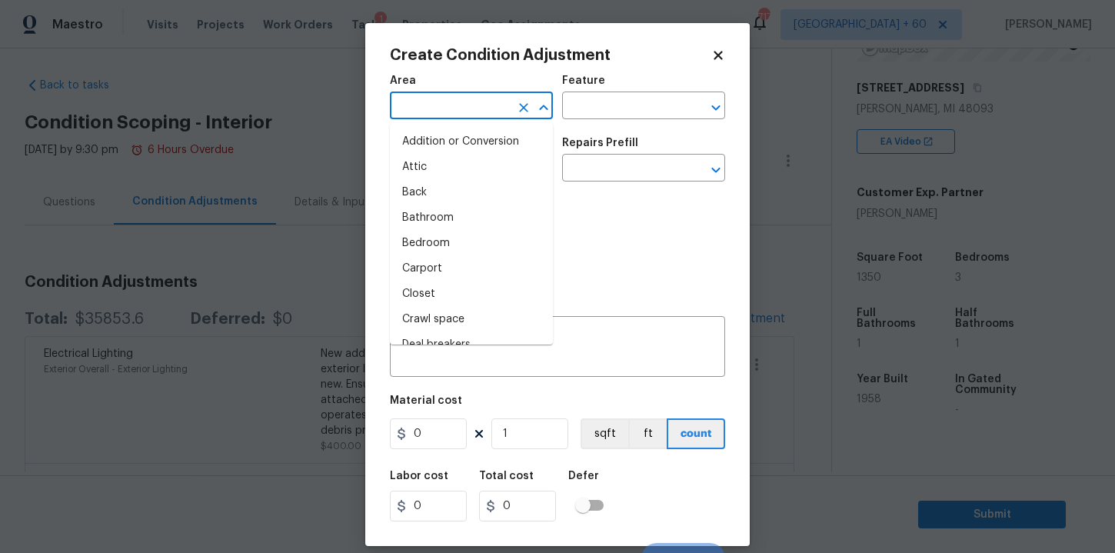
click at [475, 108] on input "text" at bounding box center [450, 107] width 120 height 24
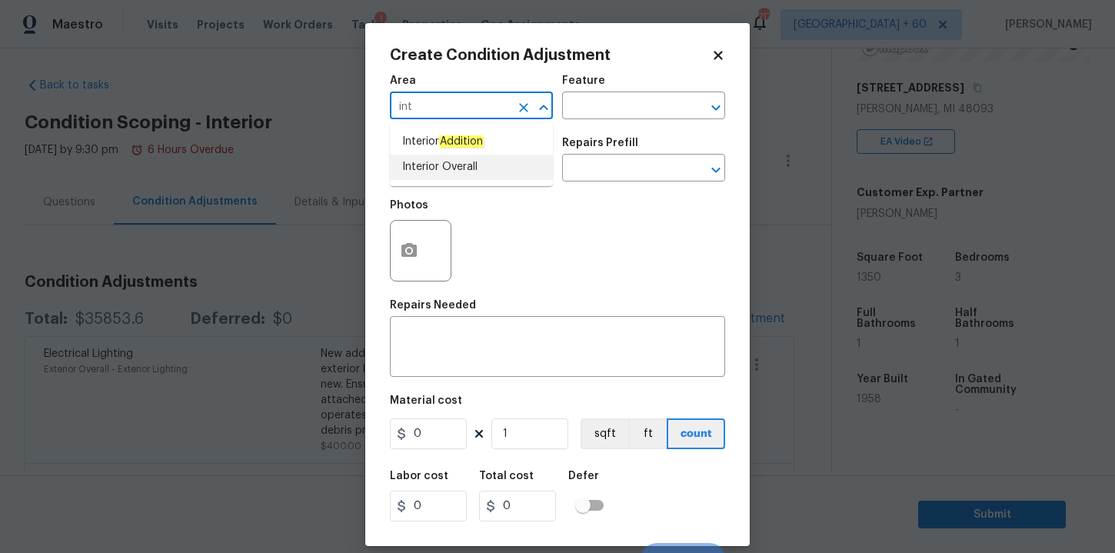
click at [436, 175] on li "Interior Overall" at bounding box center [471, 167] width 163 height 25
type input "Interior Overall"
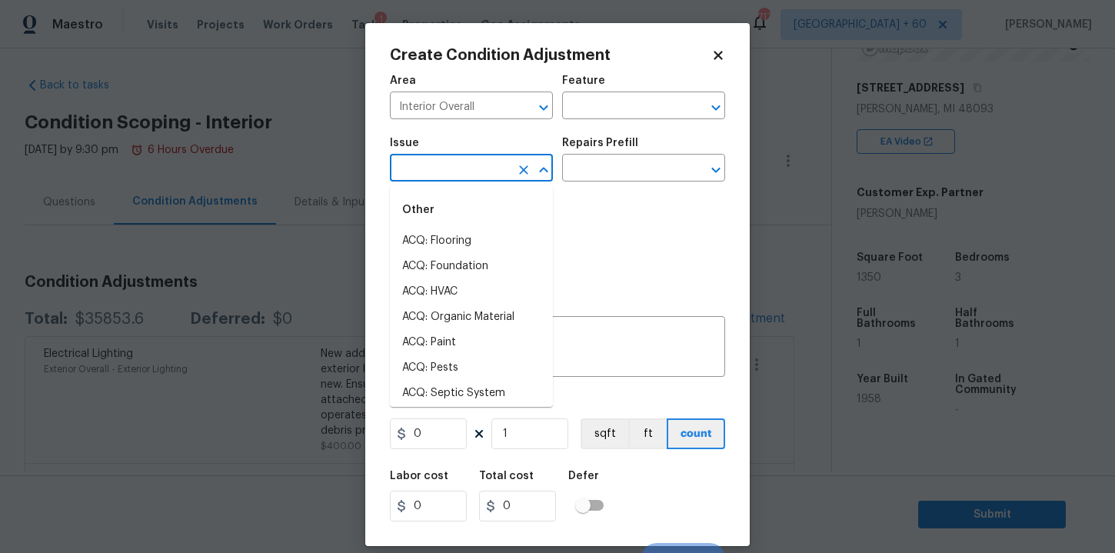
click at [437, 163] on input "text" at bounding box center [450, 170] width 120 height 24
click at [467, 240] on li "ACQ: Flooring" at bounding box center [471, 240] width 163 height 25
type input "ACQ: Flooring"
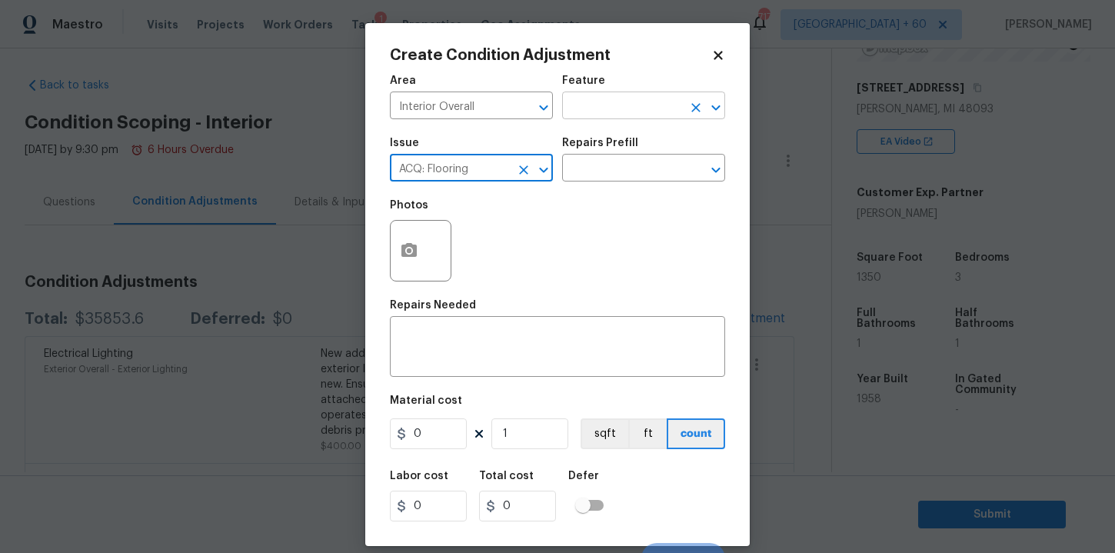
click at [590, 111] on input "text" at bounding box center [622, 107] width 120 height 24
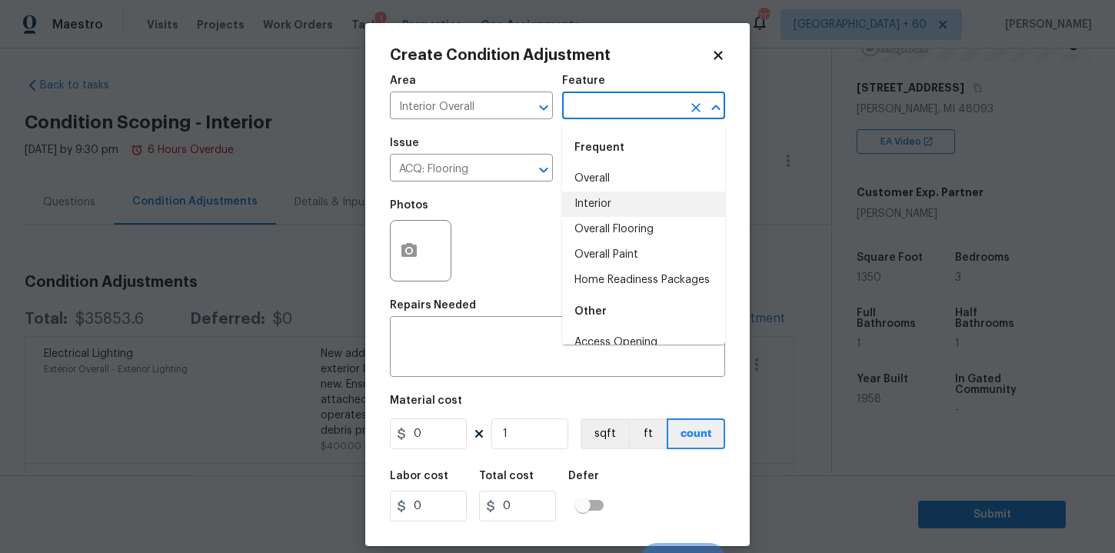
click at [611, 195] on li "Interior" at bounding box center [643, 204] width 163 height 25
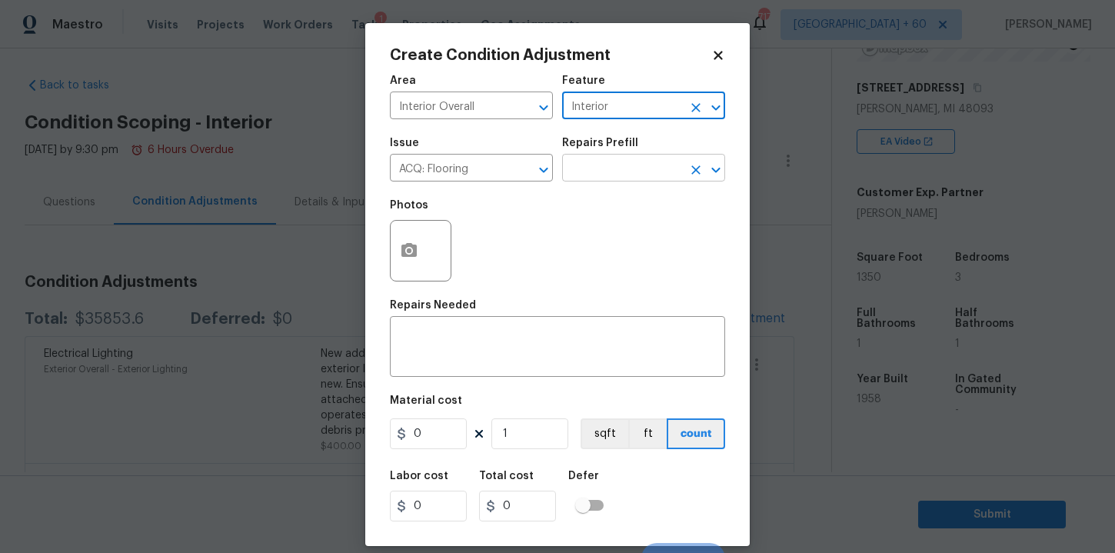
click at [605, 165] on input "text" at bounding box center [622, 170] width 120 height 24
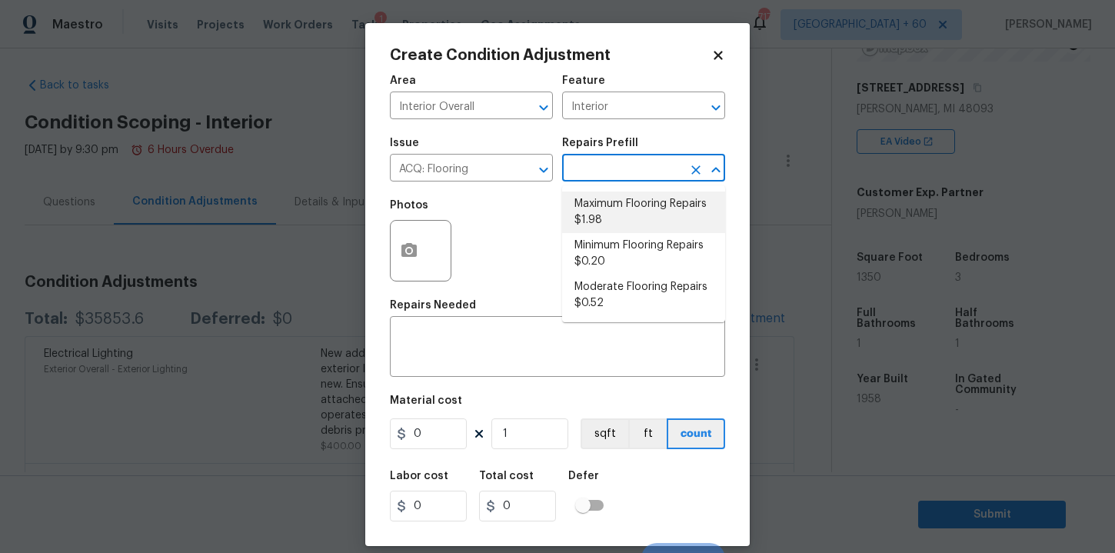
click at [608, 212] on li "Maximum Flooring Repairs $1.98" at bounding box center [643, 213] width 163 height 42
type input "Acquisition"
type textarea "Acquisition Scope: Maximum flooring repairs"
type input "1.98"
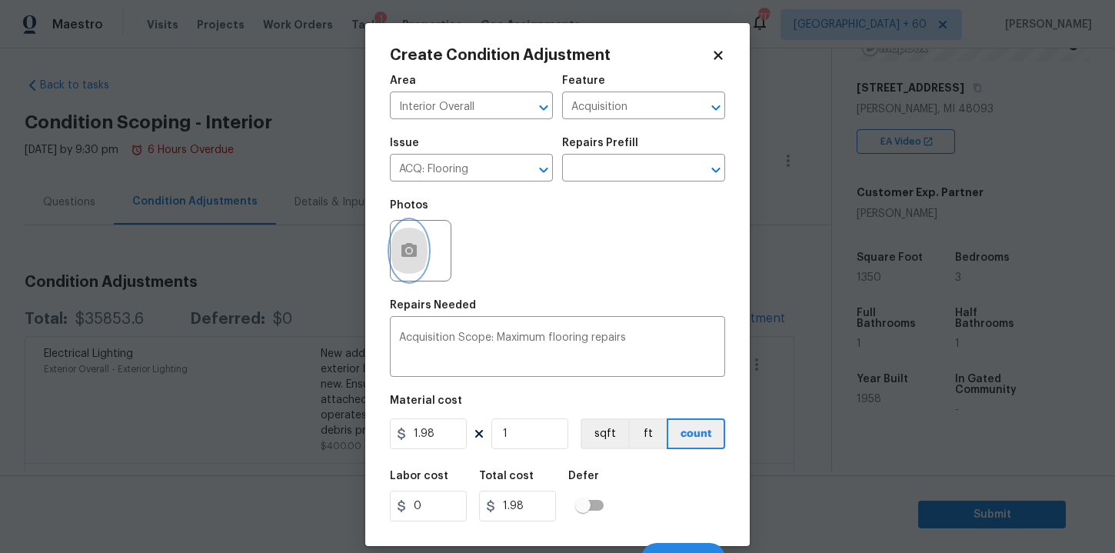
click at [425, 249] on button "button" at bounding box center [409, 251] width 37 height 60
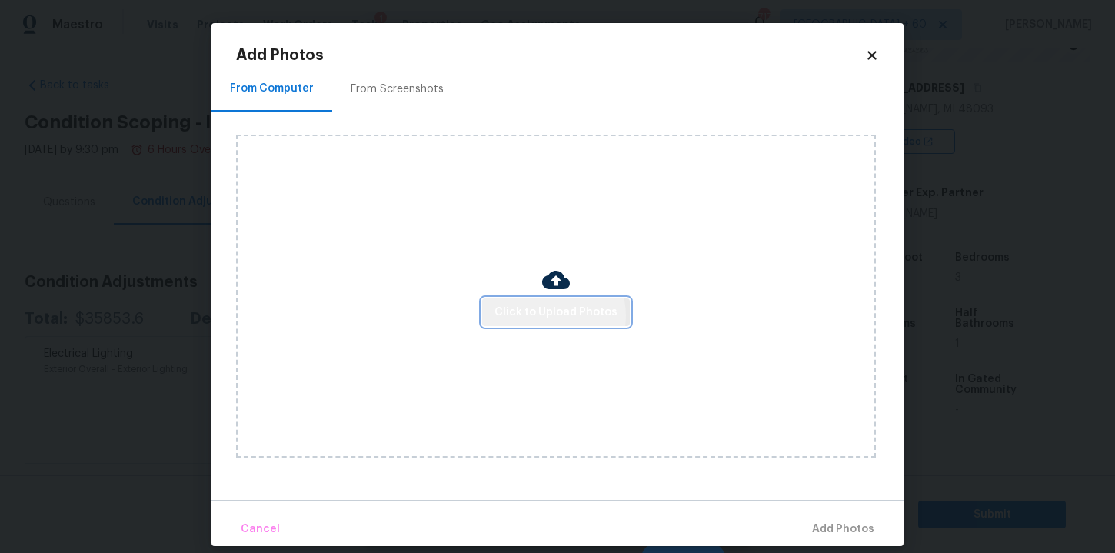
click at [546, 315] on span "Click to Upload Photos" at bounding box center [556, 312] width 123 height 19
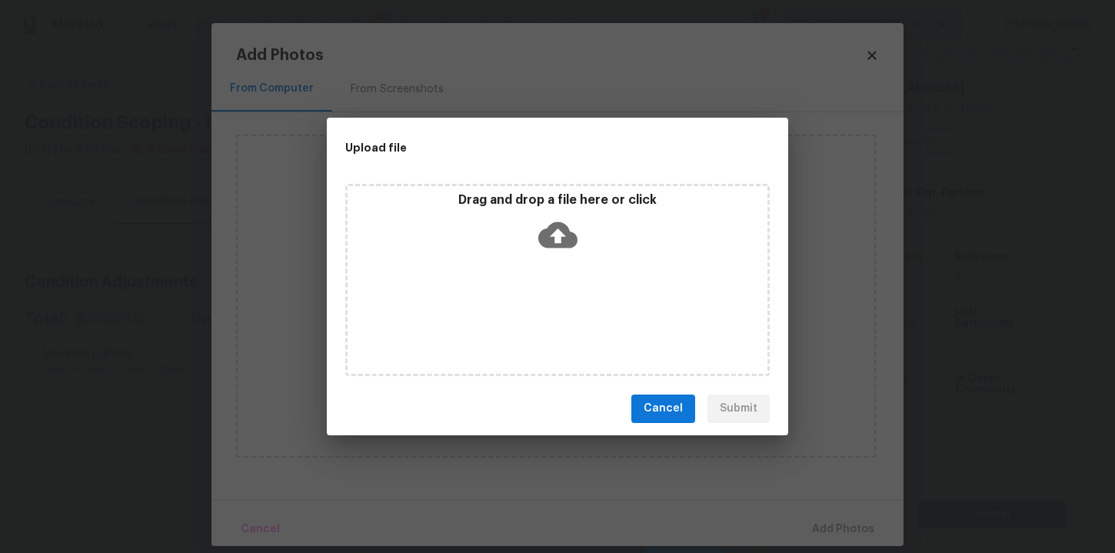
click at [549, 221] on icon at bounding box center [557, 234] width 39 height 39
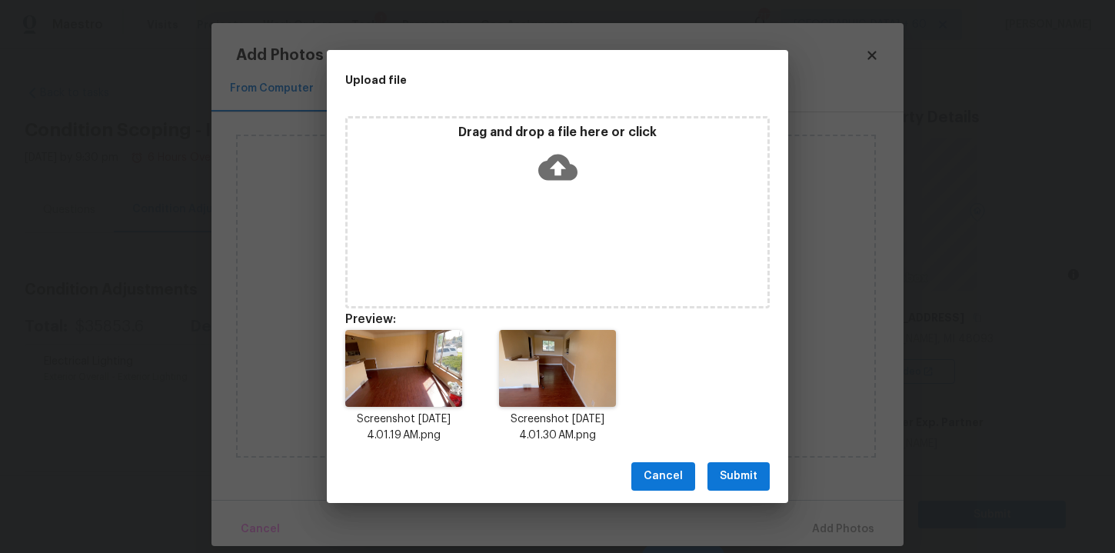
scroll to position [230, 0]
click at [561, 171] on icon at bounding box center [557, 167] width 39 height 39
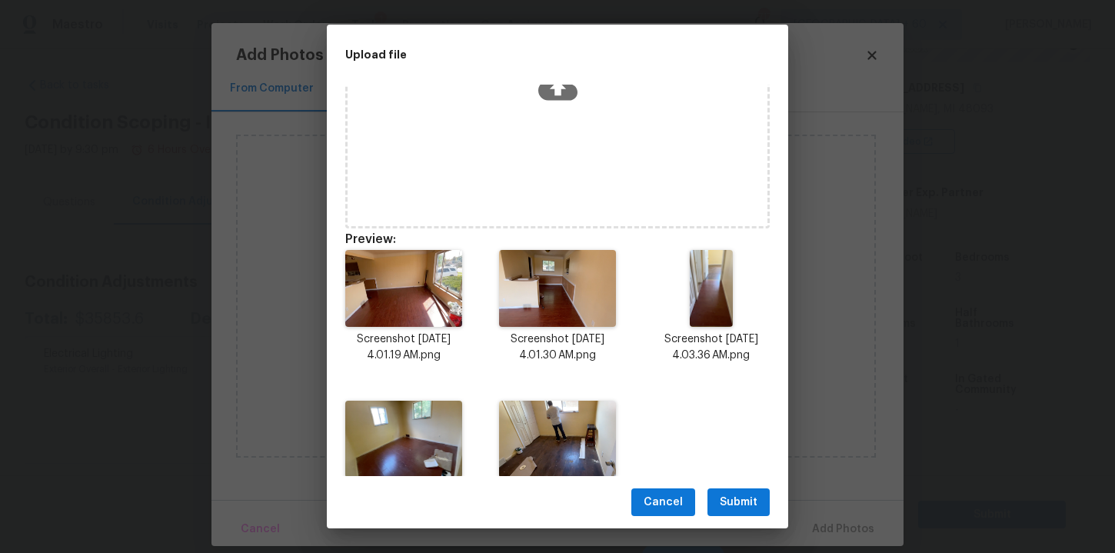
scroll to position [0, 0]
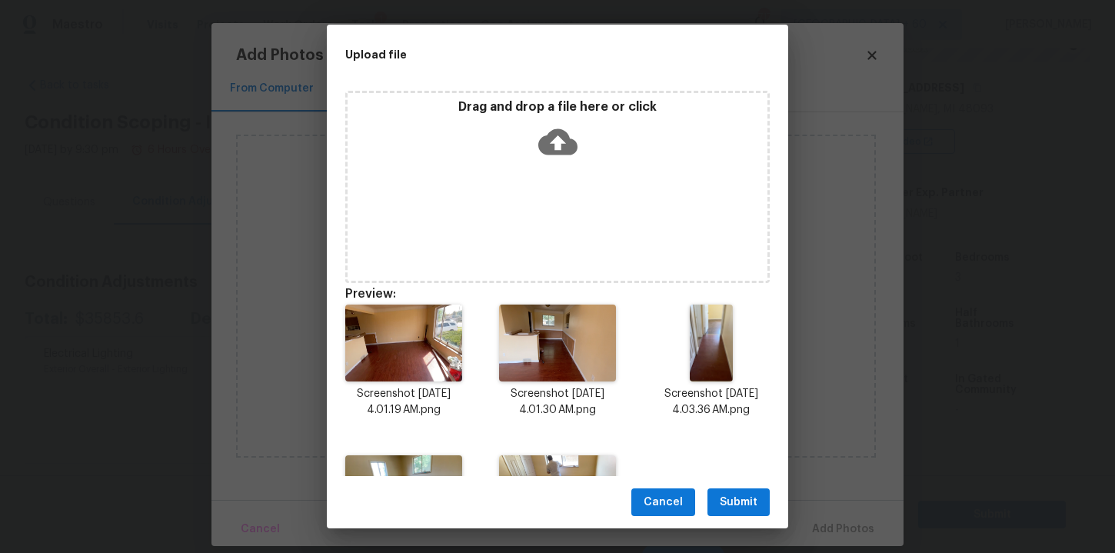
click at [559, 150] on icon at bounding box center [557, 141] width 39 height 26
click at [750, 505] on span "Submit" at bounding box center [739, 502] width 38 height 19
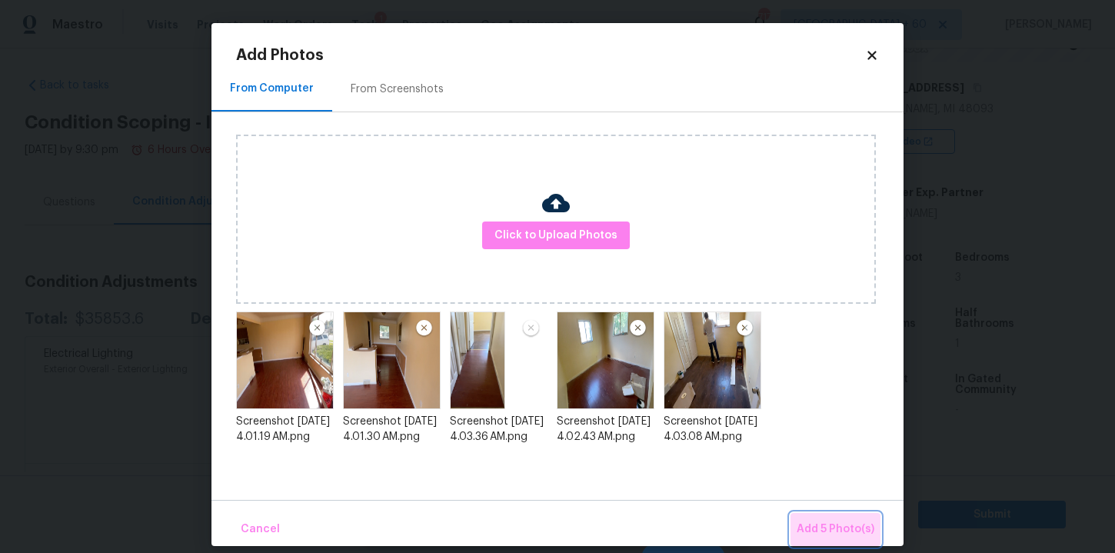
click at [847, 521] on span "Add 5 Photo(s)" at bounding box center [836, 529] width 78 height 19
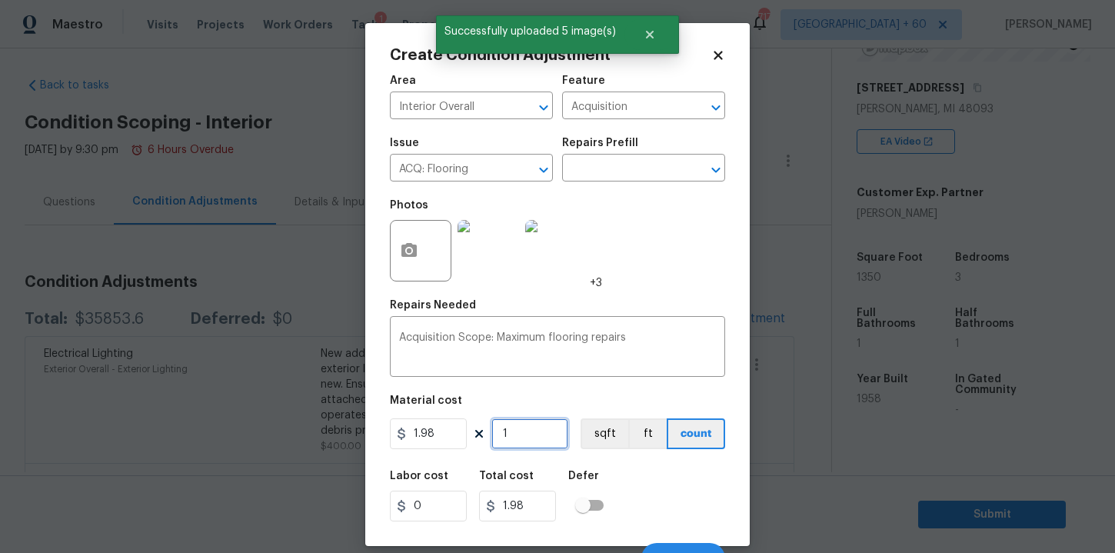
click at [525, 438] on input "1" at bounding box center [529, 433] width 77 height 31
type input "13"
type input "25.74"
type input "135"
type input "267.3"
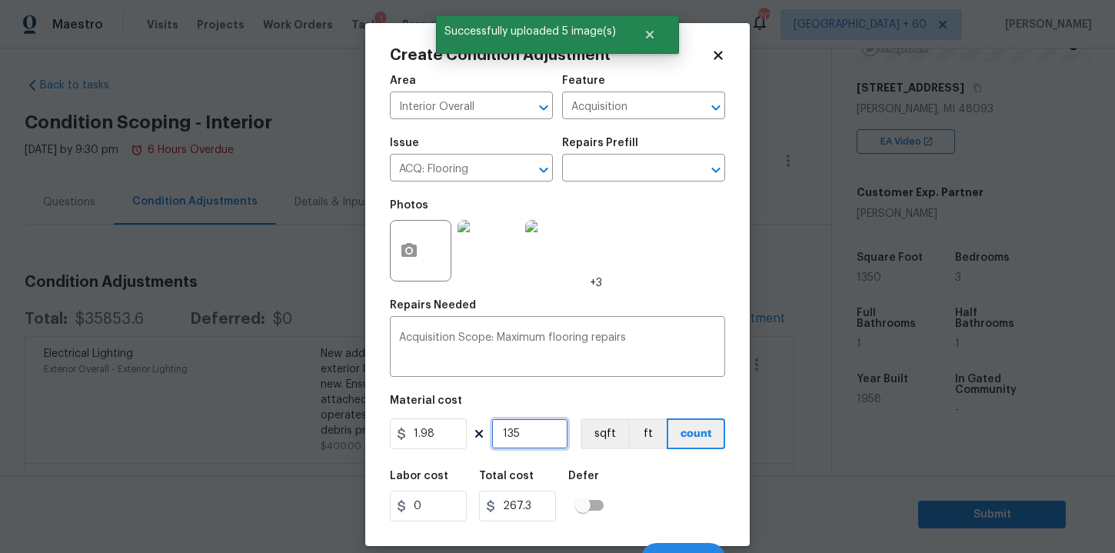
type input "1350"
type input "2673"
type input "1350"
click at [636, 495] on div "Labor cost 0 Total cost 2673 Defer" at bounding box center [557, 495] width 335 height 69
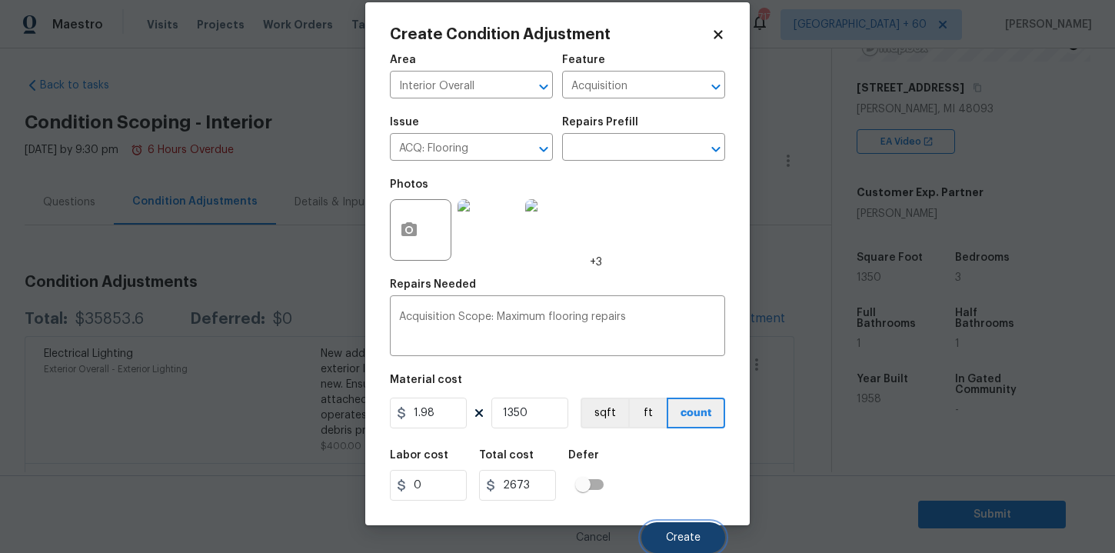
click at [672, 534] on span "Create" at bounding box center [683, 538] width 35 height 12
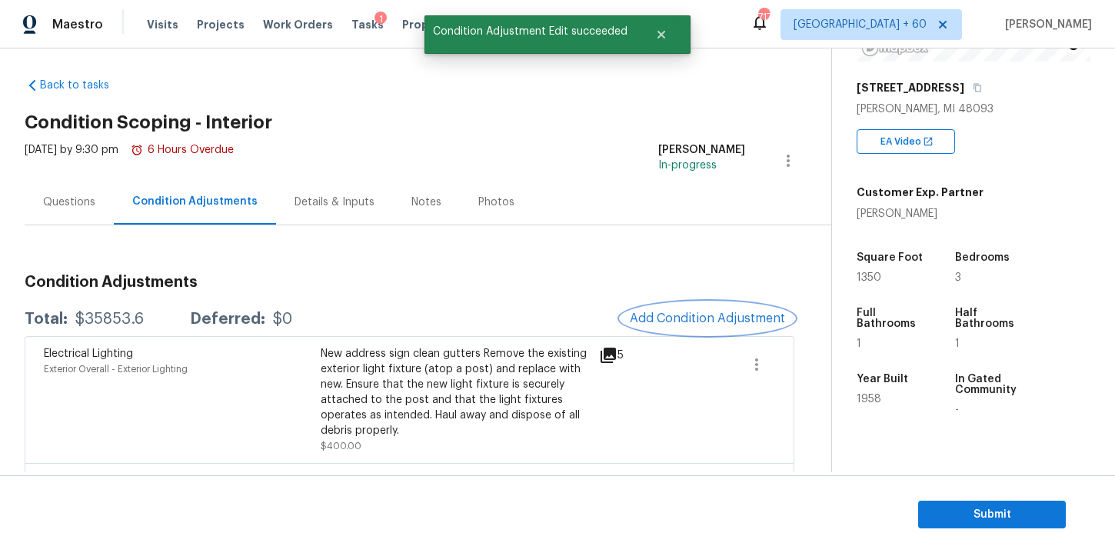
scroll to position [0, 0]
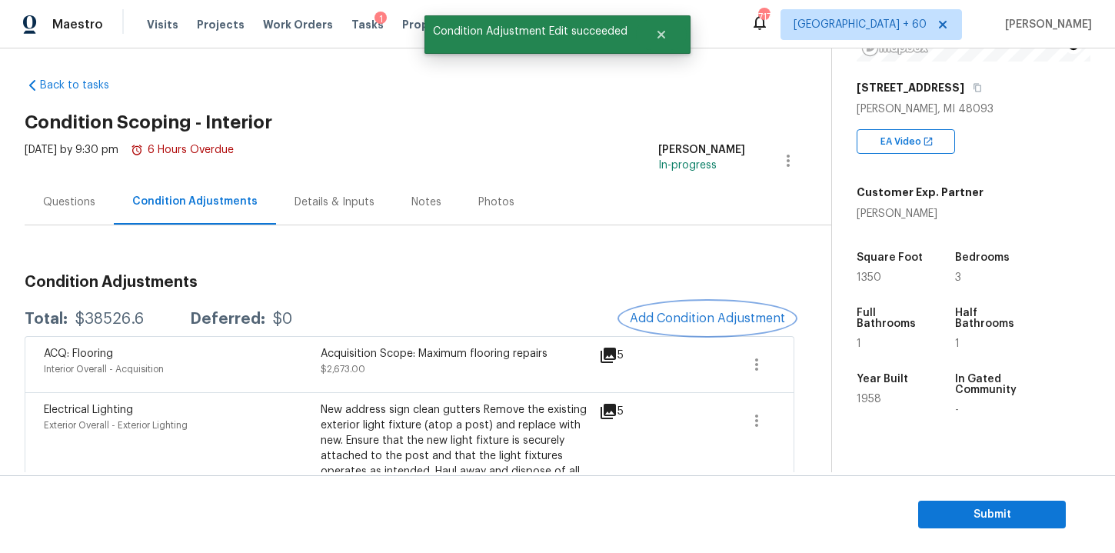
click at [680, 322] on span "Add Condition Adjustment" at bounding box center [707, 319] width 155 height 14
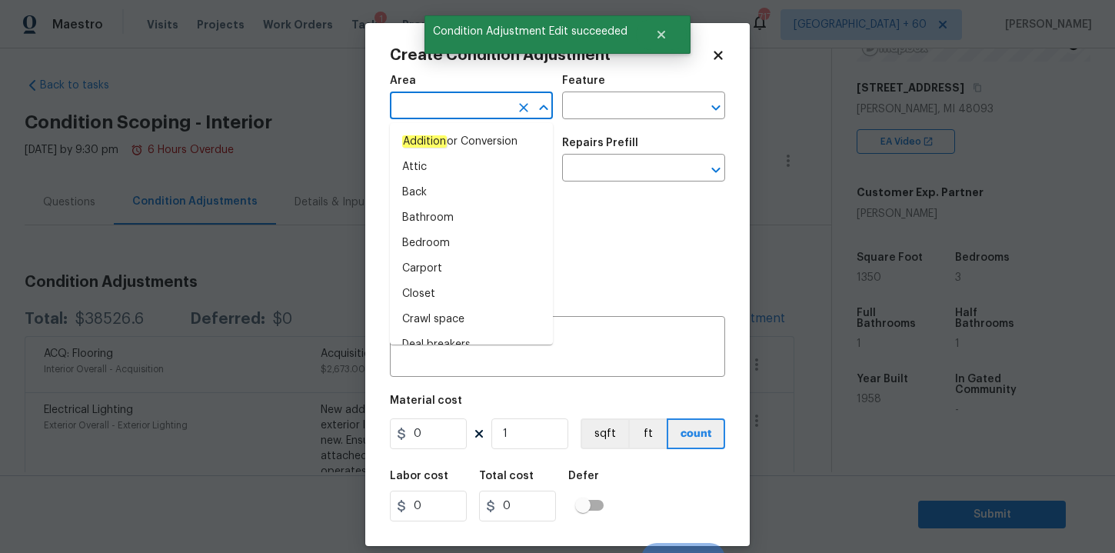
click at [481, 110] on input "text" at bounding box center [450, 107] width 120 height 24
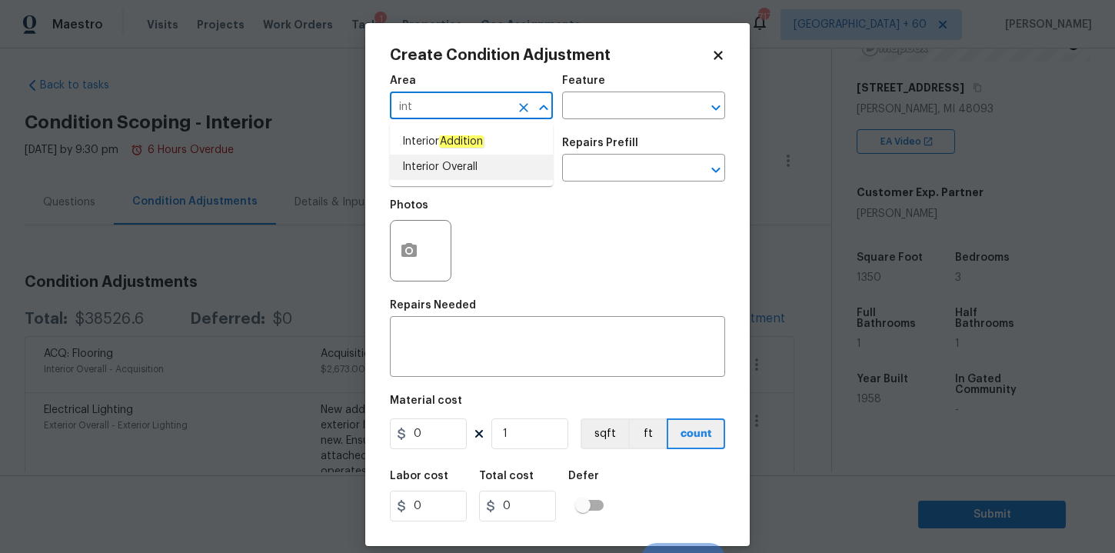
click at [456, 167] on li "Interior Overall" at bounding box center [471, 167] width 163 height 25
type input "Interior Overall"
click at [456, 167] on input "text" at bounding box center [450, 170] width 120 height 24
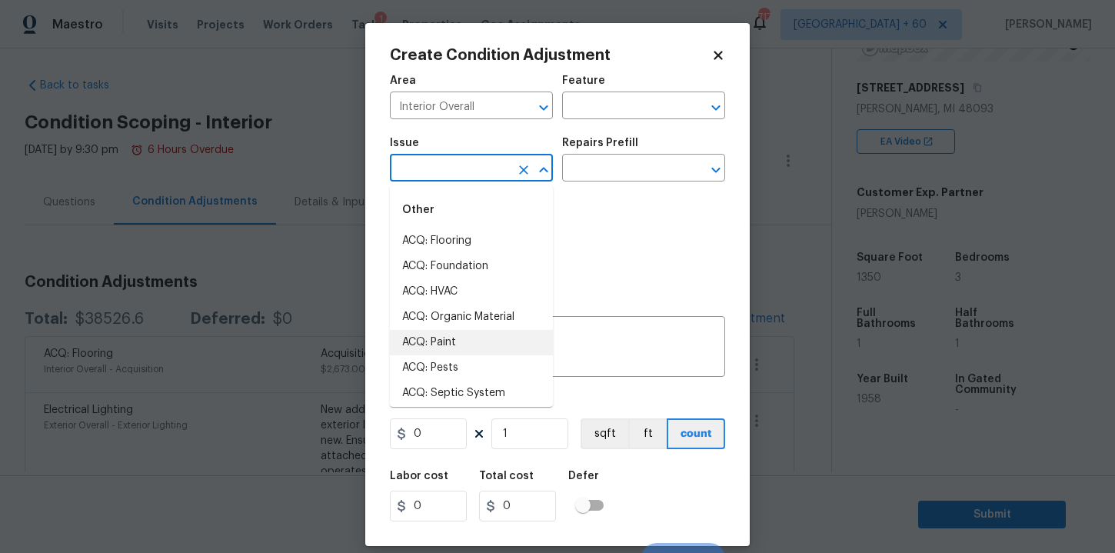
click at [468, 338] on li "ACQ: Paint" at bounding box center [471, 342] width 163 height 25
type input "ACQ: Paint"
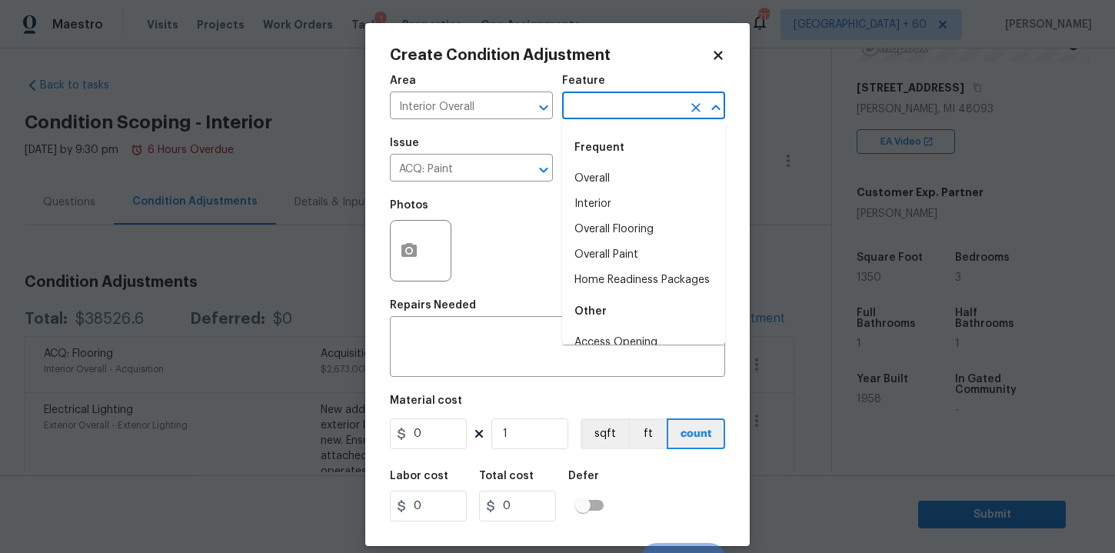
click at [588, 105] on input "text" at bounding box center [622, 107] width 120 height 24
click at [603, 206] on li "Interior" at bounding box center [643, 204] width 163 height 25
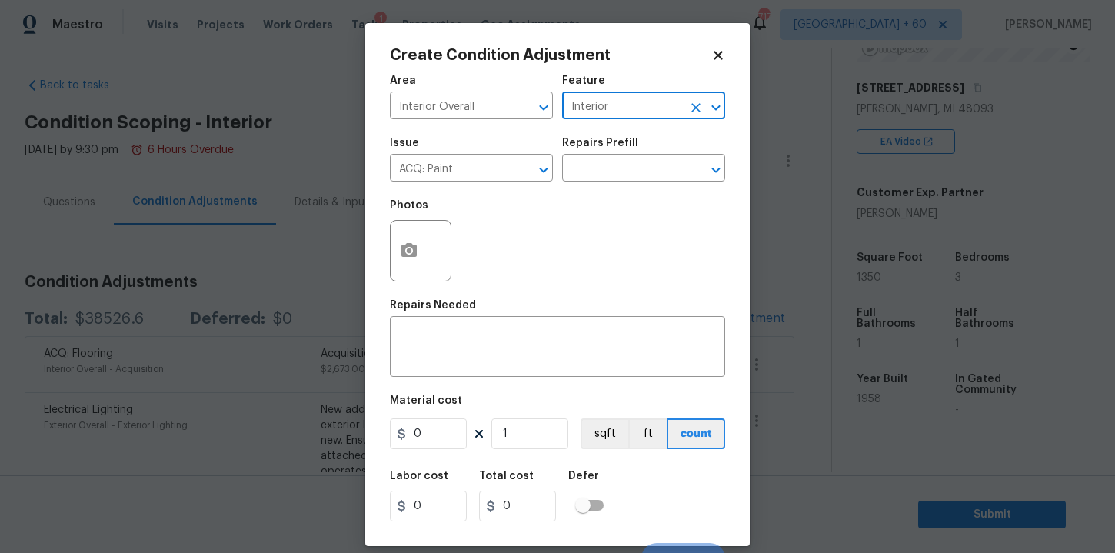
click at [603, 148] on h5 "Repairs Prefill" at bounding box center [600, 143] width 76 height 11
click at [603, 185] on div "Issue ACQ: Paint ​ Repairs Prefill ​" at bounding box center [557, 159] width 335 height 62
click at [603, 173] on input "text" at bounding box center [622, 170] width 120 height 24
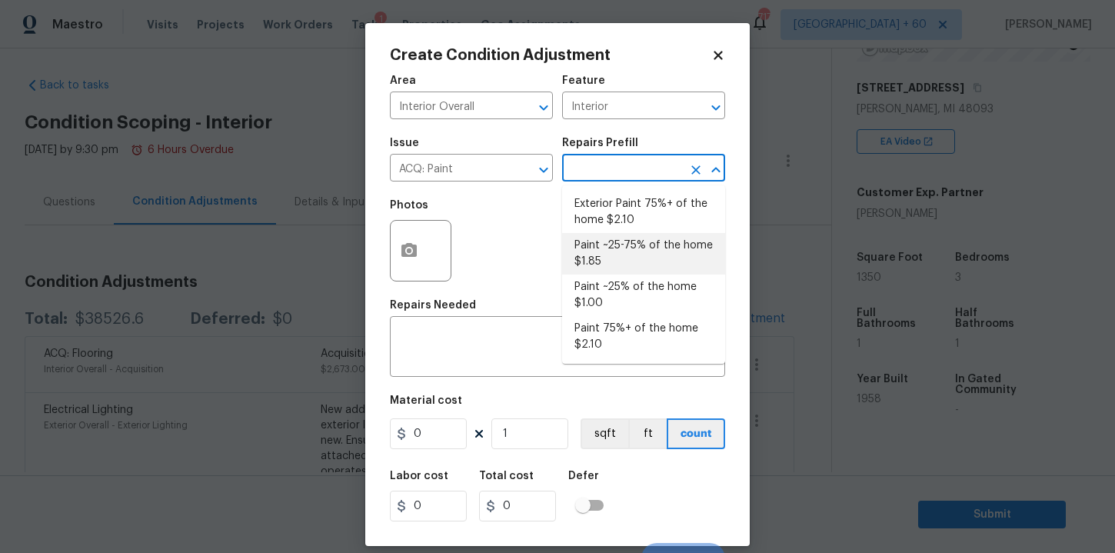
click at [634, 255] on li "Paint ~25-75% of the home $1.85" at bounding box center [643, 254] width 163 height 42
type input "Acquisition"
type textarea "Acquisition Scope: ~25 - 75% of the home needs interior paint"
type input "1.85"
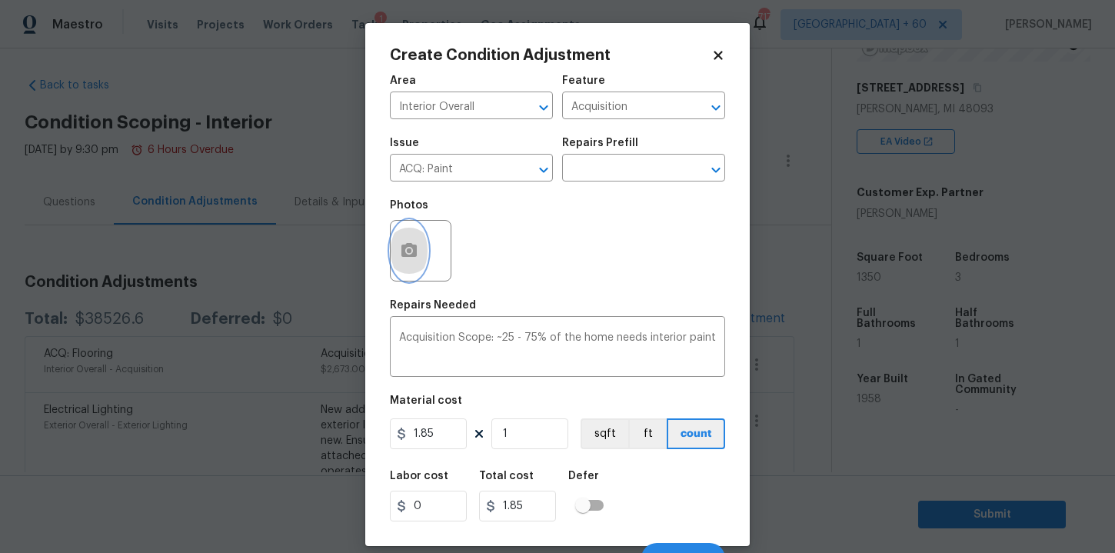
click at [412, 257] on icon "button" at bounding box center [409, 250] width 15 height 14
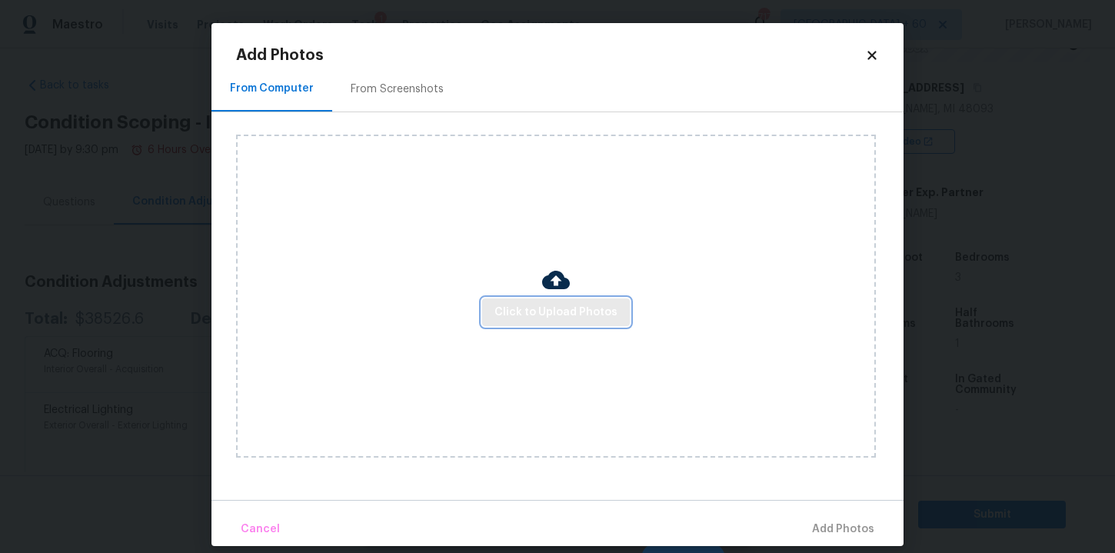
click at [515, 310] on span "Click to Upload Photos" at bounding box center [556, 312] width 123 height 19
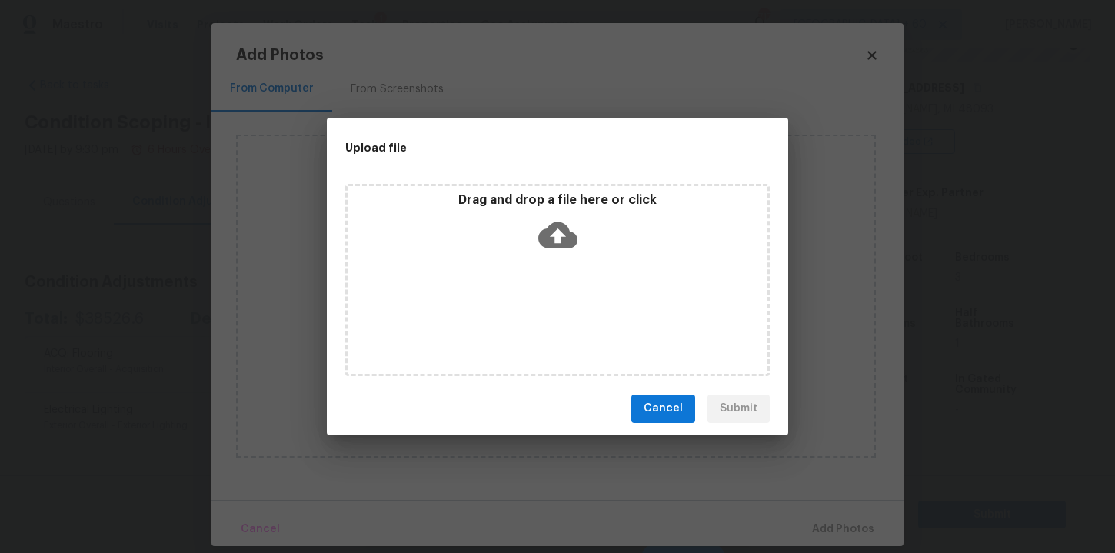
click at [551, 226] on icon at bounding box center [557, 235] width 39 height 26
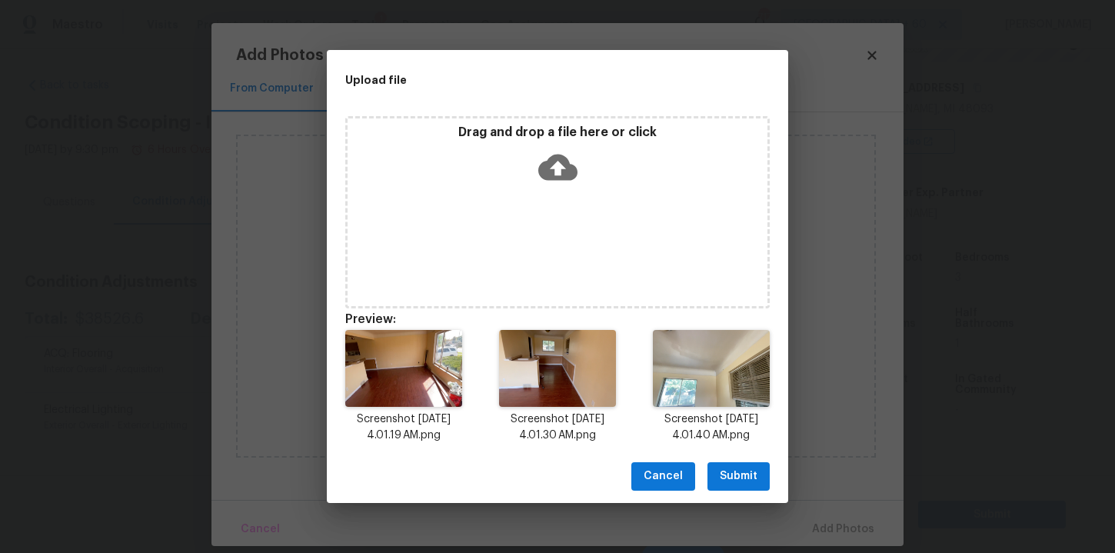
click at [567, 169] on icon at bounding box center [557, 167] width 39 height 26
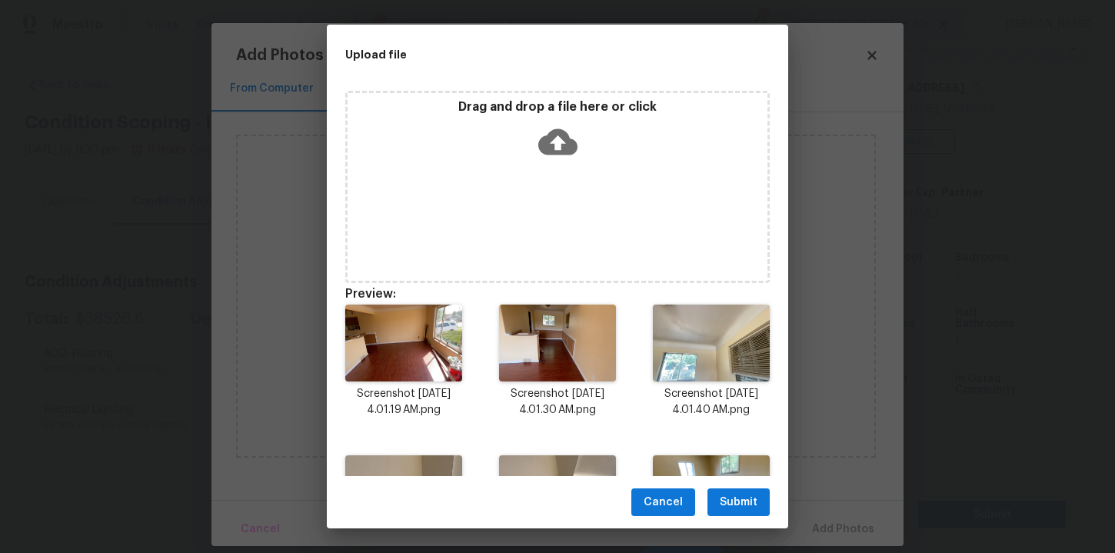
click at [565, 144] on icon at bounding box center [557, 141] width 39 height 26
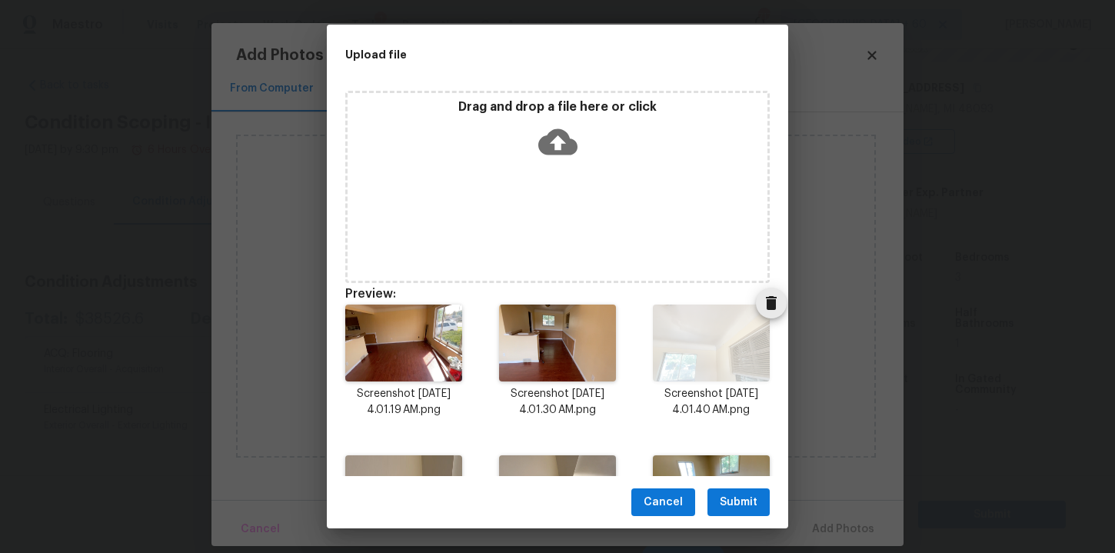
scroll to position [412, 0]
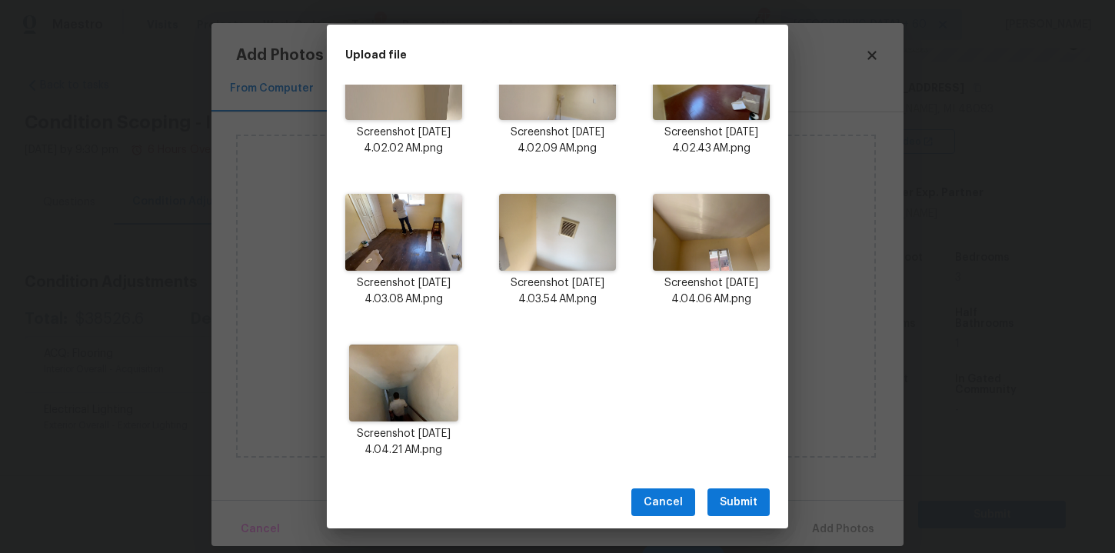
click at [745, 498] on span "Submit" at bounding box center [739, 502] width 38 height 19
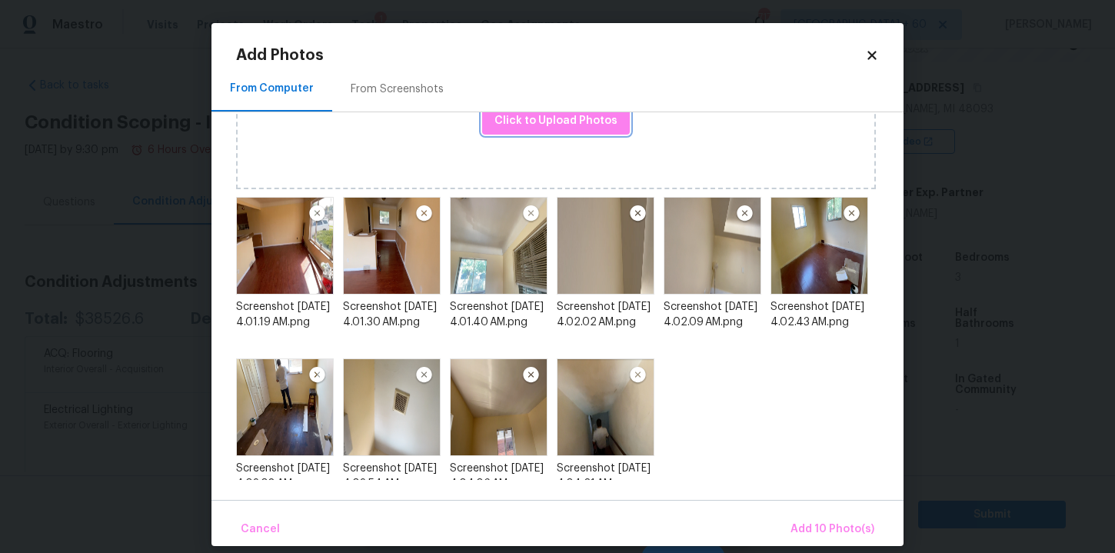
scroll to position [147, 0]
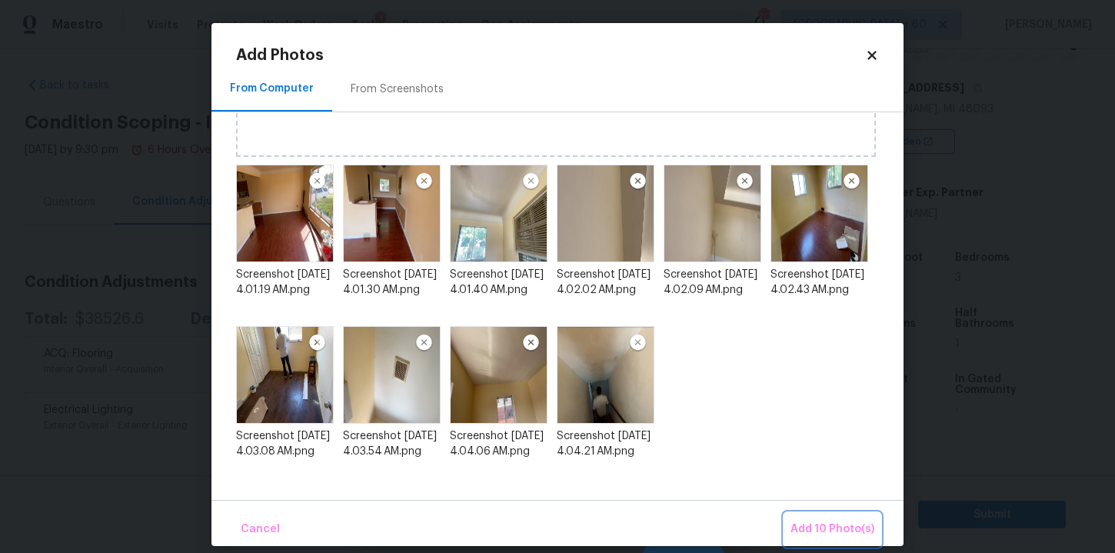
click at [814, 528] on span "Add 10 Photo(s)" at bounding box center [833, 529] width 84 height 19
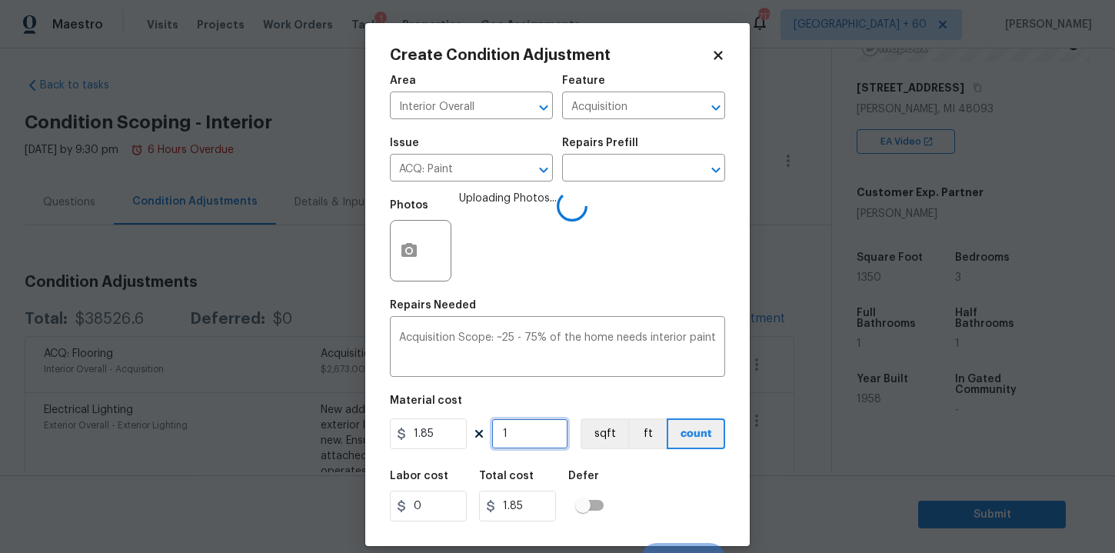
click at [518, 432] on input "1" at bounding box center [529, 433] width 77 height 31
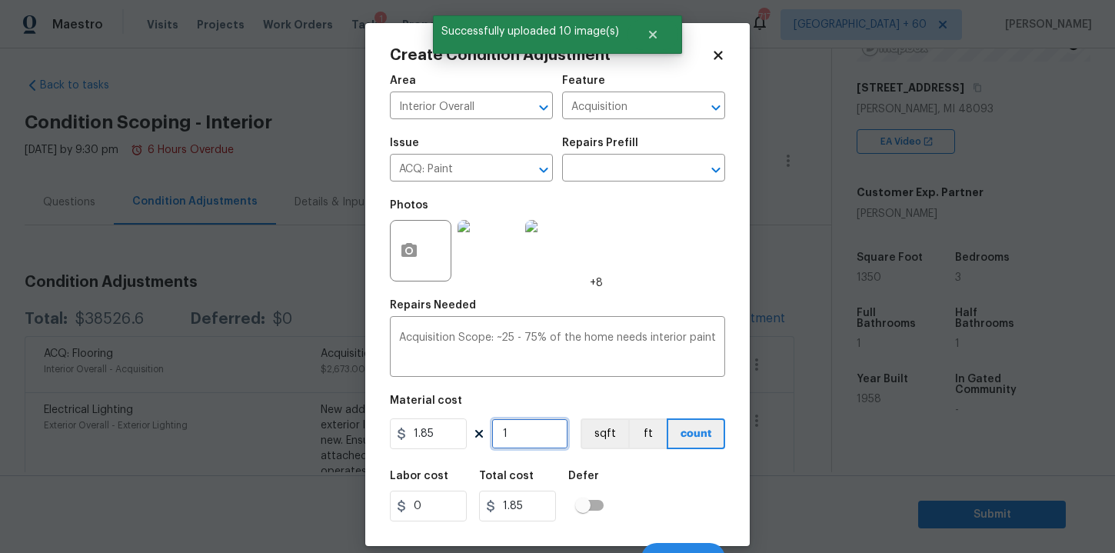
type input "13"
type input "24.05"
type input "135"
type input "249.75"
type input "1350"
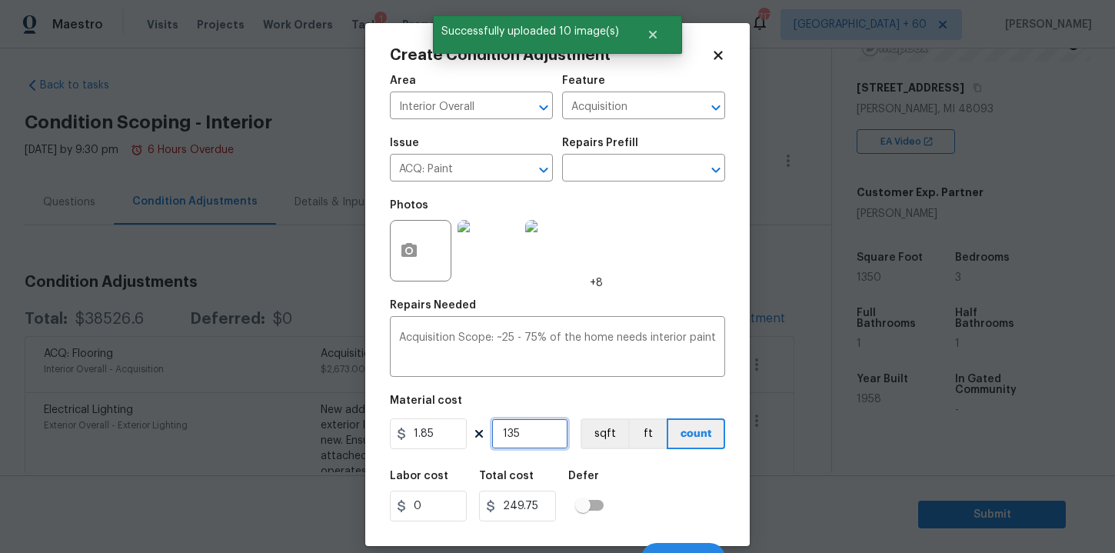
type input "2497.5"
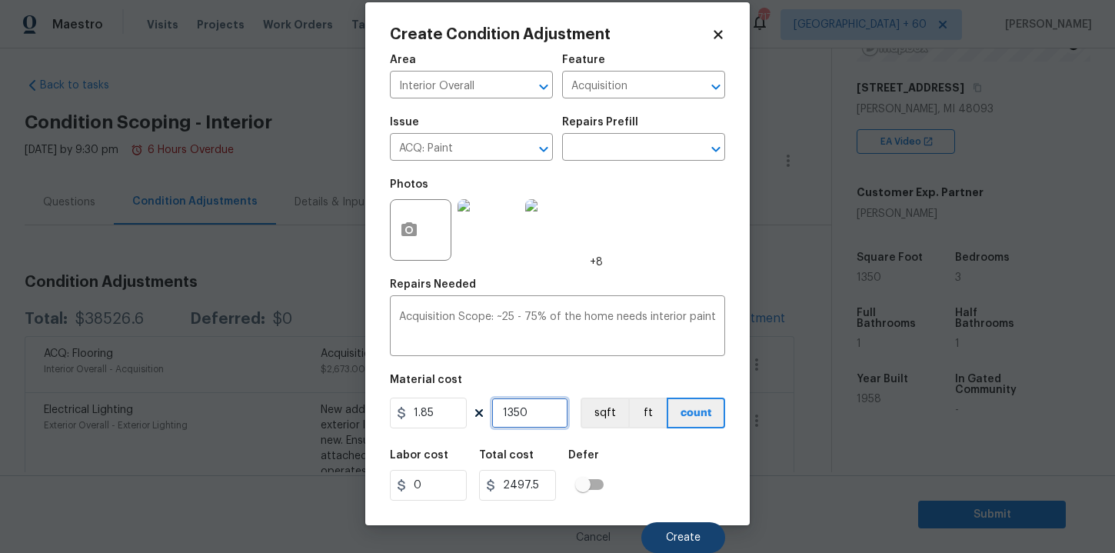
type input "1350"
click at [673, 526] on button "Create" at bounding box center [683, 537] width 84 height 31
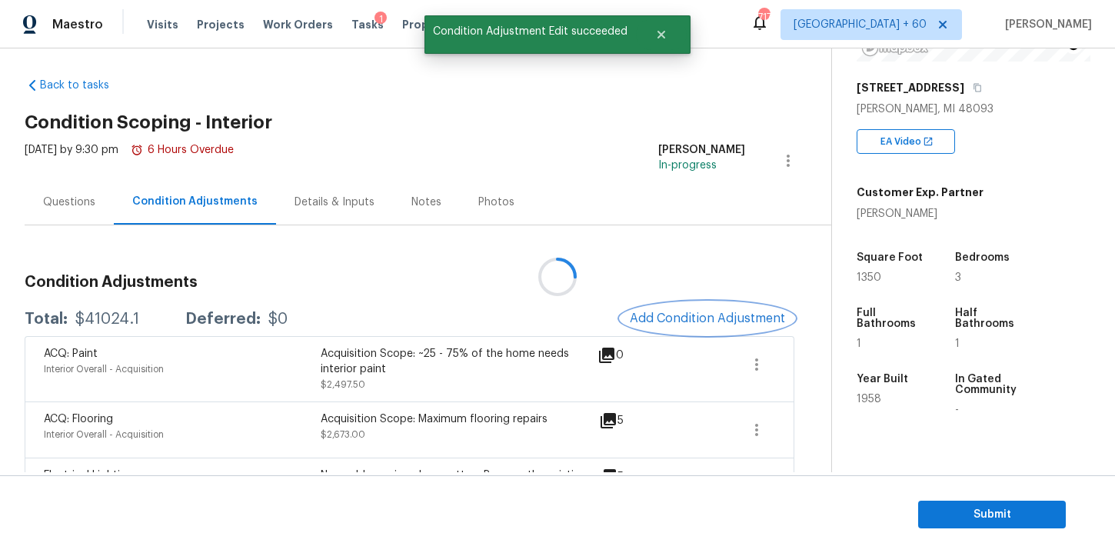
scroll to position [0, 0]
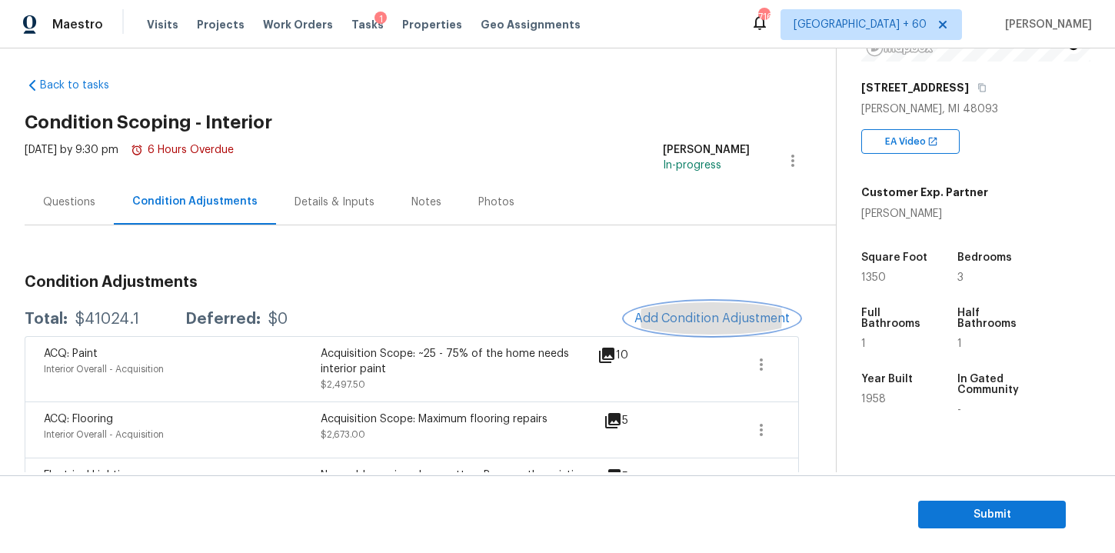
click at [703, 324] on span "Add Condition Adjustment" at bounding box center [712, 319] width 155 height 14
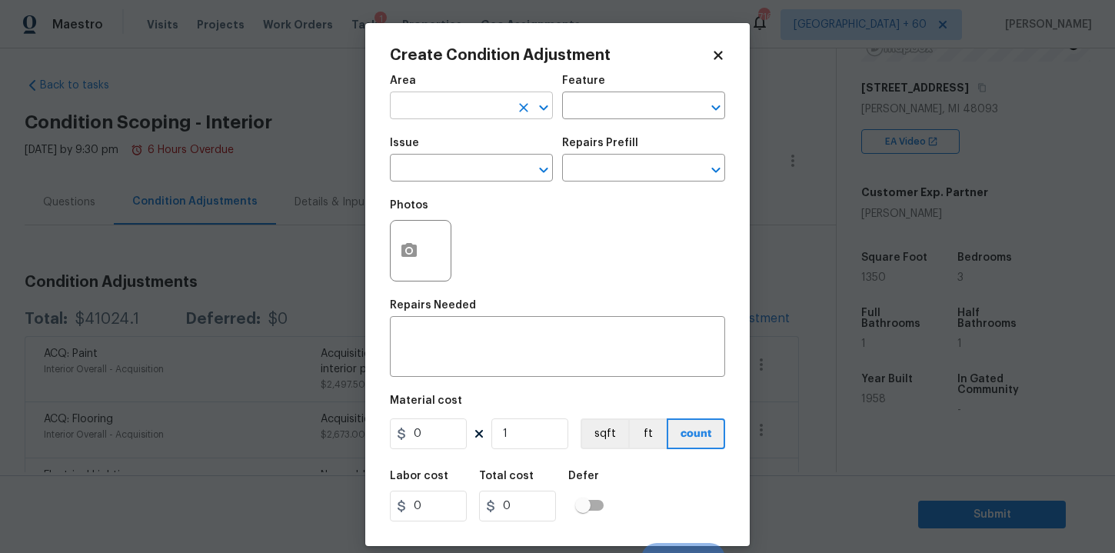
click at [492, 113] on input "text" at bounding box center [450, 107] width 120 height 24
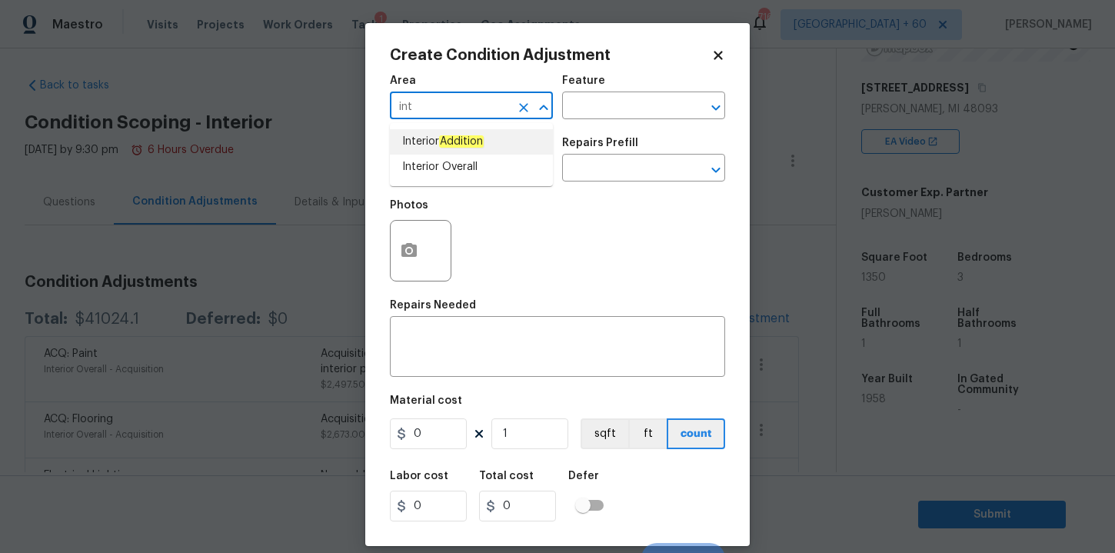
click at [441, 148] on span "Interior Addition" at bounding box center [443, 142] width 82 height 16
click at [451, 114] on input "Interior Addition" at bounding box center [450, 107] width 120 height 24
click at [441, 158] on li "Interior Overall" at bounding box center [471, 167] width 163 height 25
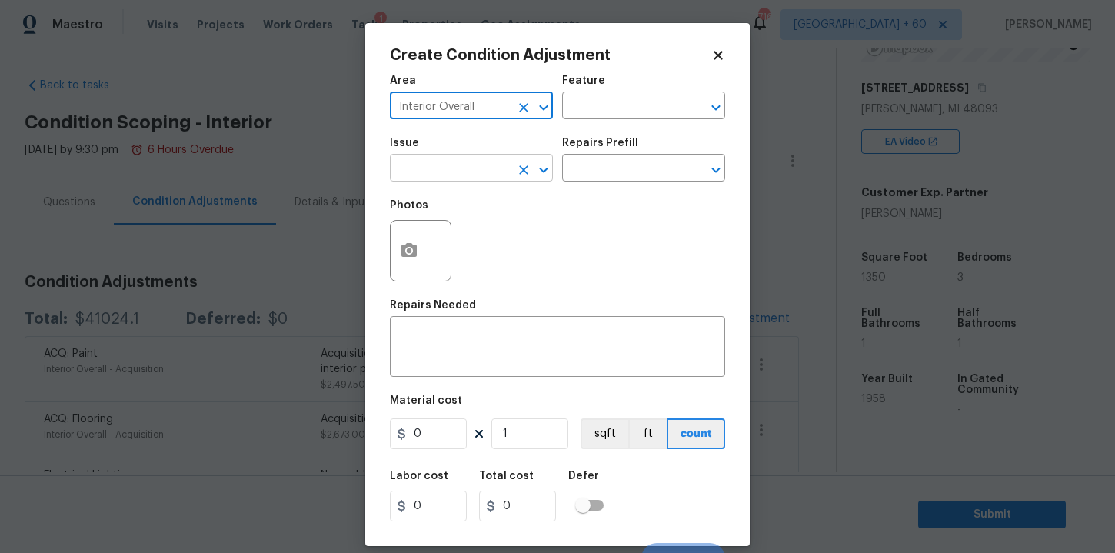
type input "Interior Overall"
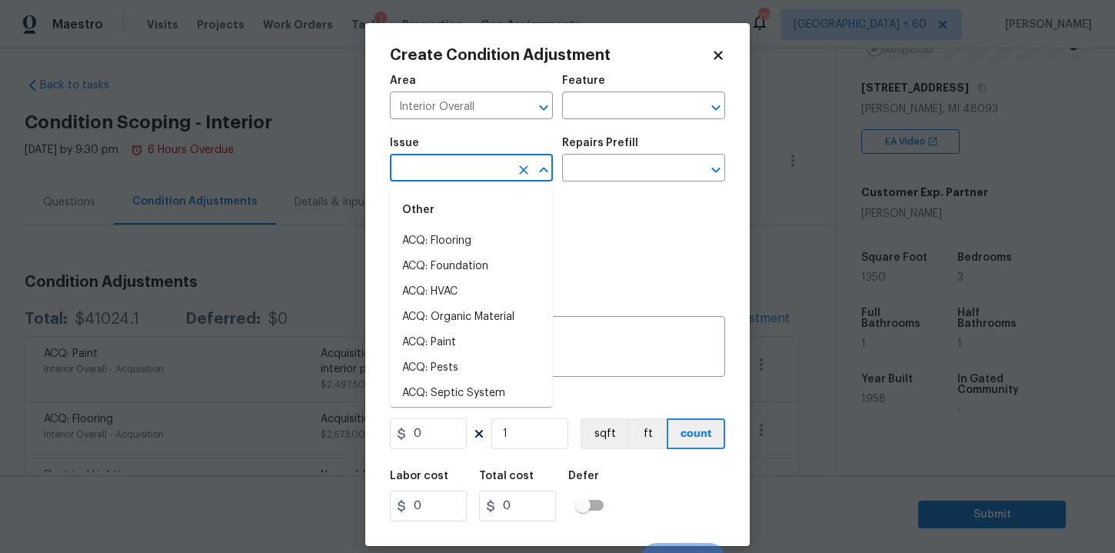
click at [441, 162] on input "text" at bounding box center [450, 170] width 120 height 24
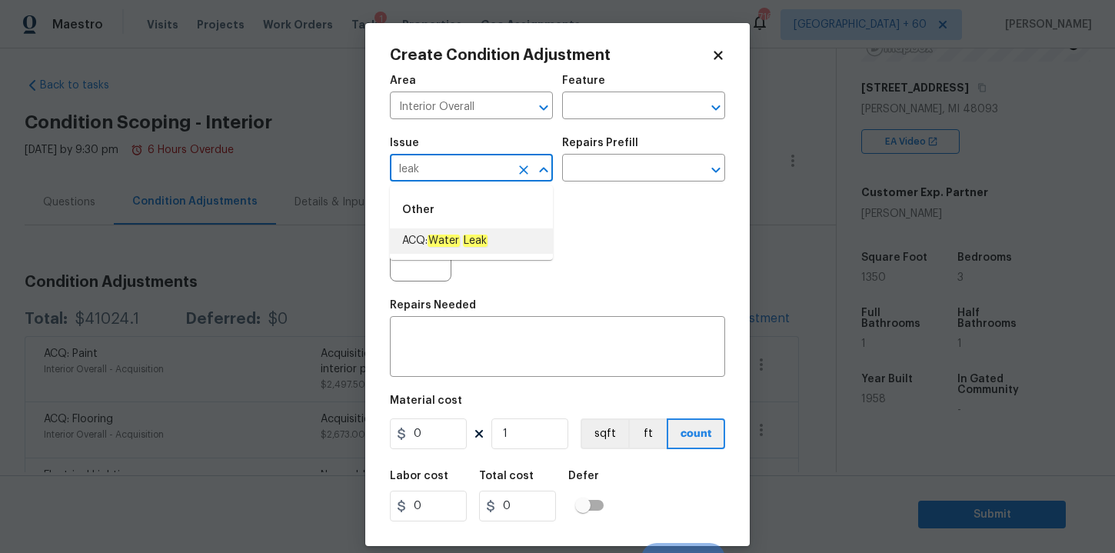
click at [438, 242] on em "Water" at bounding box center [444, 241] width 32 height 12
type input "ACQ: Water Leak"
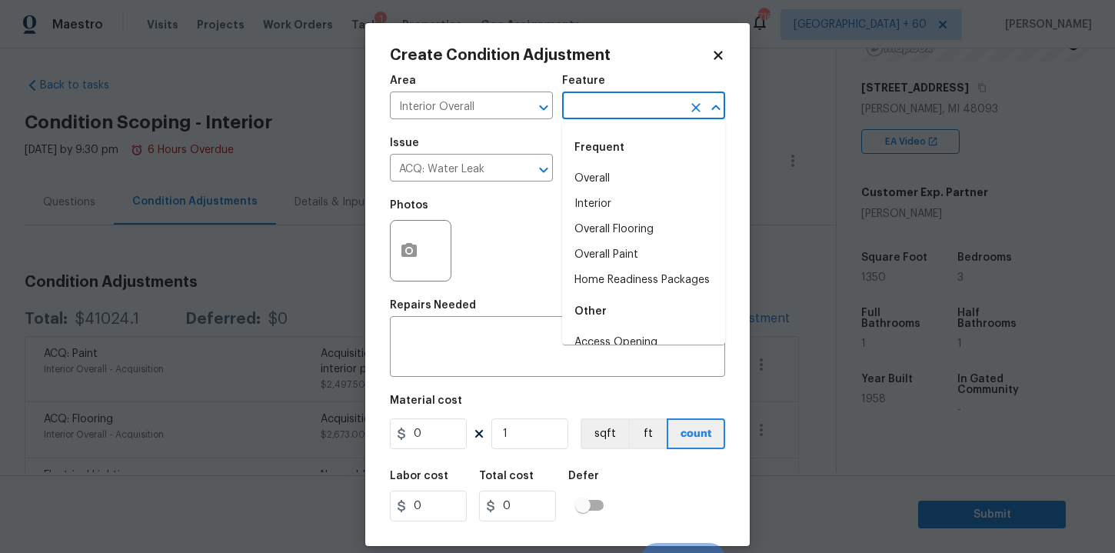
click at [606, 111] on input "text" at bounding box center [622, 107] width 120 height 24
click at [602, 197] on li "Interior" at bounding box center [643, 204] width 163 height 25
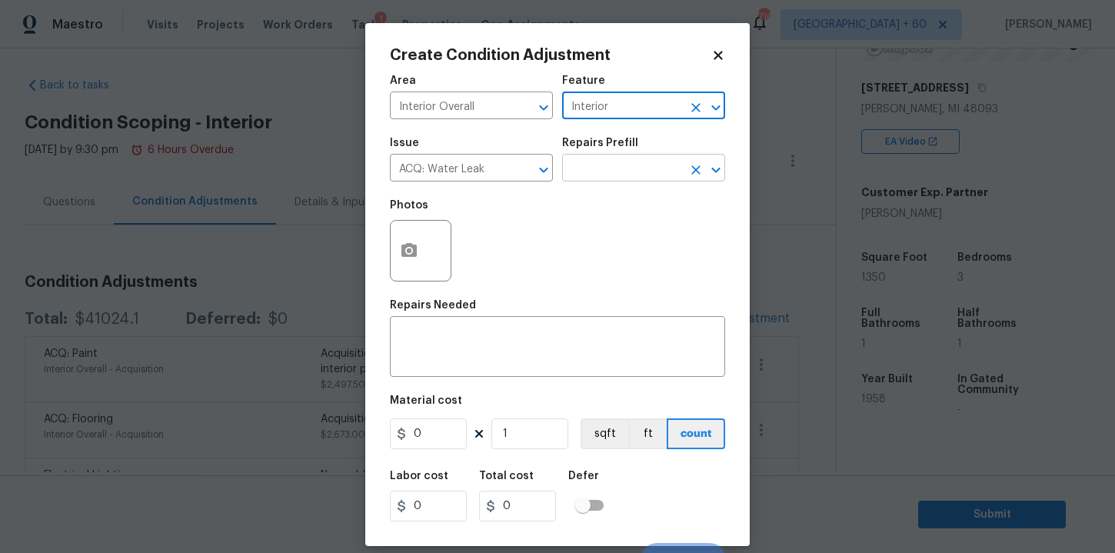
click at [602, 168] on input "text" at bounding box center [622, 170] width 120 height 24
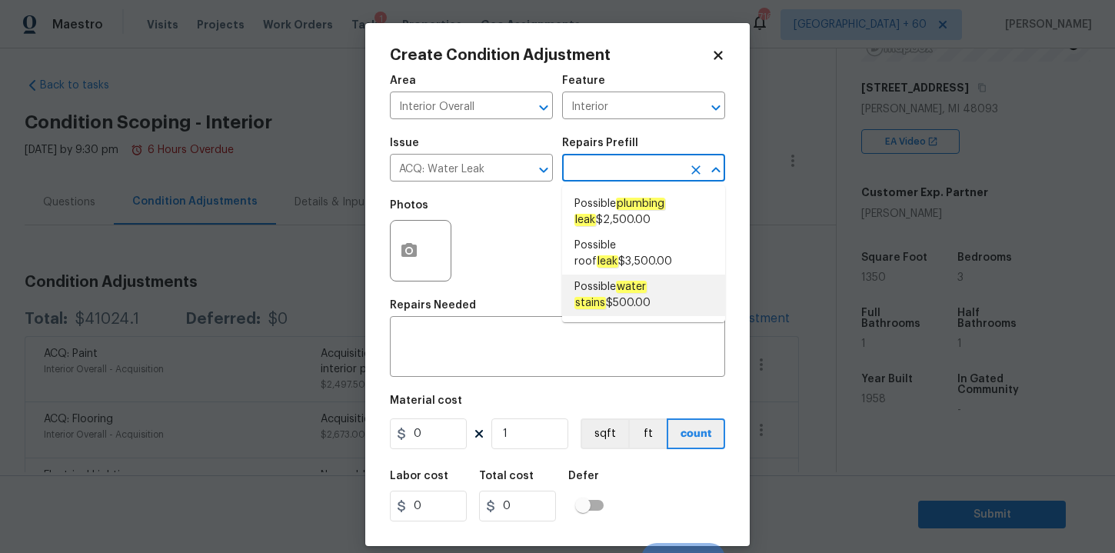
click at [648, 292] on span "Possible water stains $500.00" at bounding box center [644, 295] width 138 height 32
type input "Acquisition"
type textarea "Acquisition Scope: Possible water stains"
type input "500"
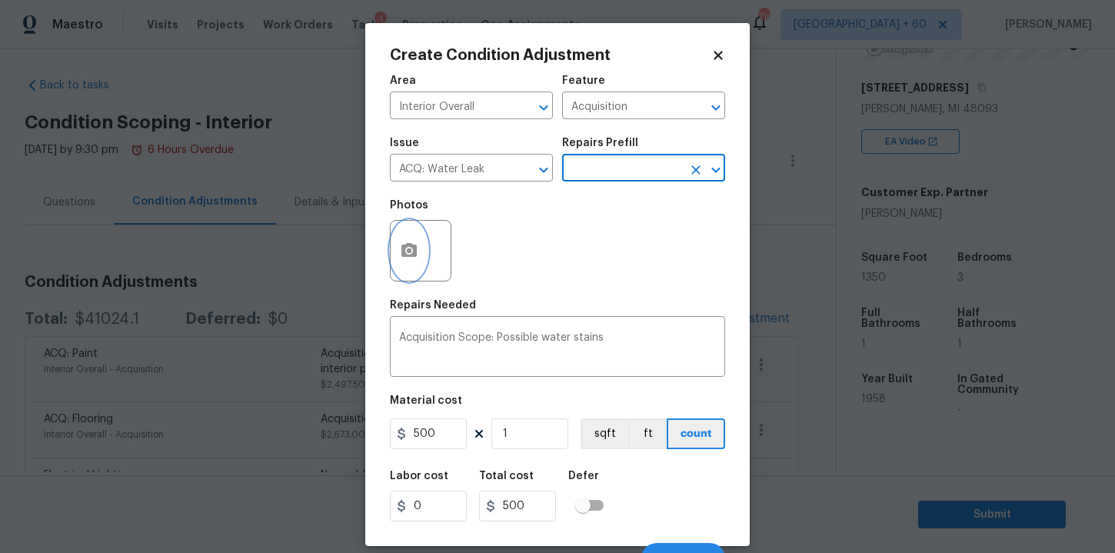
click at [414, 252] on icon "button" at bounding box center [409, 250] width 15 height 14
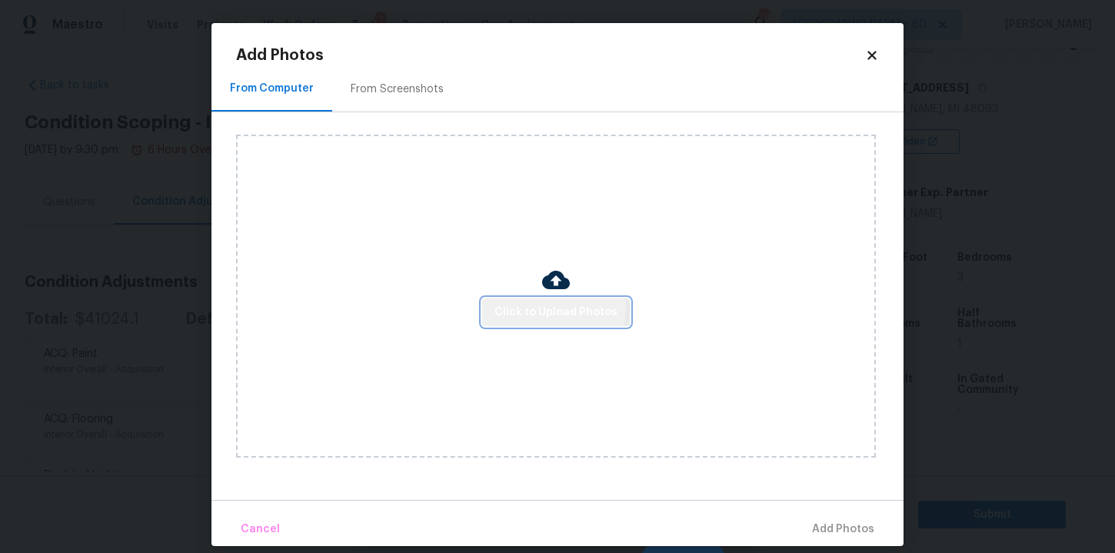
click at [527, 305] on span "Click to Upload Photos" at bounding box center [556, 312] width 123 height 19
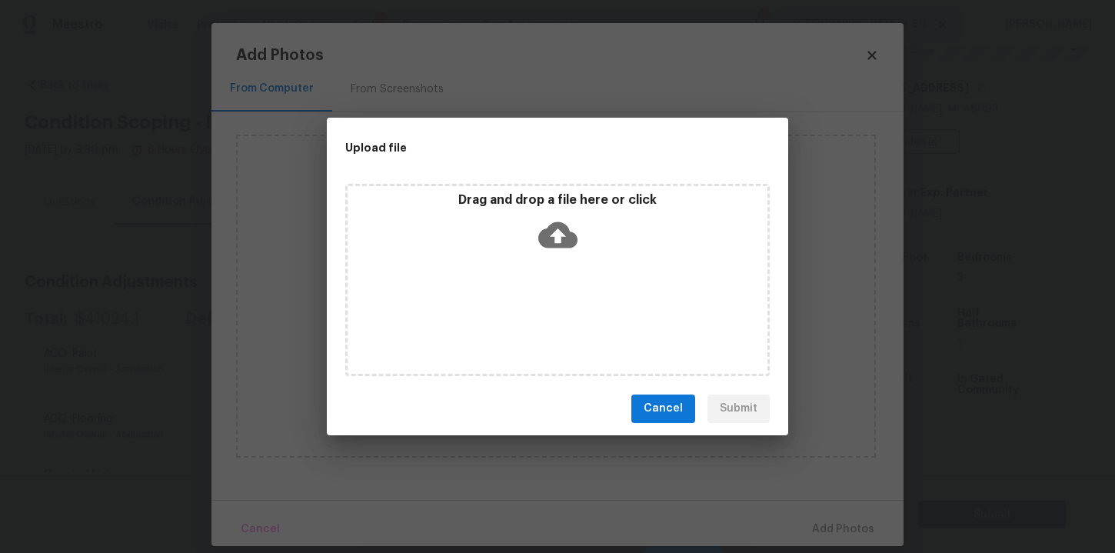
click at [551, 229] on icon at bounding box center [557, 235] width 39 height 26
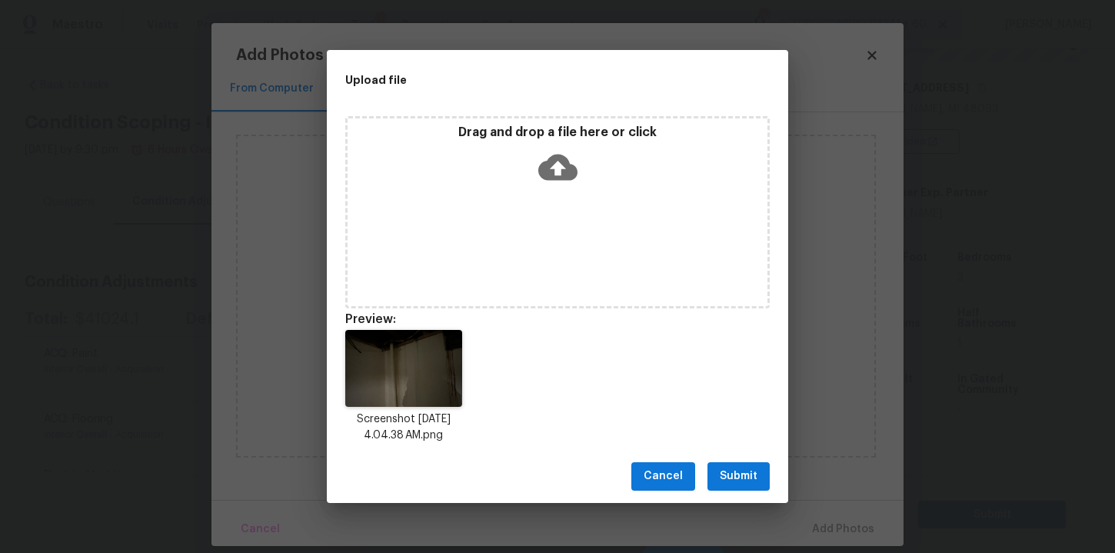
click at [725, 474] on span "Submit" at bounding box center [739, 476] width 38 height 19
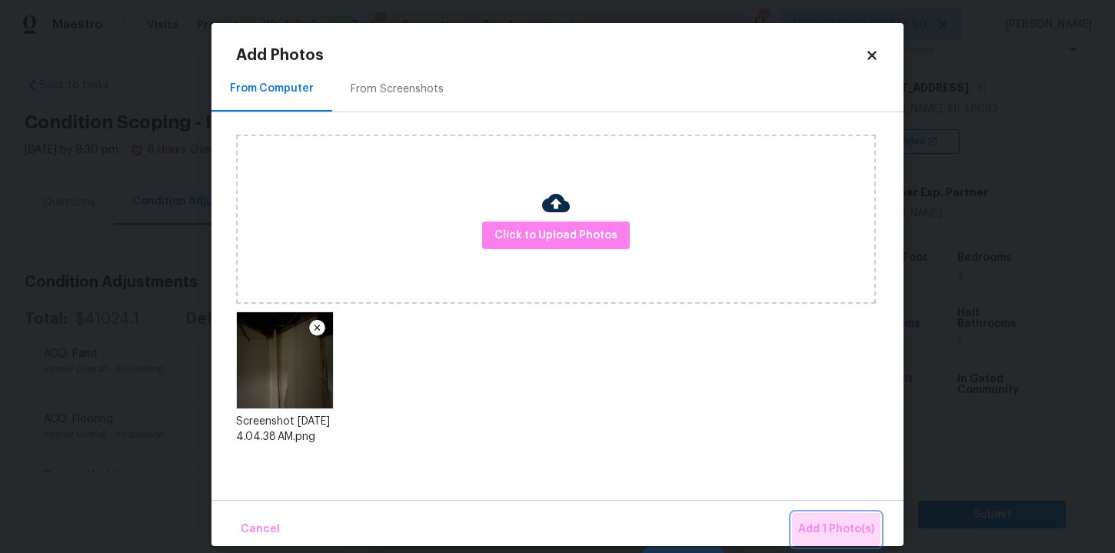
click at [829, 517] on button "Add 1 Photo(s)" at bounding box center [836, 529] width 88 height 33
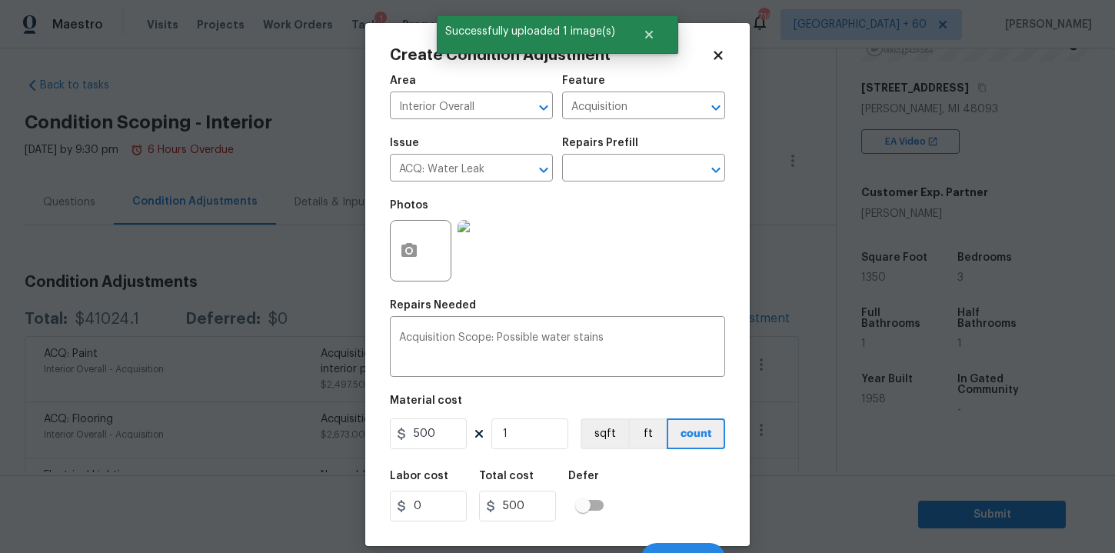
click at [491, 255] on img at bounding box center [489, 251] width 62 height 62
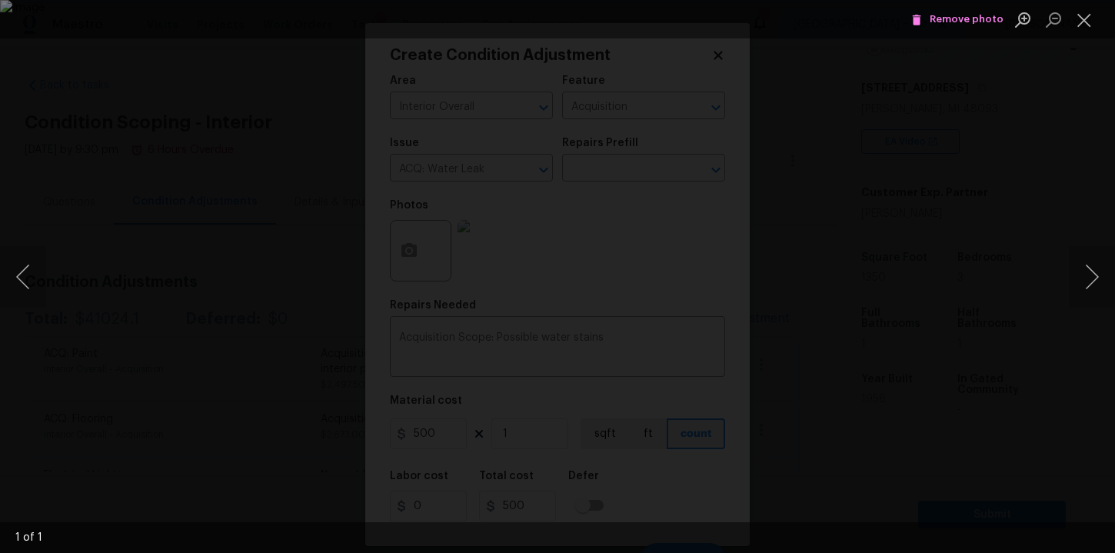
click at [1054, 88] on div "Lightbox" at bounding box center [557, 276] width 1115 height 553
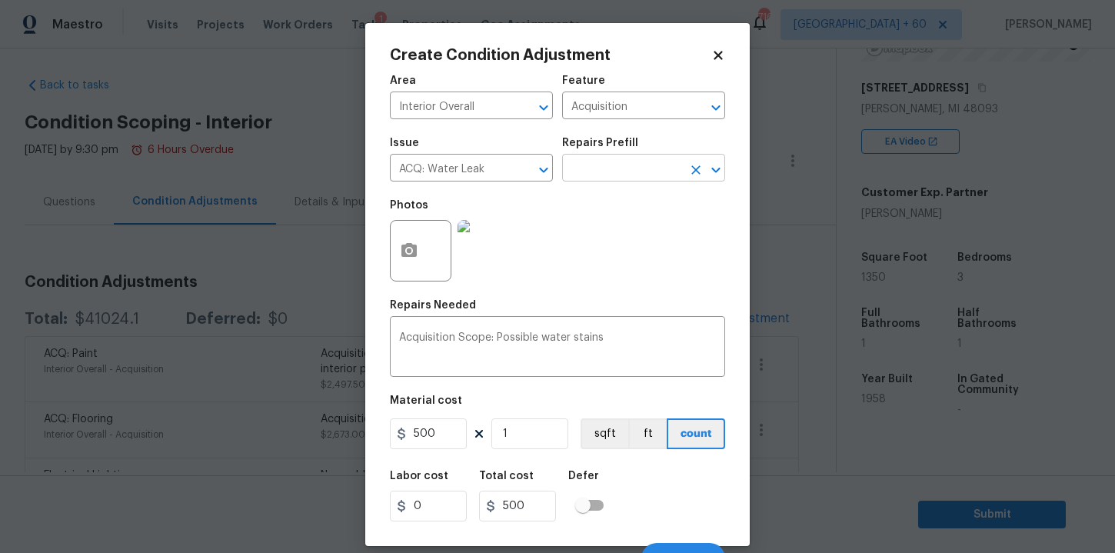
click at [611, 165] on input "text" at bounding box center [622, 170] width 120 height 24
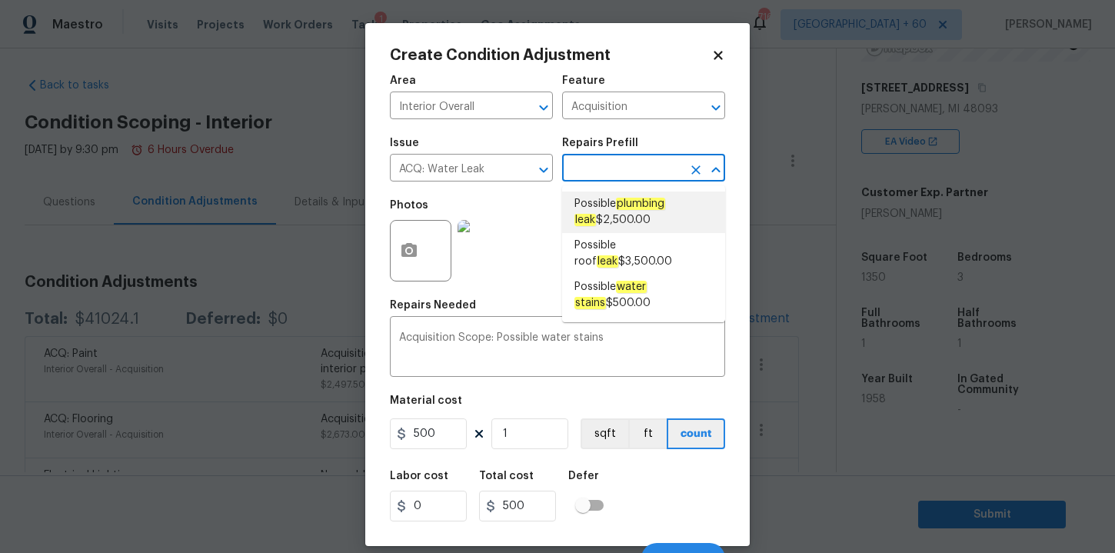
click at [629, 218] on span "Possible plumbing leak $2,500.00" at bounding box center [644, 212] width 138 height 32
type textarea "Acquisition Scope: Possible plumbing leak"
type input "2500"
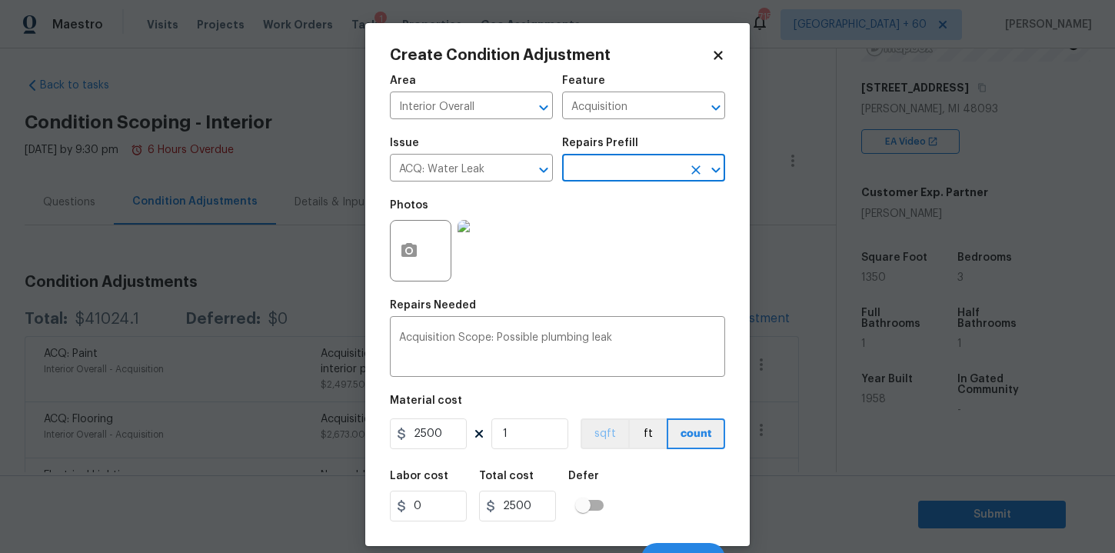
scroll to position [22, 0]
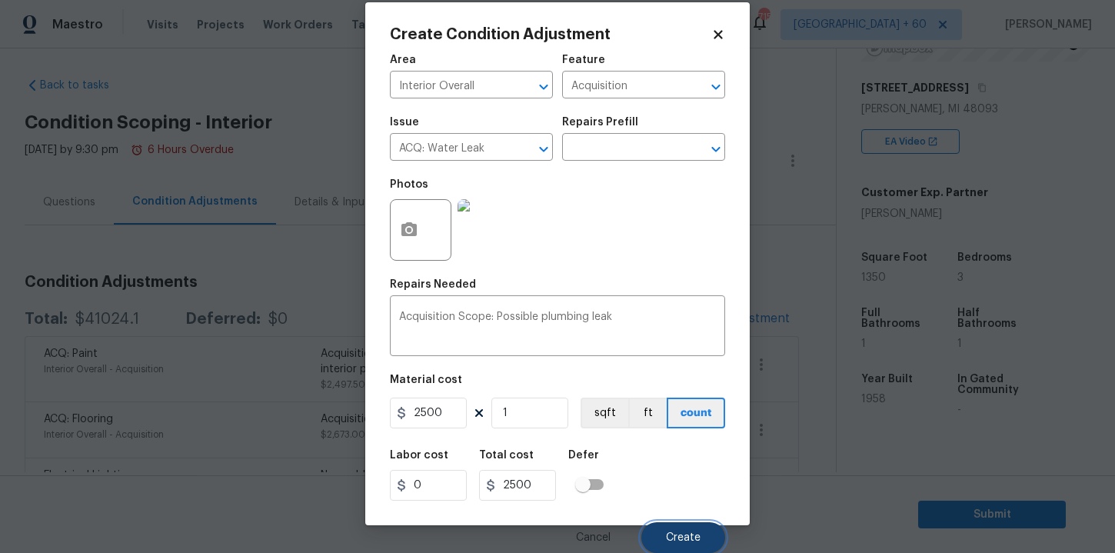
click at [678, 529] on button "Create" at bounding box center [683, 537] width 84 height 31
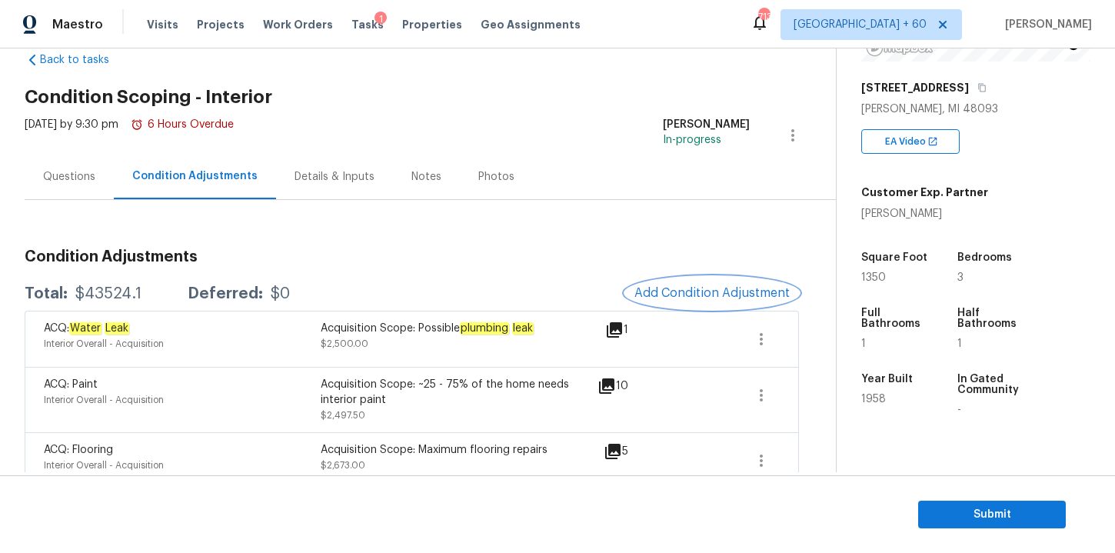
scroll to position [0, 0]
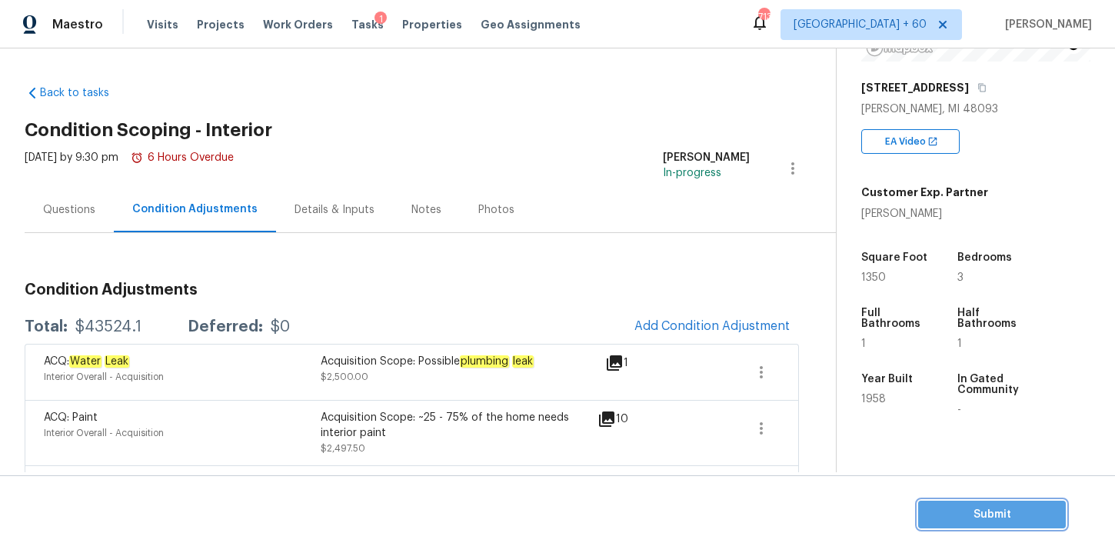
click at [963, 514] on span "Submit" at bounding box center [992, 514] width 123 height 19
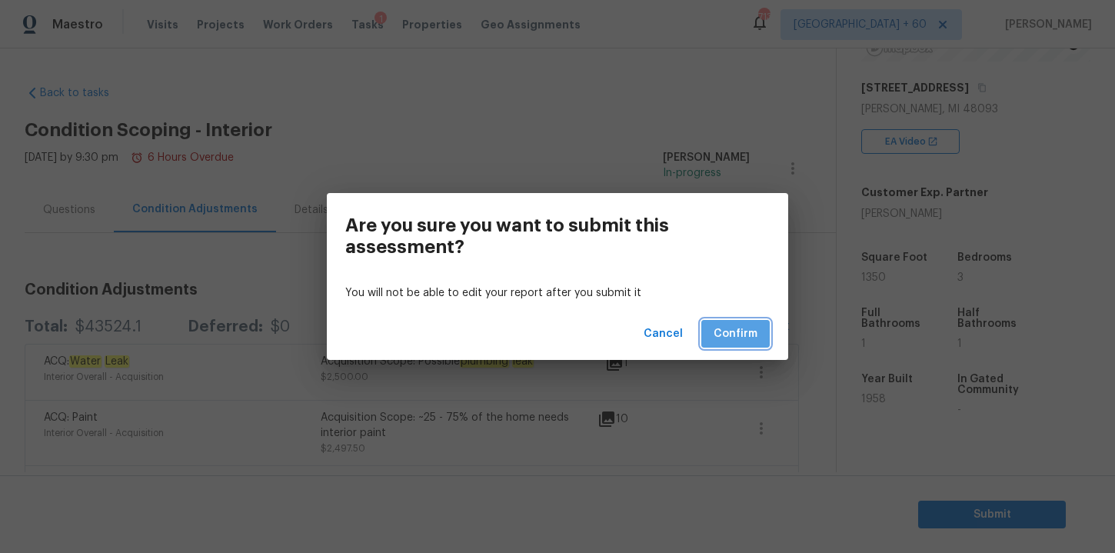
click at [741, 325] on span "Confirm" at bounding box center [736, 334] width 44 height 19
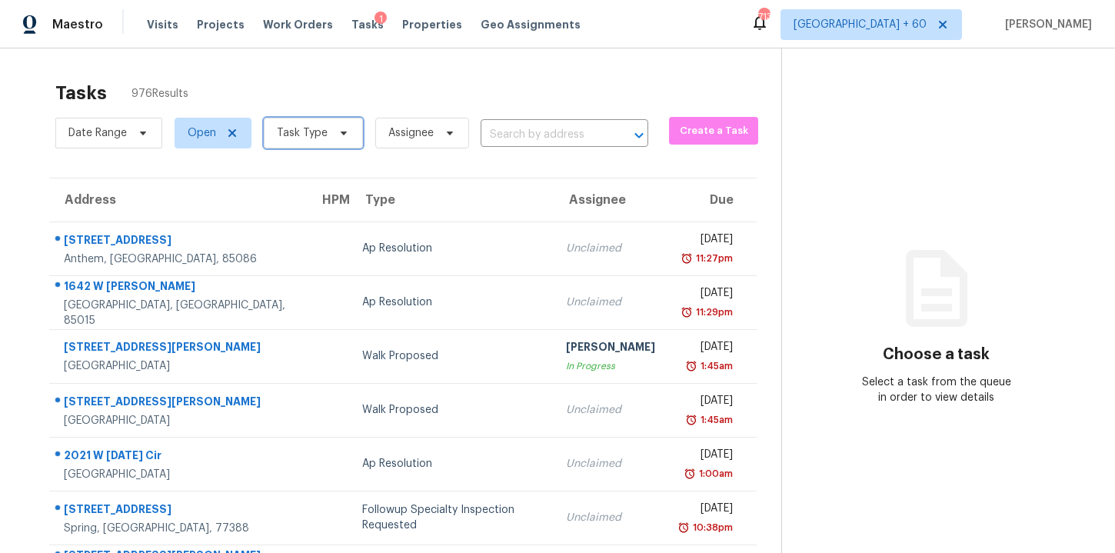
click at [339, 131] on icon at bounding box center [344, 133] width 12 height 12
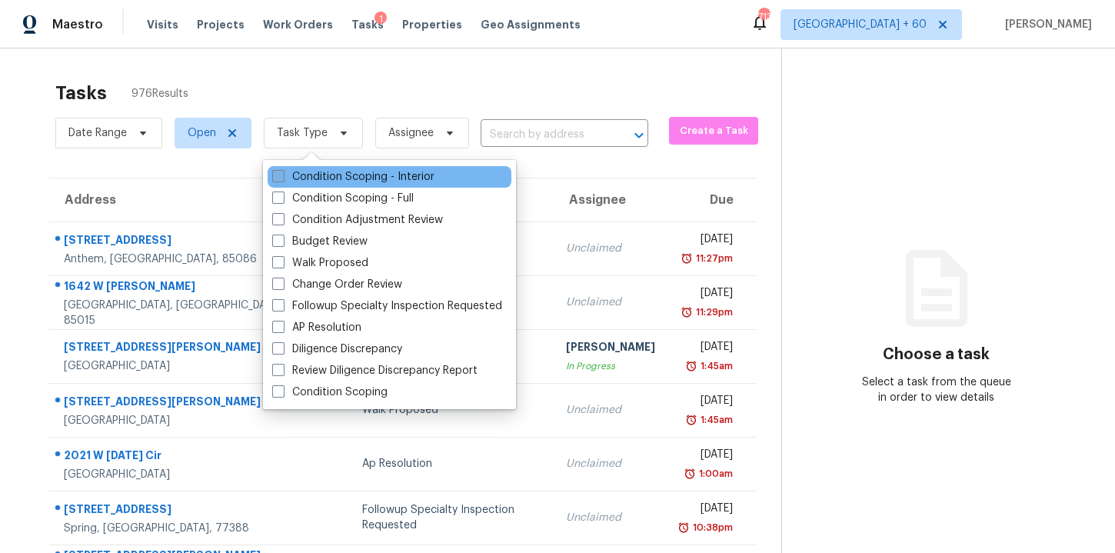
click at [329, 178] on label "Condition Scoping - Interior" at bounding box center [353, 176] width 162 height 15
click at [282, 178] on input "Condition Scoping - Interior" at bounding box center [277, 174] width 10 height 10
checkbox input "true"
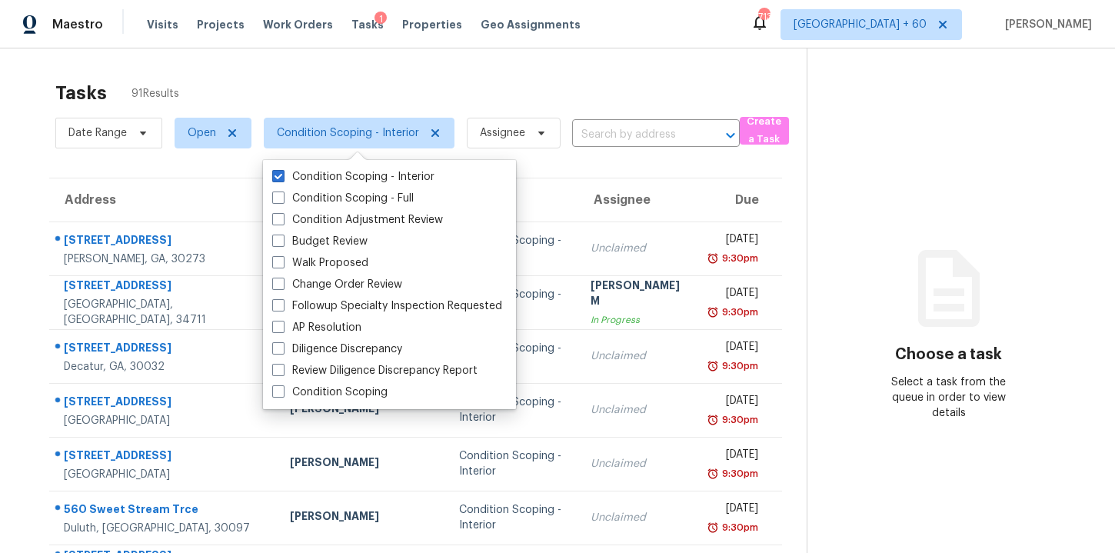
click at [511, 83] on div "Tasks 91 Results" at bounding box center [430, 93] width 751 height 40
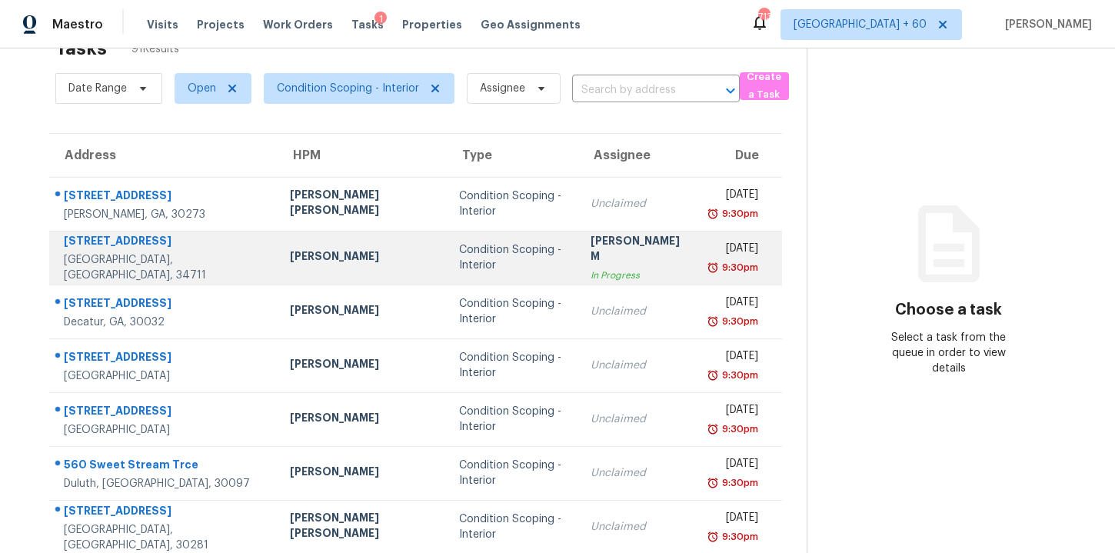
scroll to position [46, 0]
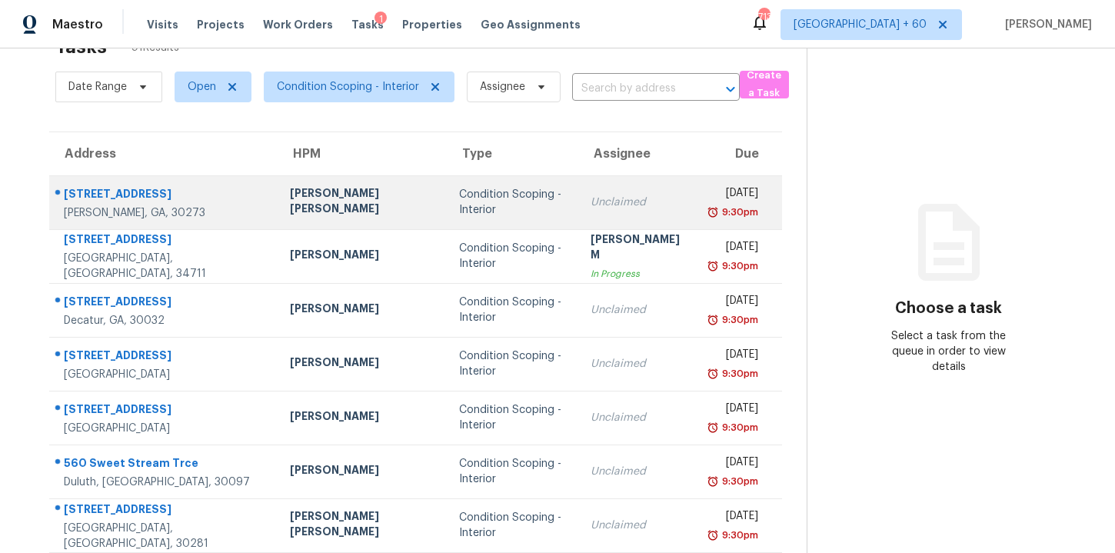
click at [591, 199] on div "Unclaimed" at bounding box center [639, 202] width 96 height 15
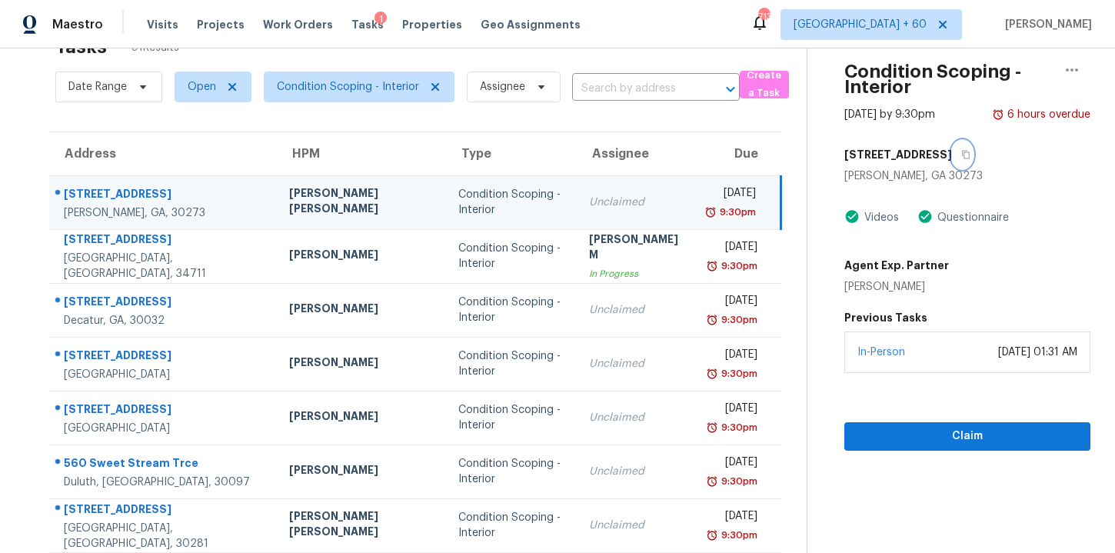
click at [961, 153] on icon "button" at bounding box center [965, 154] width 9 height 9
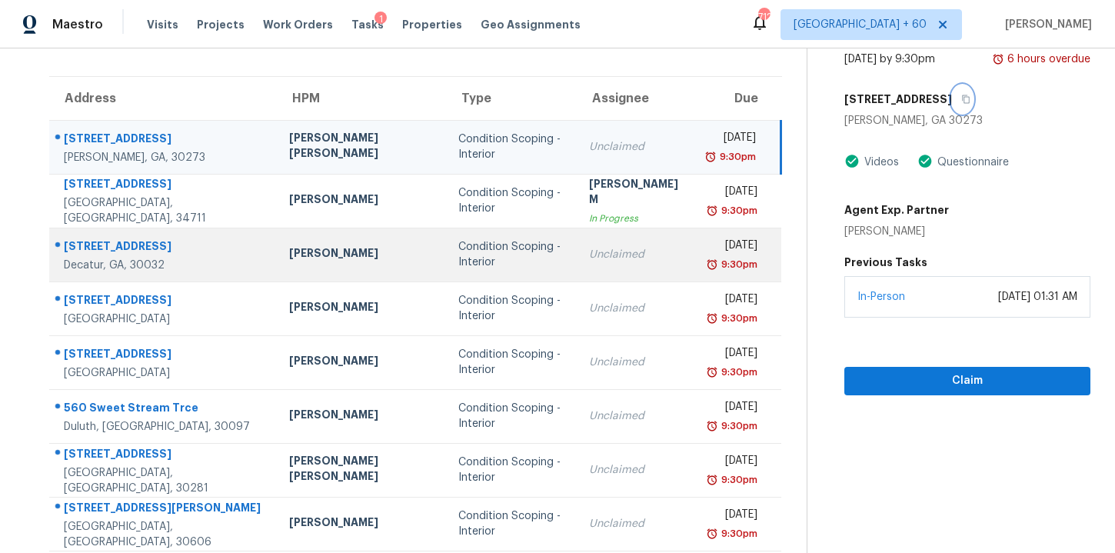
scroll to position [0, 0]
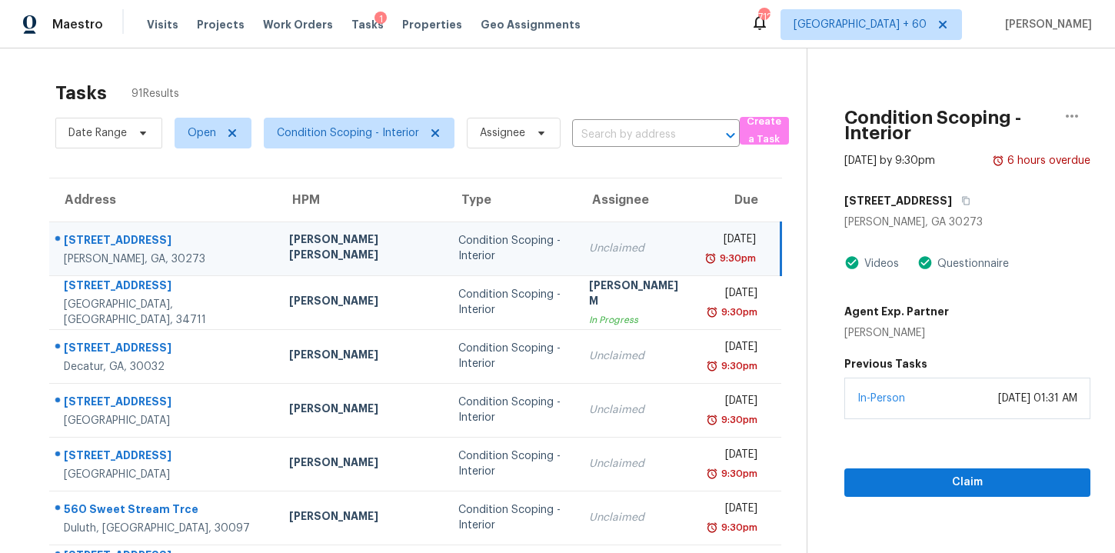
click at [500, 254] on div "Condition Scoping - Interior" at bounding box center [511, 248] width 106 height 31
click at [961, 199] on icon "button" at bounding box center [965, 200] width 9 height 9
click at [905, 482] on span "Claim" at bounding box center [968, 482] width 222 height 19
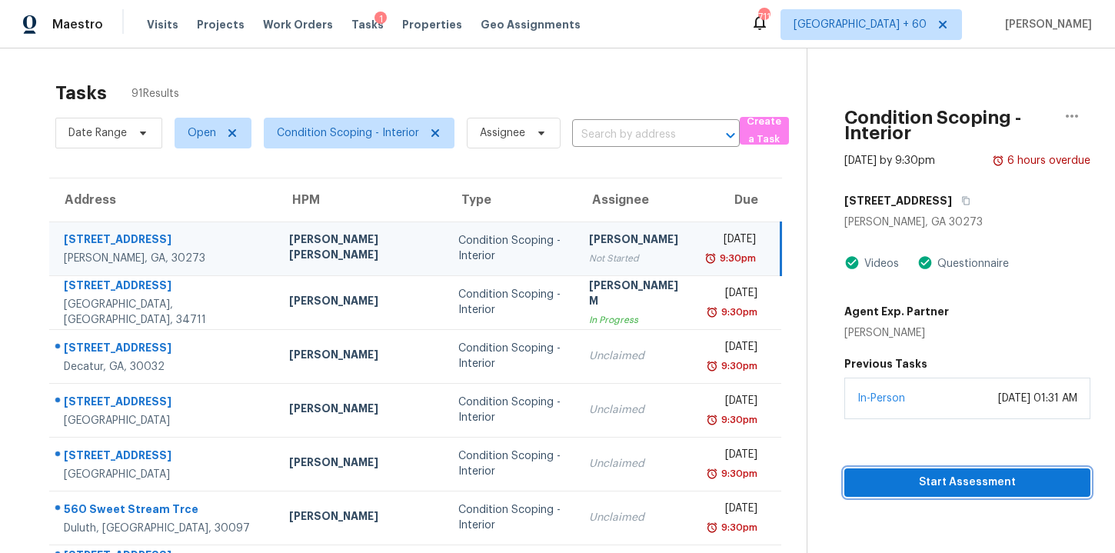
click at [888, 478] on span "Start Assessment" at bounding box center [968, 482] width 222 height 19
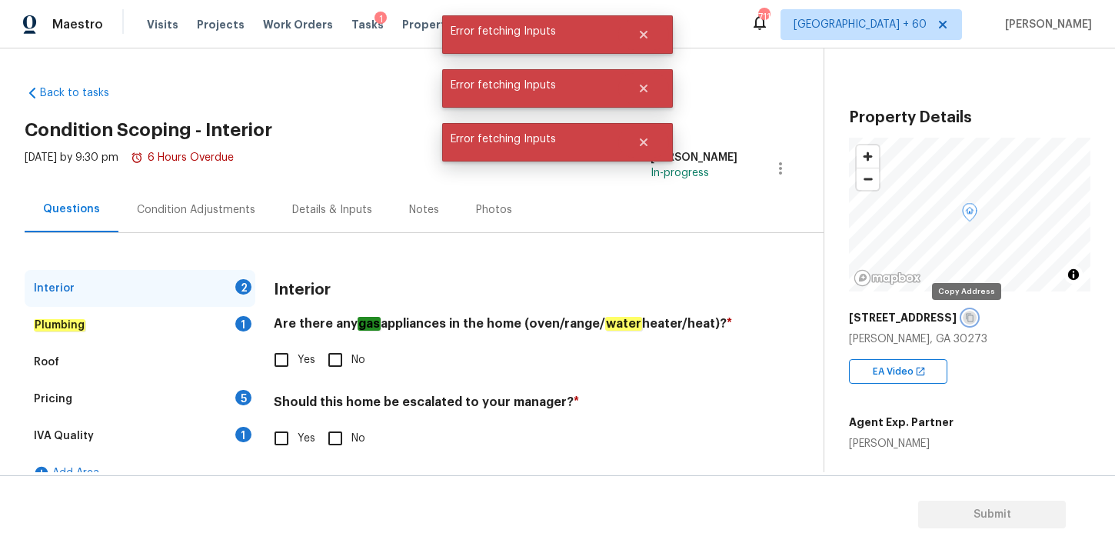
click at [967, 318] on icon "button" at bounding box center [971, 318] width 8 height 8
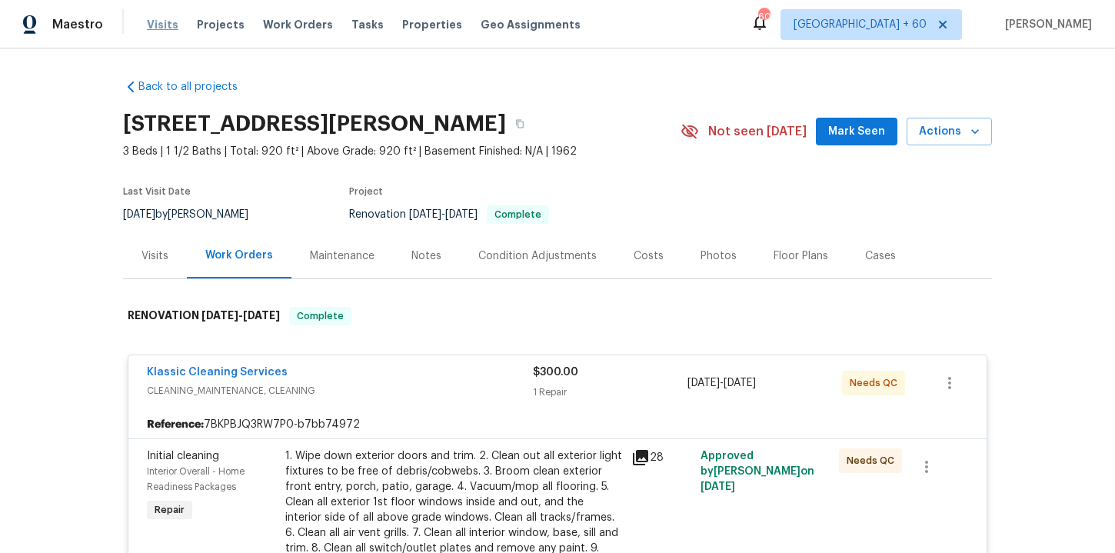
click at [165, 25] on span "Visits" at bounding box center [163, 24] width 32 height 15
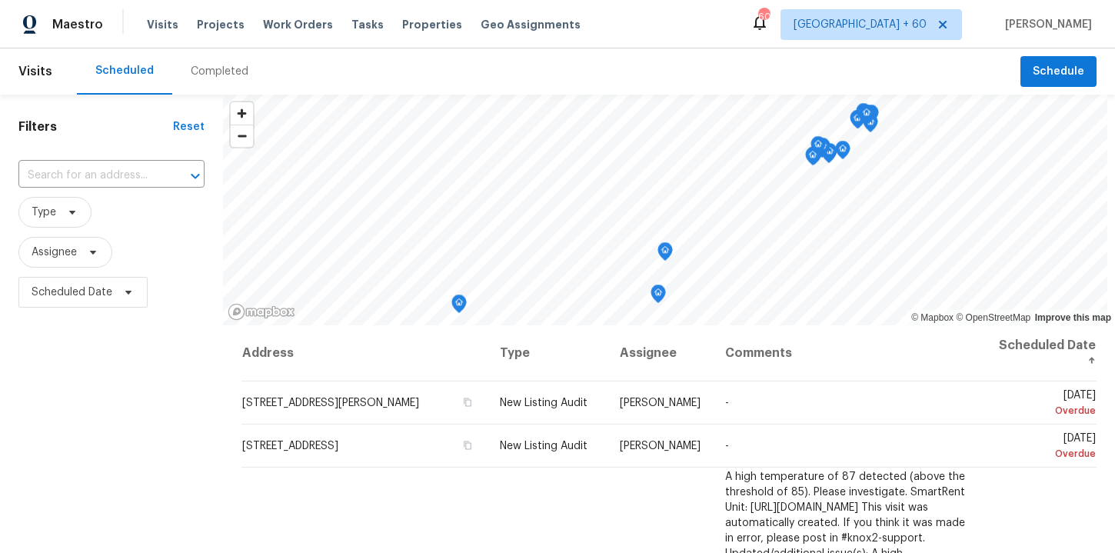
click at [234, 74] on div "Completed" at bounding box center [220, 71] width 58 height 15
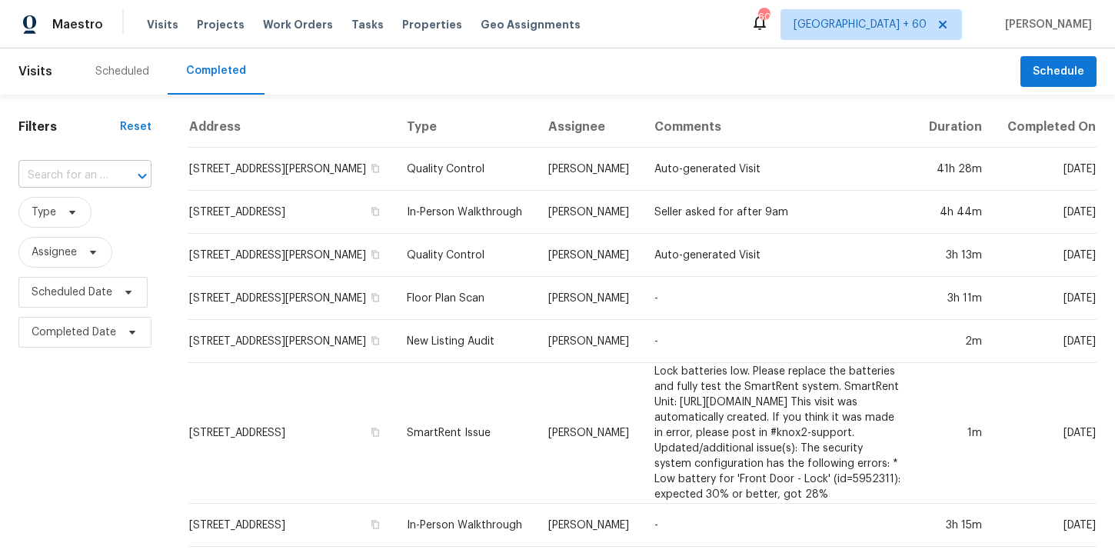
click at [107, 171] on div "​" at bounding box center [84, 176] width 133 height 24
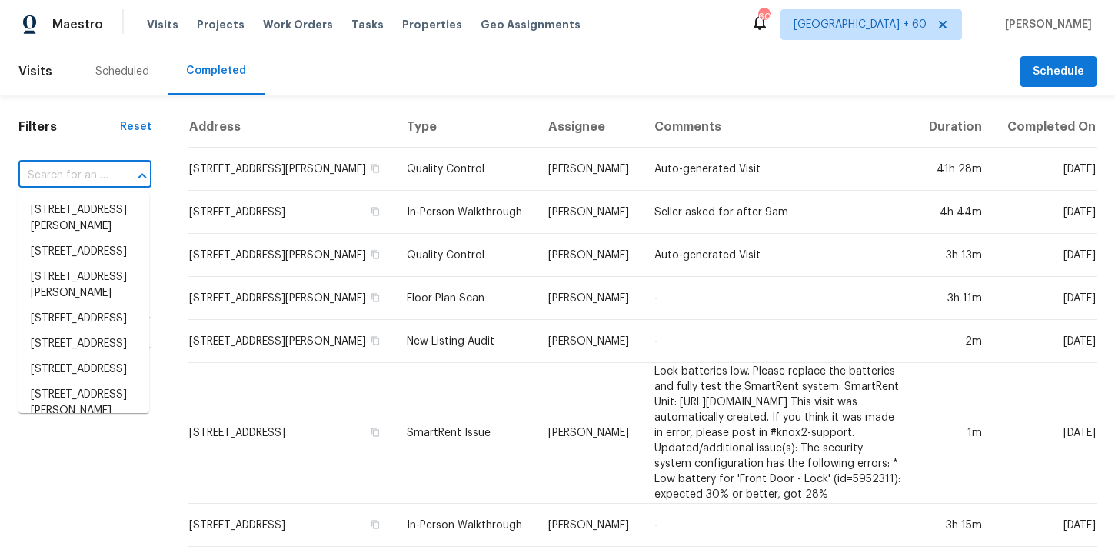
paste input "[STREET_ADDRESS]"
type input "[STREET_ADDRESS]"
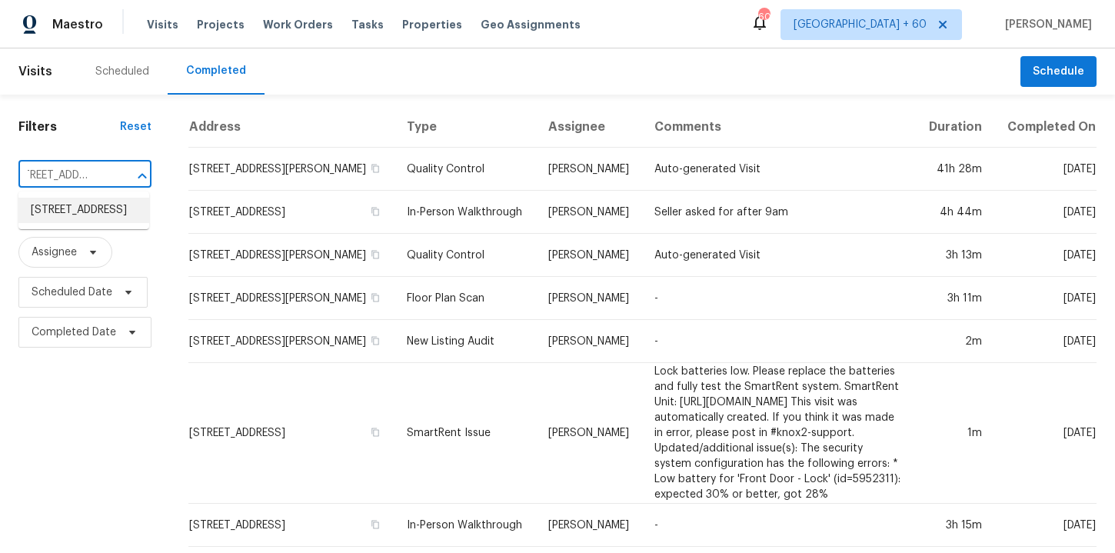
click at [114, 208] on li "[STREET_ADDRESS]" at bounding box center [83, 210] width 131 height 25
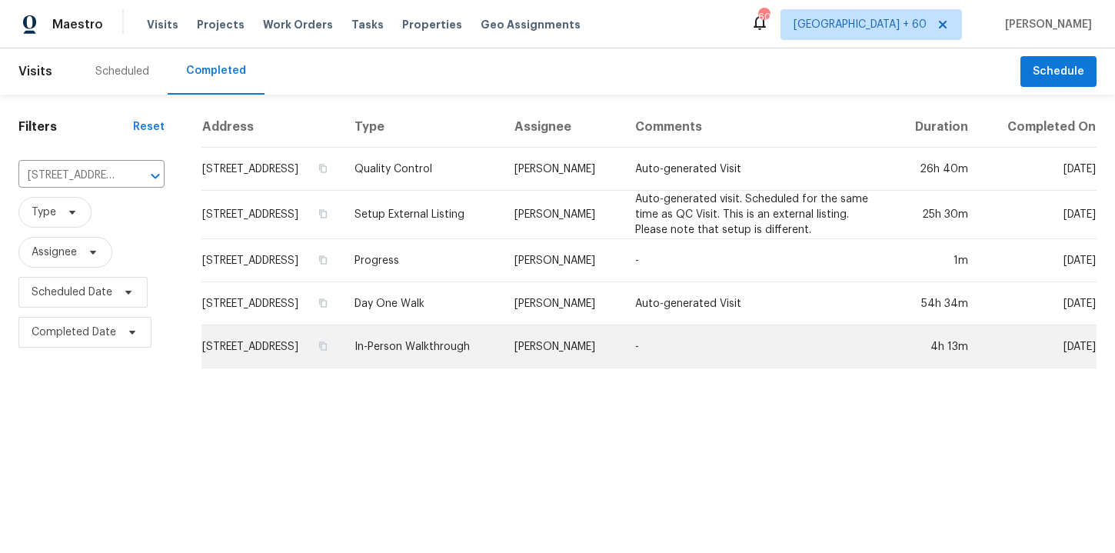
click at [487, 338] on td "In-Person Walkthrough" at bounding box center [422, 346] width 160 height 43
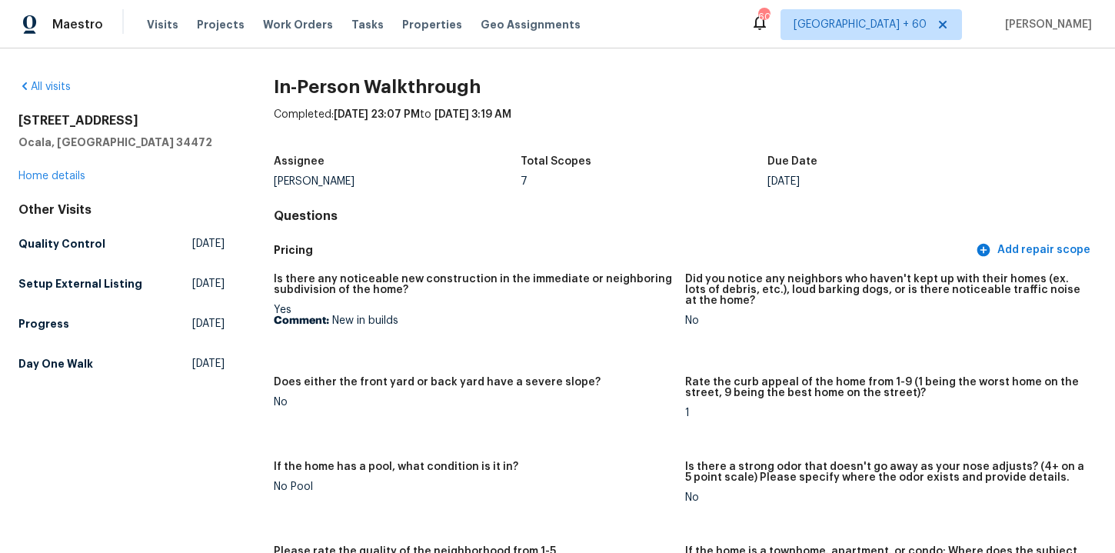
click at [53, 102] on div "All visits [STREET_ADDRESS] Home details Other Visits Quality Control [DATE] Se…" at bounding box center [121, 228] width 206 height 298
click at [53, 89] on link "All visits" at bounding box center [44, 87] width 52 height 11
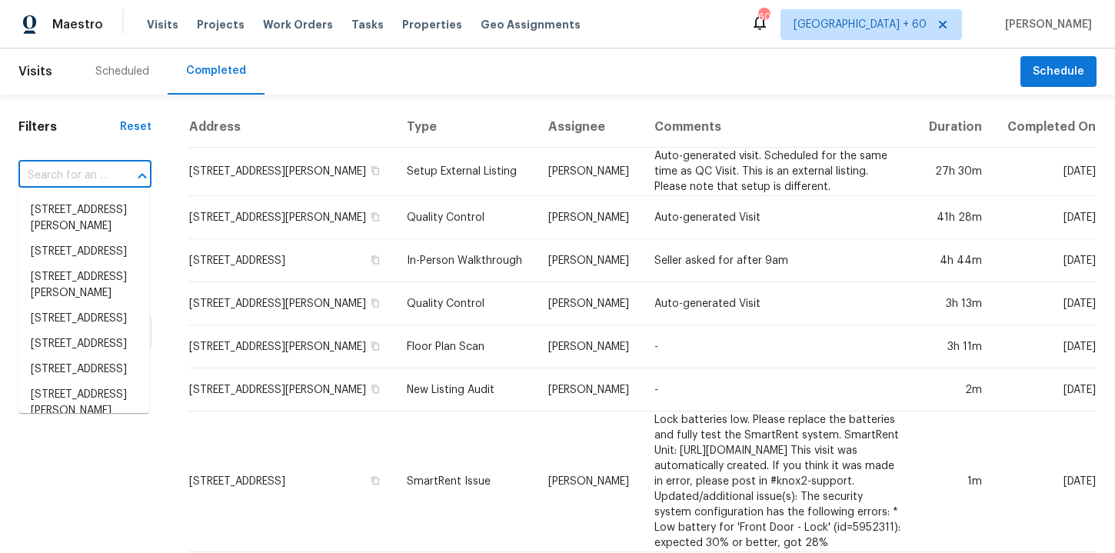
click at [79, 173] on input "text" at bounding box center [63, 176] width 90 height 24
paste input "1041 Hamilton Ave Longwood, FL 32750"
type input "1041 Hamilton Ave Longwood, FL 32750"
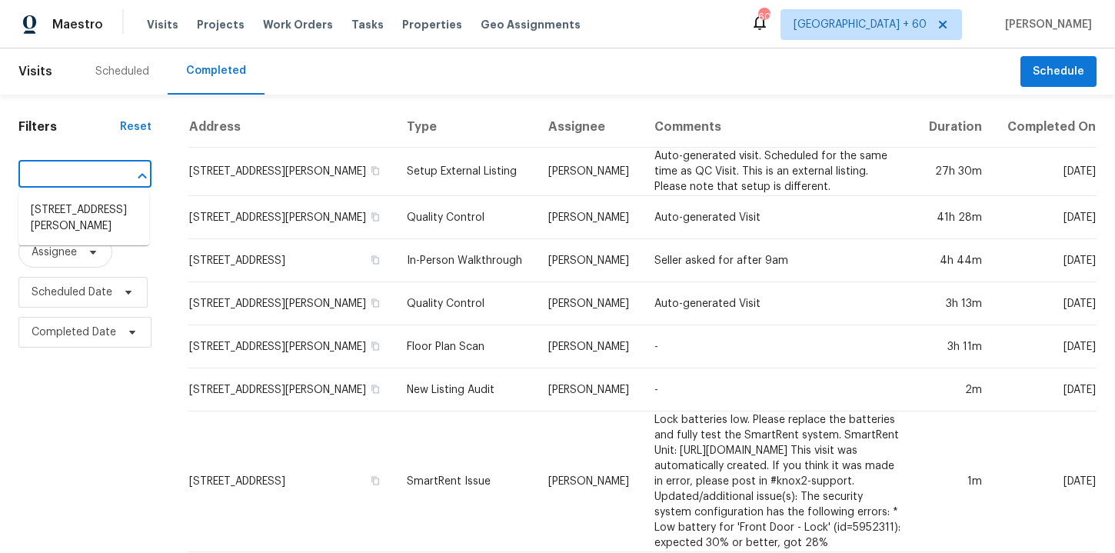
click at [91, 218] on li "1041 Hamilton Ave, Longwood, FL 32750" at bounding box center [83, 219] width 131 height 42
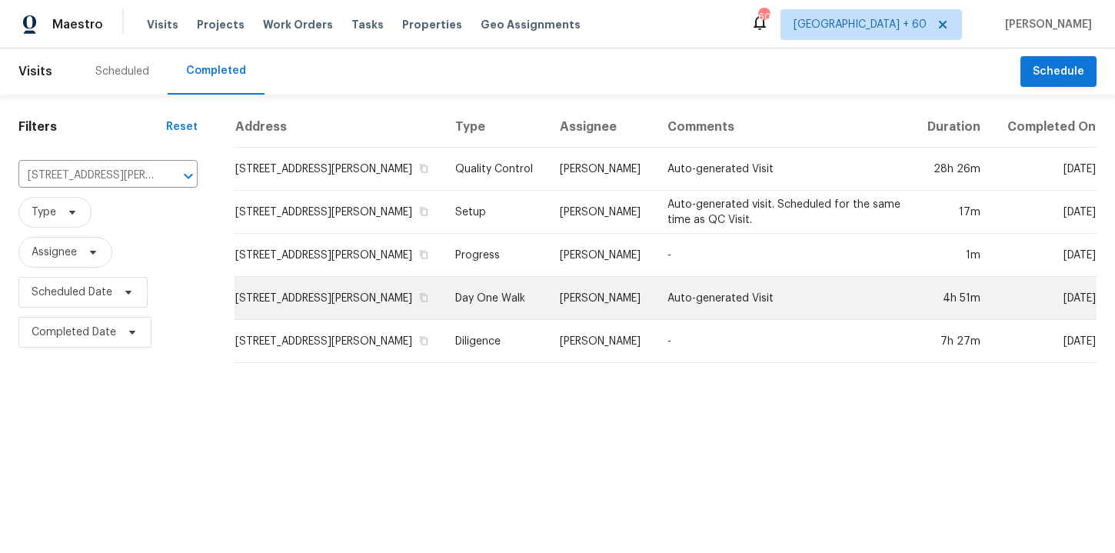
click at [524, 315] on td "Day One Walk" at bounding box center [495, 298] width 105 height 43
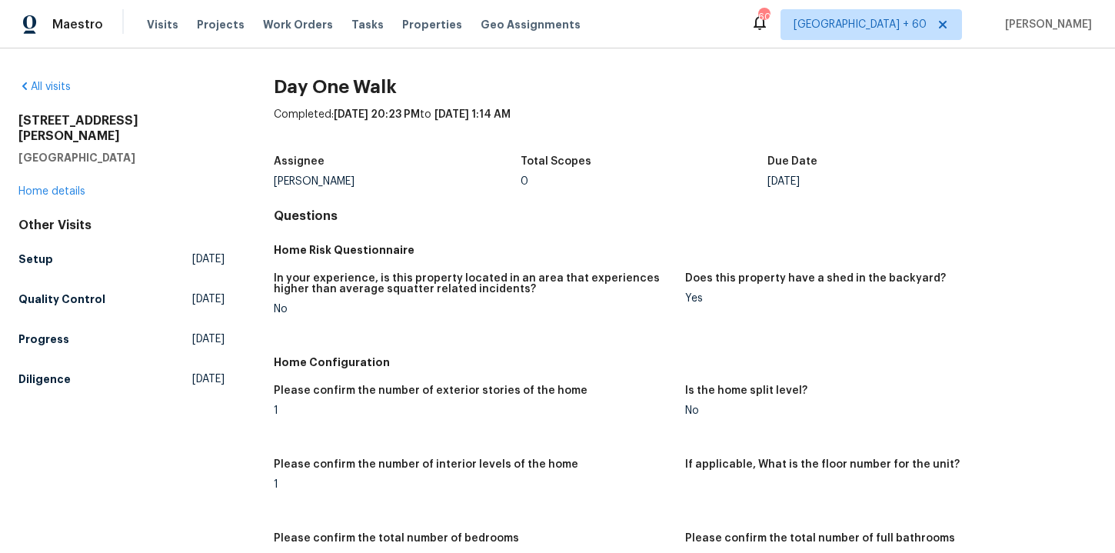
drag, startPoint x: 138, startPoint y: 149, endPoint x: 0, endPoint y: 111, distance: 143.7
click at [0, 111] on div "All visits 1041 Hamilton Ave Longwood, FL 32750 Home details Other Visits Setup…" at bounding box center [557, 300] width 1115 height 505
copy div "1041 Hamilton Ave Longwood, FL 32750"
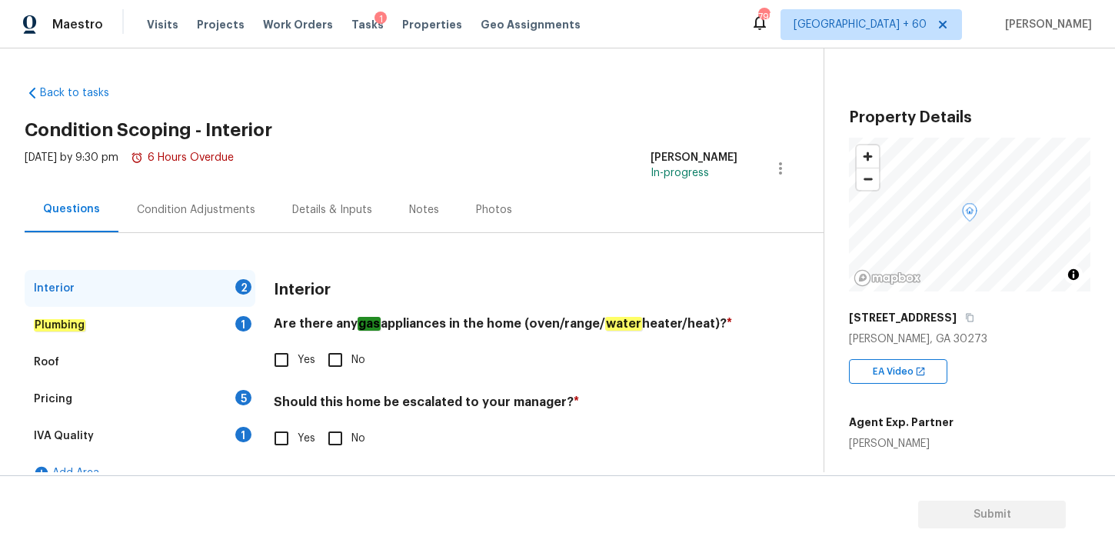
click at [282, 360] on input "Yes" at bounding box center [281, 360] width 32 height 32
checkbox input "true"
click at [335, 435] on input "No" at bounding box center [335, 438] width 32 height 32
checkbox input "true"
click at [74, 331] on em "Plumbing" at bounding box center [60, 325] width 52 height 12
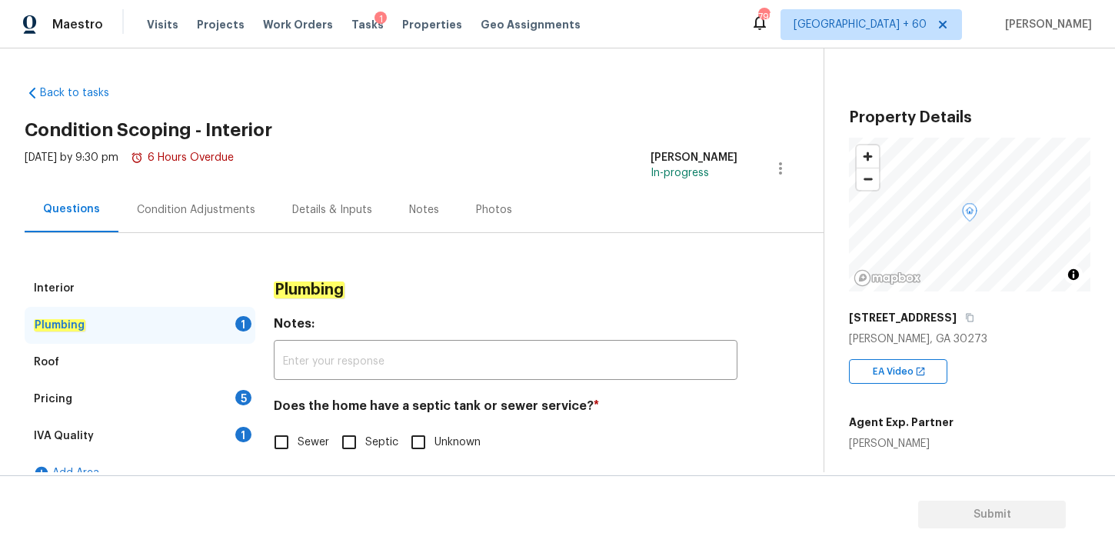
click at [286, 445] on input "Sewer" at bounding box center [281, 442] width 32 height 32
checkbox input "true"
click at [130, 367] on div "Roof" at bounding box center [140, 362] width 231 height 37
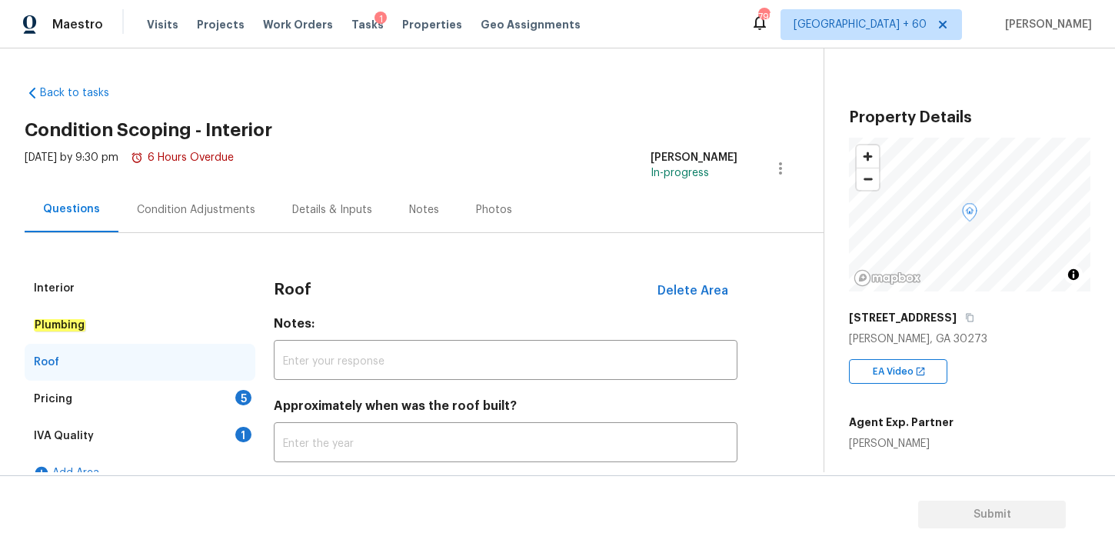
click at [131, 406] on div "Pricing 5" at bounding box center [140, 399] width 231 height 37
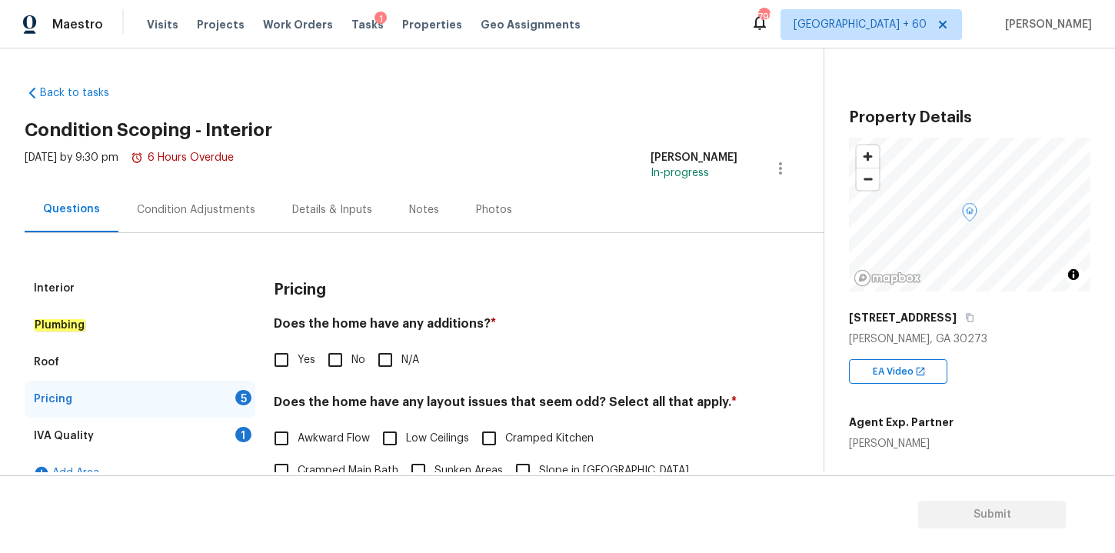
click at [340, 362] on input "No" at bounding box center [335, 360] width 32 height 32
checkbox input "true"
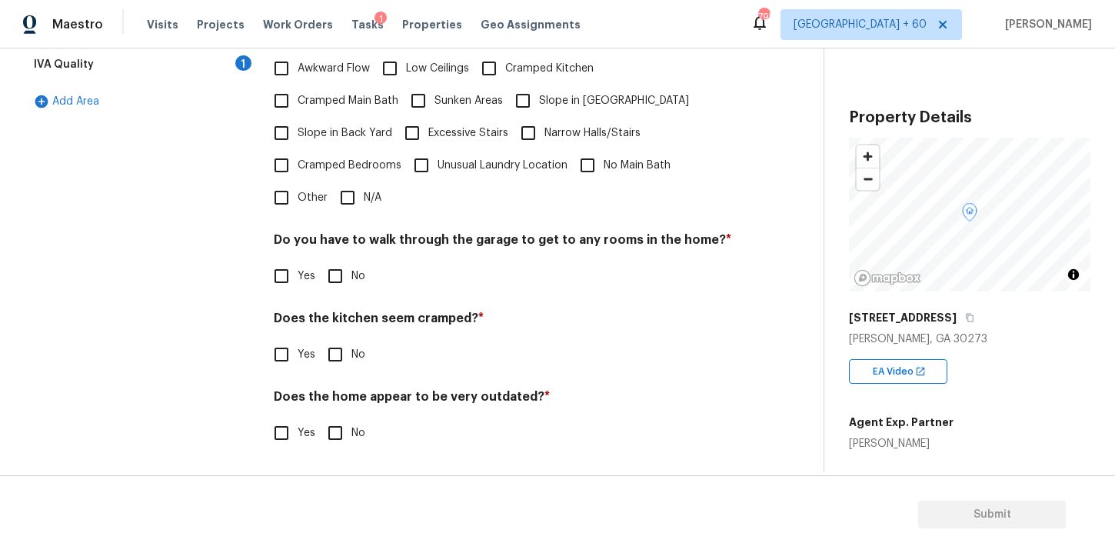
scroll to position [370, 0]
click at [346, 202] on input "N/A" at bounding box center [348, 198] width 32 height 32
checkbox input "true"
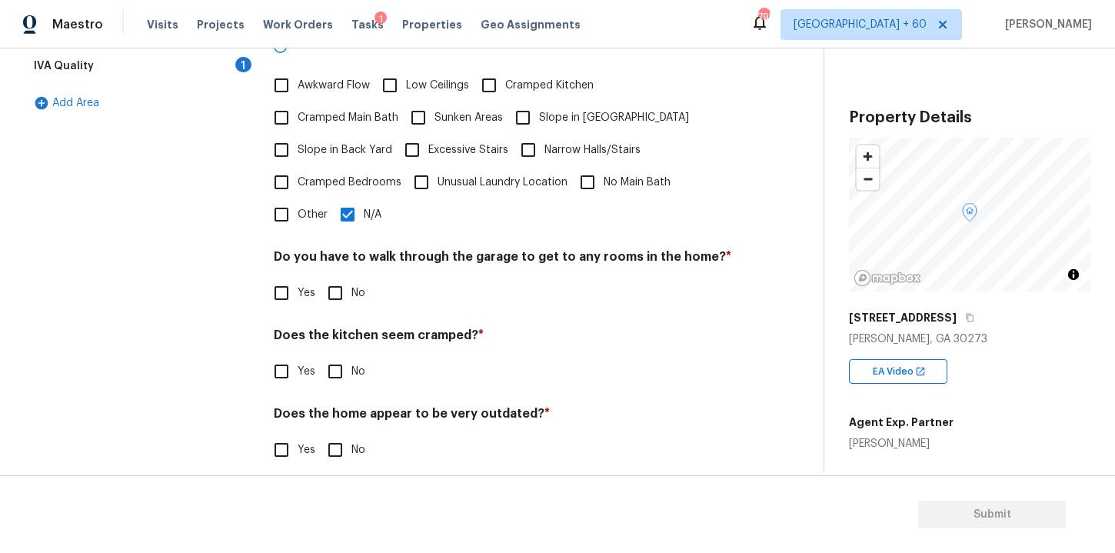
click at [335, 281] on input "No" at bounding box center [335, 293] width 32 height 32
checkbox input "true"
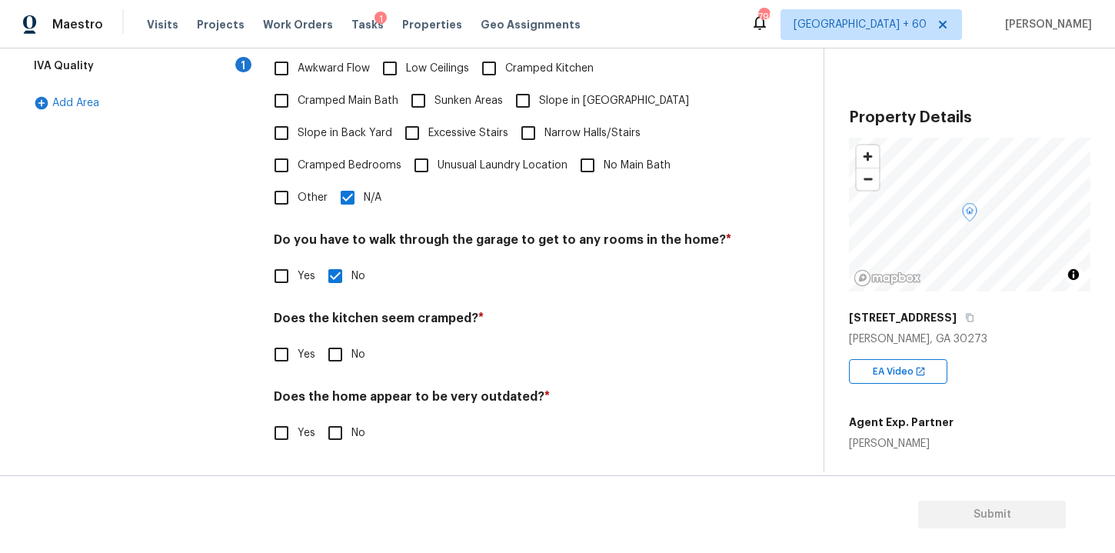
click at [333, 353] on input "No" at bounding box center [335, 354] width 32 height 32
checkbox input "true"
click at [334, 432] on input "No" at bounding box center [335, 433] width 32 height 32
checkbox input "true"
click at [127, 73] on div "IVA Quality 1" at bounding box center [140, 66] width 231 height 37
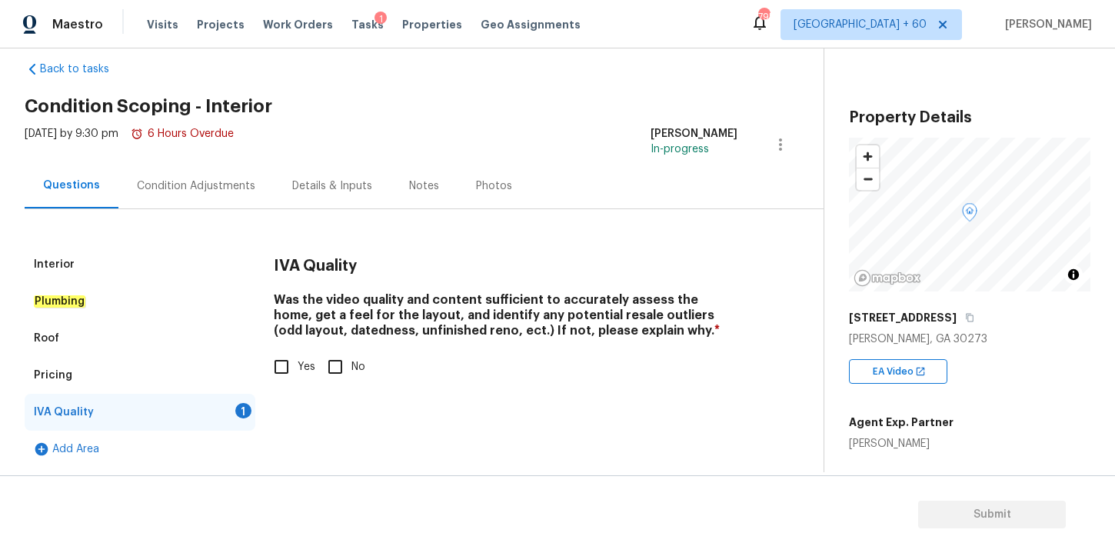
scroll to position [24, 0]
click at [285, 367] on input "Yes" at bounding box center [281, 367] width 32 height 32
checkbox input "true"
click at [209, 195] on div "Condition Adjustments" at bounding box center [195, 185] width 155 height 45
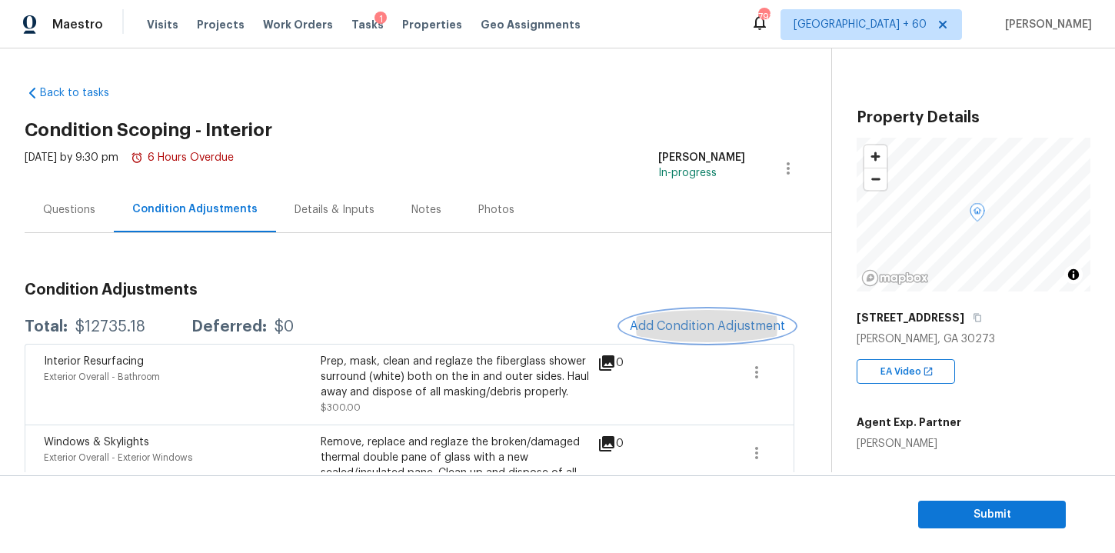
click at [668, 322] on span "Add Condition Adjustment" at bounding box center [707, 326] width 155 height 14
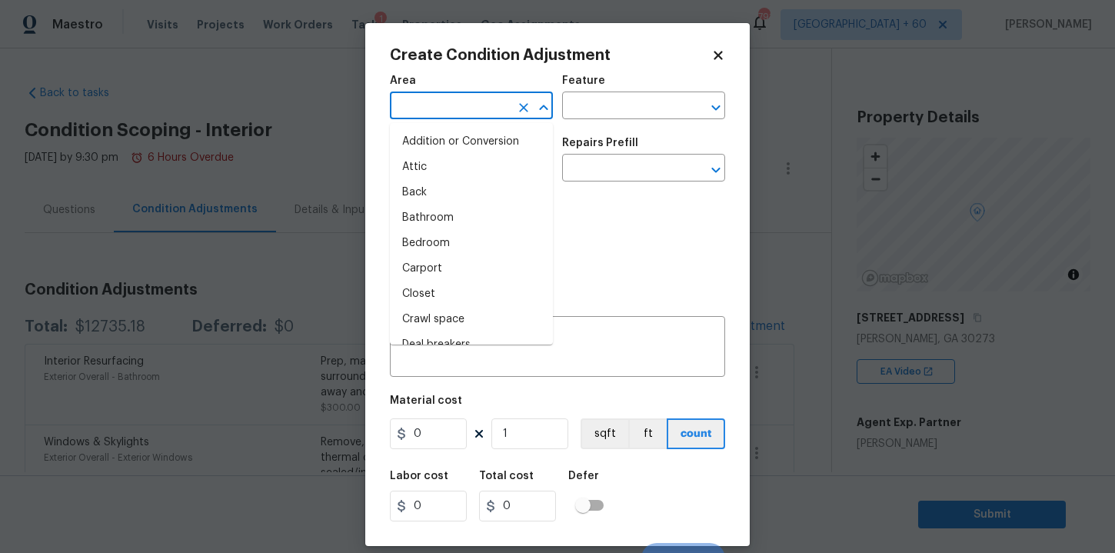
click at [448, 105] on input "text" at bounding box center [450, 107] width 120 height 24
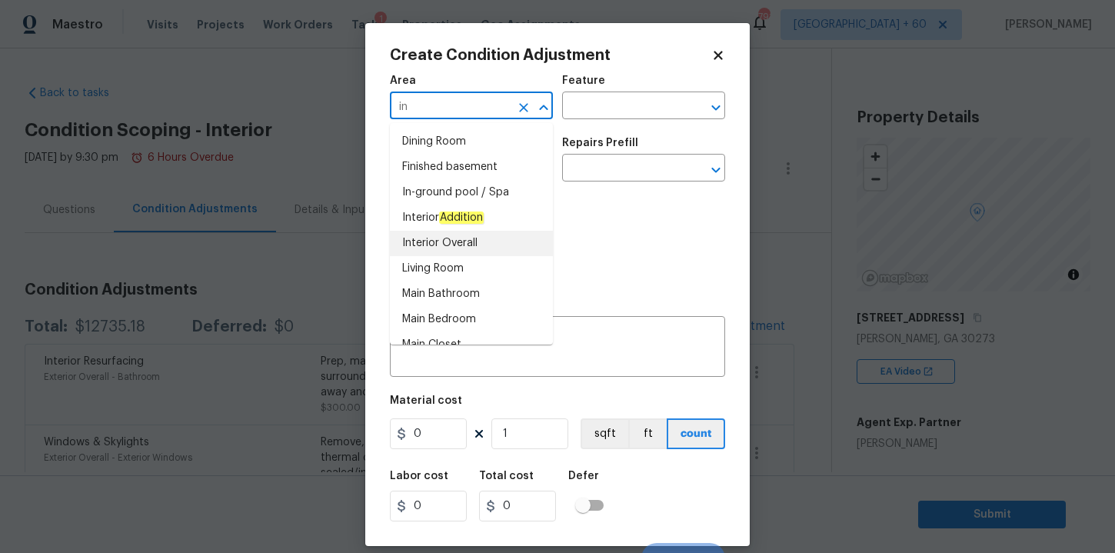
click at [459, 236] on li "Interior Overall" at bounding box center [471, 243] width 163 height 25
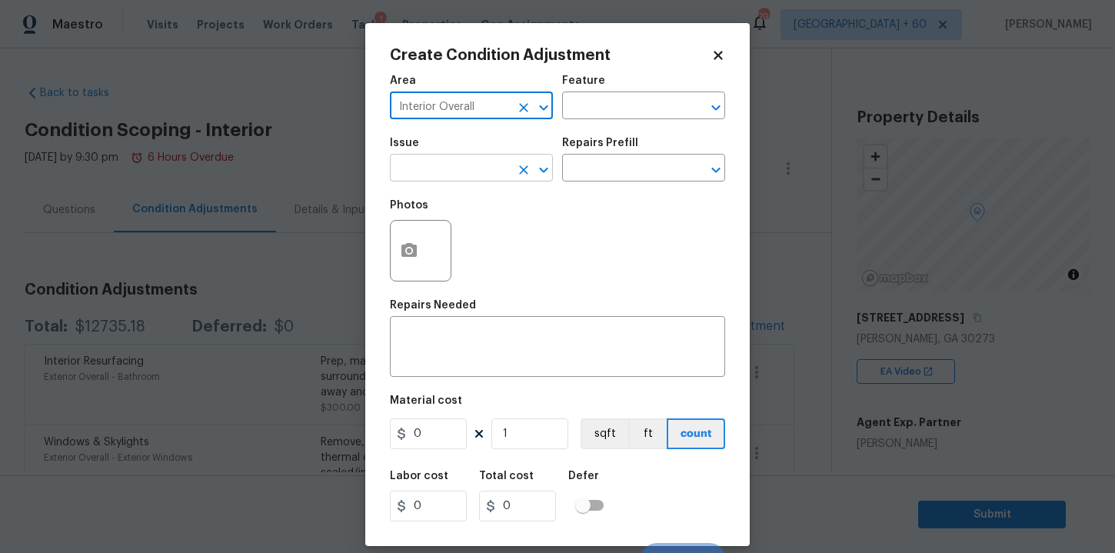
type input "Interior Overall"
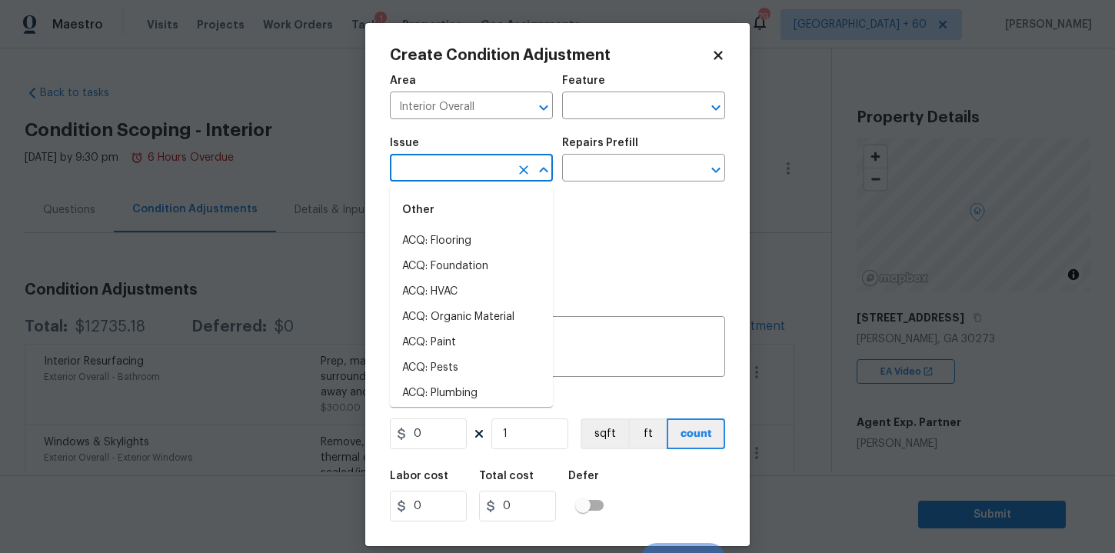
click at [455, 170] on input "text" at bounding box center [450, 170] width 120 height 24
click at [463, 338] on li "ACQ: Paint" at bounding box center [471, 342] width 163 height 25
type input "ACQ: Paint"
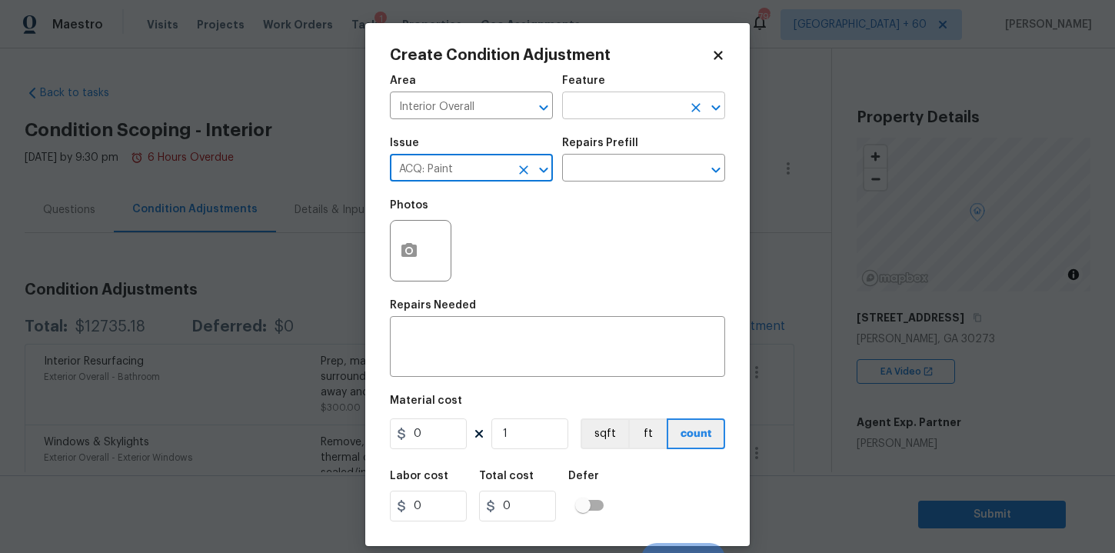
click at [604, 107] on input "text" at bounding box center [622, 107] width 120 height 24
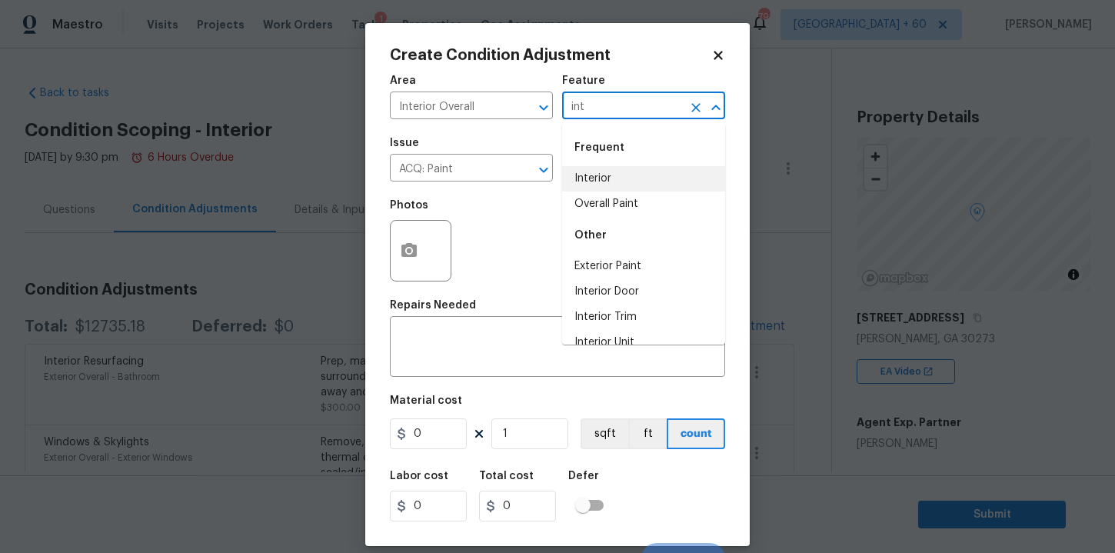
click at [594, 176] on li "Interior" at bounding box center [643, 178] width 163 height 25
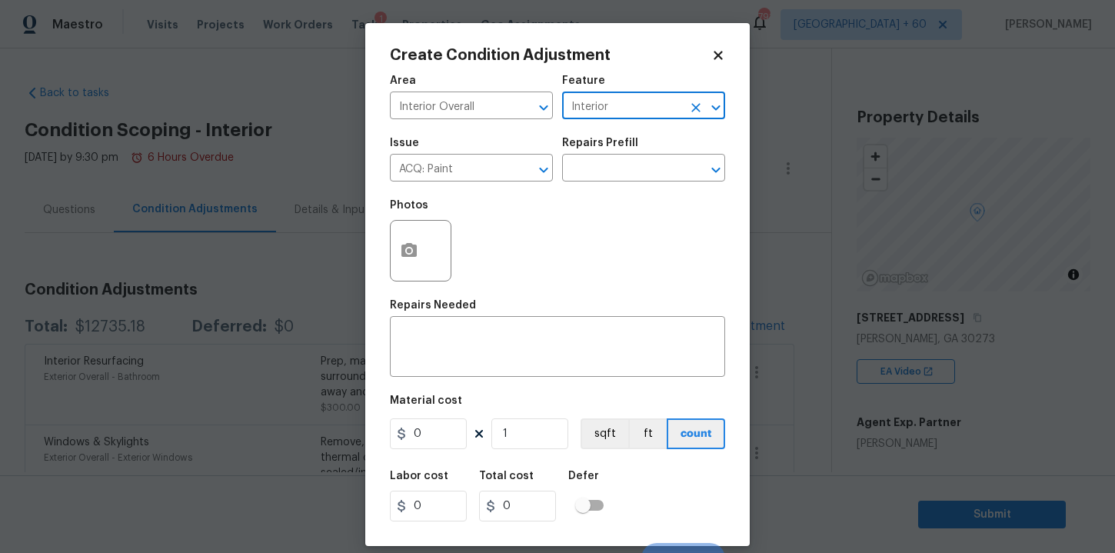
click at [594, 176] on input "text" at bounding box center [622, 170] width 120 height 24
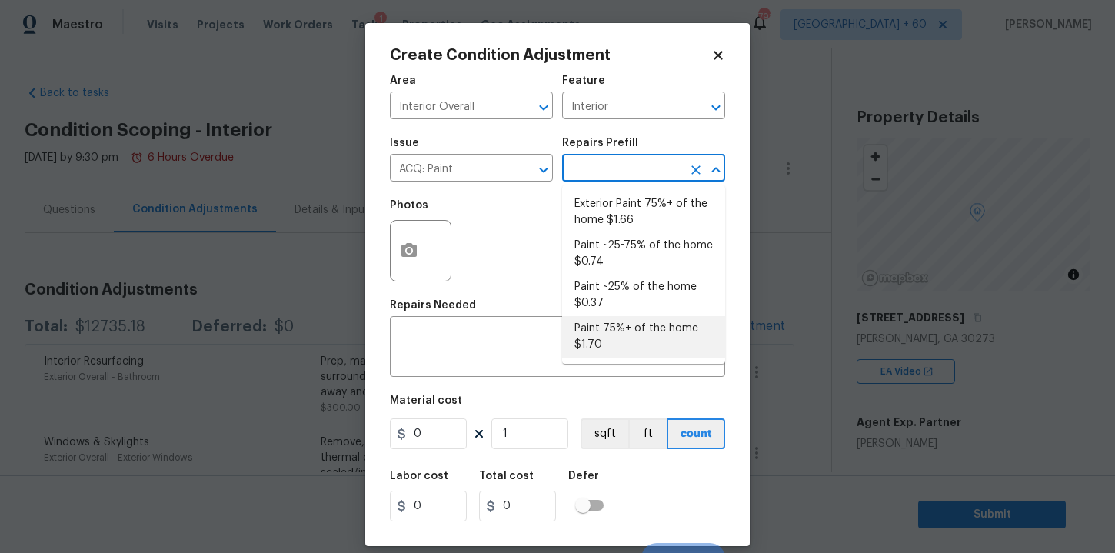
click at [628, 325] on li "Paint 75%+ of the home $1.70" at bounding box center [643, 337] width 163 height 42
type input "Acquisition"
type textarea "Acquisition Scope: 75%+ of the home will likely require interior paint"
type input "1.7"
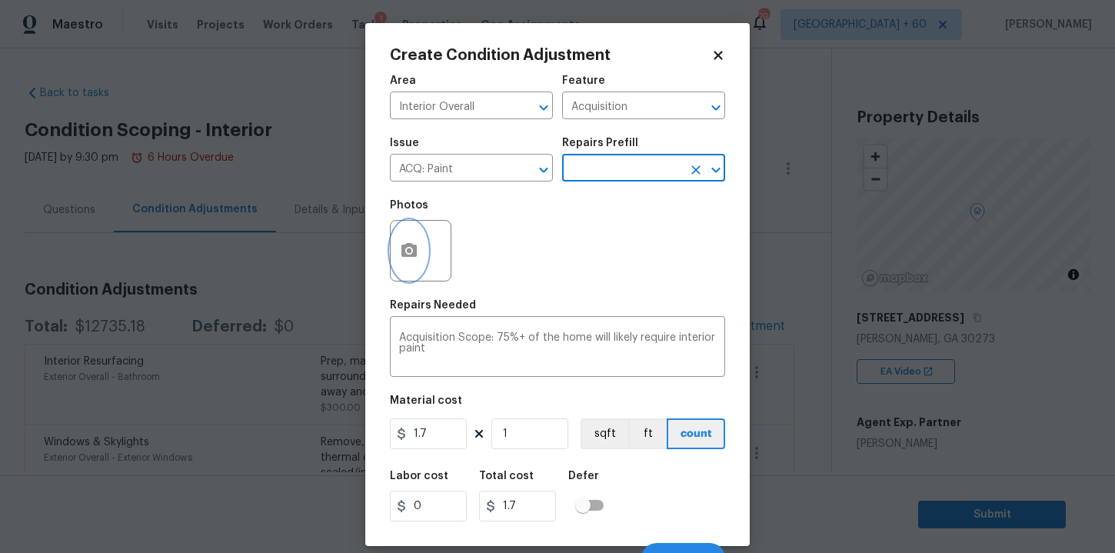
click at [415, 252] on icon "button" at bounding box center [409, 250] width 15 height 14
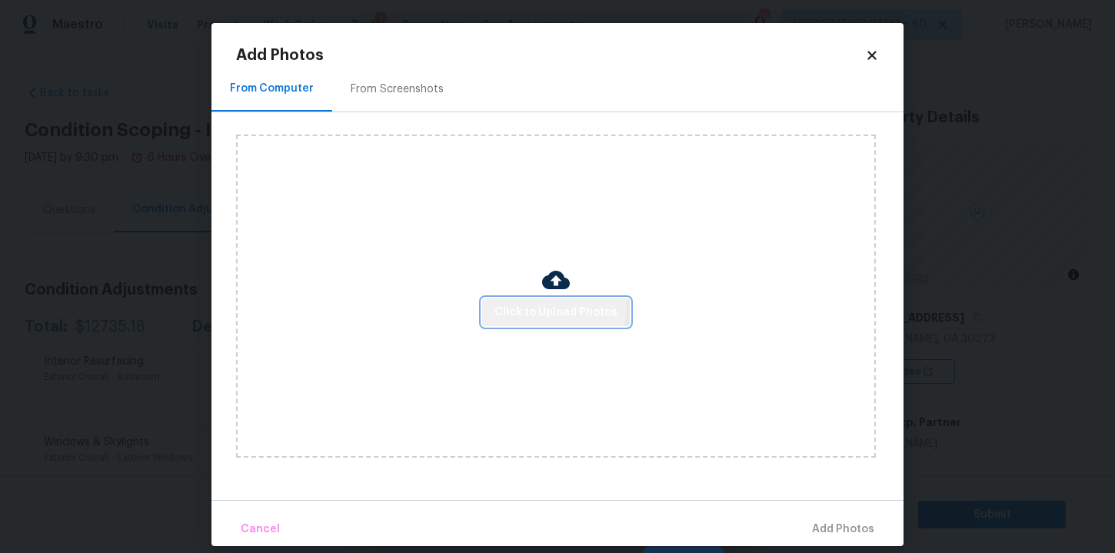
click at [535, 304] on span "Click to Upload Photos" at bounding box center [556, 312] width 123 height 19
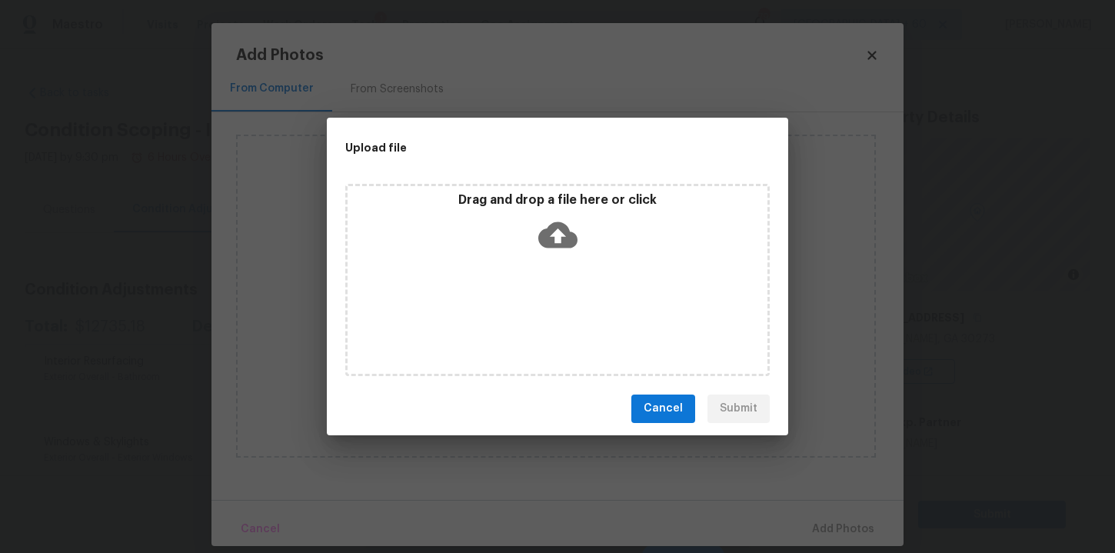
click at [558, 238] on icon at bounding box center [557, 234] width 39 height 39
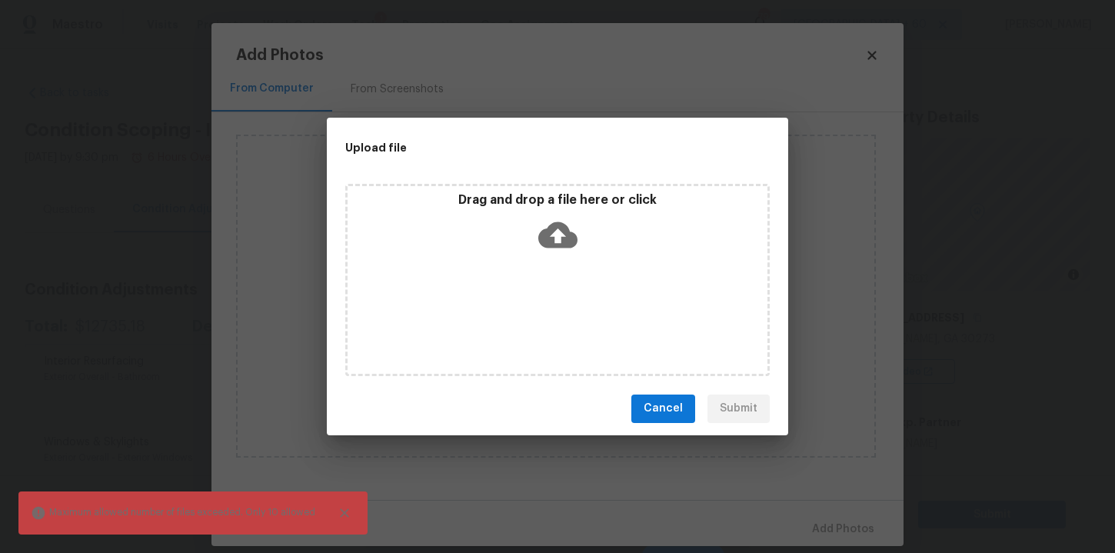
click at [196, 511] on span "Maximum allowed number of files exceeded. Only 10 allowed" at bounding box center [173, 512] width 285 height 15
click at [665, 397] on button "Cancel" at bounding box center [663, 409] width 64 height 28
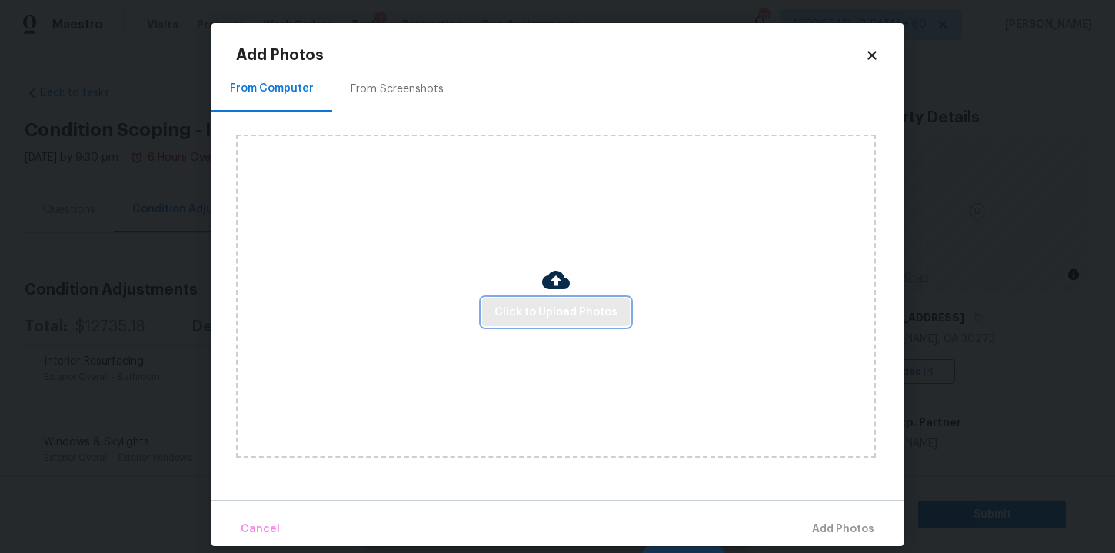
click at [577, 324] on button "Click to Upload Photos" at bounding box center [556, 312] width 148 height 28
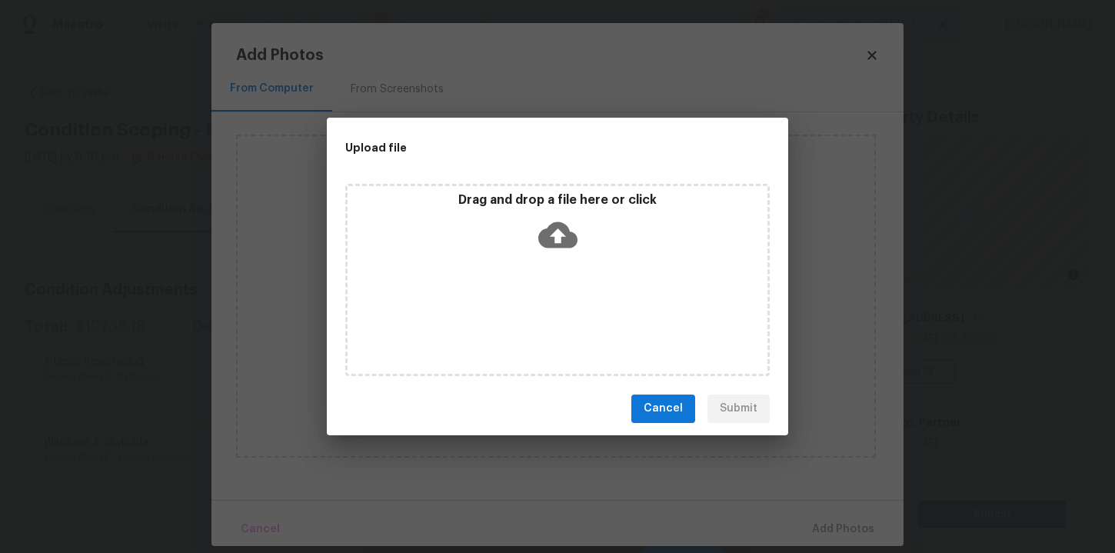
click at [554, 220] on icon at bounding box center [557, 234] width 39 height 39
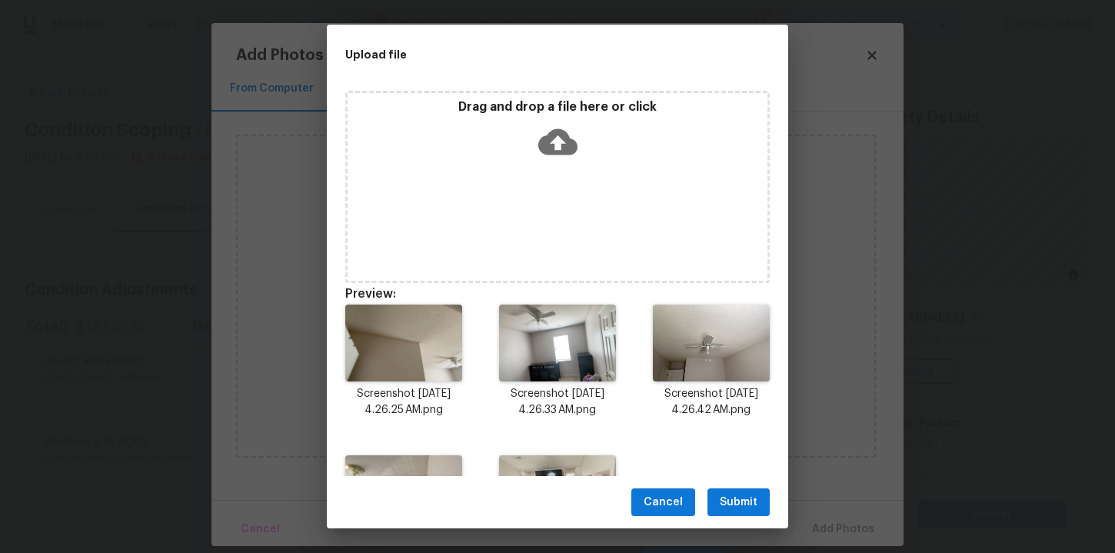
click at [557, 142] on icon at bounding box center [557, 141] width 39 height 39
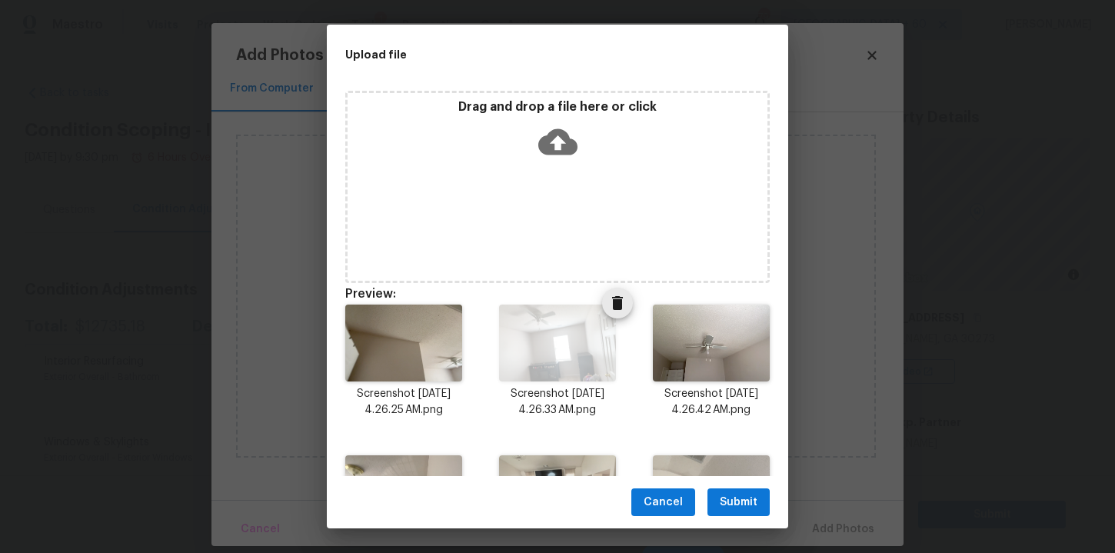
scroll to position [262, 0]
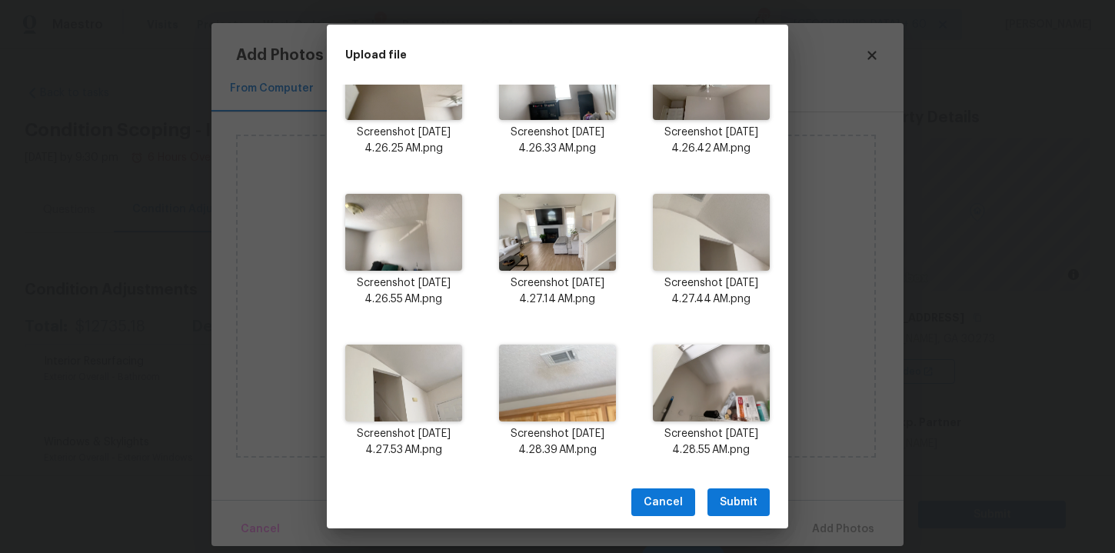
click at [735, 497] on span "Submit" at bounding box center [739, 502] width 38 height 19
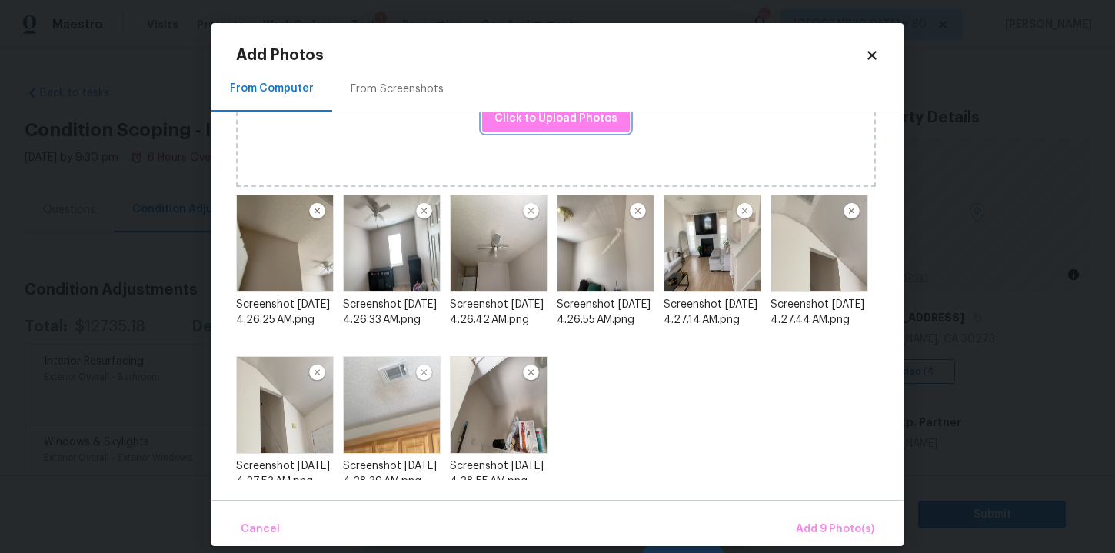
scroll to position [147, 0]
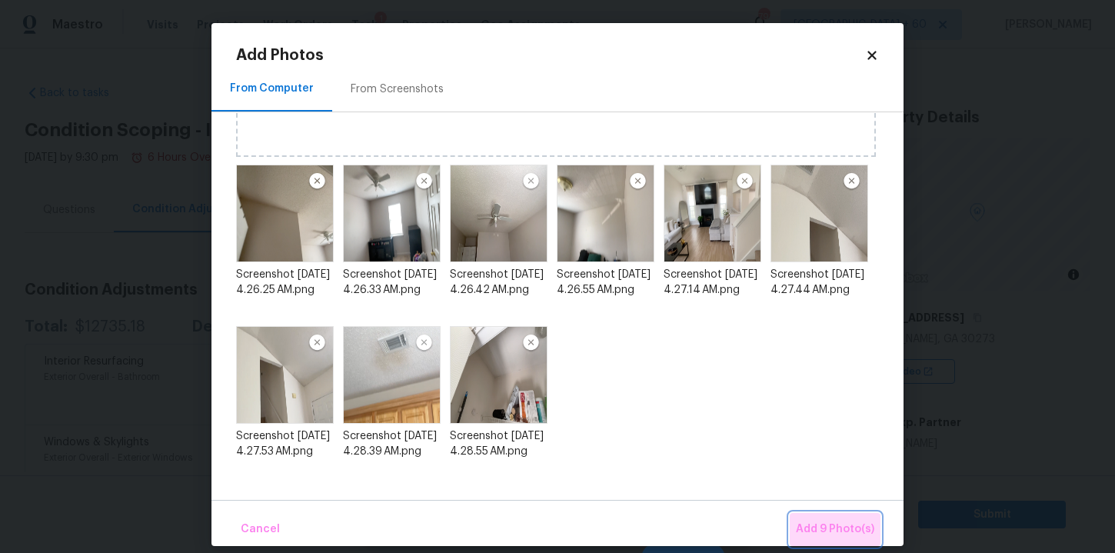
click at [841, 527] on span "Add 9 Photo(s)" at bounding box center [835, 529] width 78 height 19
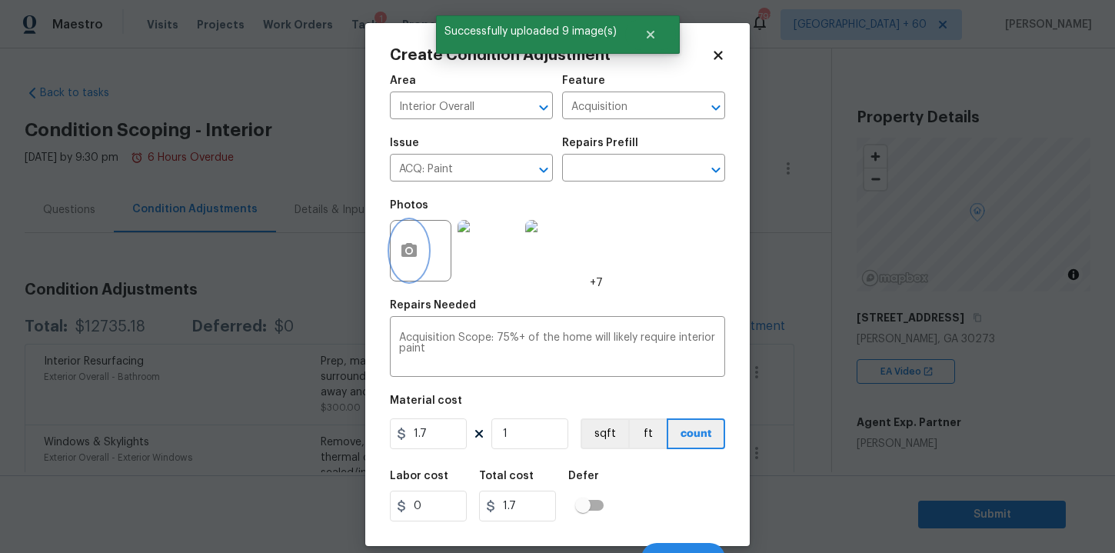
scroll to position [22, 0]
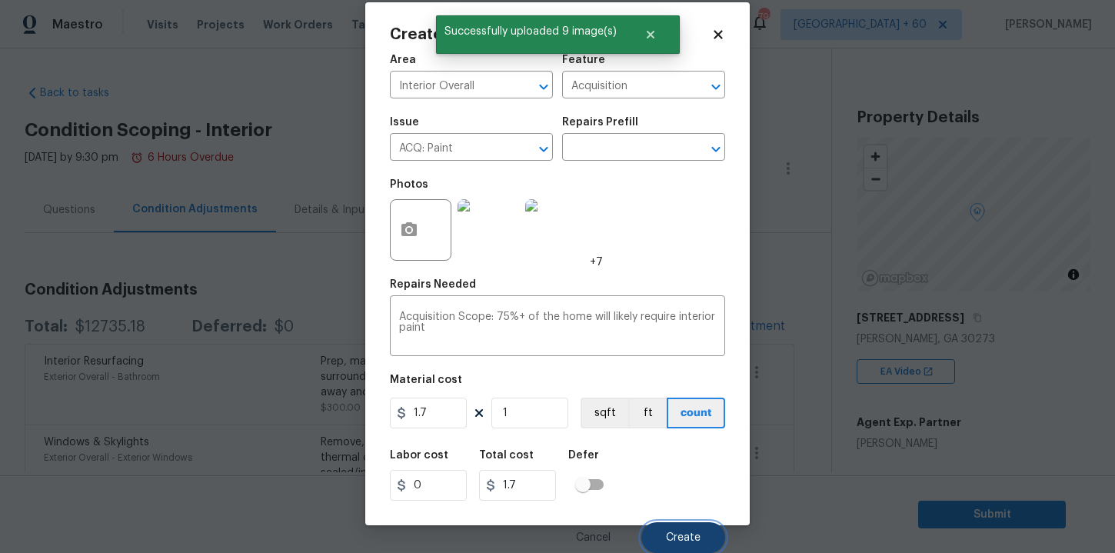
click at [683, 538] on span "Create" at bounding box center [683, 538] width 35 height 12
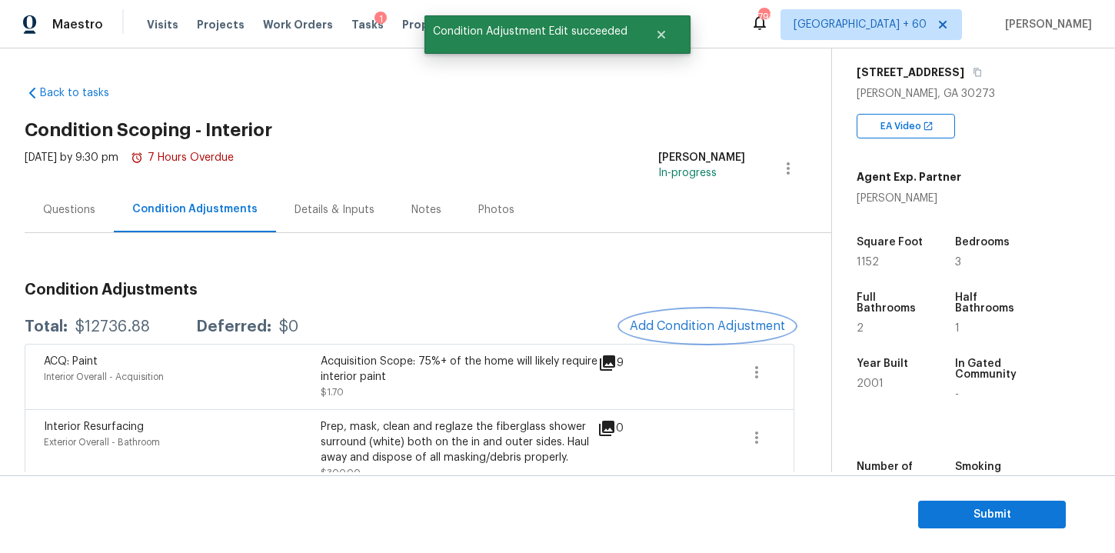
scroll to position [290, 0]
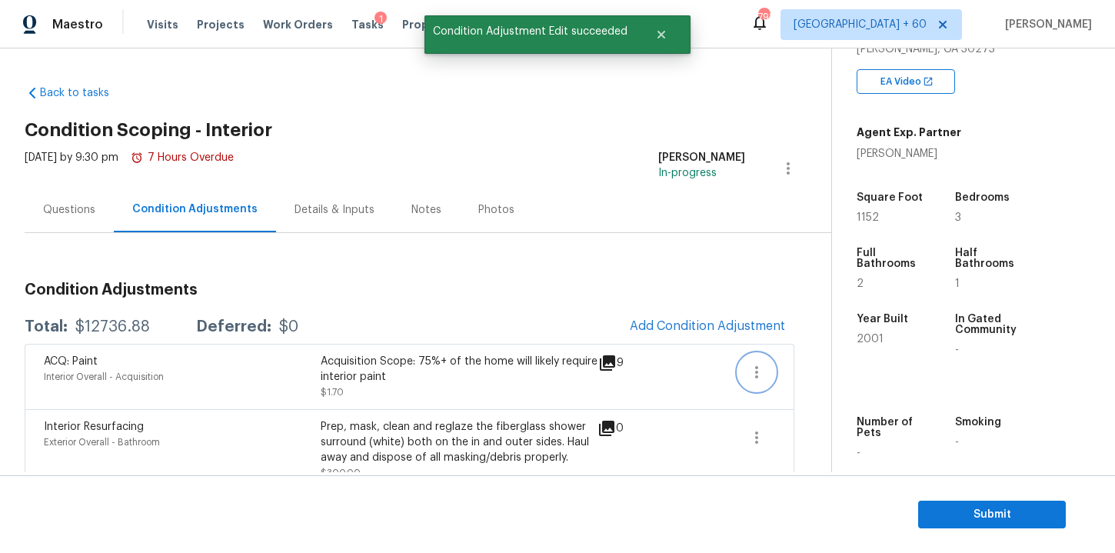
click at [755, 369] on icon "button" at bounding box center [757, 372] width 18 height 18
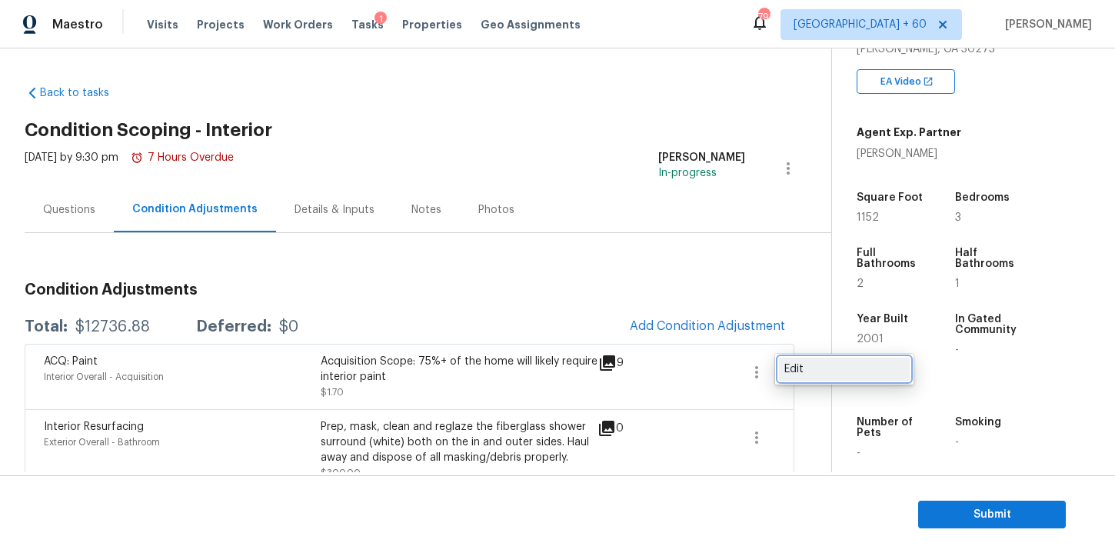
click at [792, 372] on div "Edit" at bounding box center [845, 369] width 120 height 15
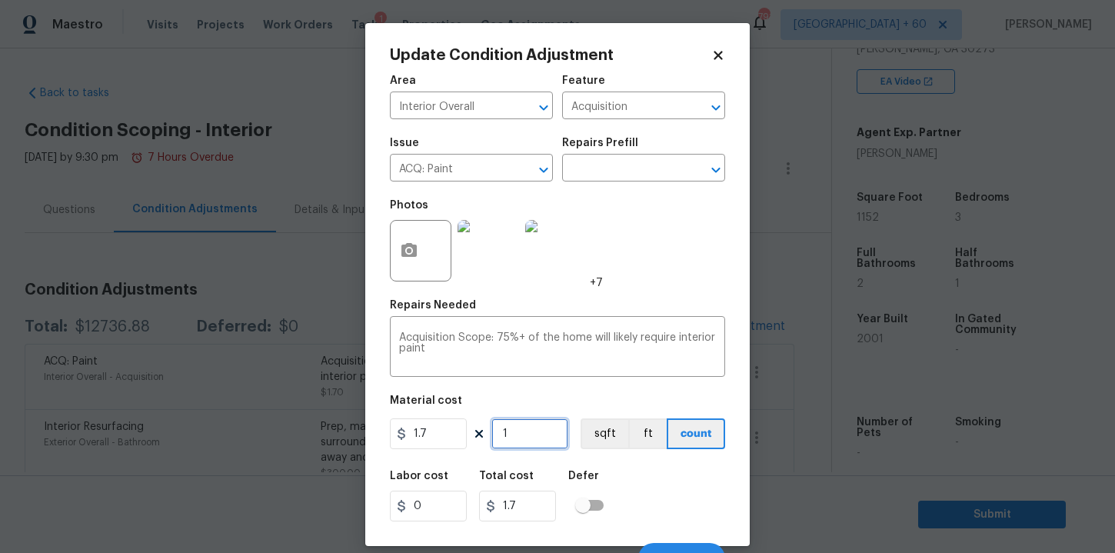
click at [531, 427] on input "1" at bounding box center [529, 433] width 77 height 31
type input "11"
type input "18.7"
type input "115"
type input "195.5"
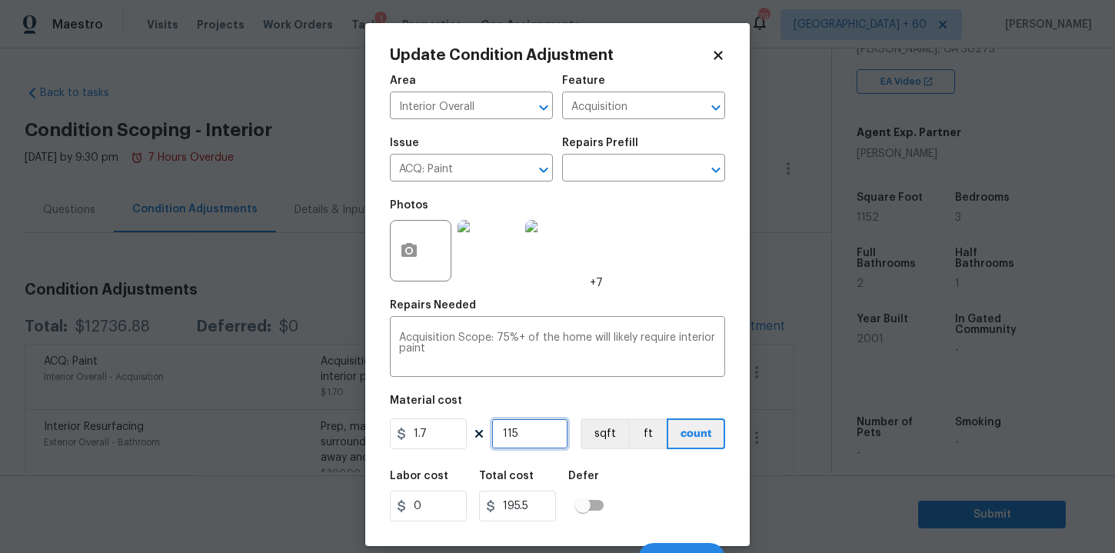
type input "1152"
type input "1958.4"
type input "1152"
click at [648, 497] on div "Labor cost 0 Total cost 1958.4 Defer" at bounding box center [557, 495] width 335 height 69
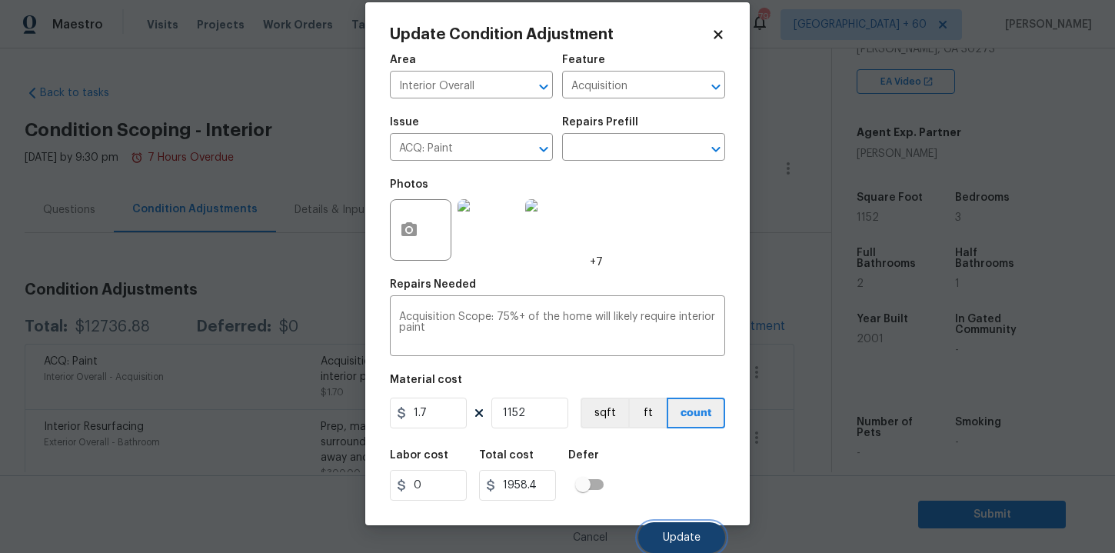
click at [676, 535] on span "Update" at bounding box center [682, 538] width 38 height 12
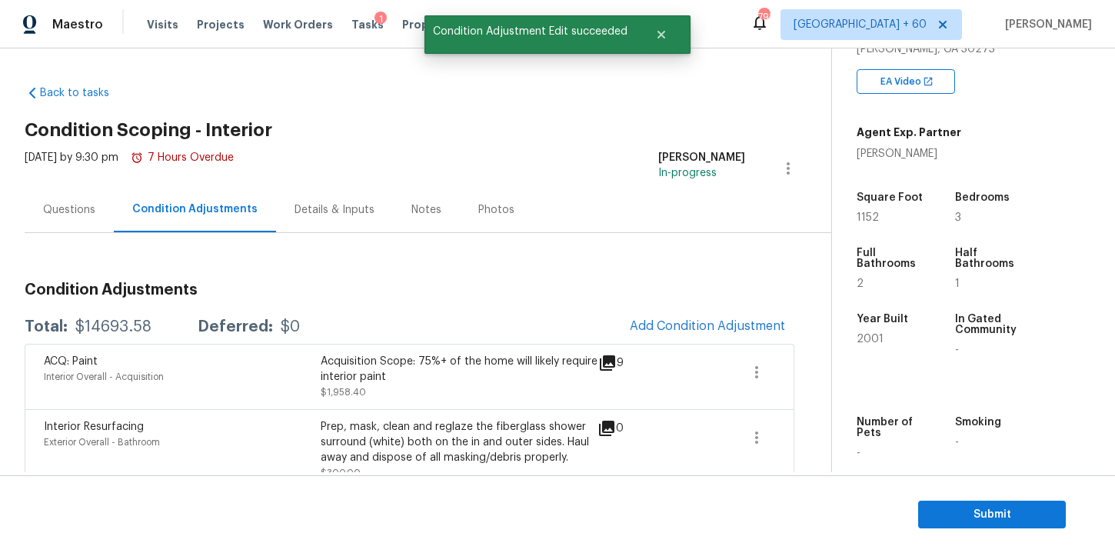
scroll to position [0, 0]
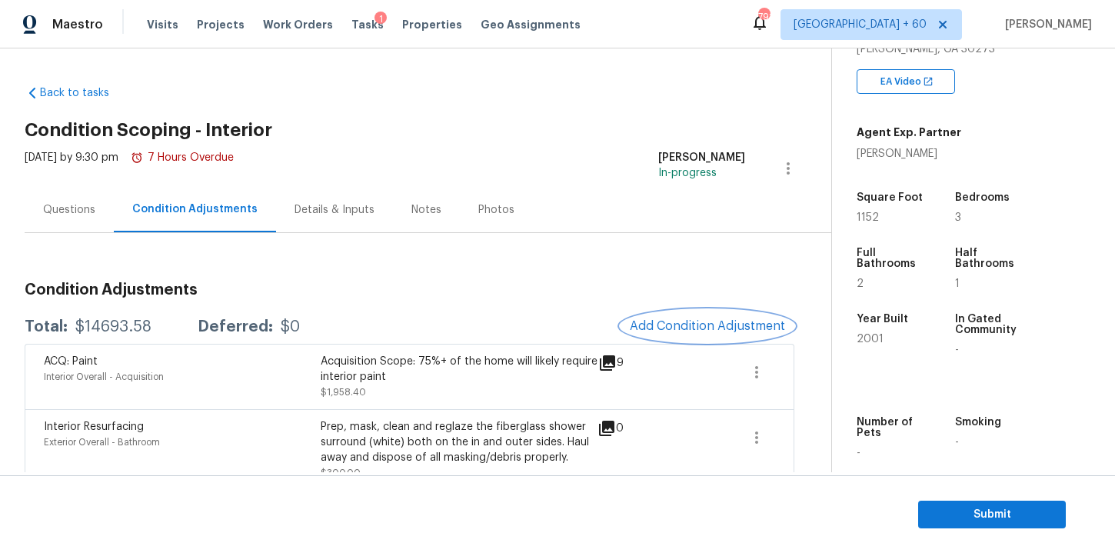
click at [716, 317] on button "Add Condition Adjustment" at bounding box center [708, 326] width 174 height 32
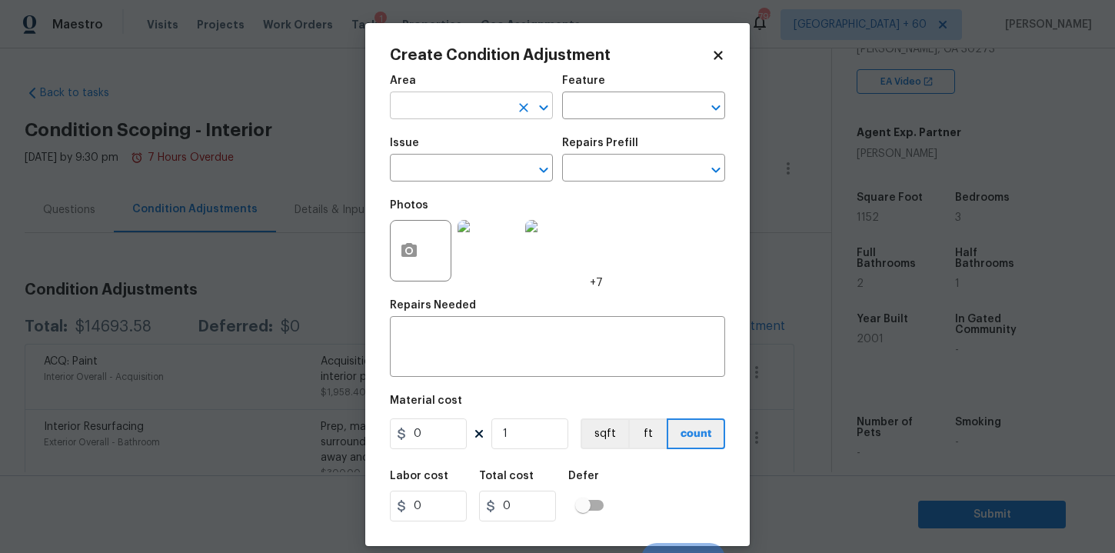
click at [505, 106] on input "text" at bounding box center [450, 107] width 120 height 24
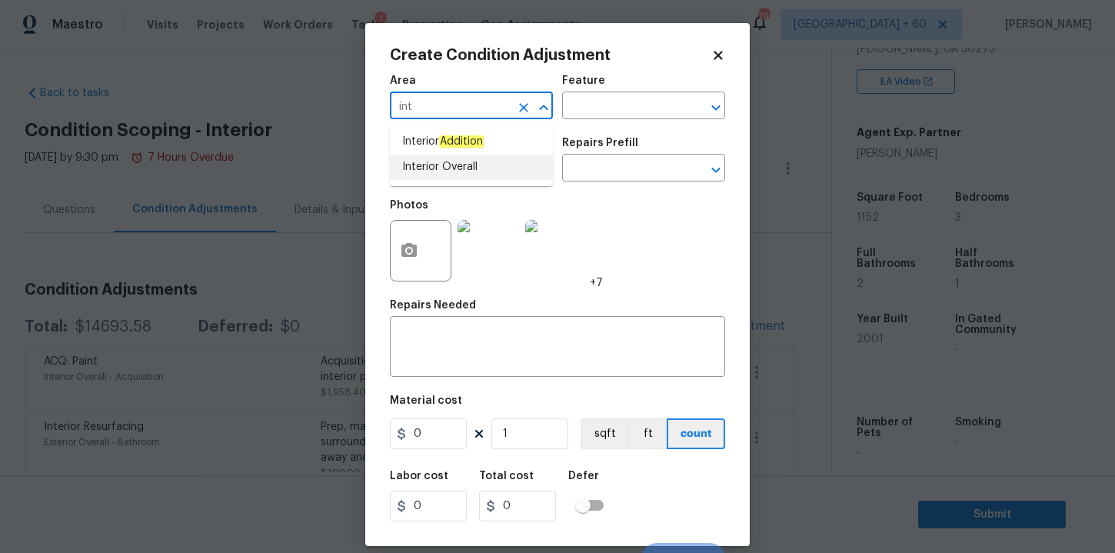
click at [479, 167] on li "Interior Overall" at bounding box center [471, 167] width 163 height 25
type input "Interior Overall"
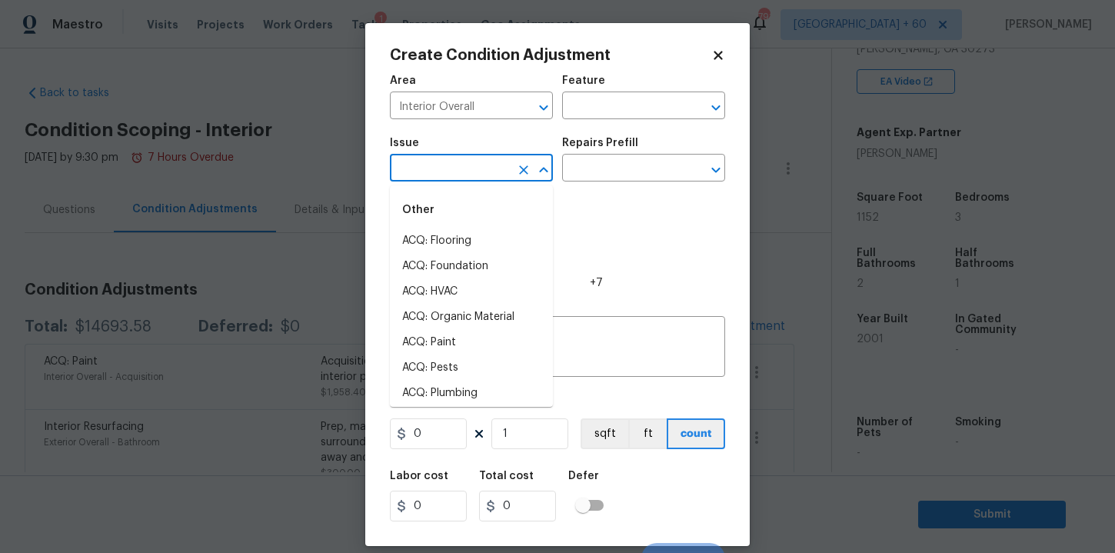
click at [465, 164] on input "text" at bounding box center [450, 170] width 120 height 24
click at [465, 246] on li "ACQ: Flooring" at bounding box center [471, 240] width 163 height 25
type input "ACQ: Flooring"
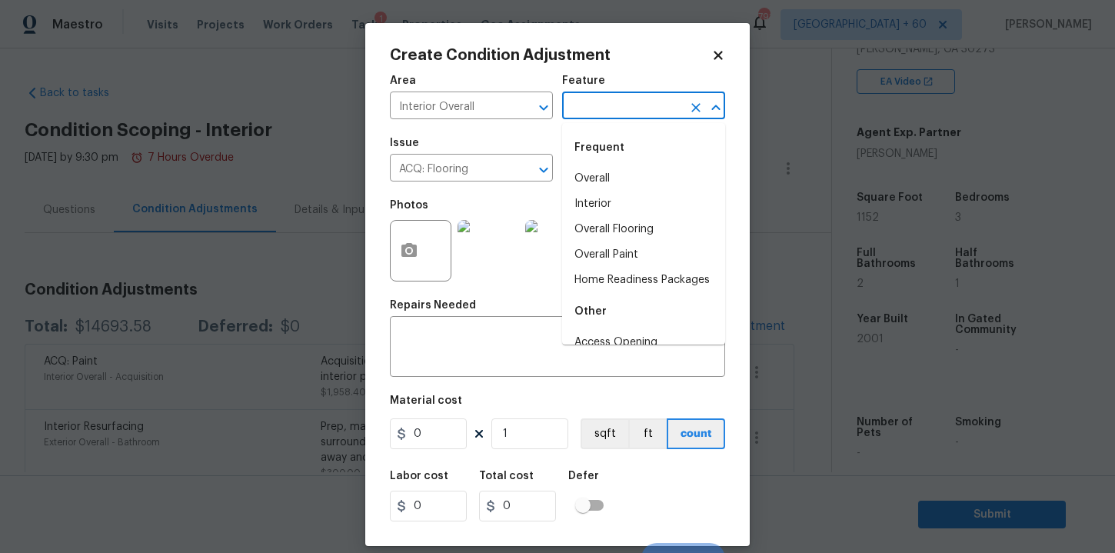
click at [631, 99] on input "text" at bounding box center [622, 107] width 120 height 24
click at [618, 198] on li "Interior" at bounding box center [643, 204] width 163 height 25
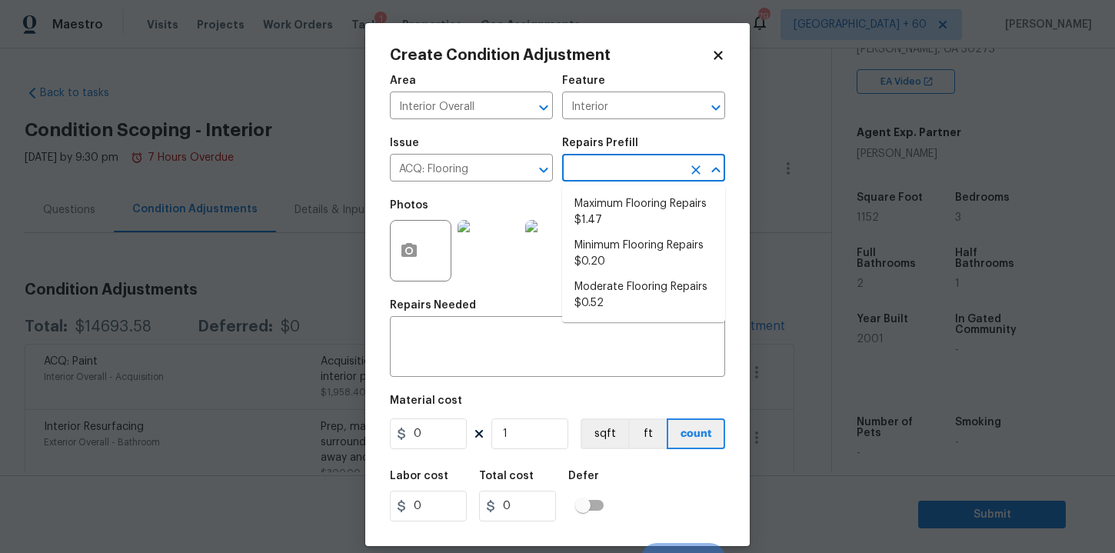
click at [611, 176] on input "text" at bounding box center [622, 170] width 120 height 24
click at [630, 250] on li "Minimum Flooring Repairs $0.20" at bounding box center [643, 254] width 163 height 42
type input "Acquisition"
type textarea "Acquisition Scope: Minimum flooring repairs"
type input "0.2"
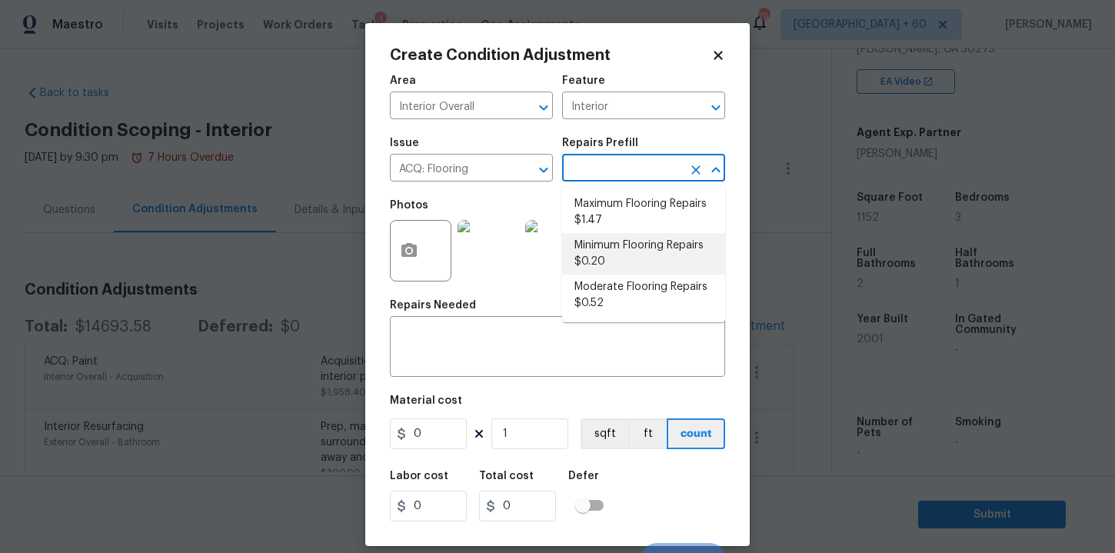
type input "0.2"
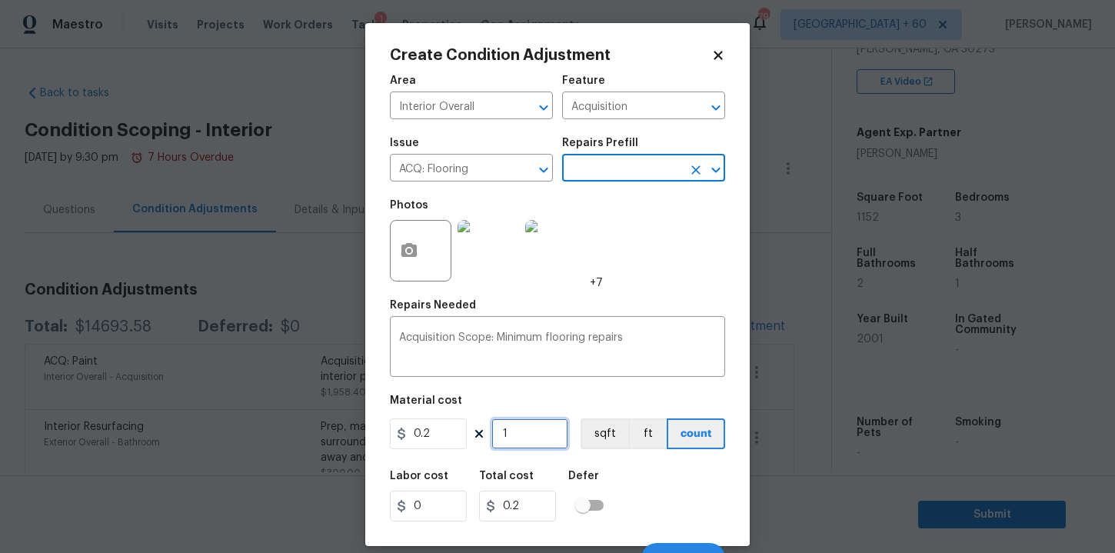
click at [529, 440] on input "1" at bounding box center [529, 433] width 77 height 31
type input "0"
type input "1"
type input "0.2"
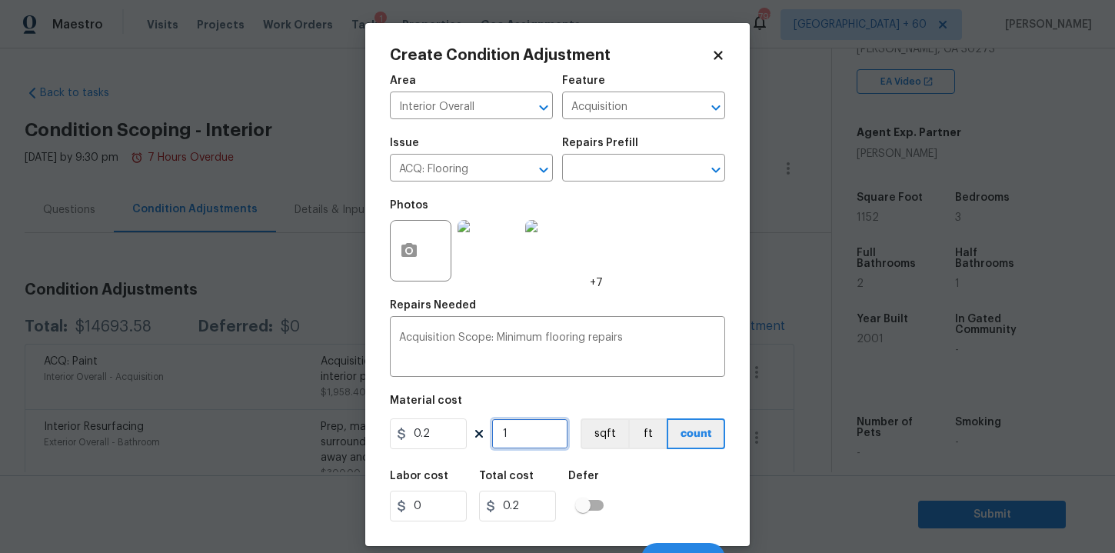
type input "11"
type input "2.2"
type input "115"
type input "23"
type input "1152"
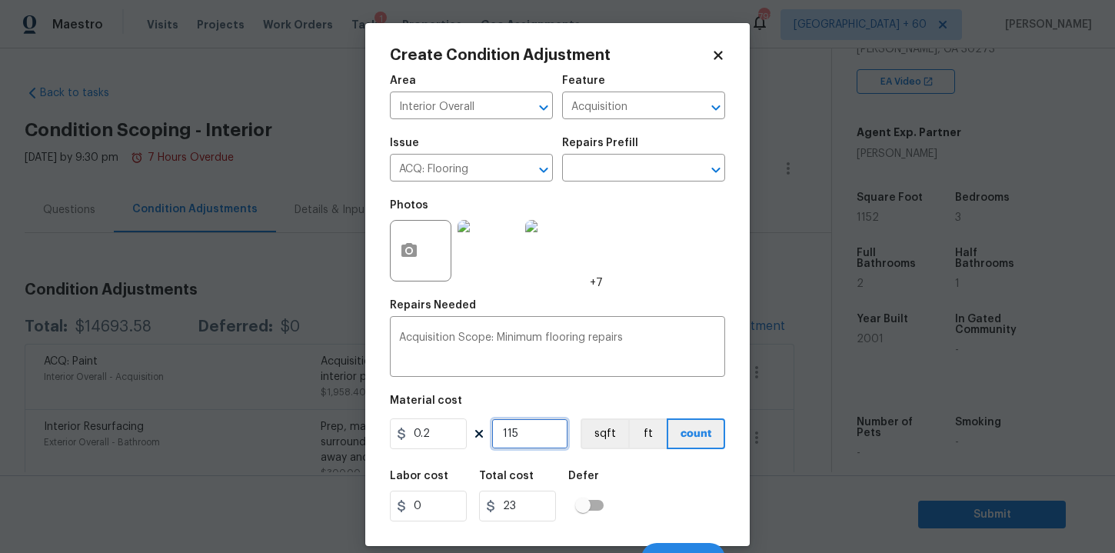
type input "230.4"
type input "1152"
click at [651, 396] on div "Material cost" at bounding box center [557, 405] width 335 height 20
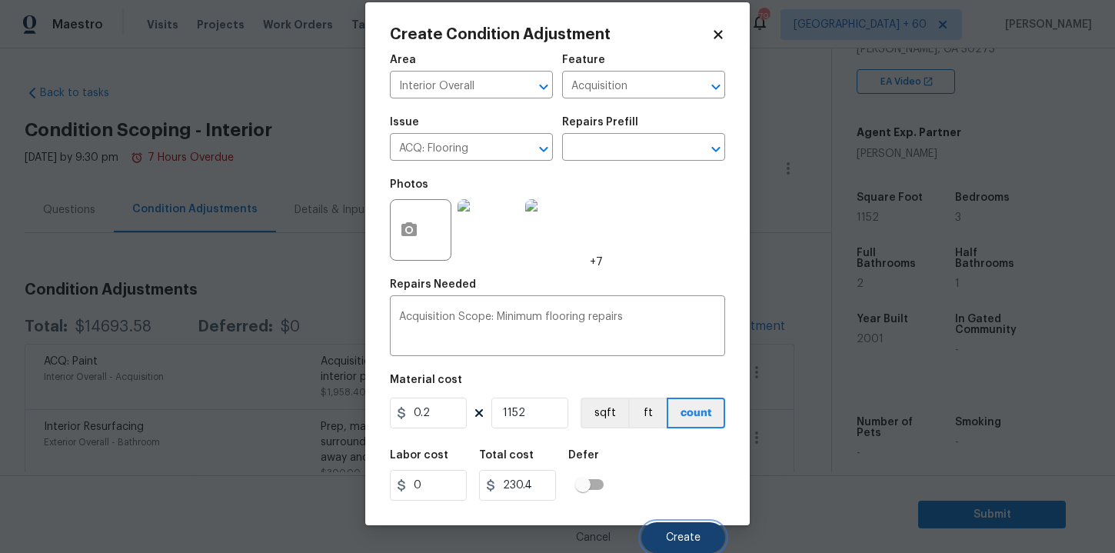
click at [668, 532] on span "Create" at bounding box center [683, 538] width 35 height 12
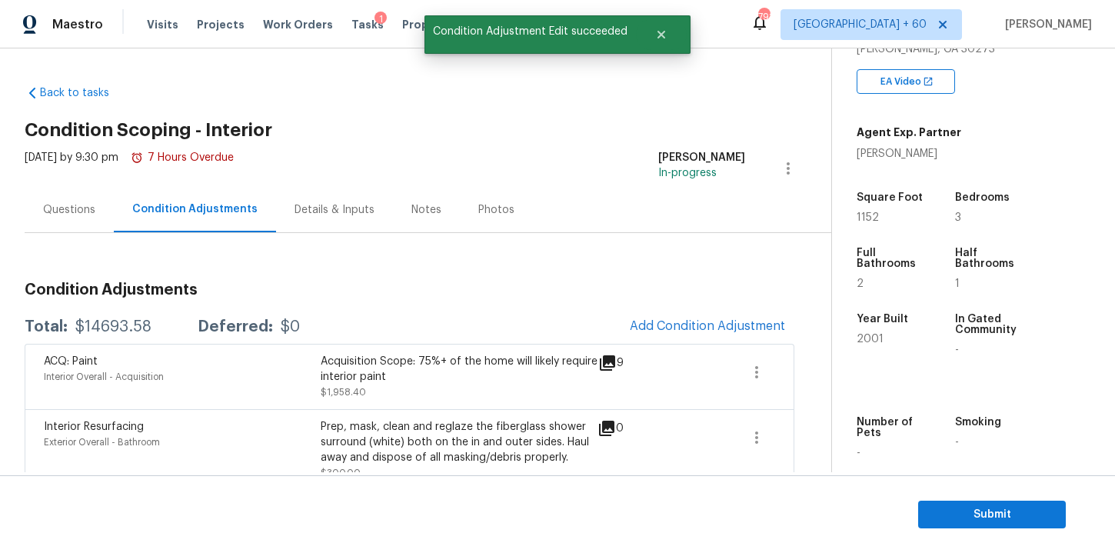
scroll to position [0, 0]
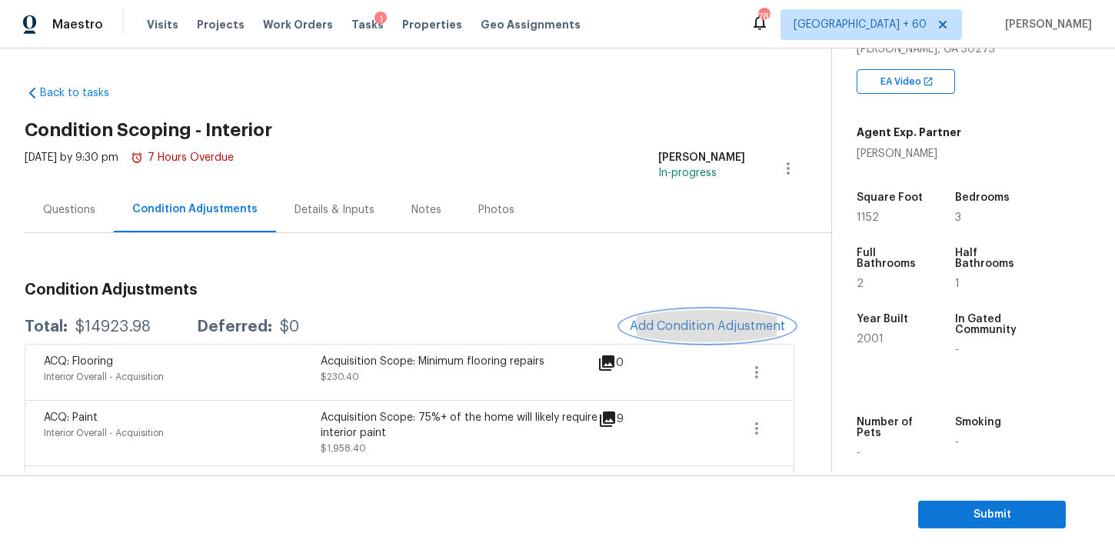
click at [697, 324] on span "Add Condition Adjustment" at bounding box center [707, 326] width 155 height 14
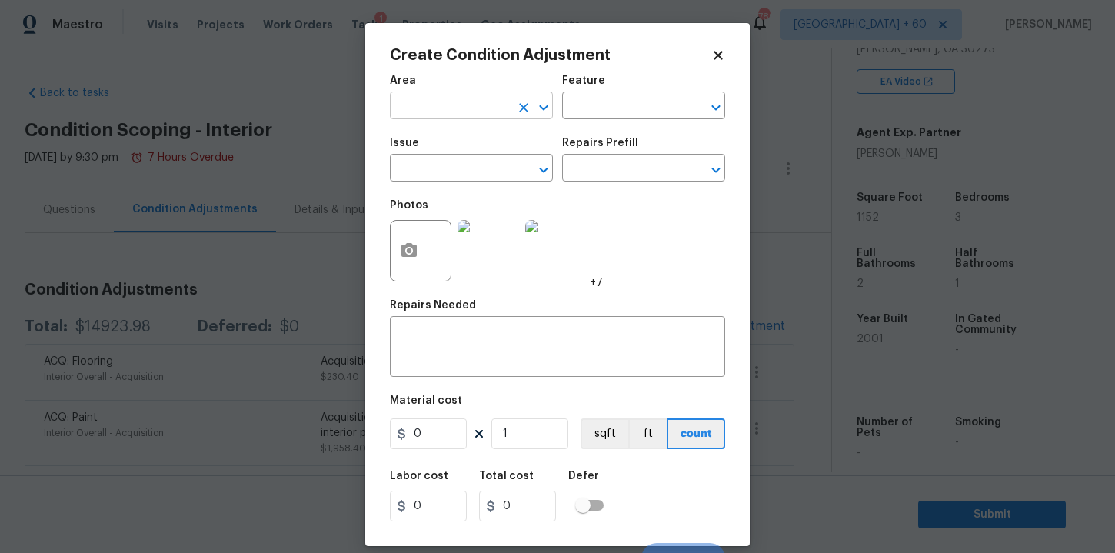
click at [478, 106] on input "text" at bounding box center [450, 107] width 120 height 24
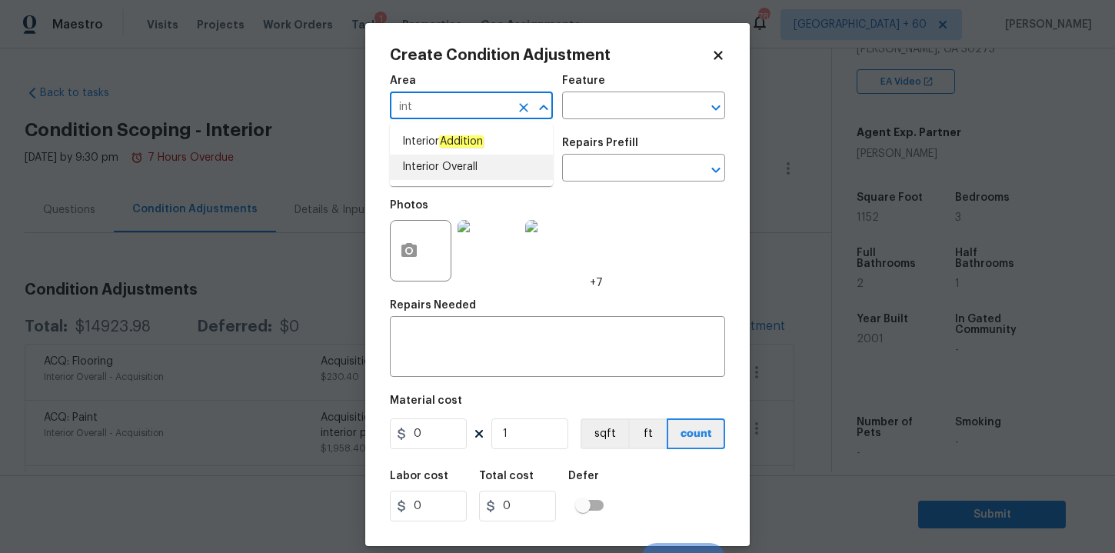
click at [420, 162] on li "Interior Overall" at bounding box center [471, 167] width 163 height 25
type input "Interior Overall"
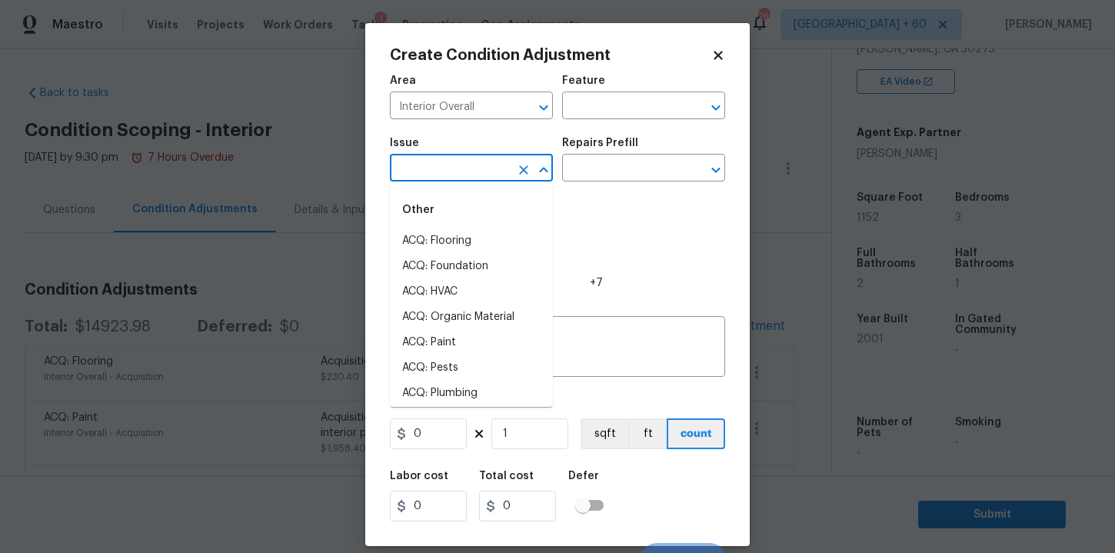
click at [422, 165] on input "text" at bounding box center [450, 170] width 120 height 24
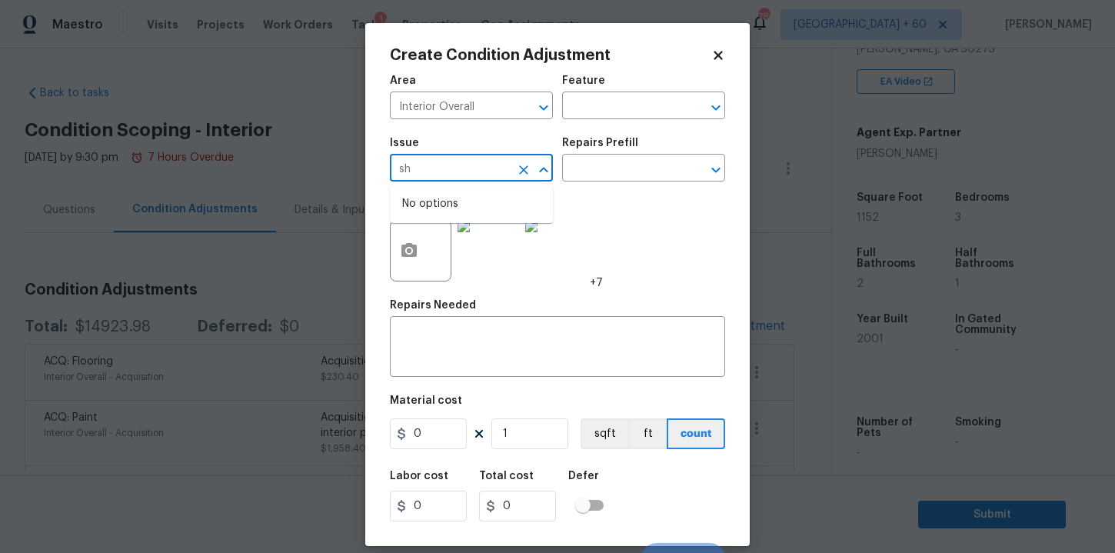
type input "s"
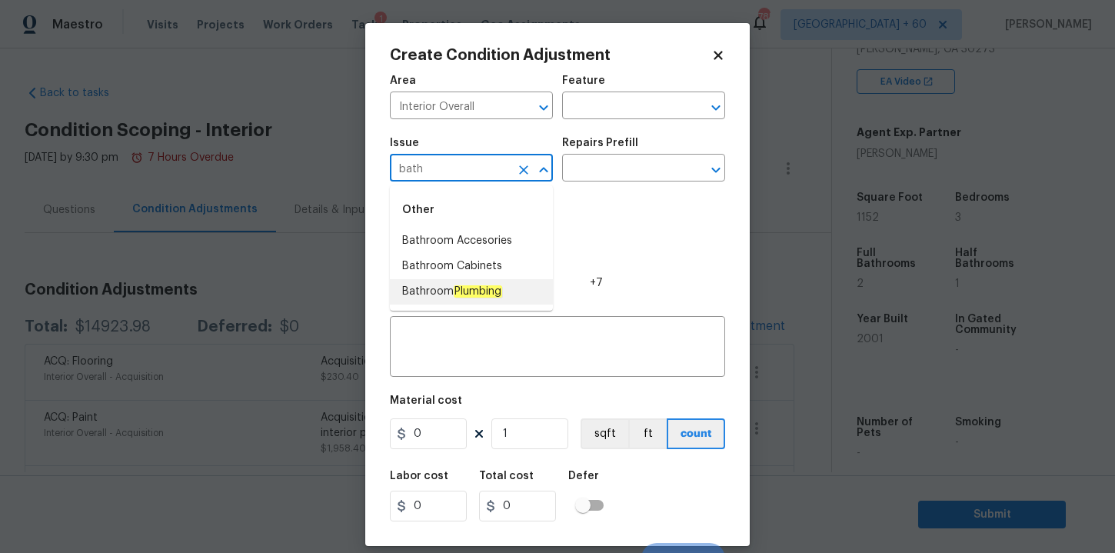
click at [455, 298] on span "Bathroom Plumbing" at bounding box center [452, 292] width 100 height 16
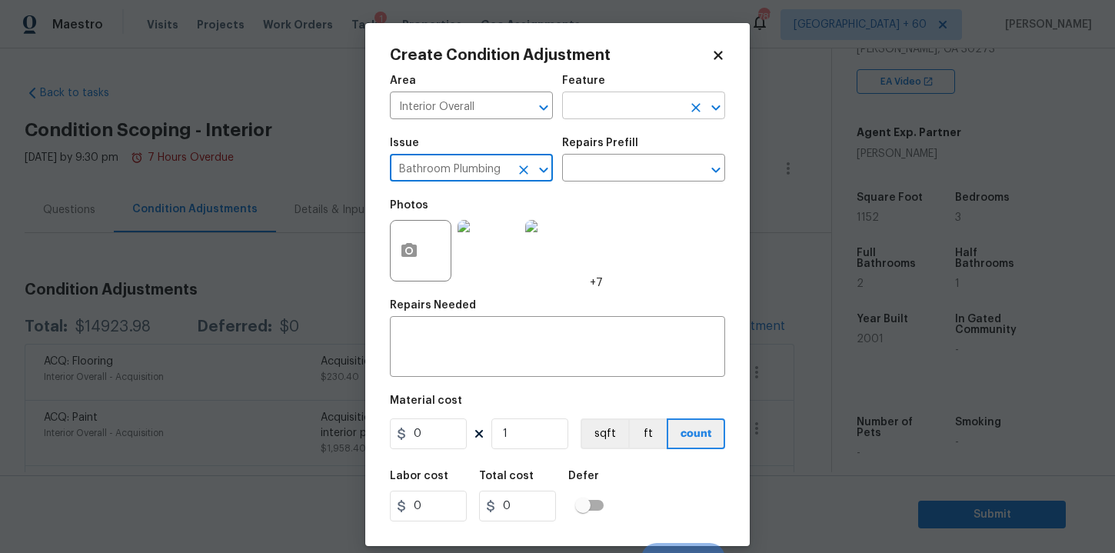
type input "Bathroom Plumbing"
click at [599, 114] on input "text" at bounding box center [622, 107] width 120 height 24
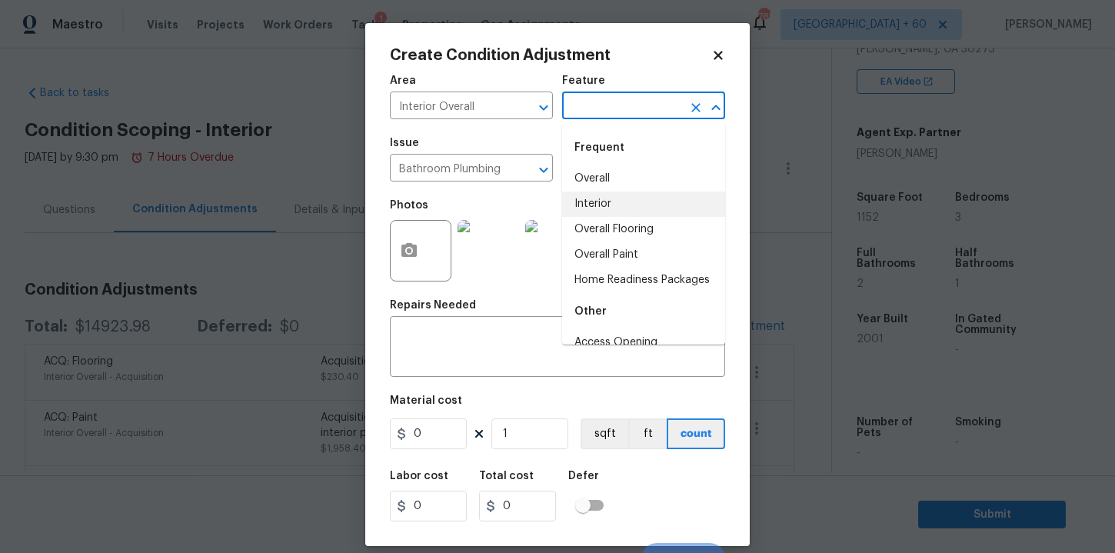
click at [601, 199] on li "Interior" at bounding box center [643, 204] width 163 height 25
type input "Interior"
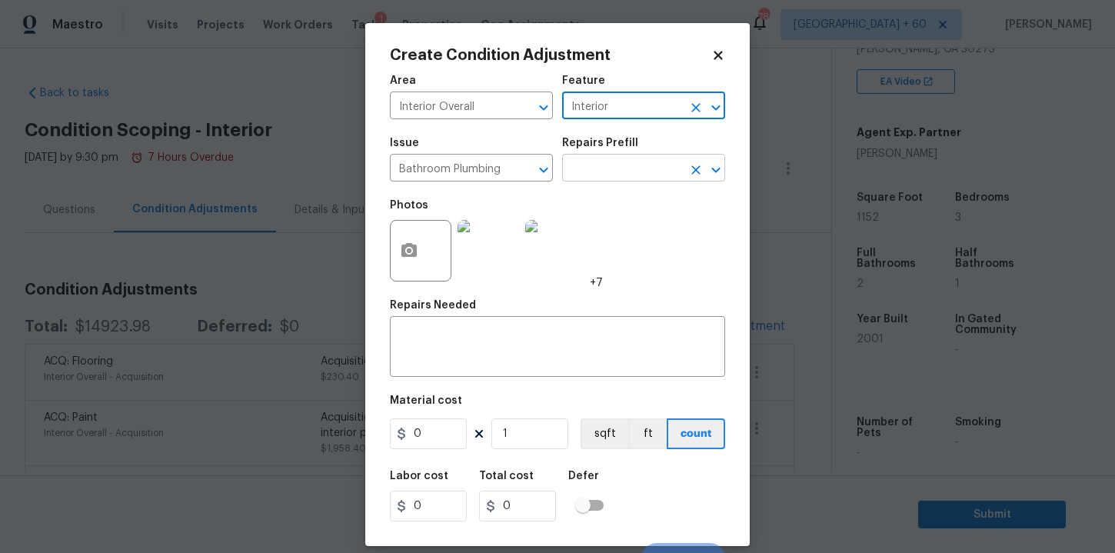
click at [599, 175] on input "text" at bounding box center [622, 170] width 120 height 24
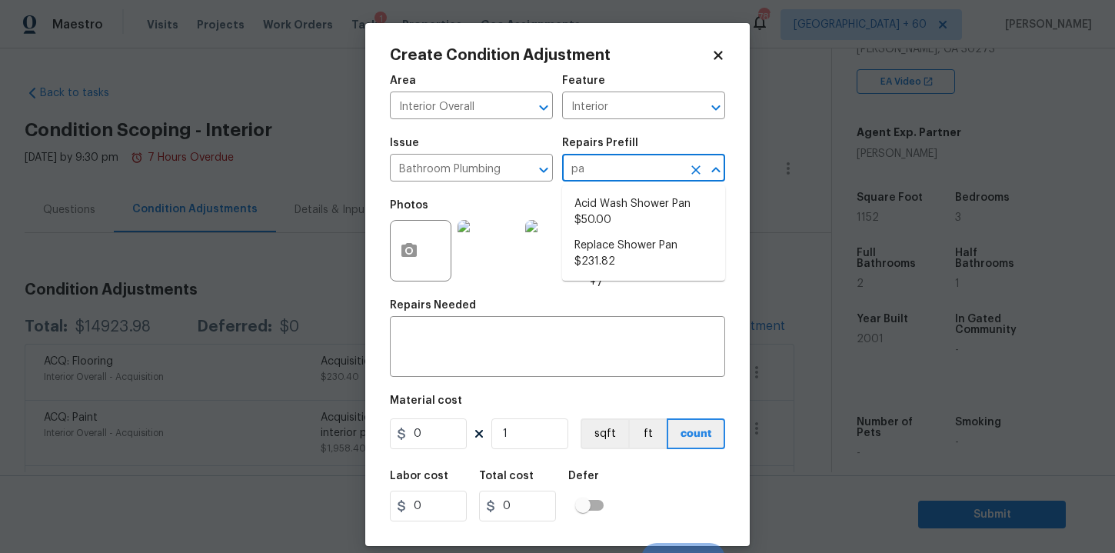
type input "p"
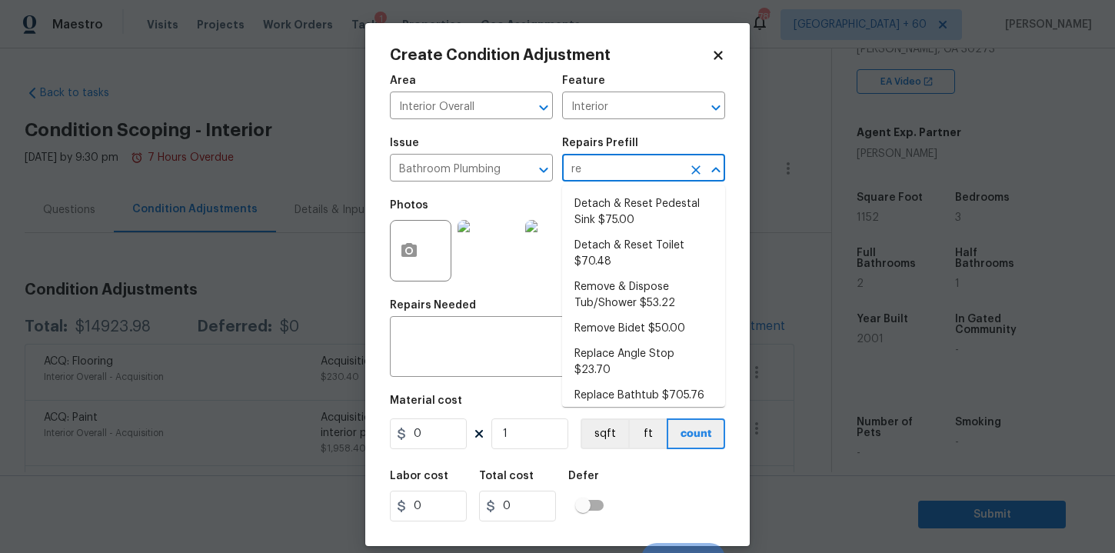
type input "ref"
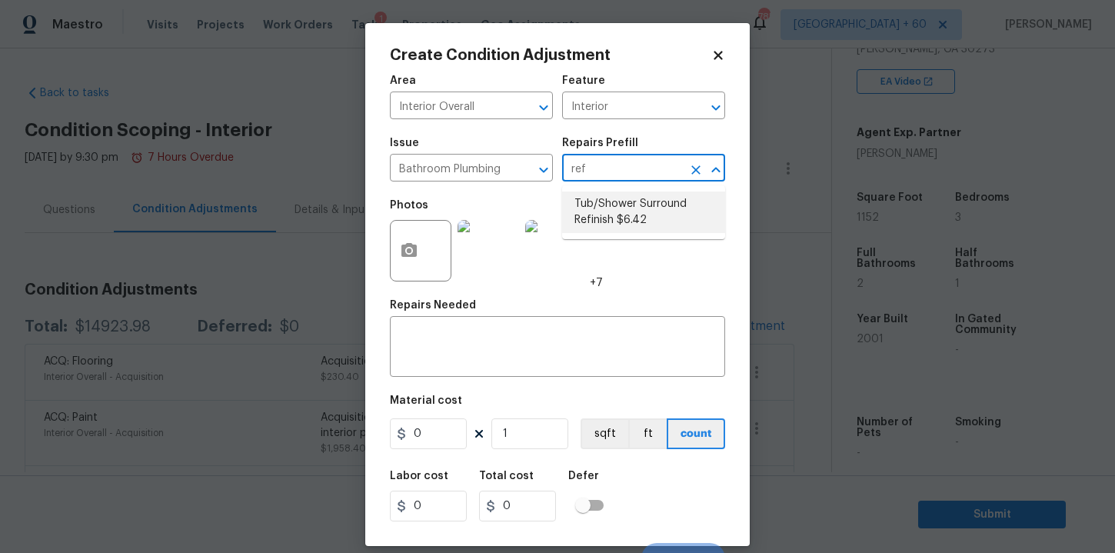
click at [615, 212] on li "Tub/Shower Surround Refinish $6.42" at bounding box center [643, 213] width 163 height 42
type input "Plumbing"
type textarea "Prep, mask, clean and refinish the tub/shower tile surround both all sides ensu…"
type input "6.42"
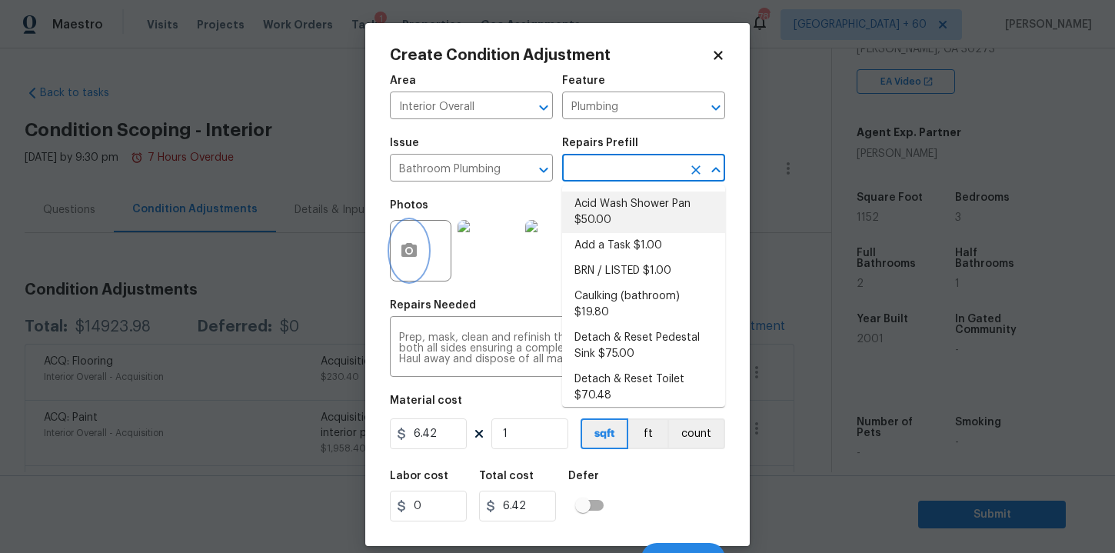
click at [414, 254] on icon "button" at bounding box center [409, 250] width 15 height 14
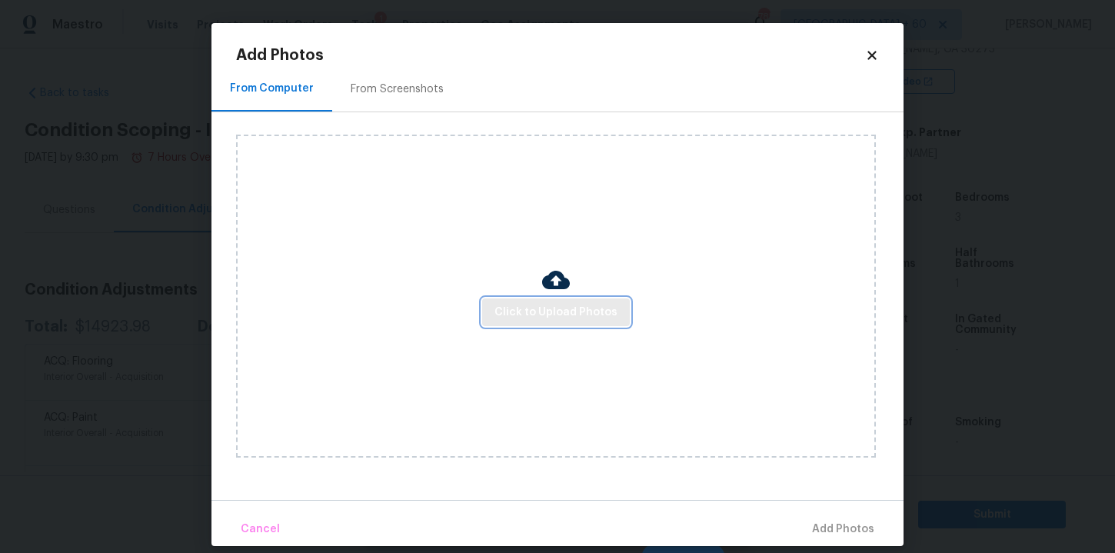
click at [522, 308] on span "Click to Upload Photos" at bounding box center [556, 312] width 123 height 19
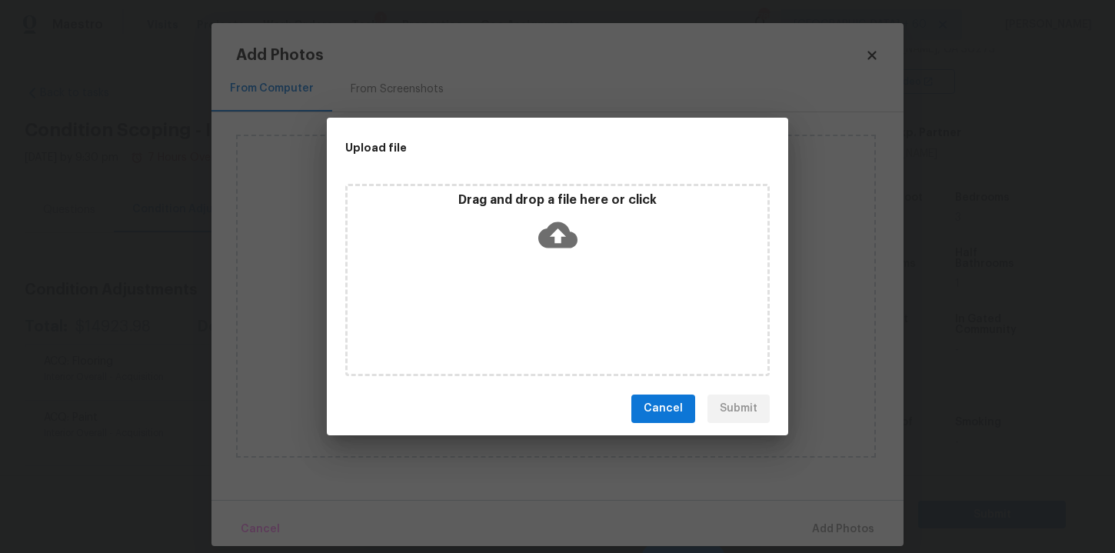
click at [561, 234] on icon at bounding box center [557, 234] width 39 height 39
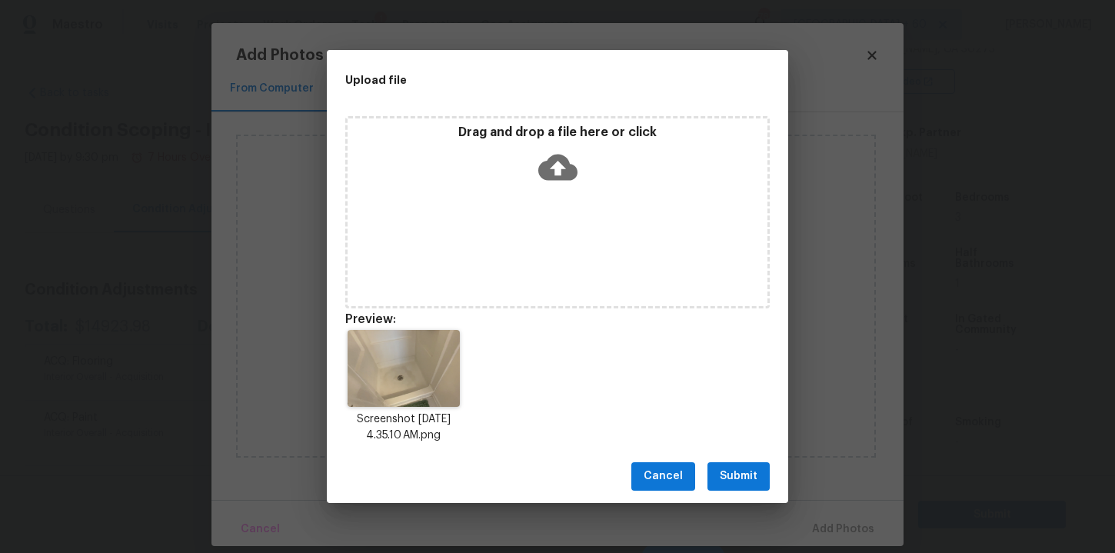
click at [750, 468] on span "Submit" at bounding box center [739, 476] width 38 height 19
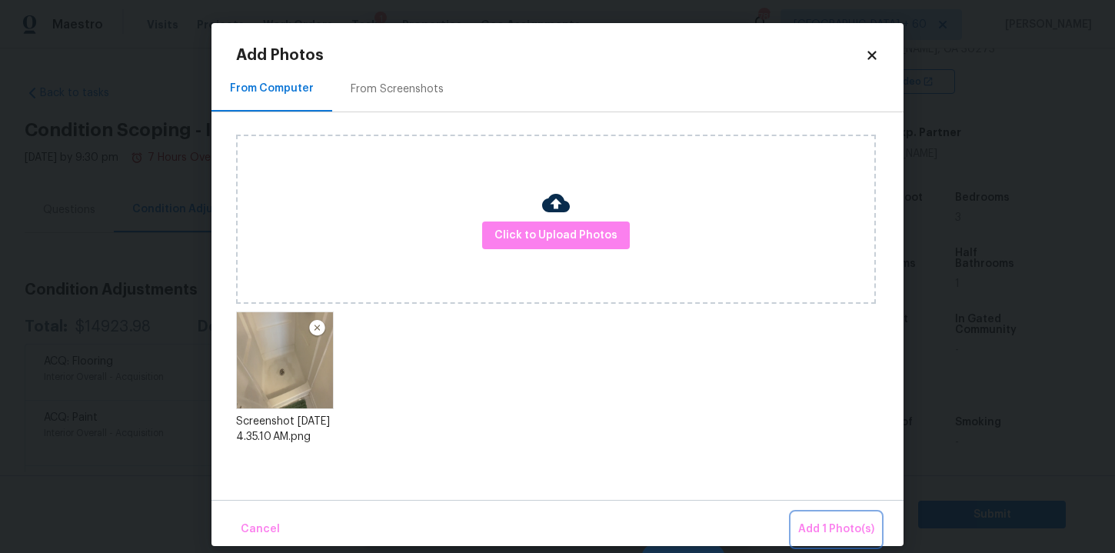
click at [852, 526] on span "Add 1 Photo(s)" at bounding box center [836, 529] width 76 height 19
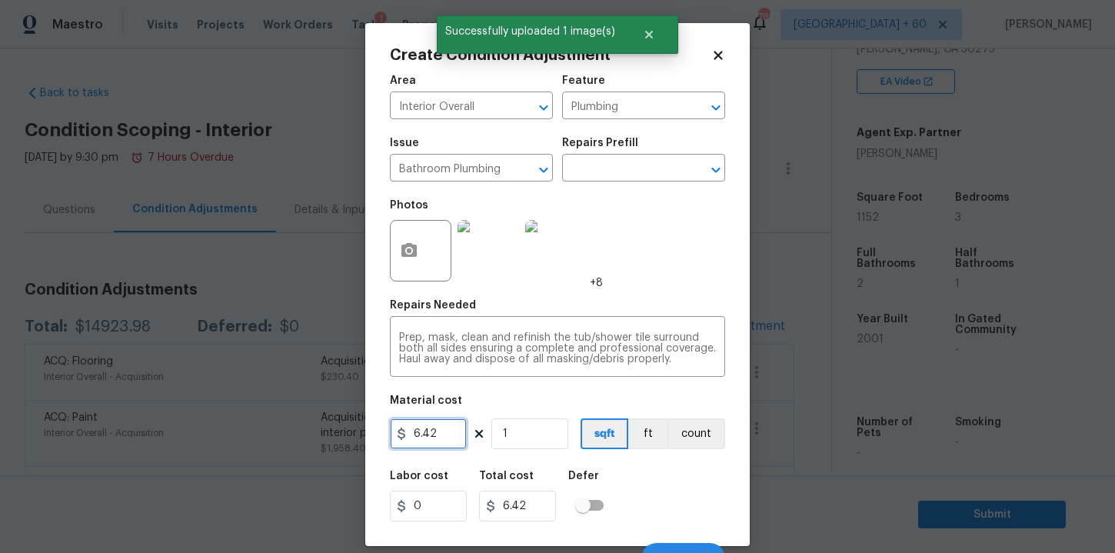
click at [439, 438] on input "6.42" at bounding box center [428, 433] width 77 height 31
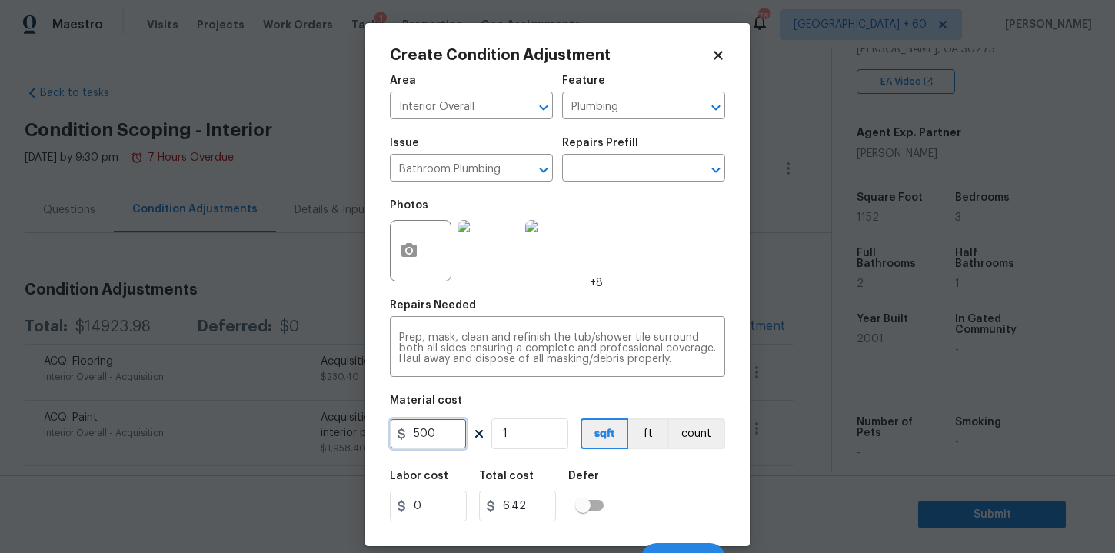
type input "500"
click at [687, 494] on div "Labor cost 0 Total cost 500 Defer" at bounding box center [557, 495] width 335 height 69
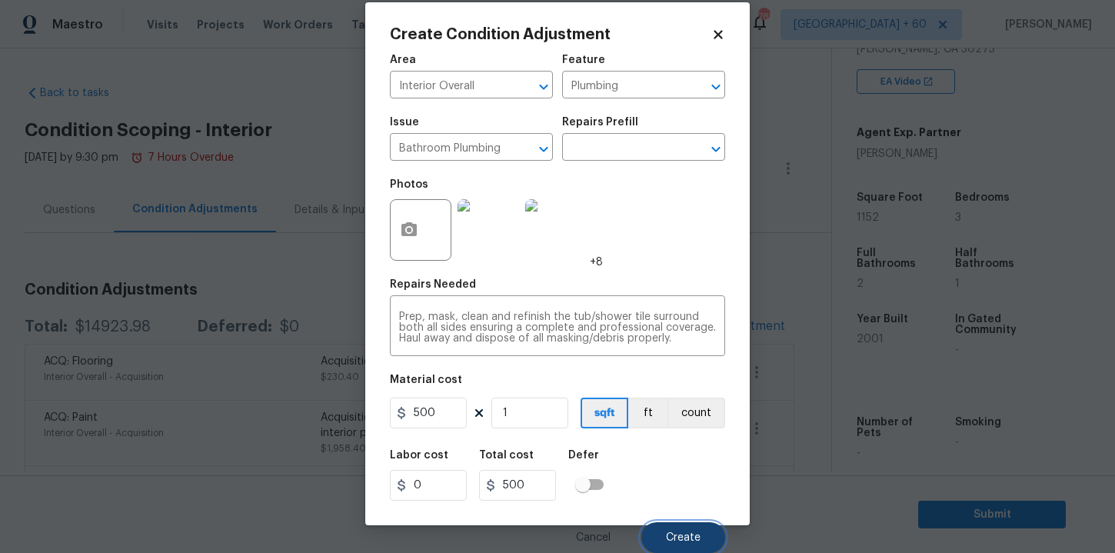
click at [678, 531] on button "Create" at bounding box center [683, 537] width 84 height 31
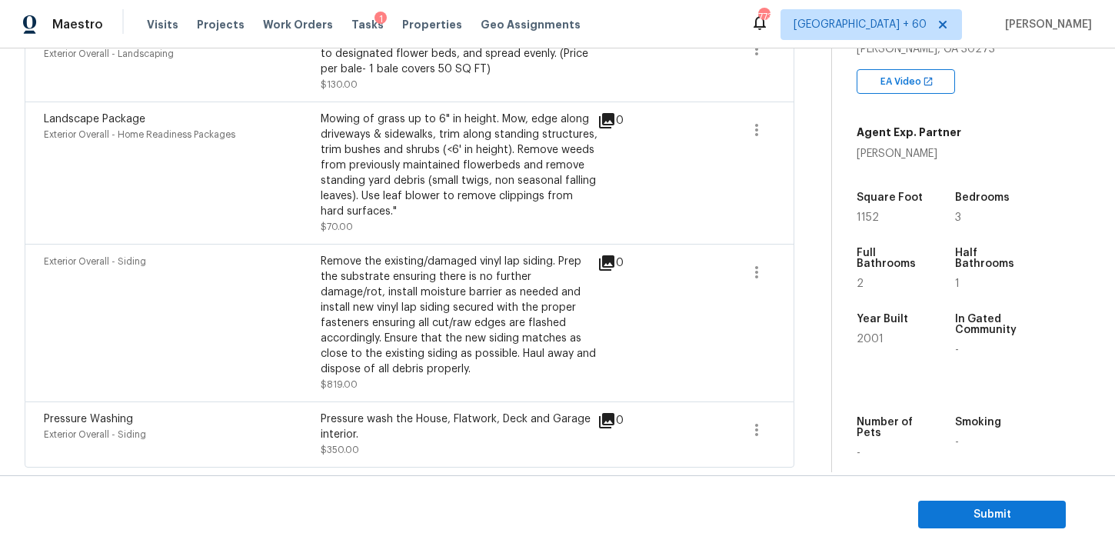
scroll to position [106, 0]
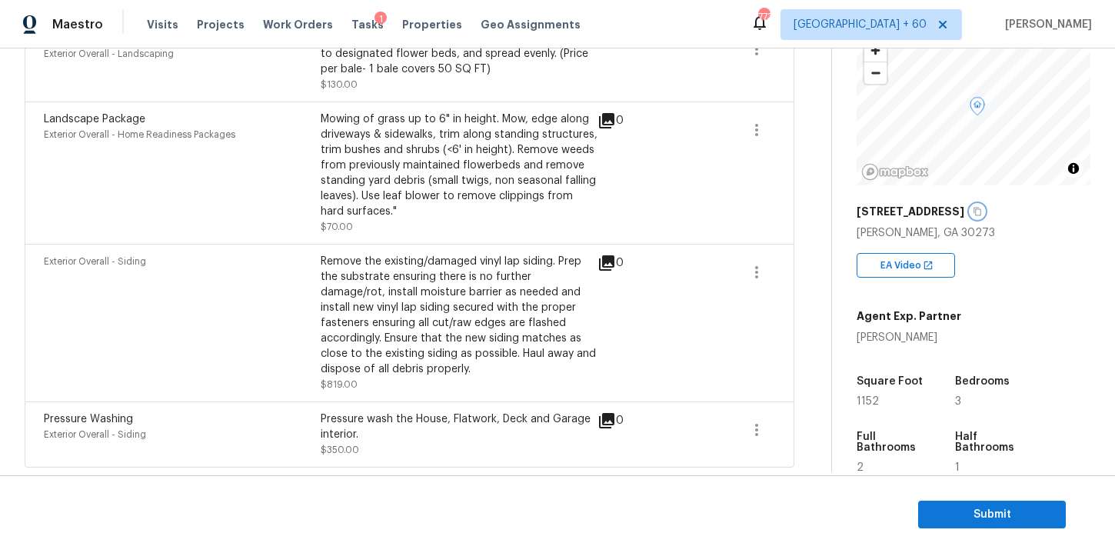
click at [973, 215] on icon "button" at bounding box center [977, 211] width 9 height 9
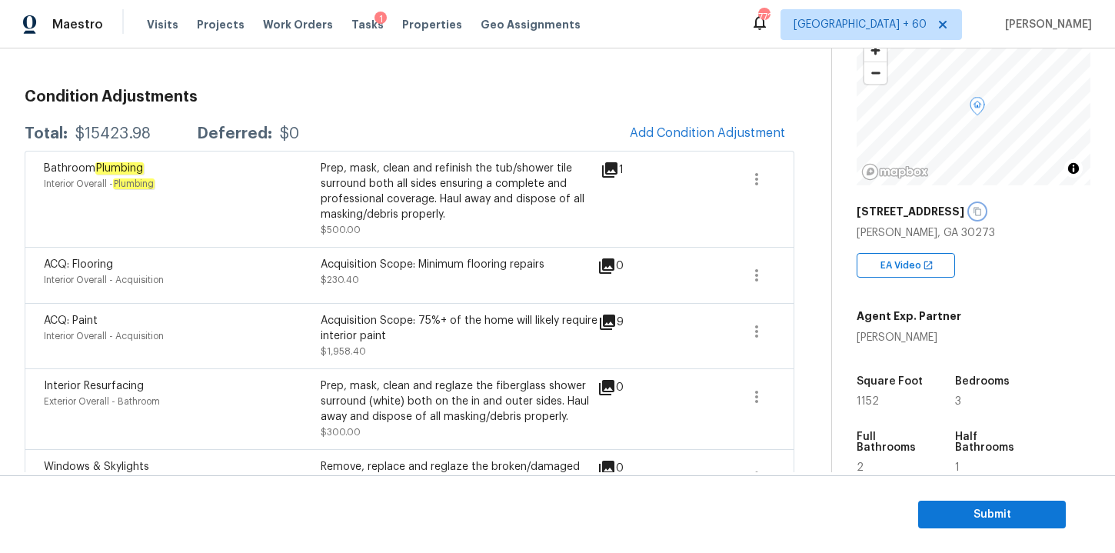
scroll to position [168, 0]
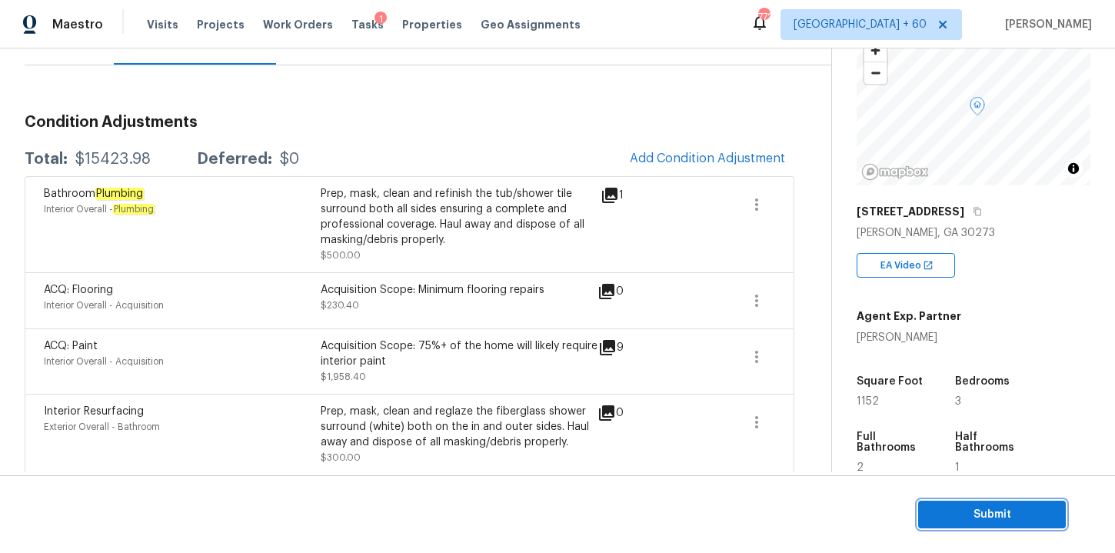
click at [968, 514] on span "Submit" at bounding box center [992, 514] width 123 height 19
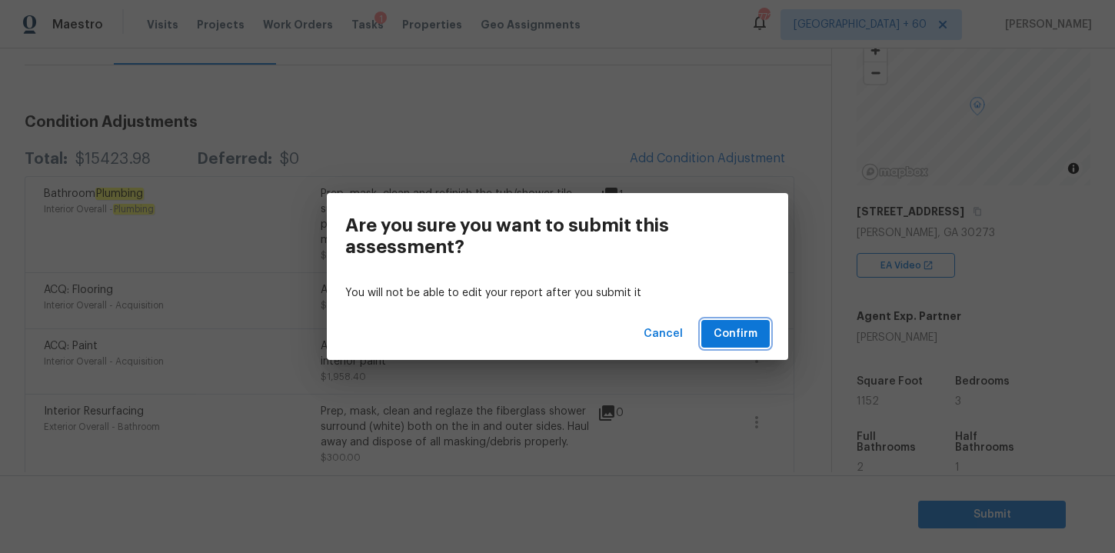
click at [745, 335] on span "Confirm" at bounding box center [736, 334] width 44 height 19
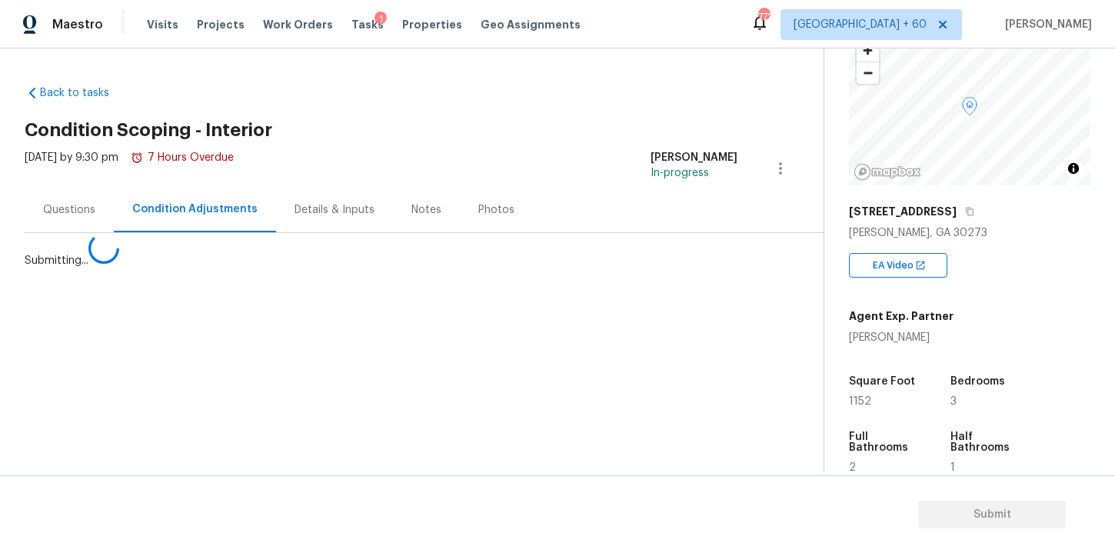
scroll to position [0, 0]
